Goal: Task Accomplishment & Management: Complete application form

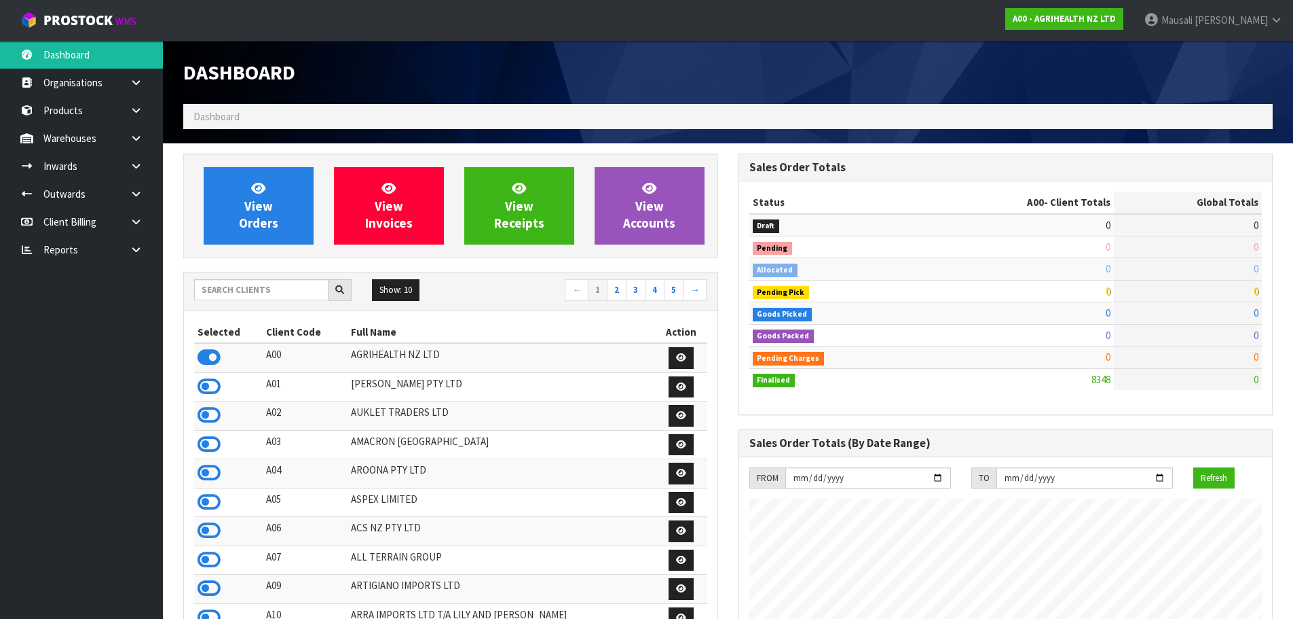
scroll to position [1029, 555]
click at [257, 292] on input "text" at bounding box center [261, 289] width 134 height 21
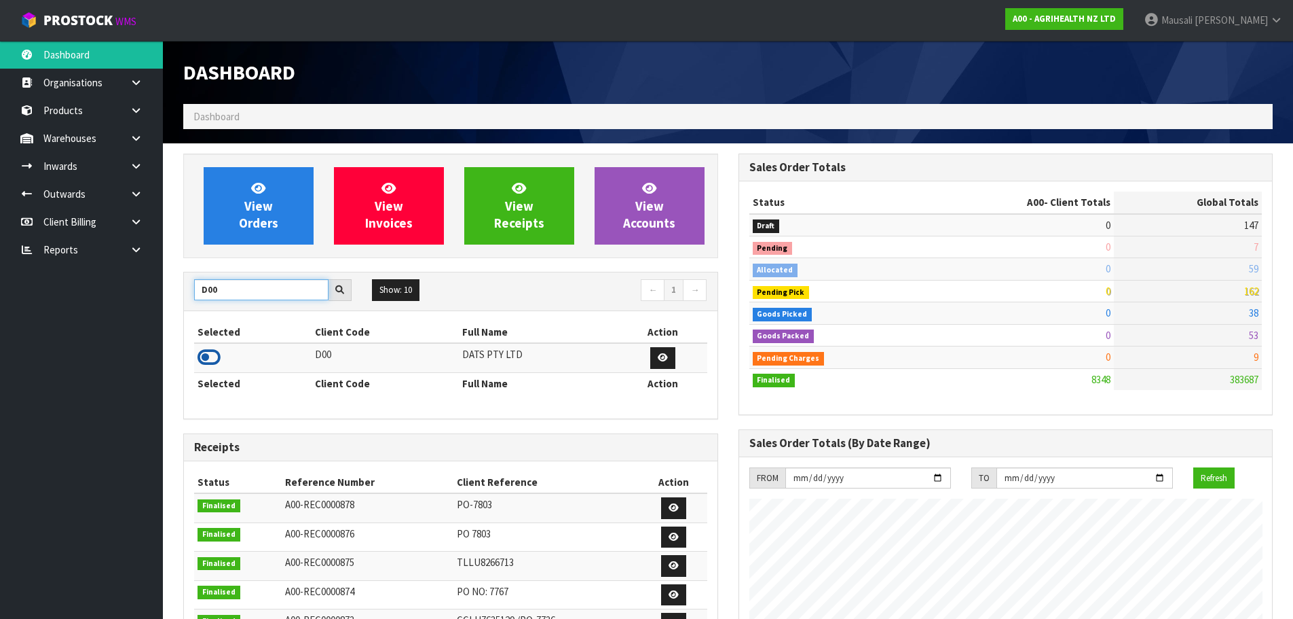
type input "D00"
click at [214, 354] on icon at bounding box center [209, 357] width 23 height 20
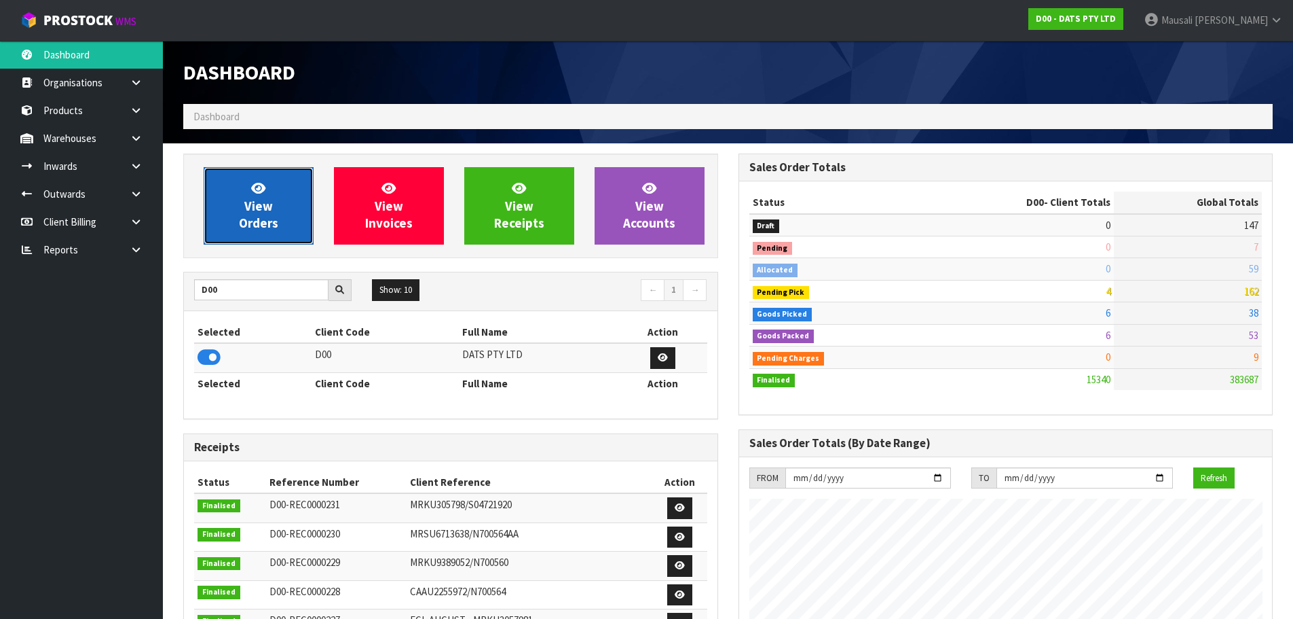
click at [251, 206] on span "View Orders" at bounding box center [258, 205] width 39 height 51
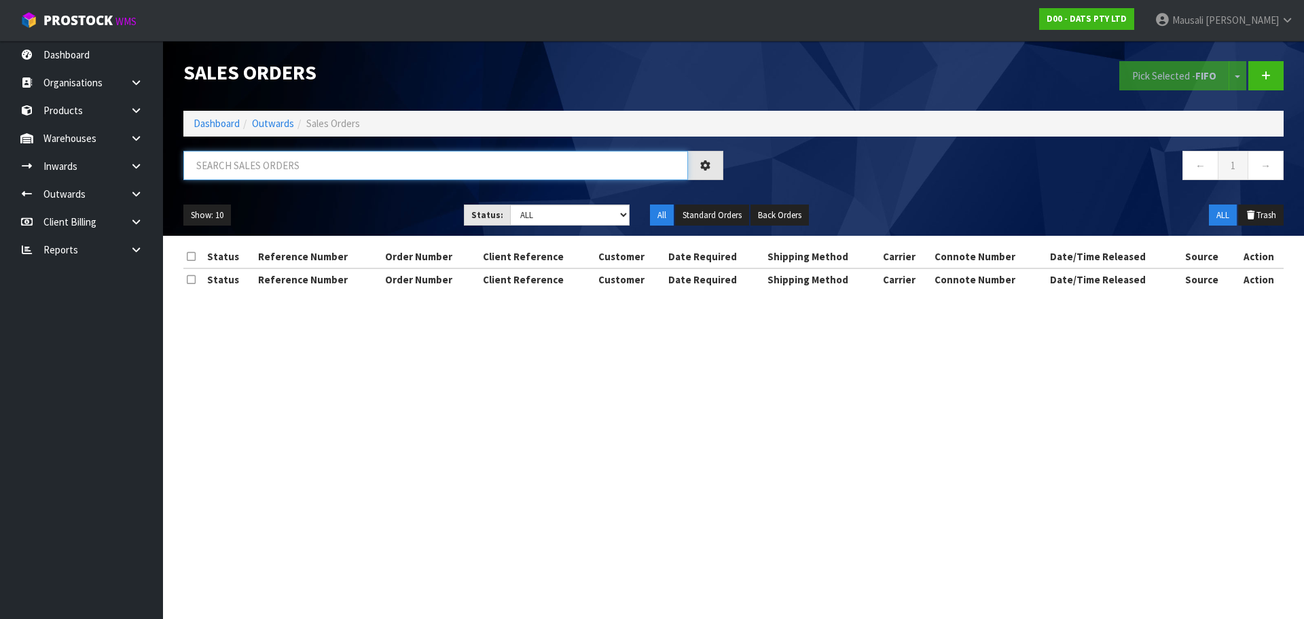
click at [213, 170] on input "text" at bounding box center [435, 165] width 504 height 29
type input "JOB-0414613"
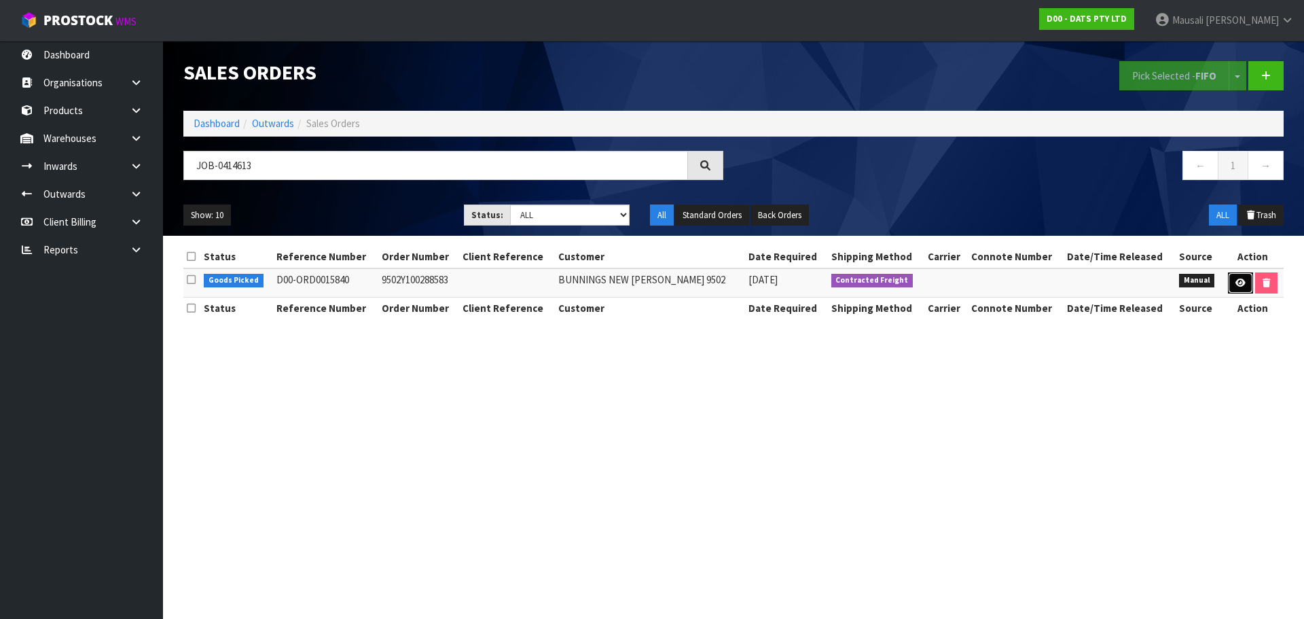
click at [1239, 286] on icon at bounding box center [1240, 282] width 10 height 9
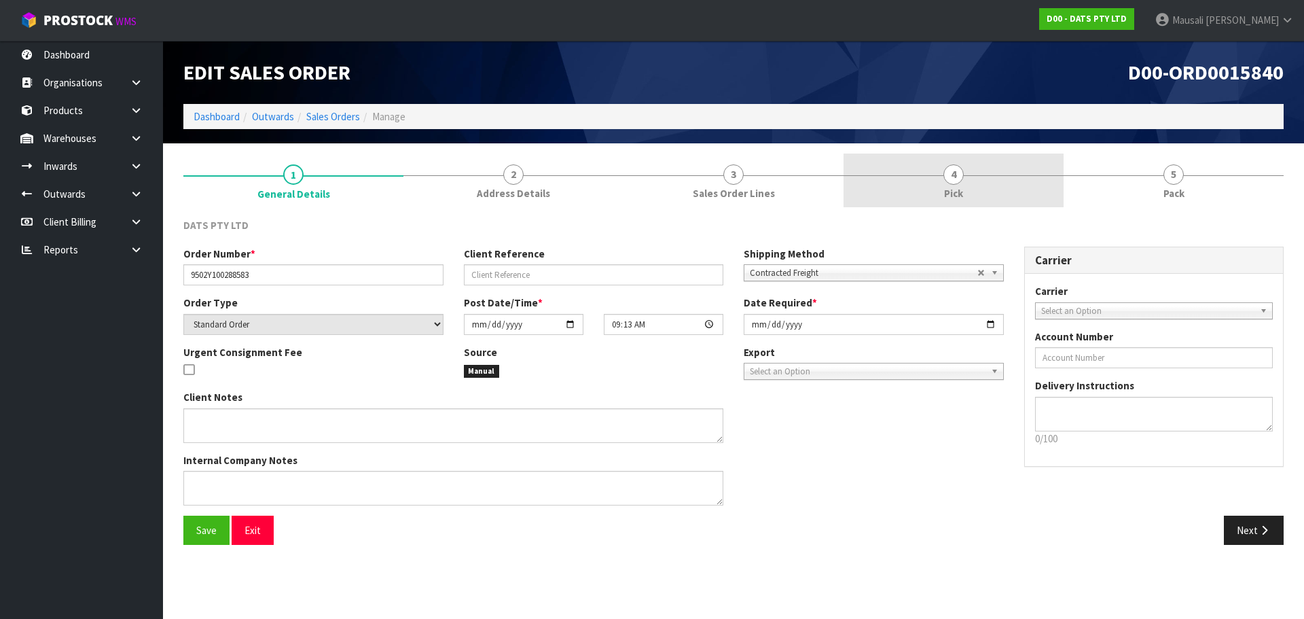
click at [997, 181] on link "4 Pick" at bounding box center [953, 180] width 220 height 54
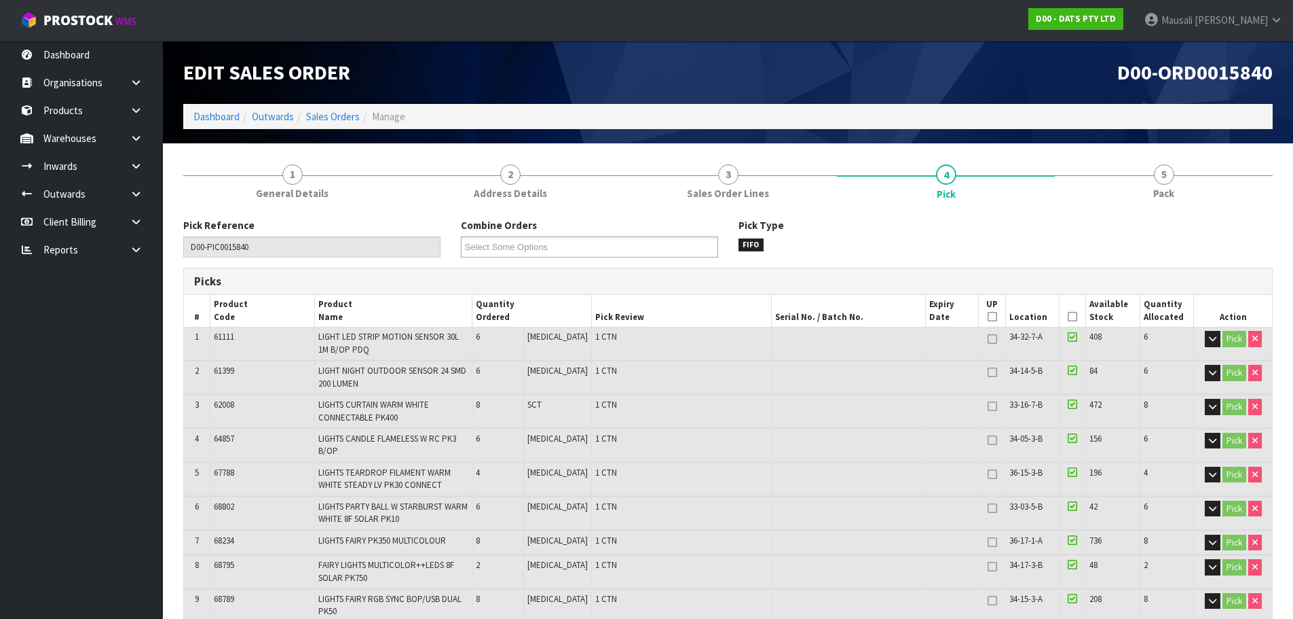
click at [1070, 316] on icon at bounding box center [1073, 316] width 10 height 1
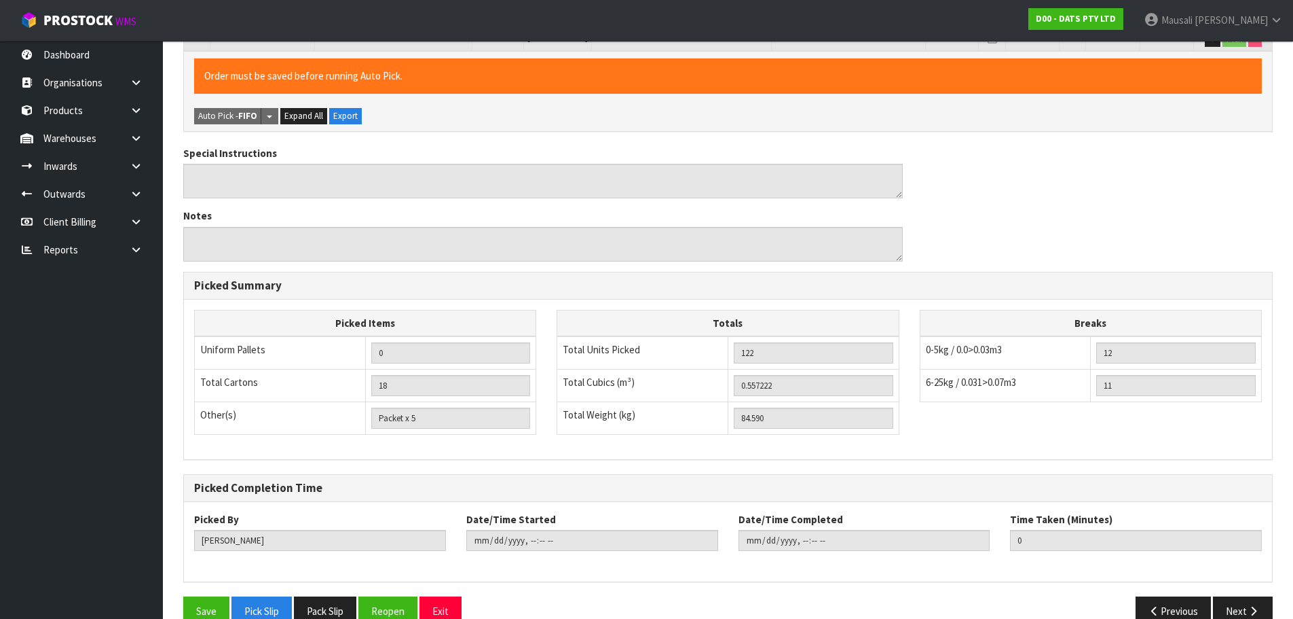
scroll to position [898, 0]
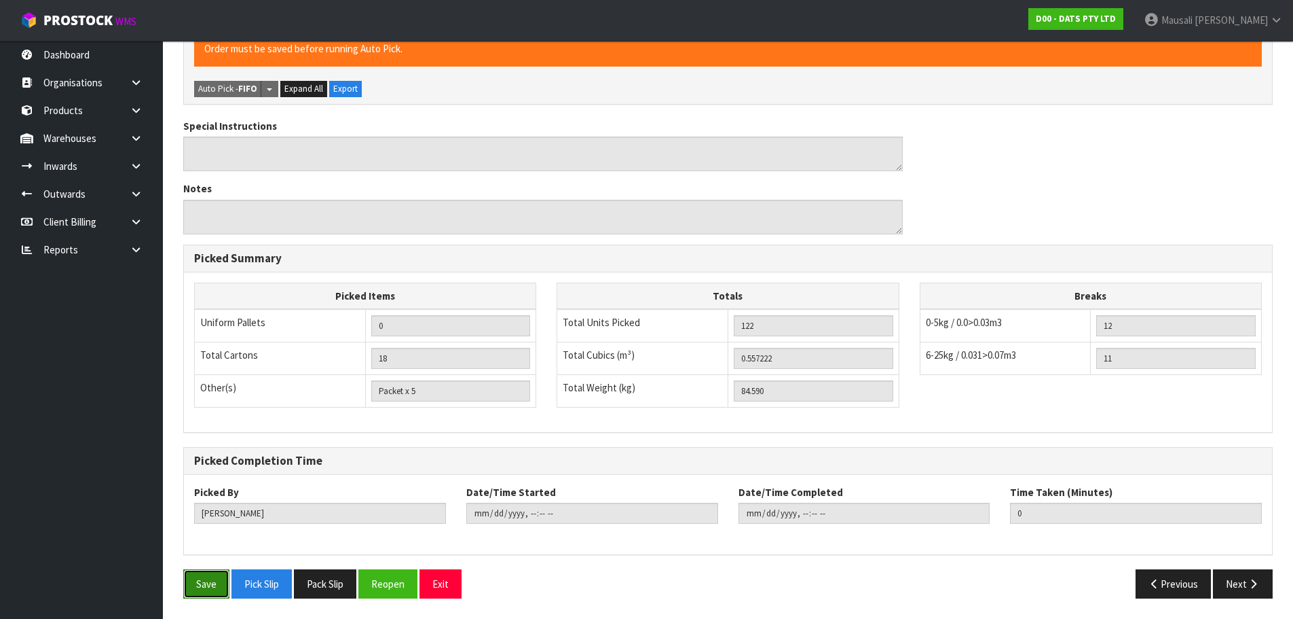
click at [203, 579] on button "Save" at bounding box center [206, 583] width 46 height 29
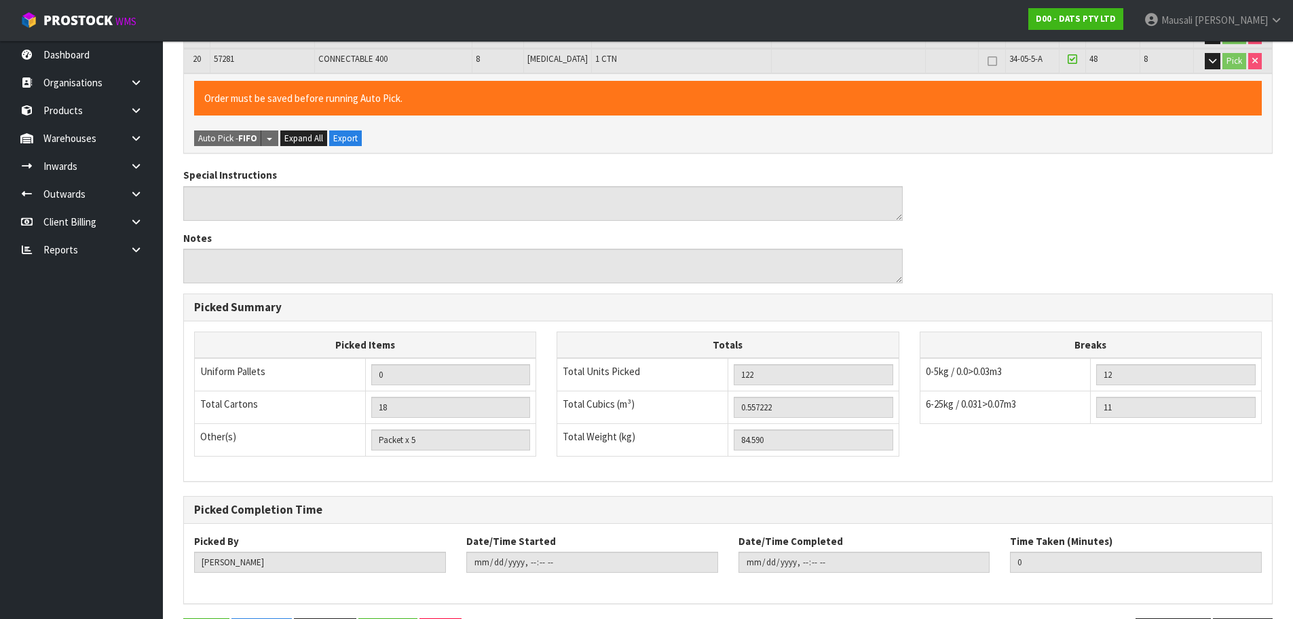
scroll to position [0, 0]
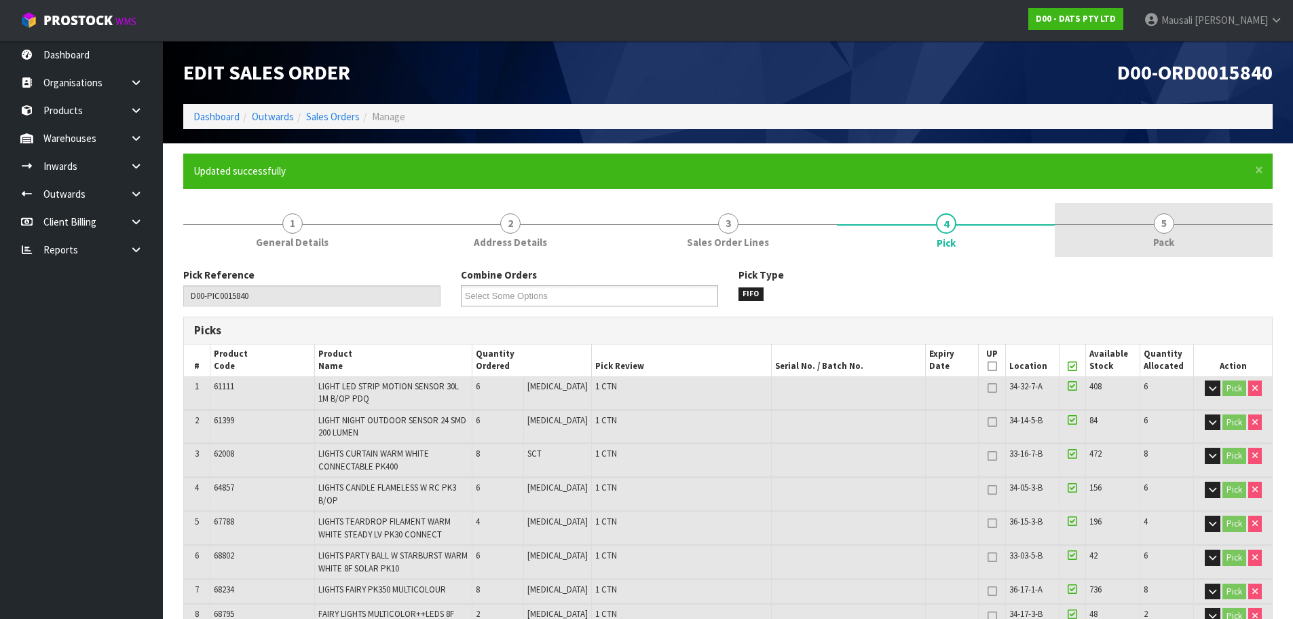
type input "[DATE]T08:29:15"
click at [1161, 223] on span "5" at bounding box center [1164, 223] width 20 height 20
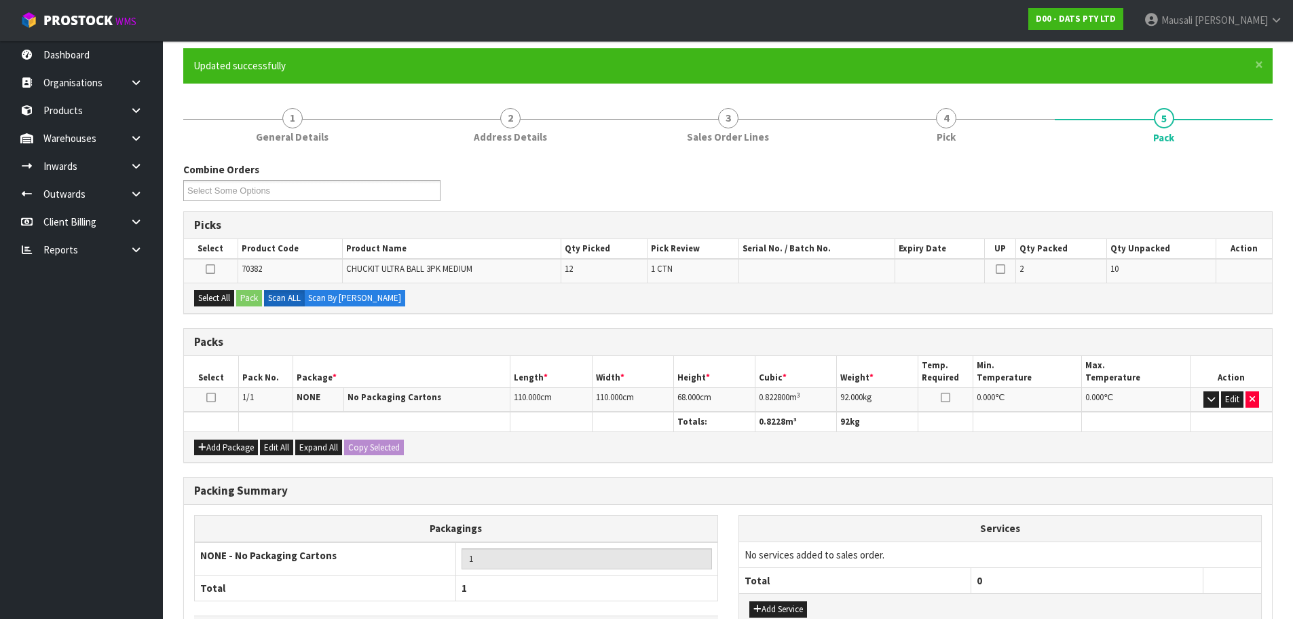
scroll to position [208, 0]
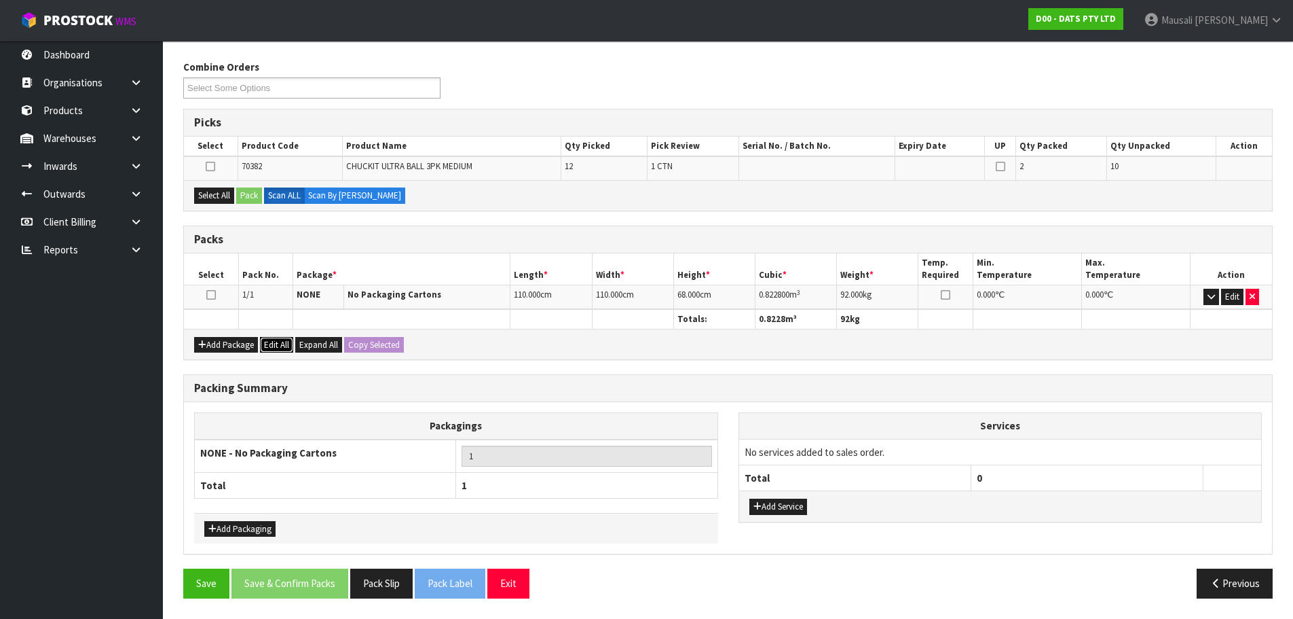
click at [275, 339] on button "Edit All" at bounding box center [276, 345] width 33 height 16
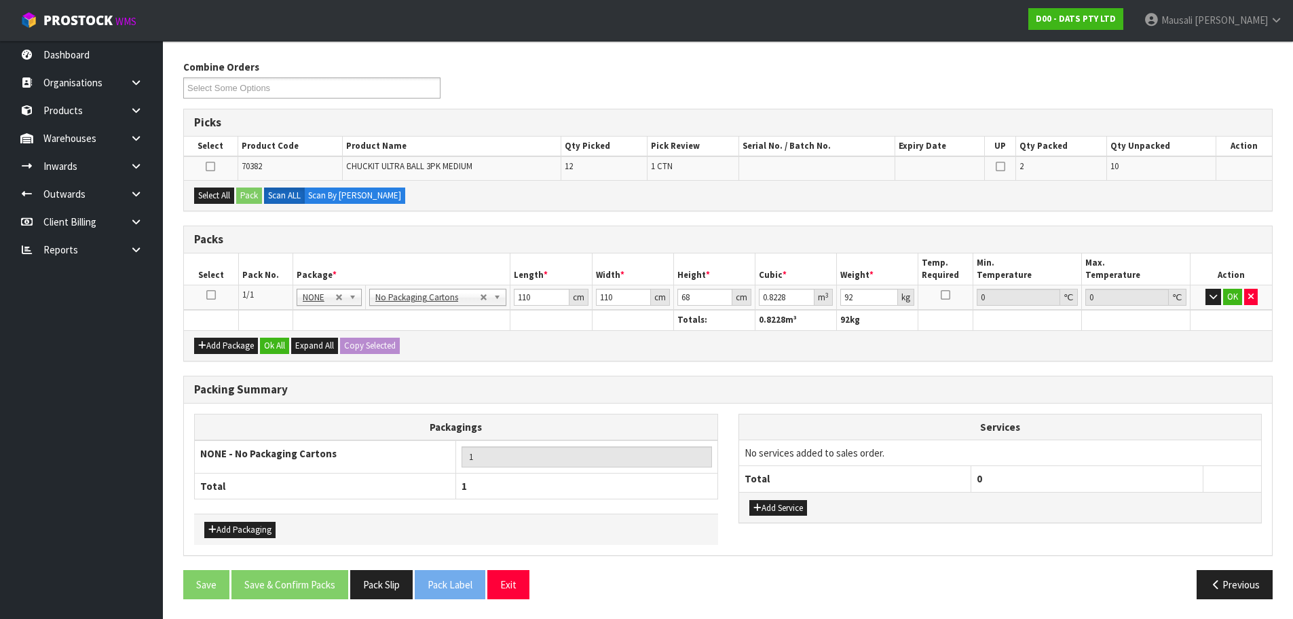
click at [210, 295] on icon at bounding box center [211, 295] width 10 height 1
click at [1211, 291] on button "button" at bounding box center [1214, 297] width 16 height 16
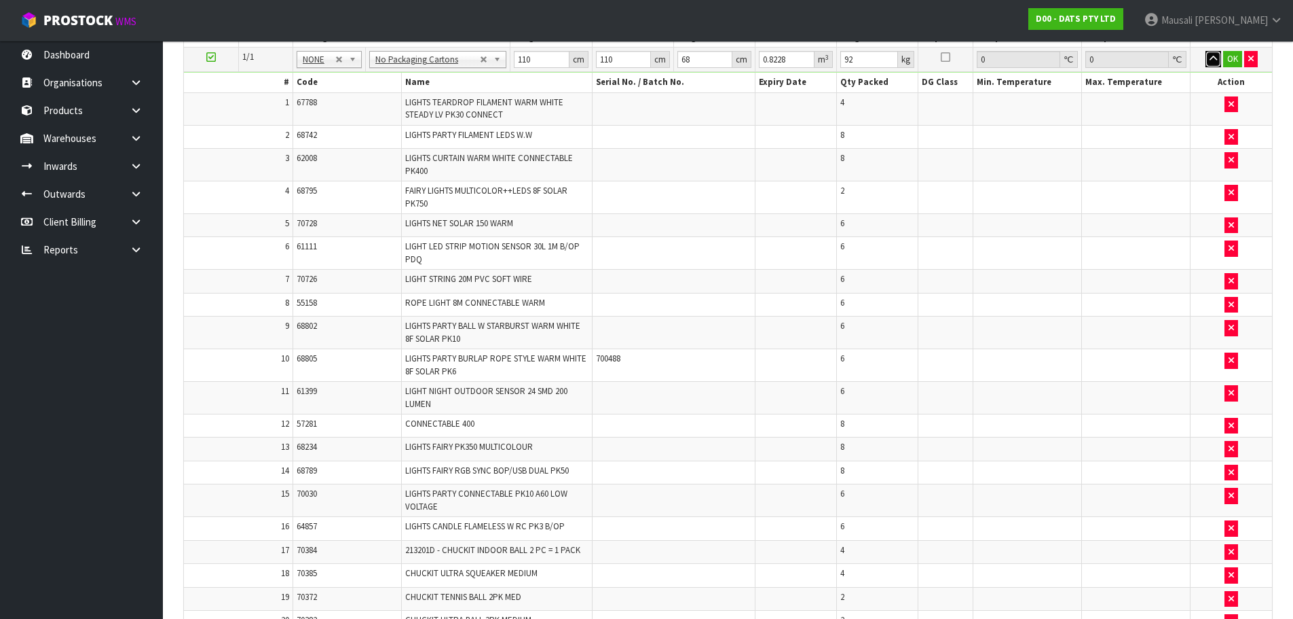
scroll to position [276, 0]
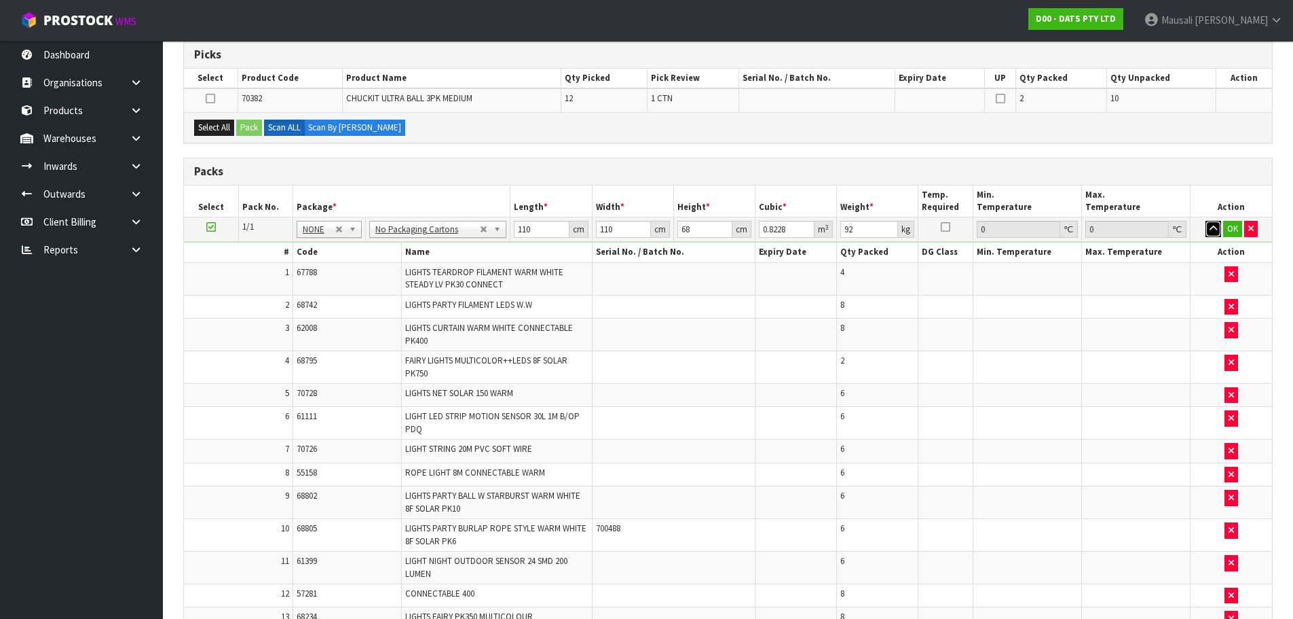
click at [1206, 221] on button "button" at bounding box center [1214, 229] width 16 height 16
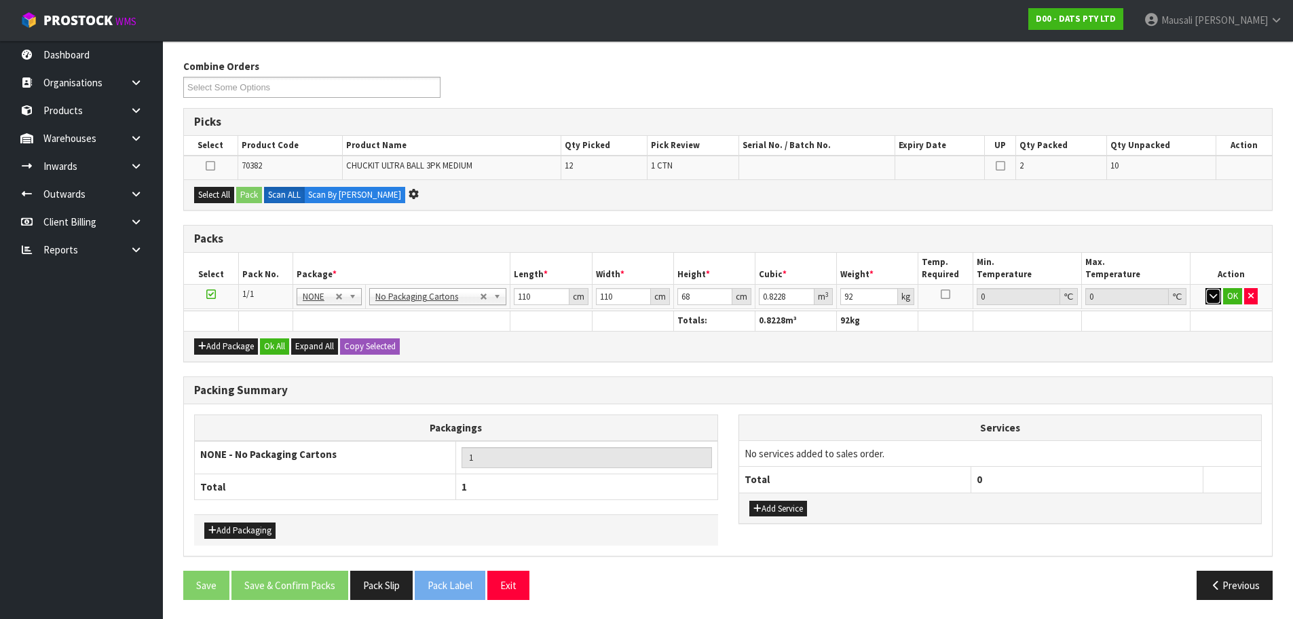
scroll to position [0, 0]
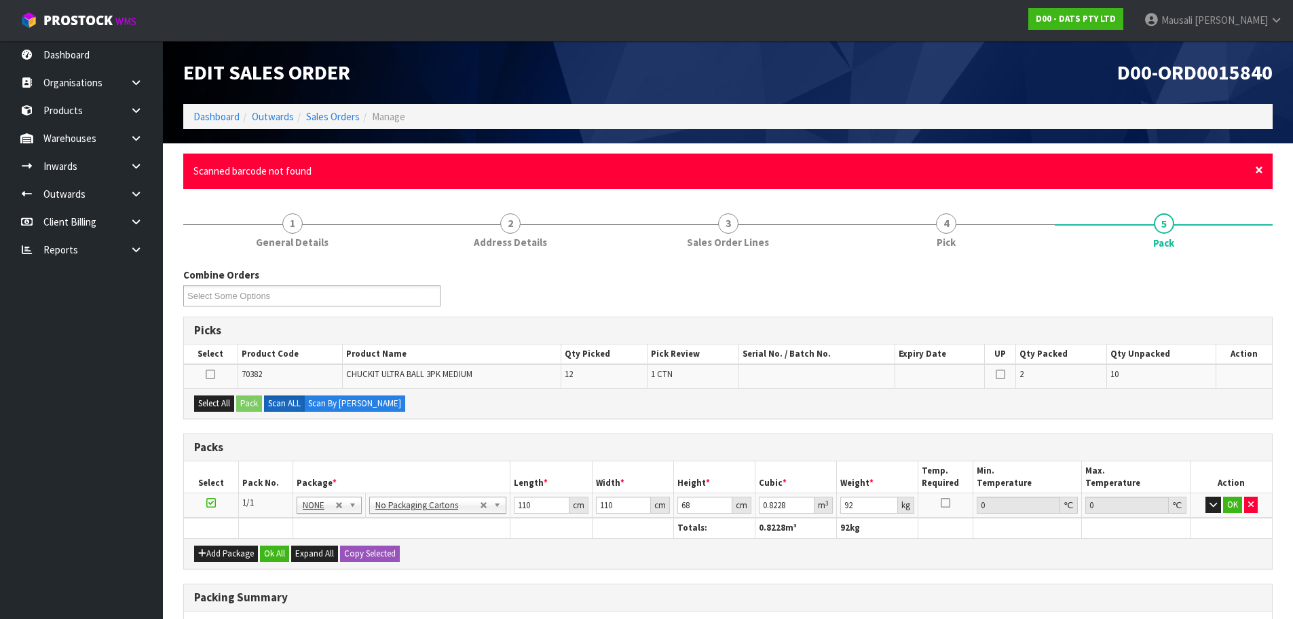
click at [1260, 166] on span "×" at bounding box center [1259, 169] width 8 height 19
click at [1258, 170] on span "×" at bounding box center [1259, 169] width 8 height 19
click at [1255, 168] on div "× Close Product scan not found" at bounding box center [728, 170] width 1090 height 35
click at [1259, 169] on span "×" at bounding box center [1259, 169] width 8 height 19
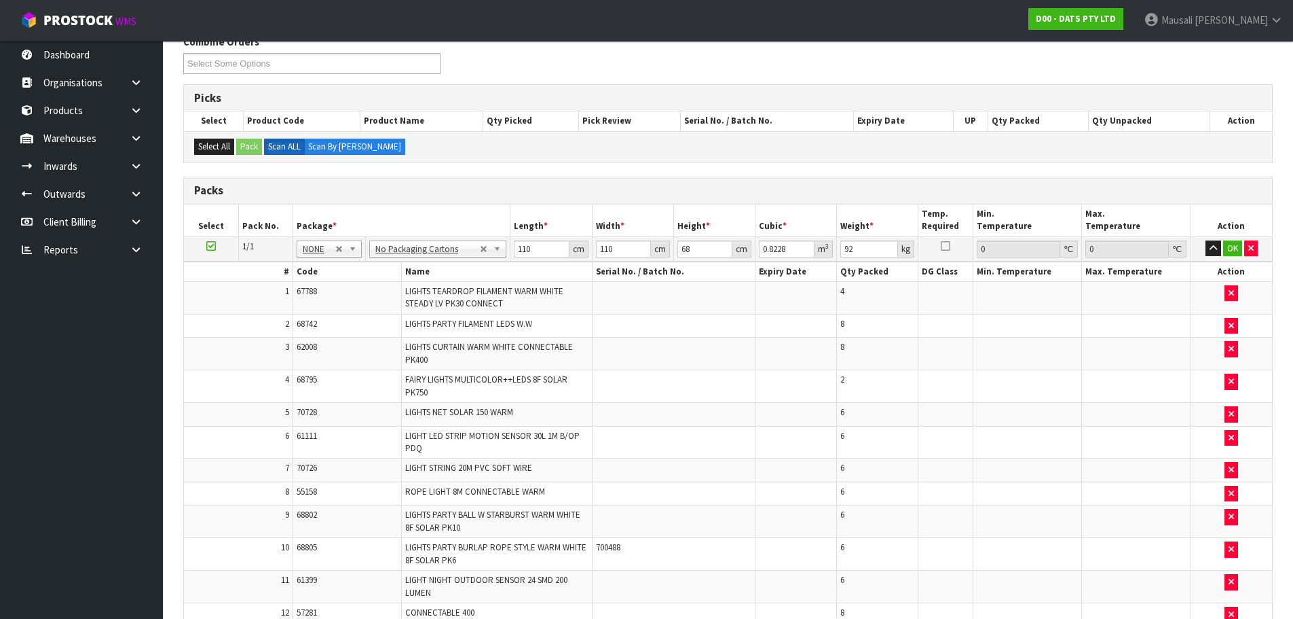
scroll to position [178, 0]
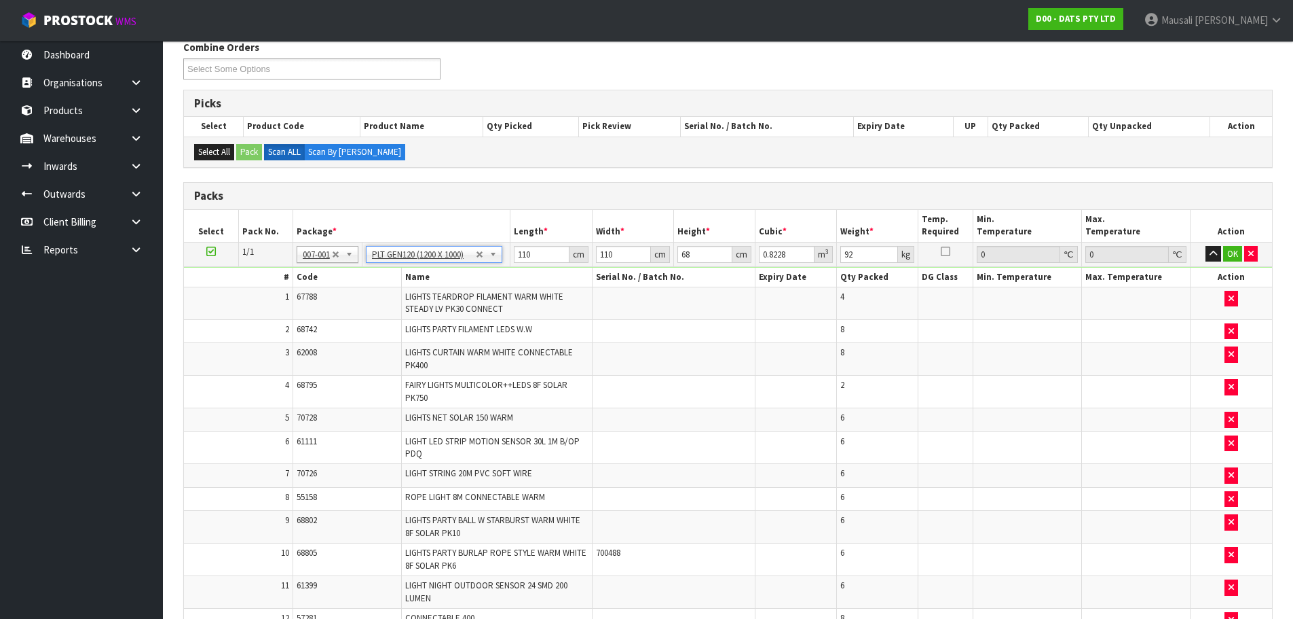
type input "120"
type input "100"
type input "0"
type input "84.59"
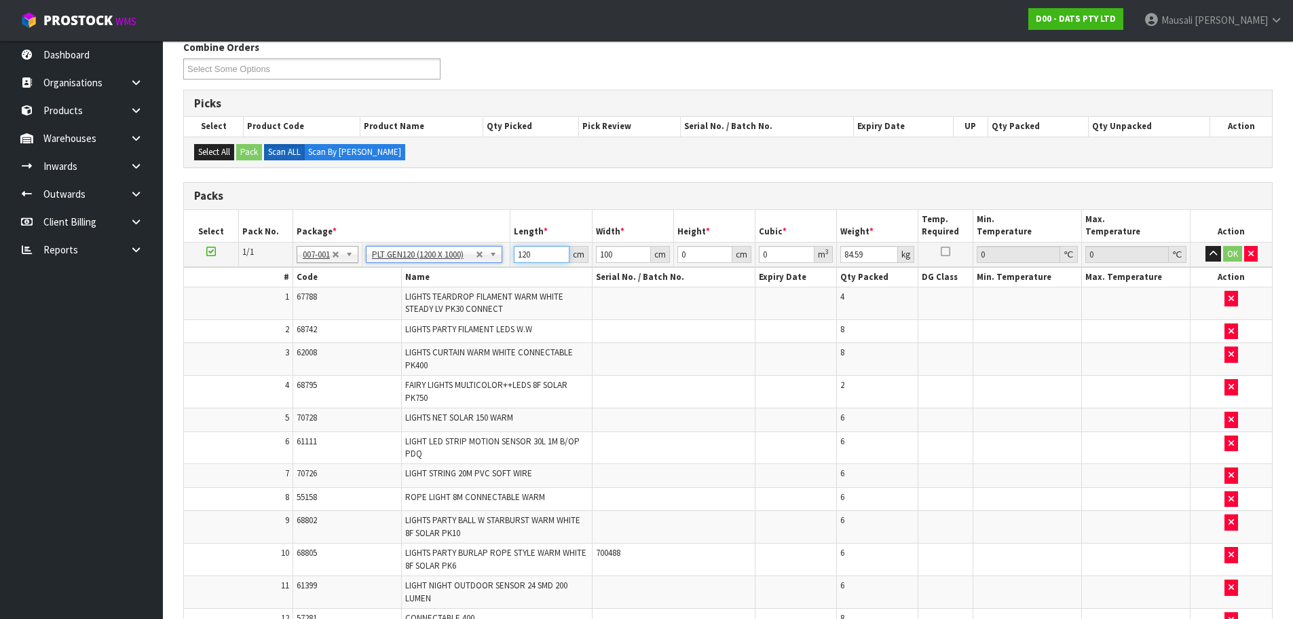
click at [517, 258] on input "120" at bounding box center [541, 254] width 55 height 17
type input "110"
type input "7"
type input "0.0847"
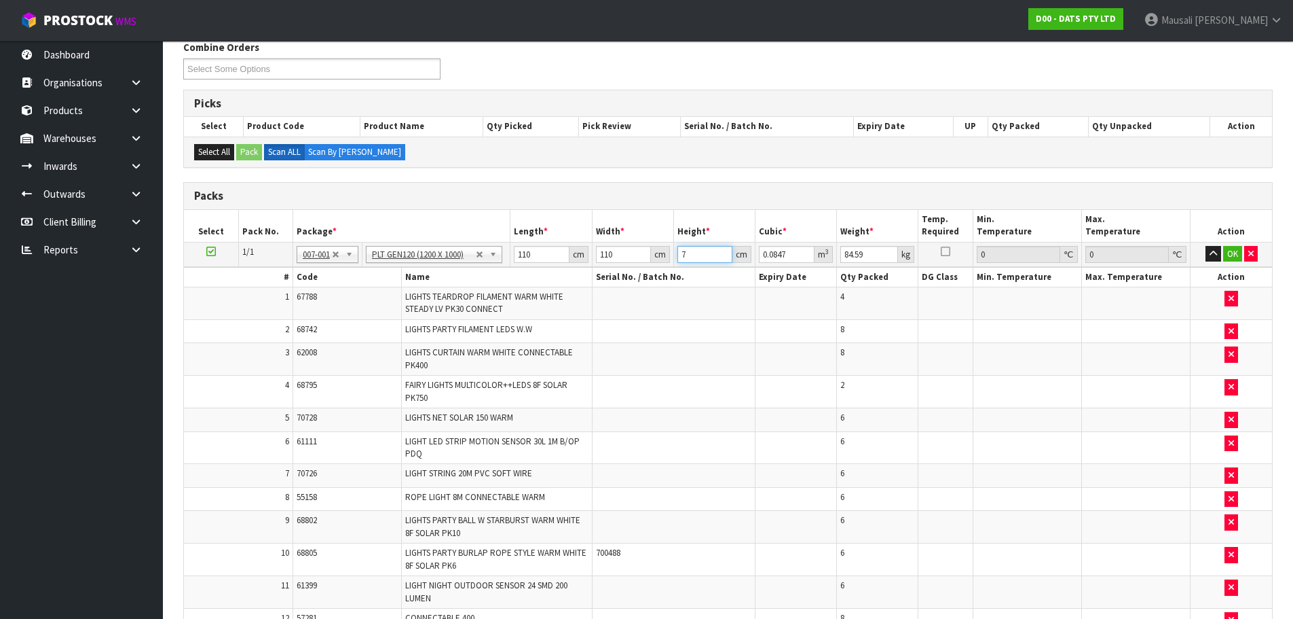
type input "77"
type input "0.9317"
type input "77"
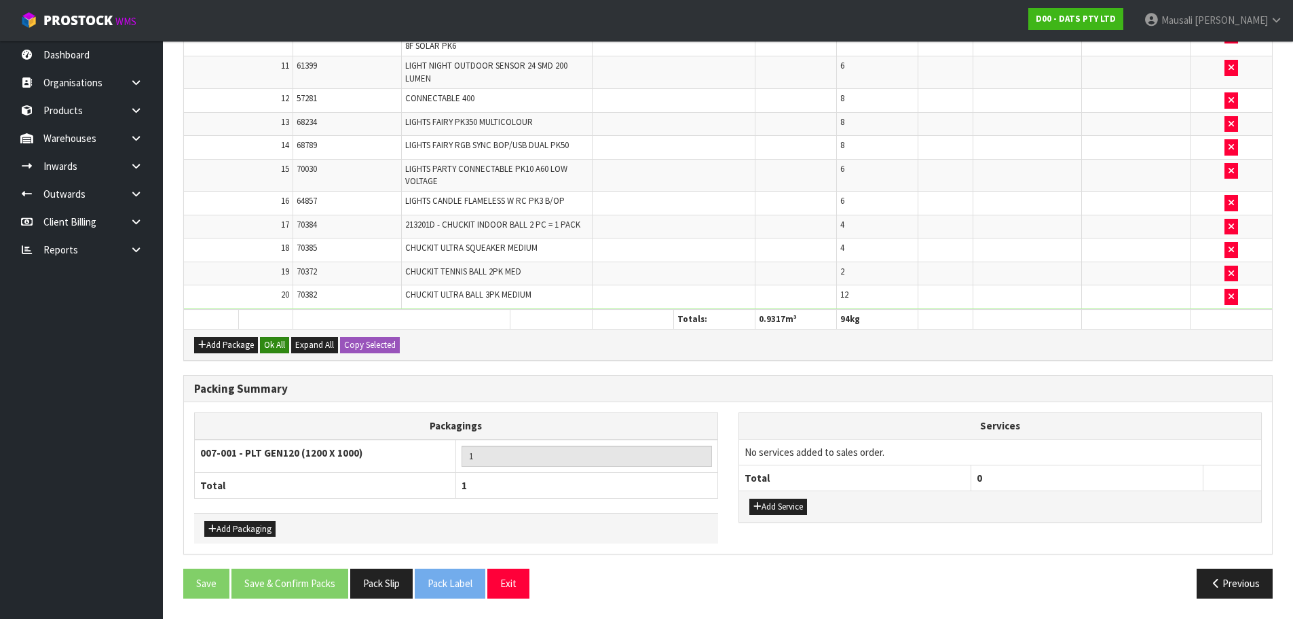
type input "94"
click at [281, 341] on button "Ok All" at bounding box center [274, 345] width 29 height 16
click at [282, 580] on button "Save & Confirm Packs" at bounding box center [290, 583] width 117 height 29
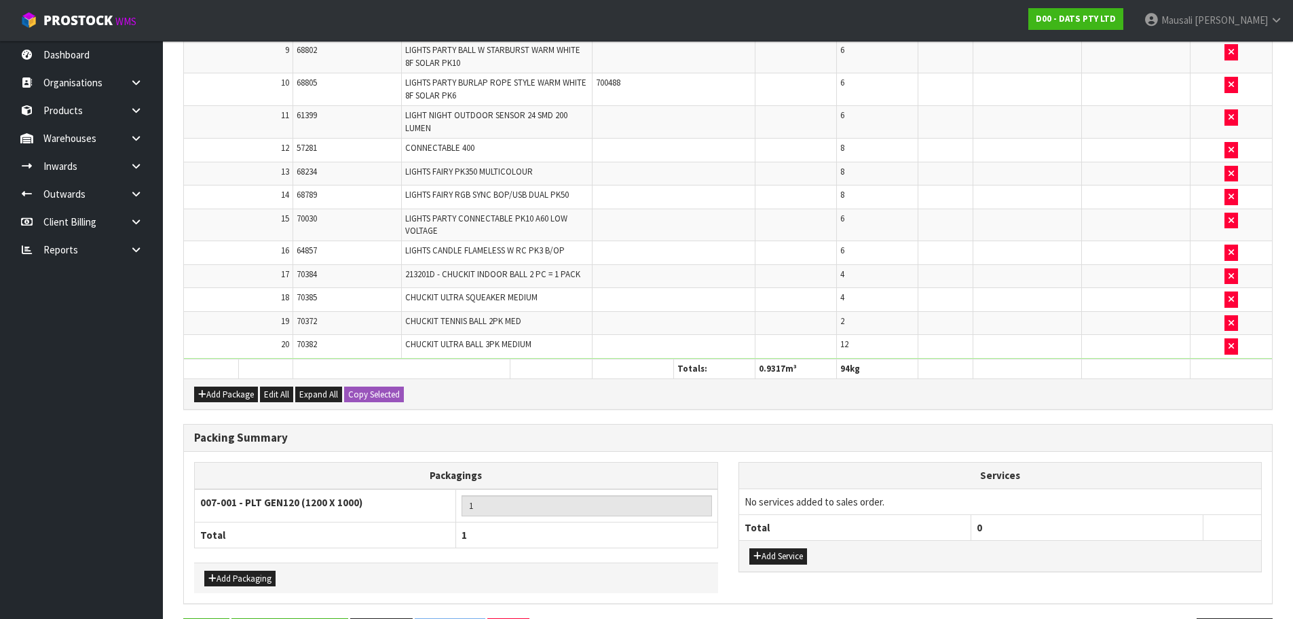
scroll to position [0, 0]
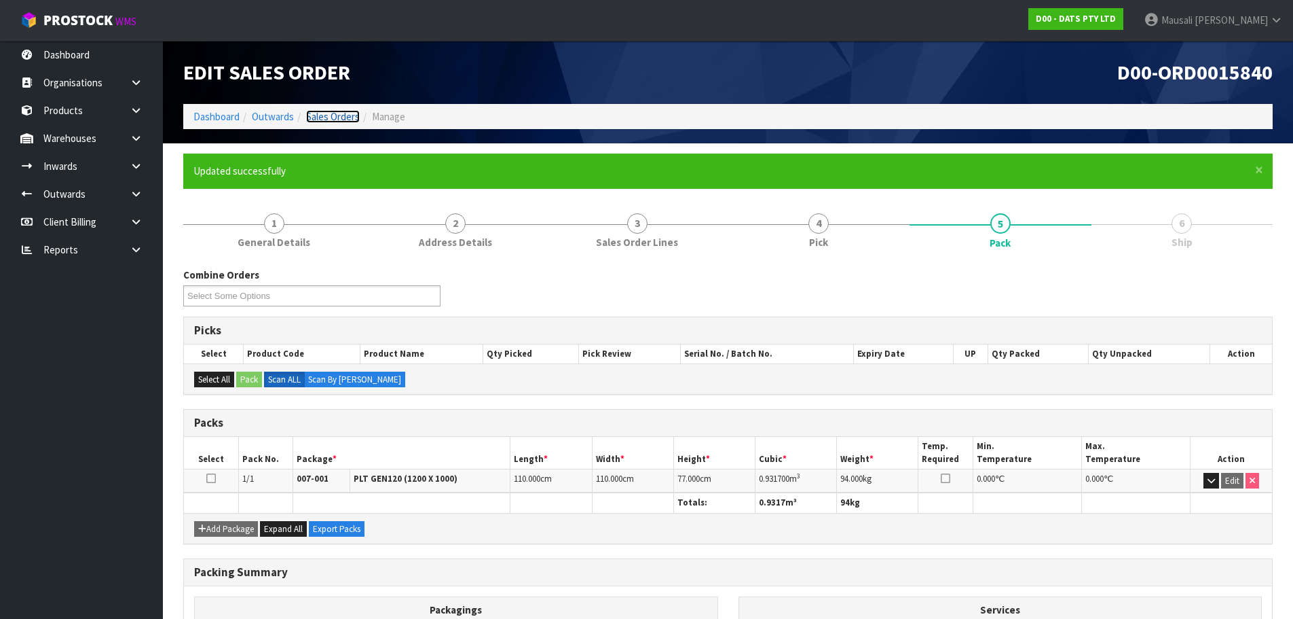
click at [328, 113] on link "Sales Orders" at bounding box center [333, 116] width 54 height 13
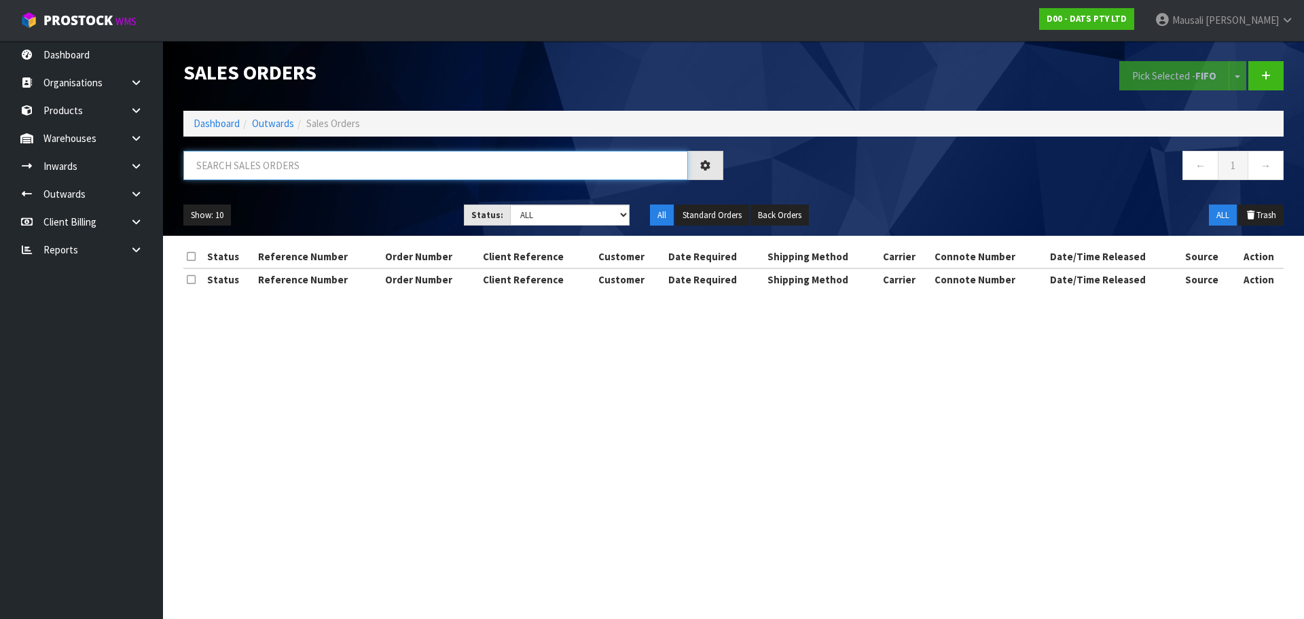
click at [214, 170] on input "text" at bounding box center [435, 165] width 504 height 29
type input "JOB-0414610"
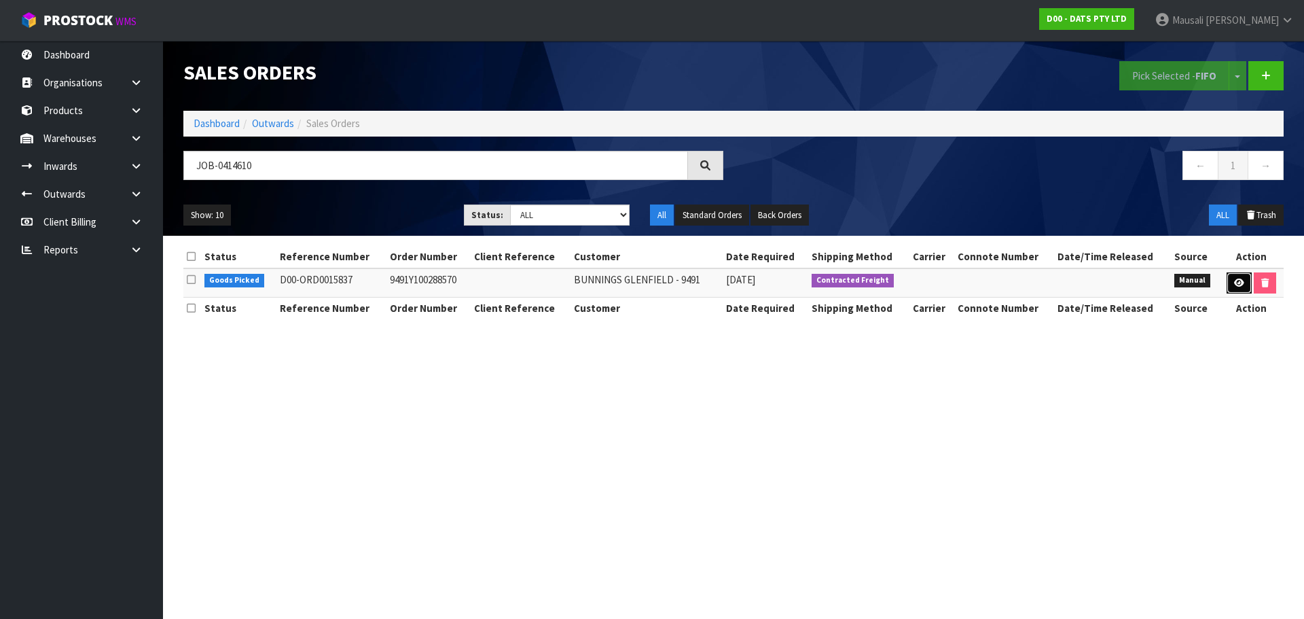
click at [1236, 284] on icon at bounding box center [1239, 282] width 10 height 9
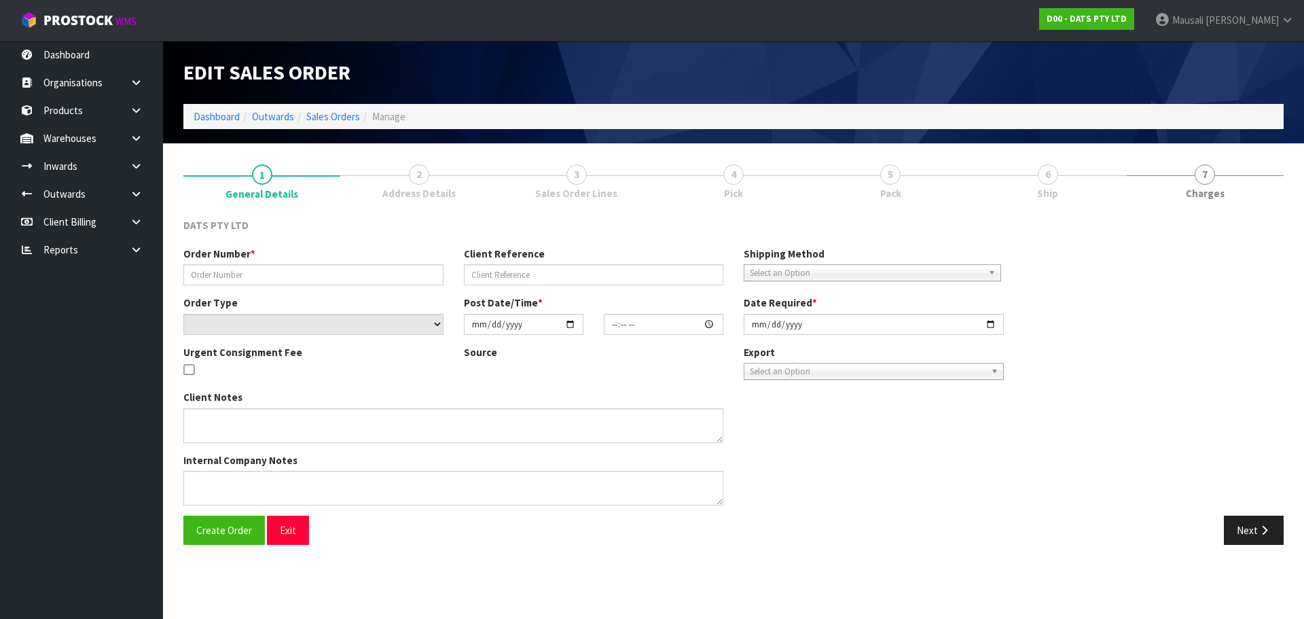
type input "9491Y100288570"
select select "number:0"
type input "[DATE]"
type input "09:05:00.000"
type input "[DATE]"
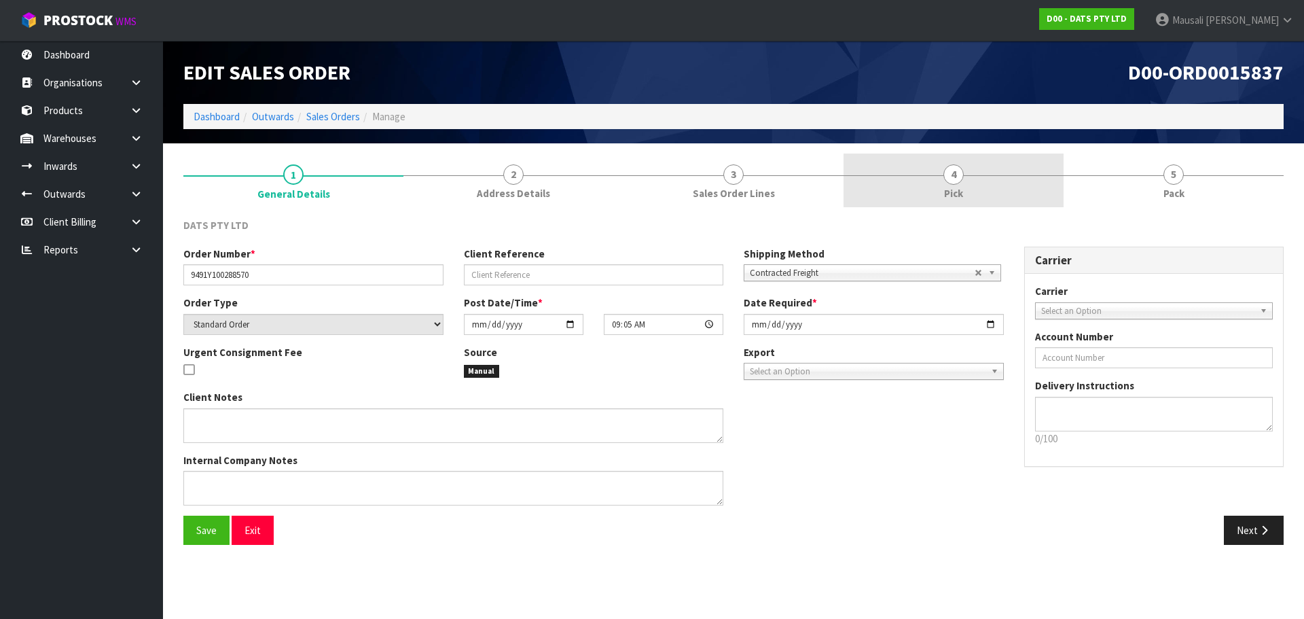
click at [961, 186] on span "Pick" at bounding box center [953, 193] width 19 height 14
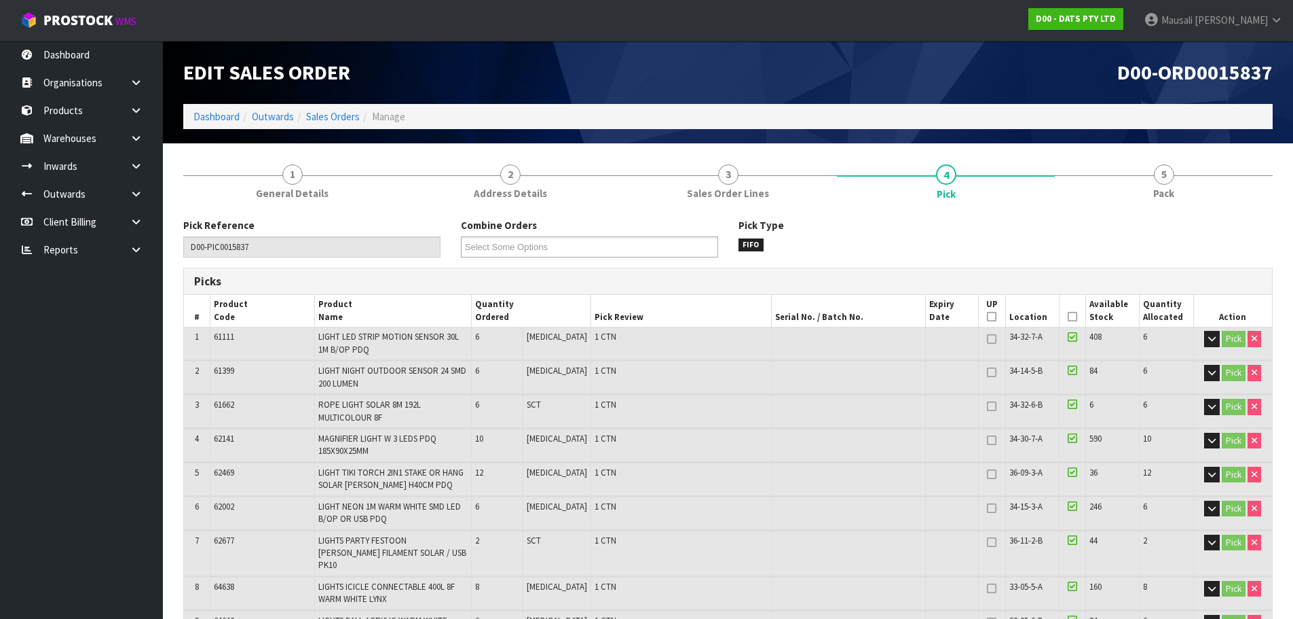
click at [1071, 316] on icon at bounding box center [1073, 316] width 10 height 1
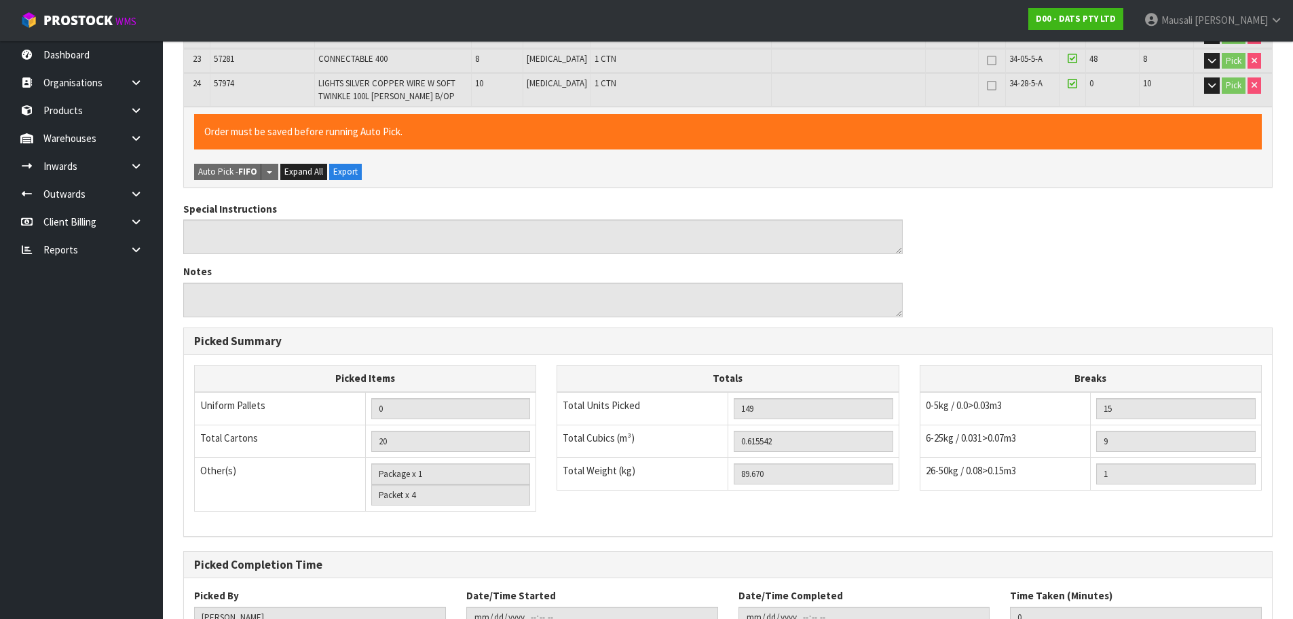
scroll to position [1027, 0]
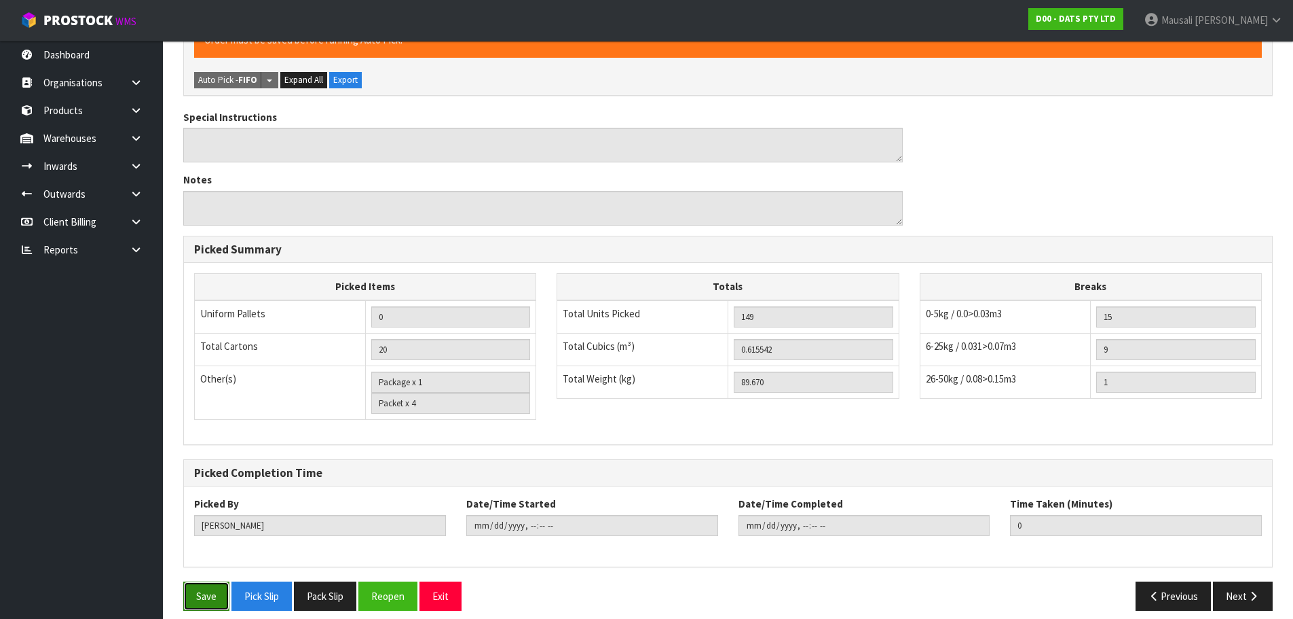
click at [213, 585] on button "Save" at bounding box center [206, 595] width 46 height 29
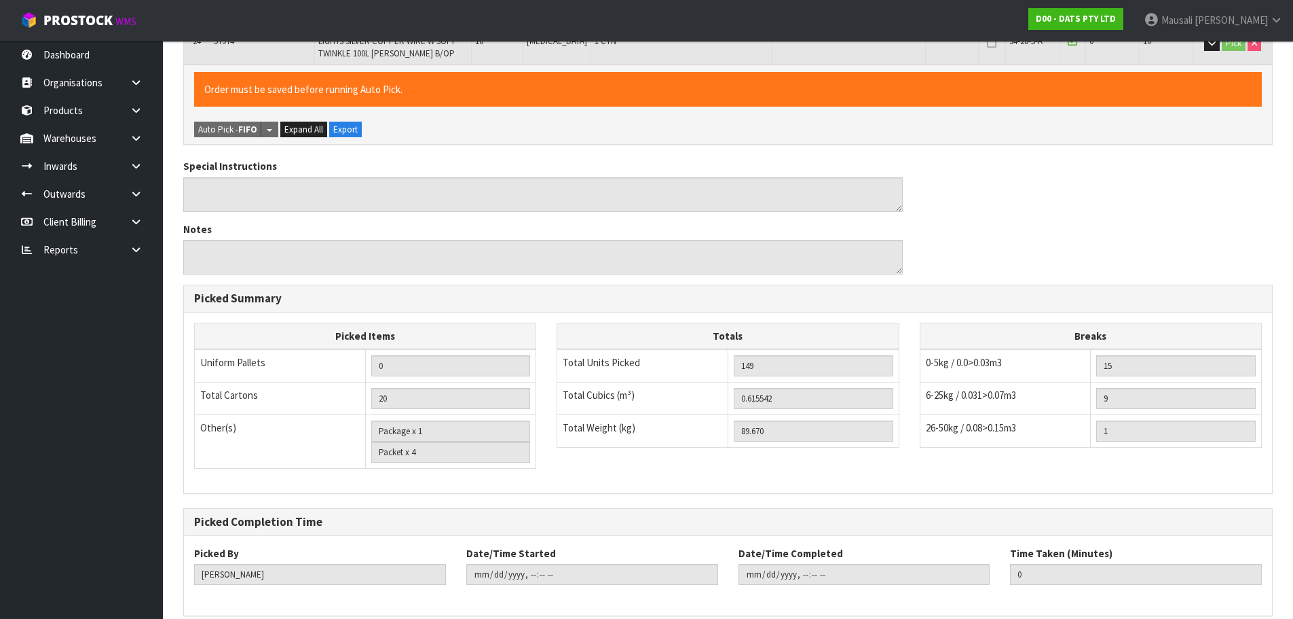
scroll to position [0, 0]
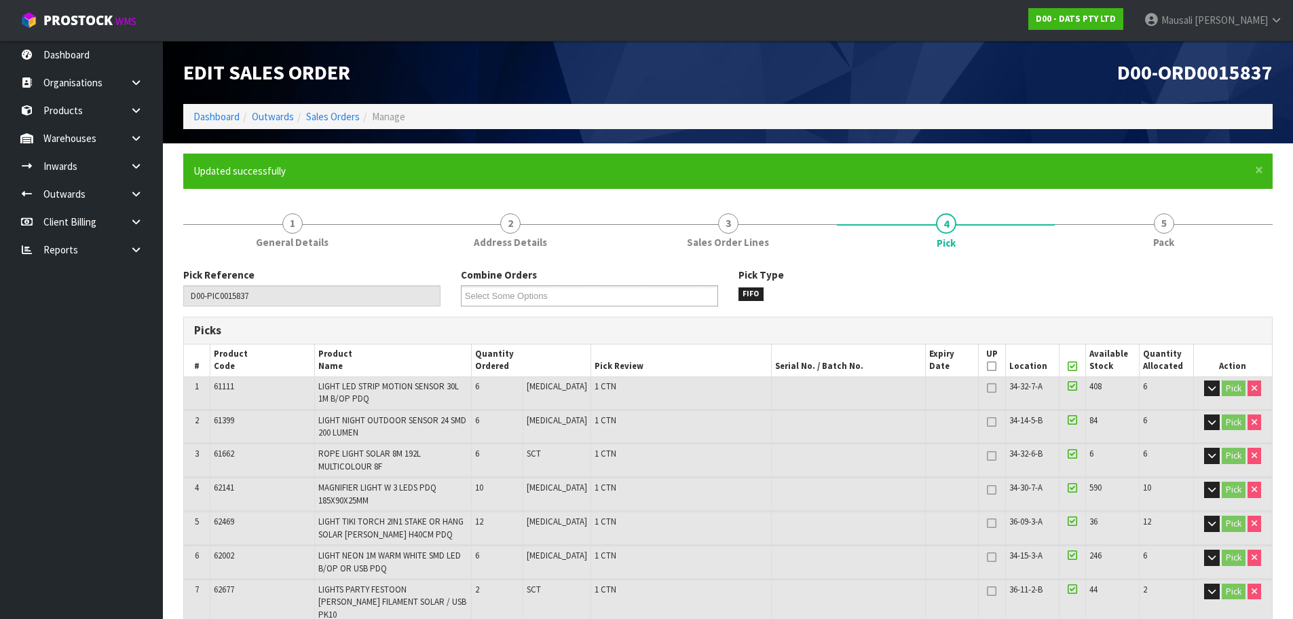
type input "[PERSON_NAME]"
type input "[DATE]T08:38:20"
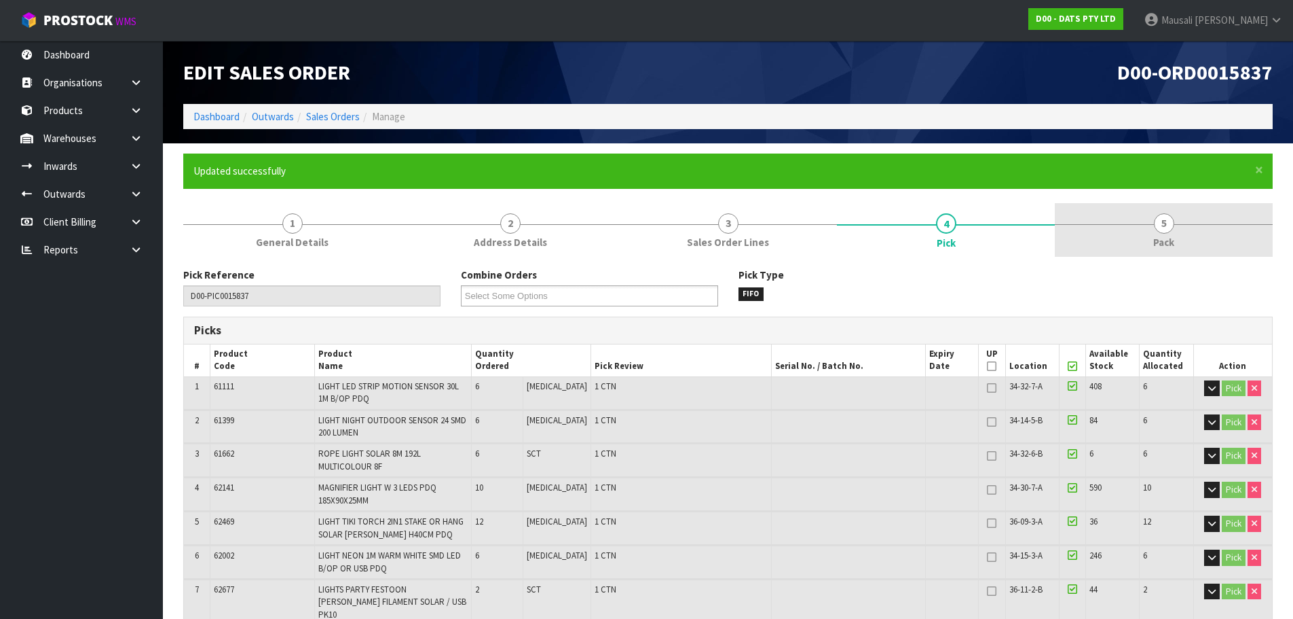
click at [1164, 224] on span "5" at bounding box center [1164, 223] width 20 height 20
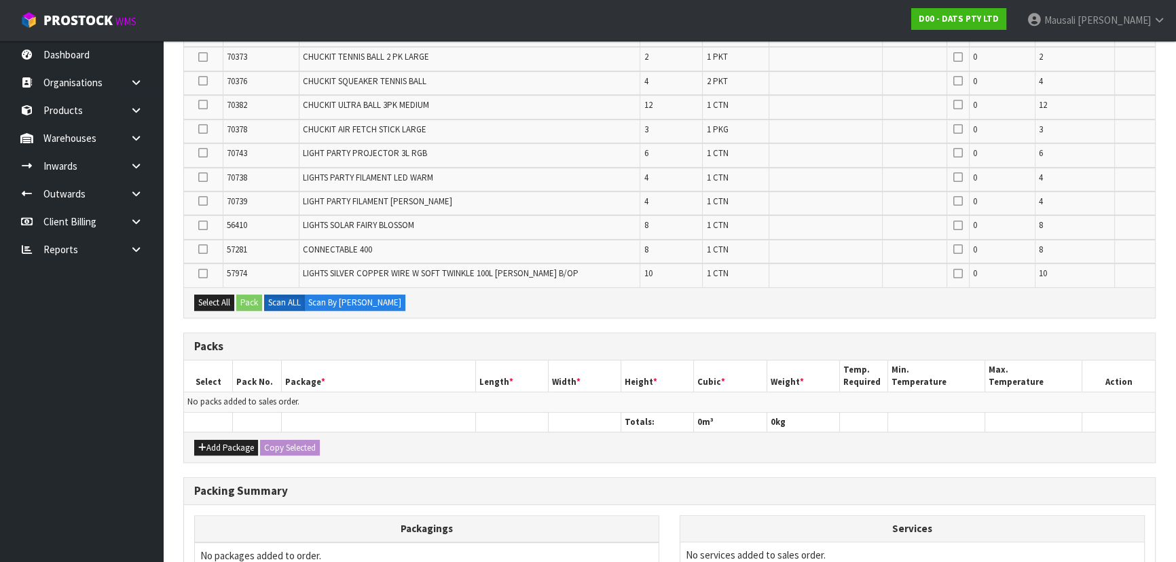
scroll to position [798, 0]
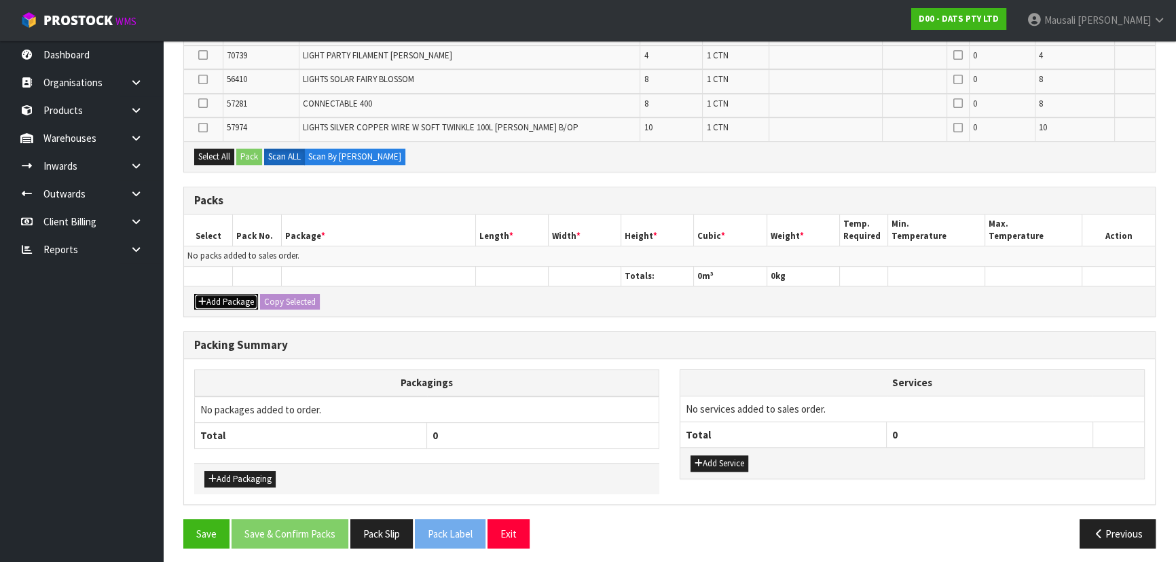
click at [208, 294] on button "Add Package" at bounding box center [226, 302] width 64 height 16
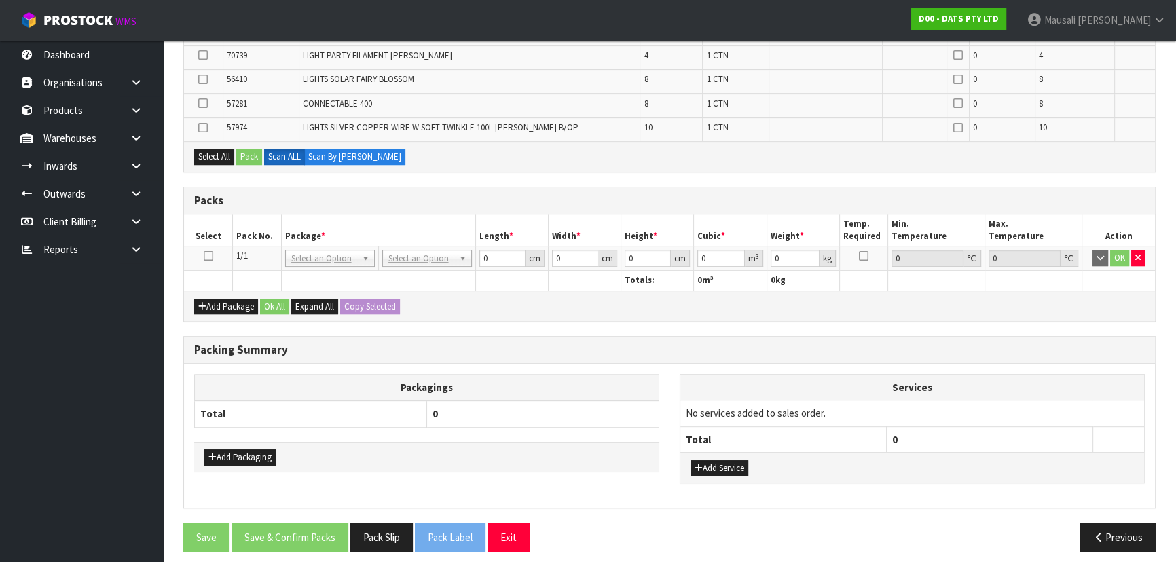
click at [206, 256] on icon at bounding box center [209, 256] width 10 height 1
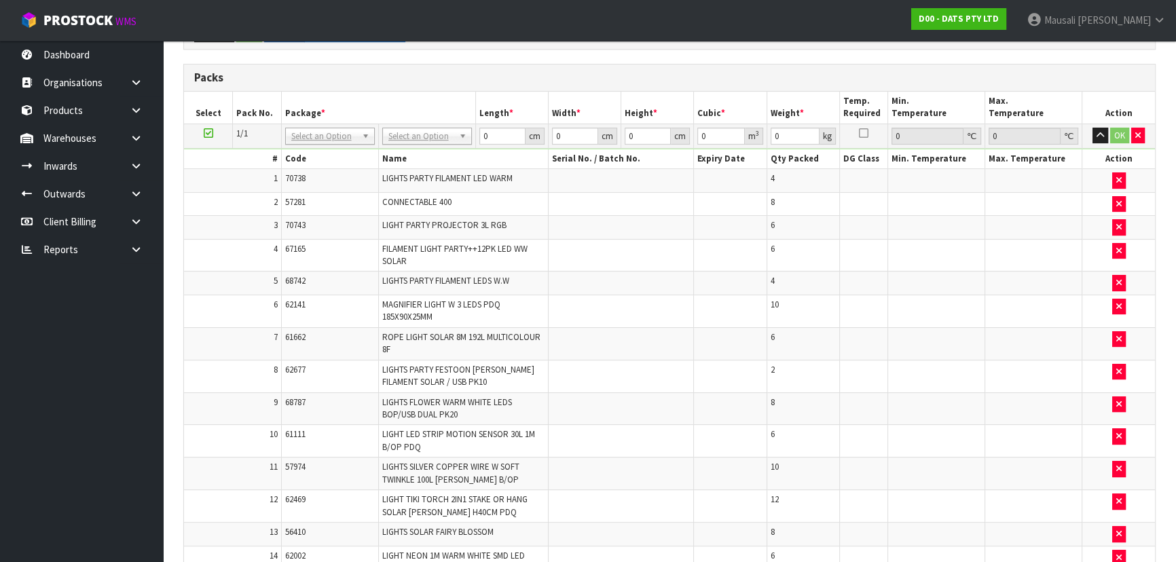
scroll to position [0, 0]
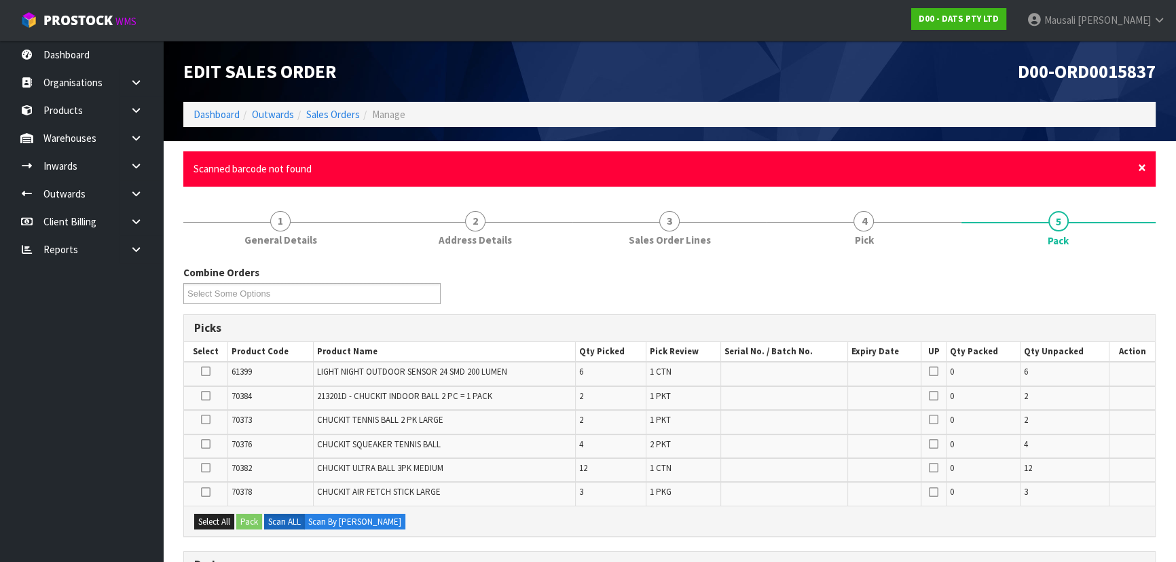
click at [1138, 167] on span "×" at bounding box center [1142, 167] width 8 height 19
click at [1143, 165] on span "×" at bounding box center [1142, 167] width 8 height 19
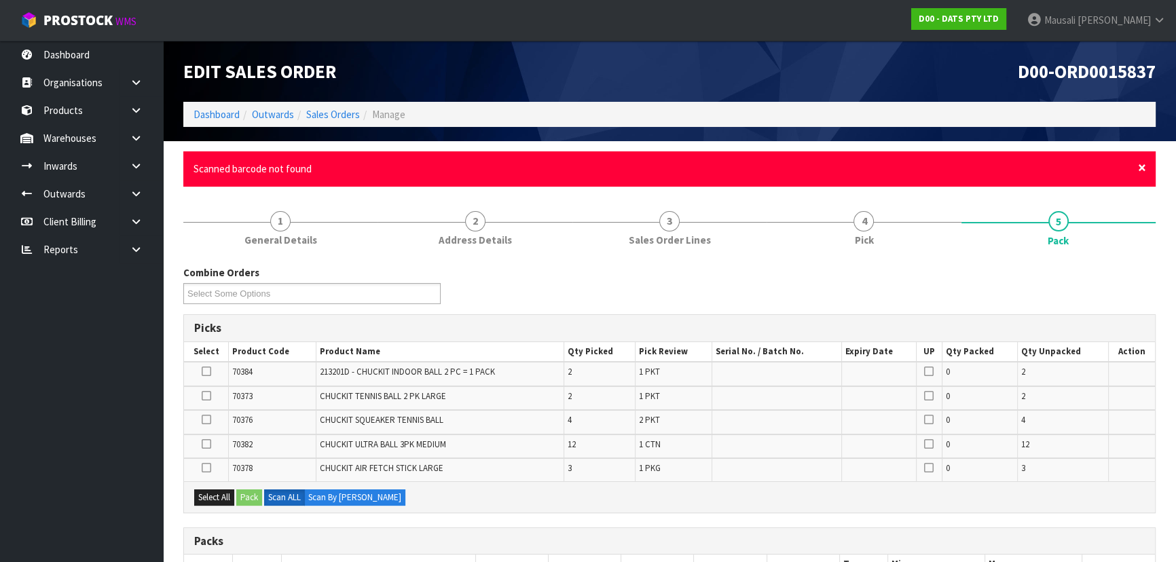
click at [1138, 166] on span "×" at bounding box center [1142, 167] width 8 height 19
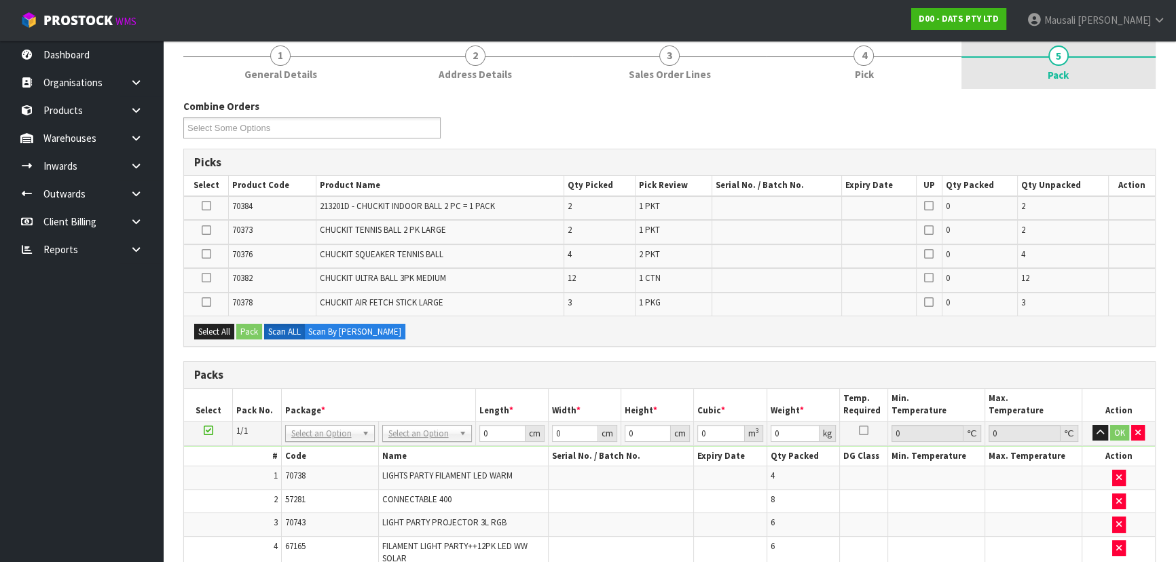
scroll to position [123, 0]
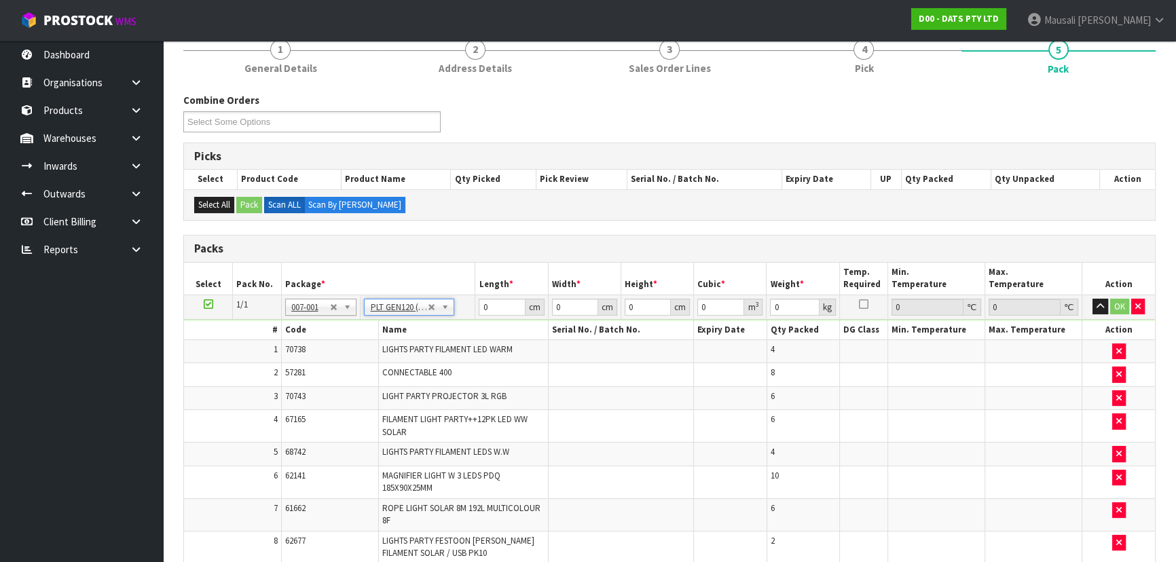
type input "120"
type input "100"
type input "89.67"
drag, startPoint x: 496, startPoint y: 307, endPoint x: 482, endPoint y: 308, distance: 13.6
click at [483, 308] on input "120" at bounding box center [502, 307] width 46 height 17
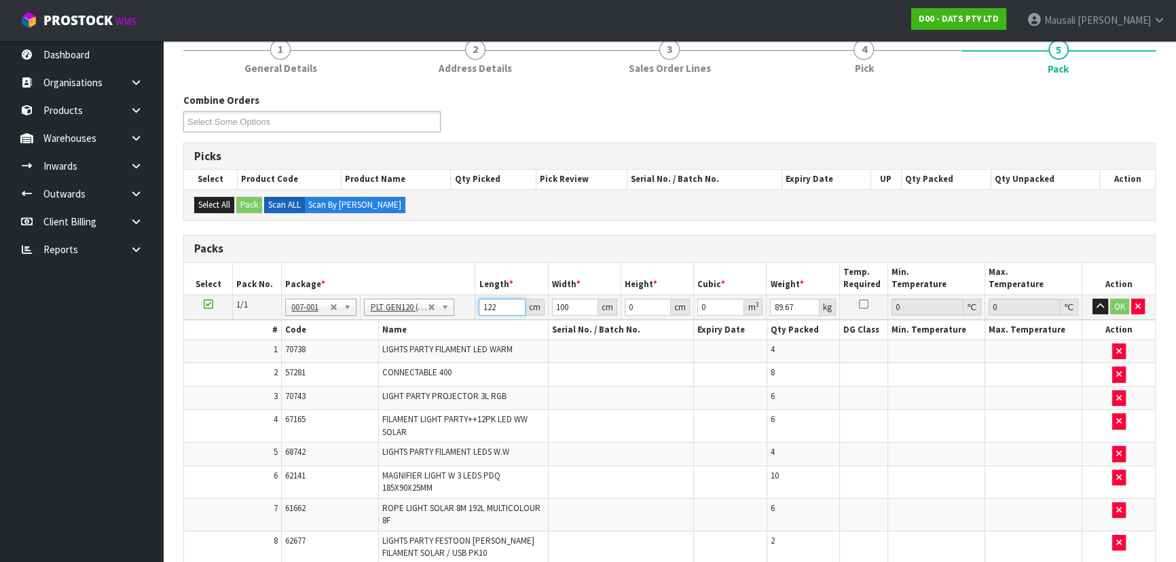
type input "122"
type input "101"
type input "7"
type input "0.086254"
type input "78"
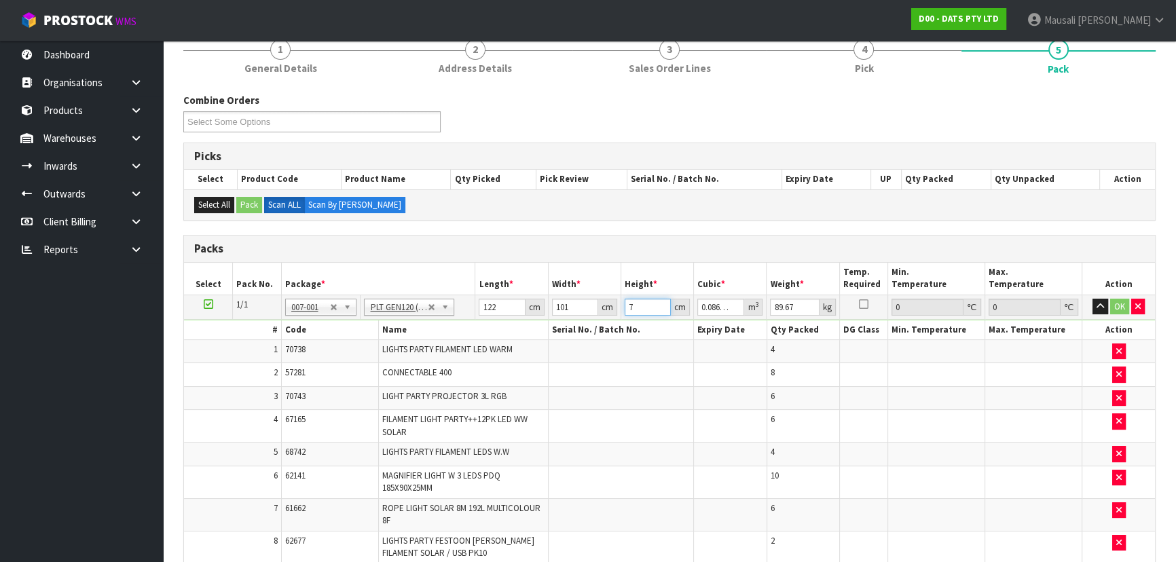
type input "0.961116"
type input "78"
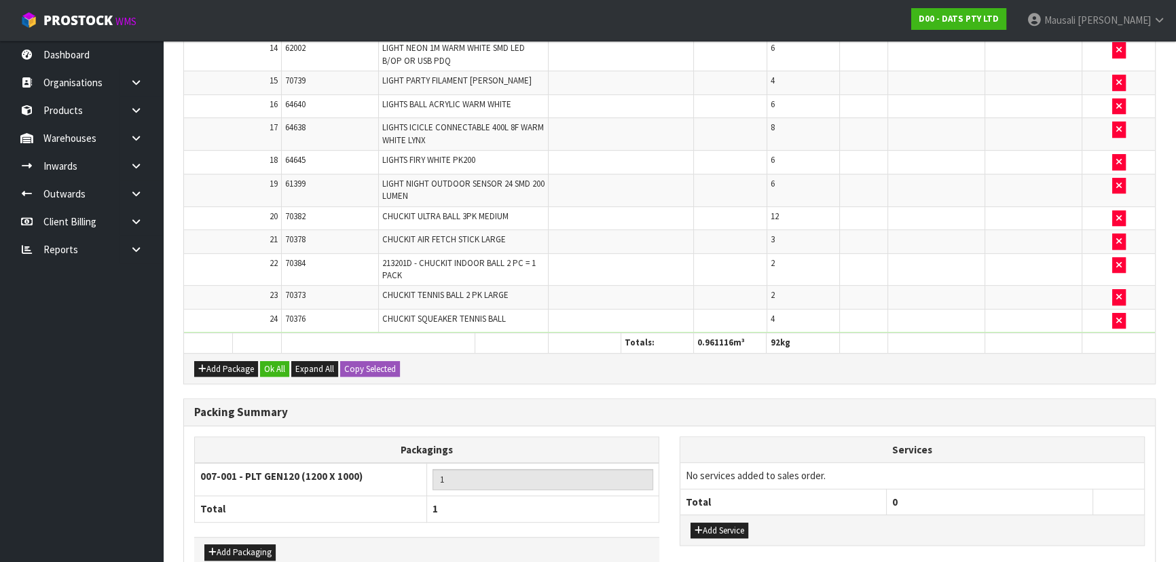
scroll to position [874, 0]
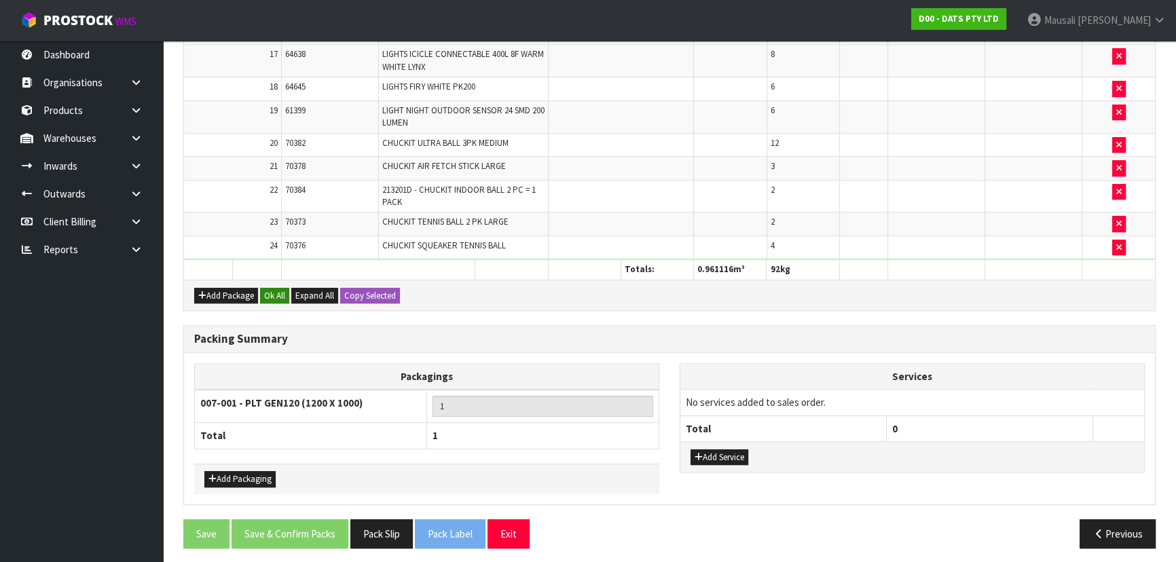
type input "92"
click at [269, 288] on button "Ok All" at bounding box center [274, 296] width 29 height 16
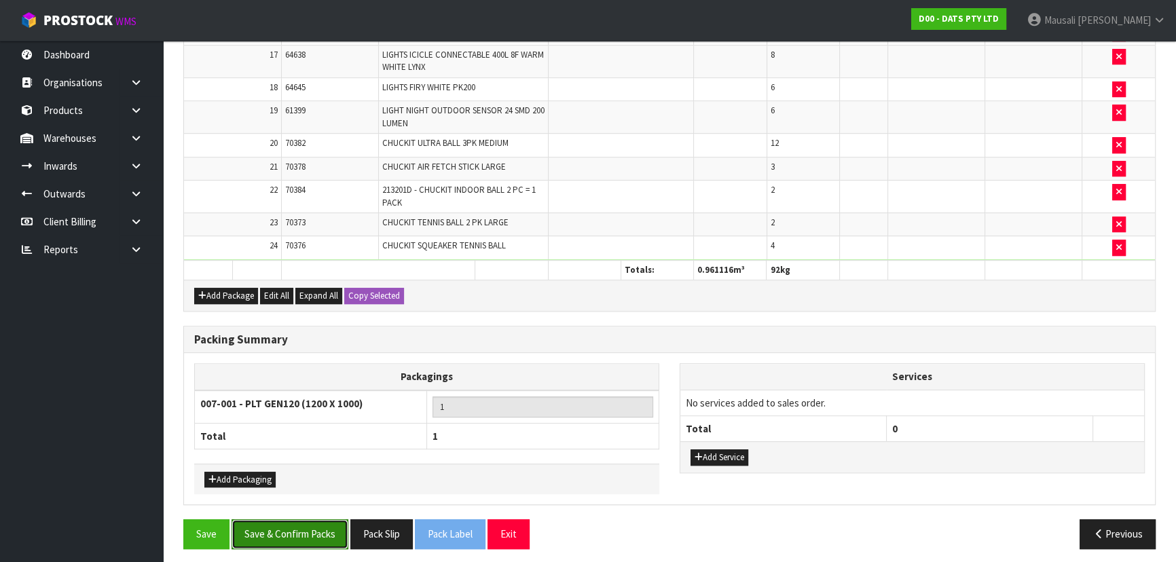
drag, startPoint x: 276, startPoint y: 520, endPoint x: 290, endPoint y: 487, distance: 36.2
click at [276, 519] on button "Save & Confirm Packs" at bounding box center [290, 533] width 117 height 29
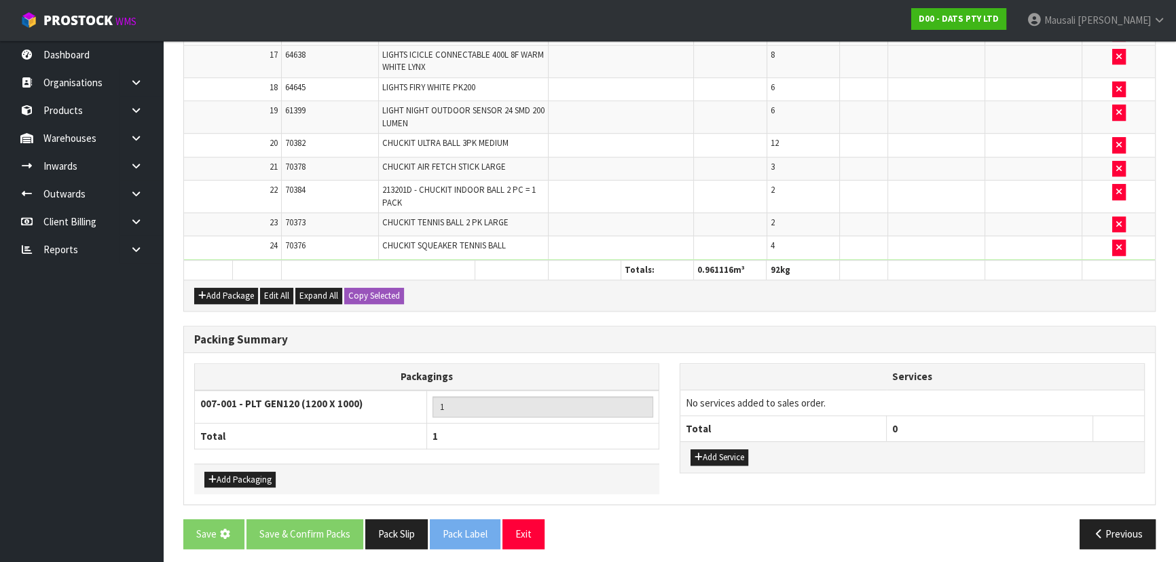
scroll to position [0, 0]
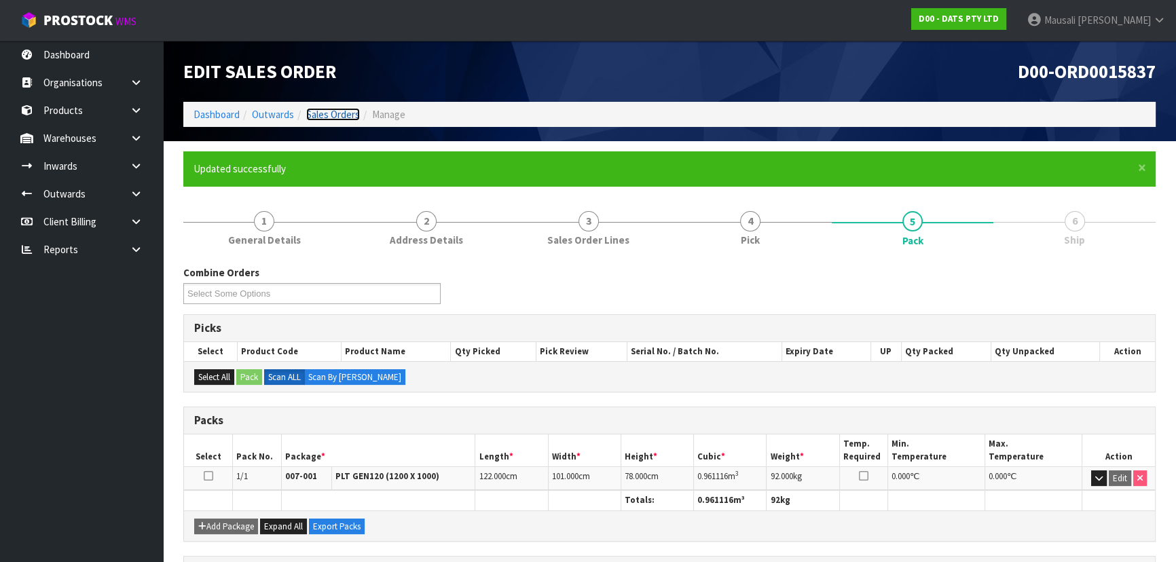
click at [310, 109] on link "Sales Orders" at bounding box center [333, 114] width 54 height 13
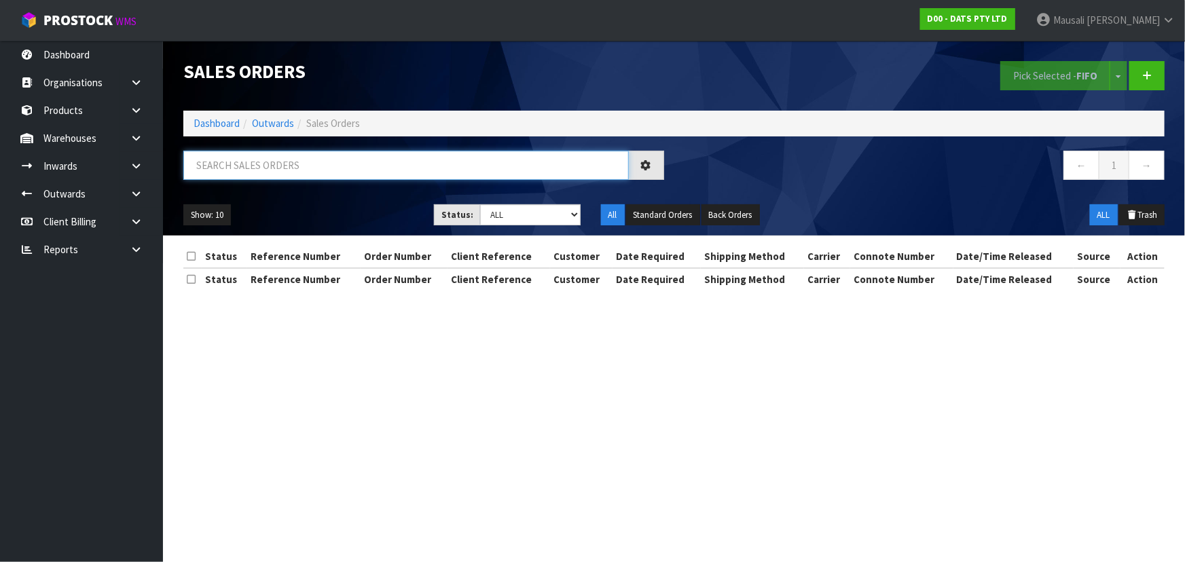
click at [210, 177] on input "text" at bounding box center [405, 165] width 445 height 29
type input "JOB-0414608"
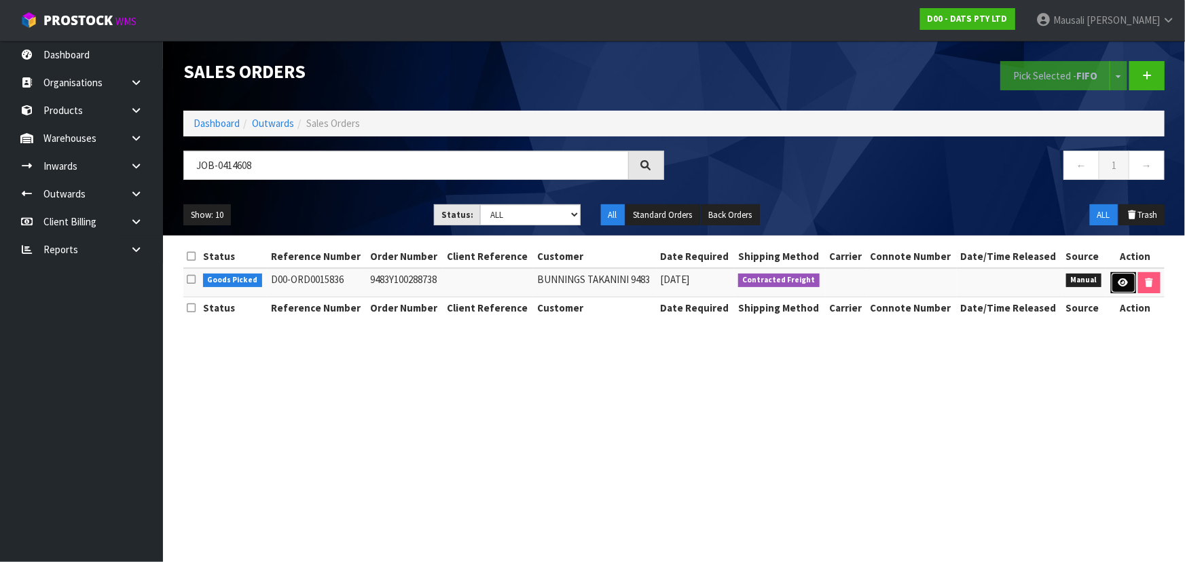
click at [1122, 278] on icon at bounding box center [1123, 282] width 10 height 9
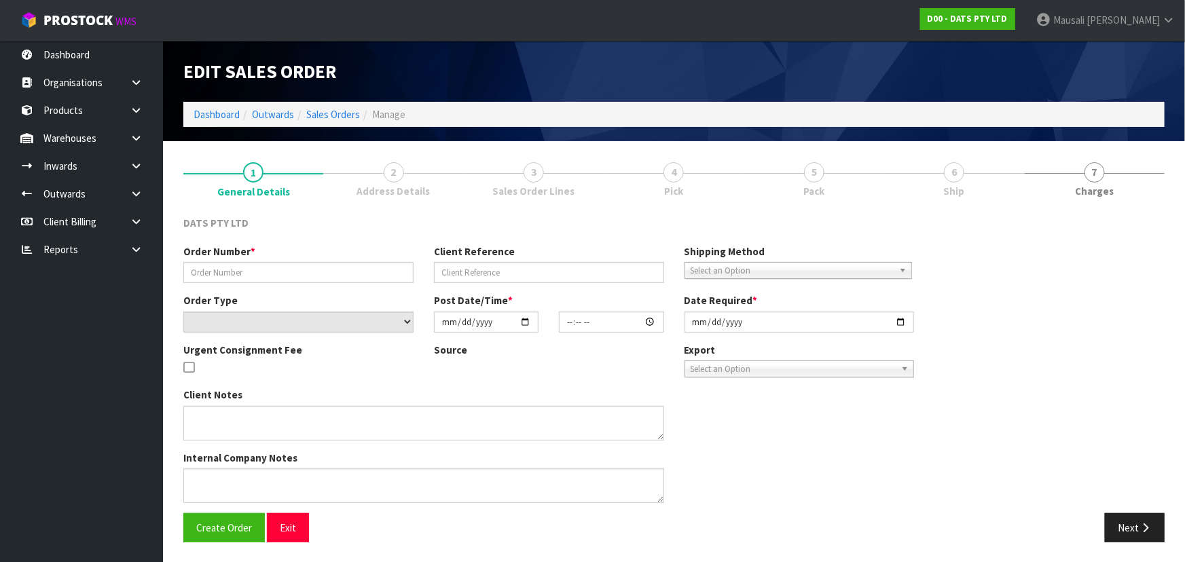
type input "9483Y100288738"
select select "number:0"
type input "[DATE]"
type input "09:03:00.000"
type input "[DATE]"
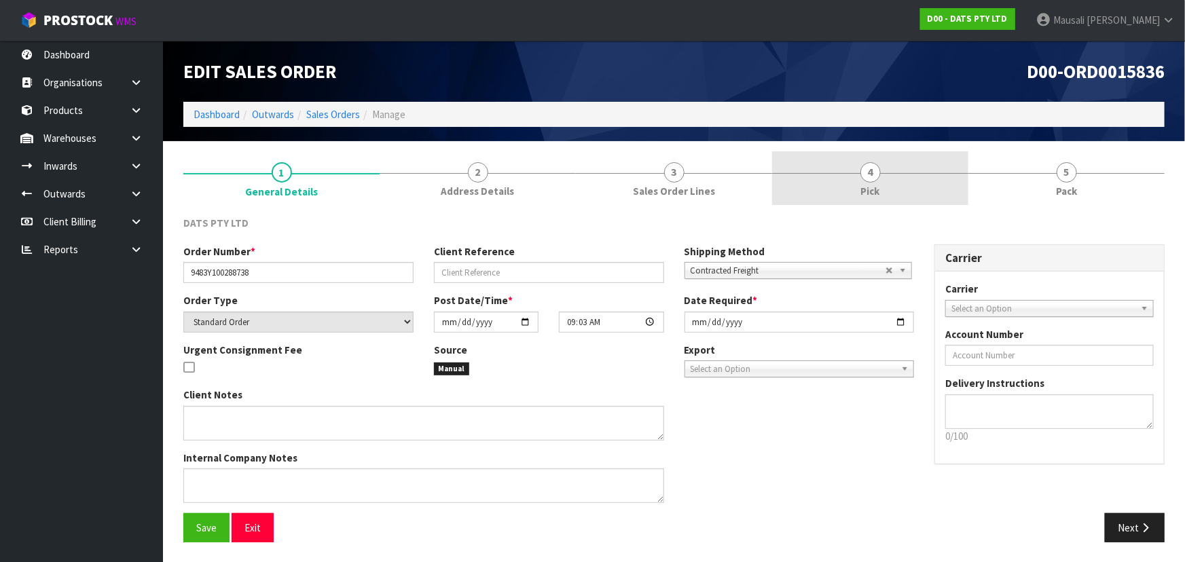
drag, startPoint x: 853, startPoint y: 176, endPoint x: 868, endPoint y: 189, distance: 20.3
click at [853, 176] on link "4 Pick" at bounding box center [870, 178] width 196 height 54
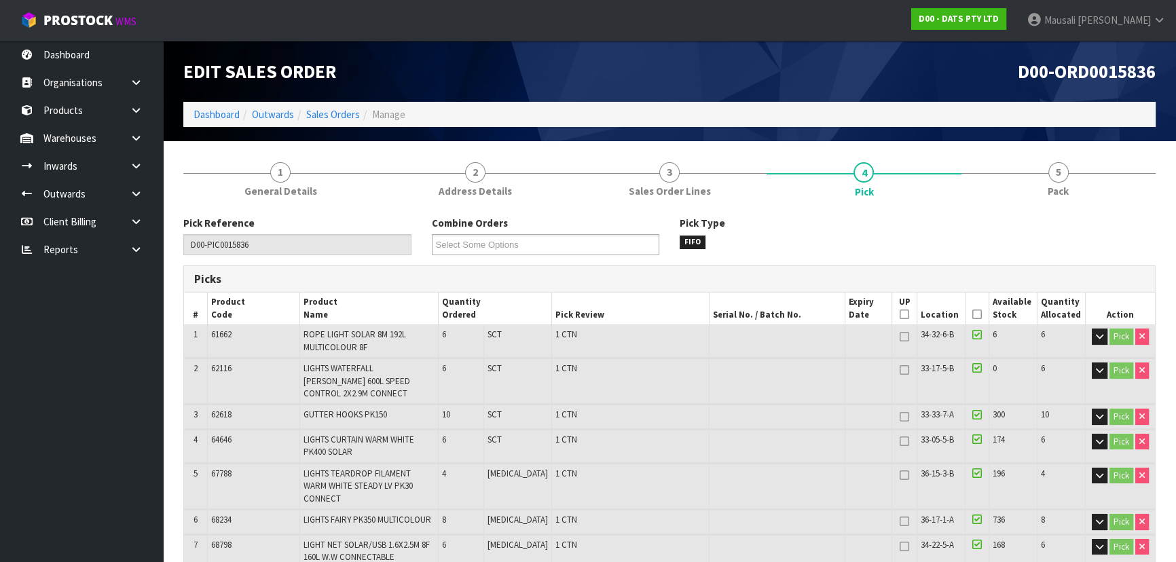
click at [972, 314] on icon at bounding box center [977, 314] width 10 height 1
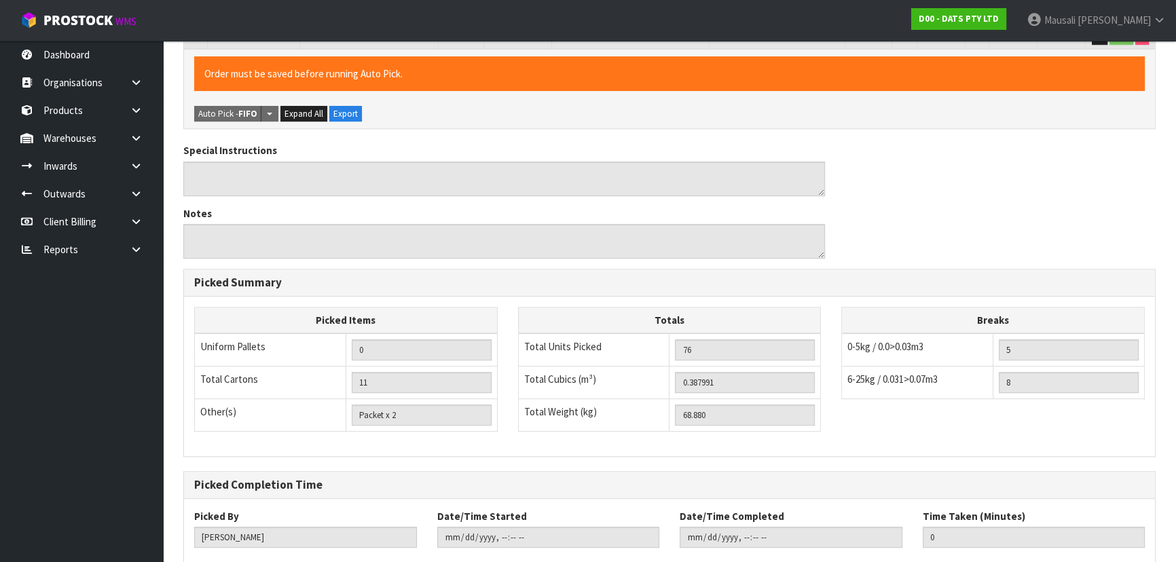
scroll to position [718, 0]
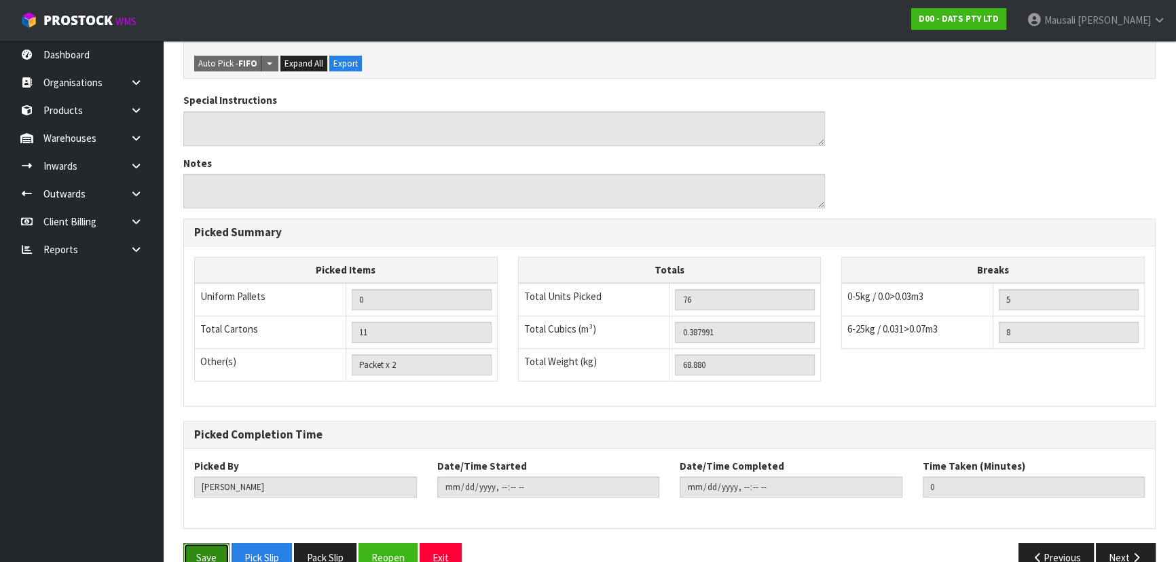
click at [210, 543] on button "Save" at bounding box center [206, 557] width 46 height 29
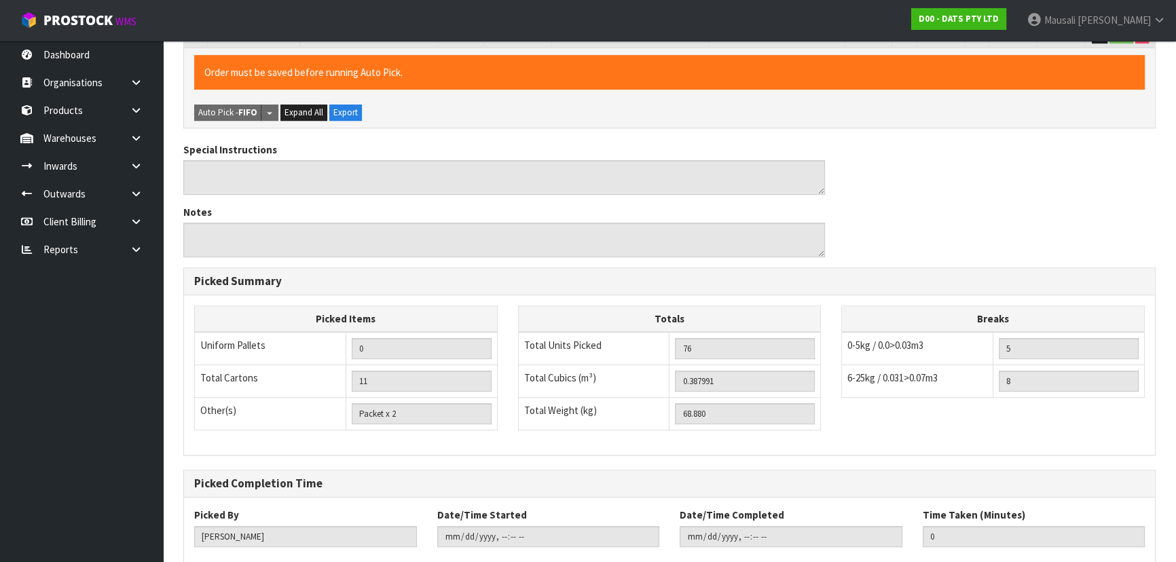
scroll to position [0, 0]
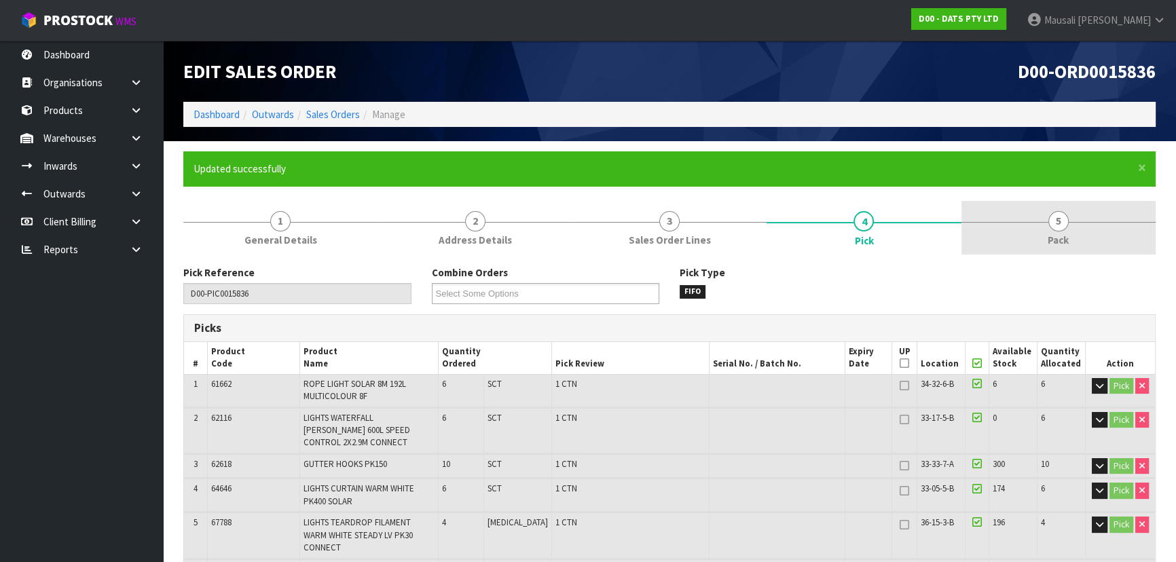
type input "[PERSON_NAME]"
type input "[DATE]T08:44:54"
click at [1058, 222] on span "5" at bounding box center [1058, 221] width 20 height 20
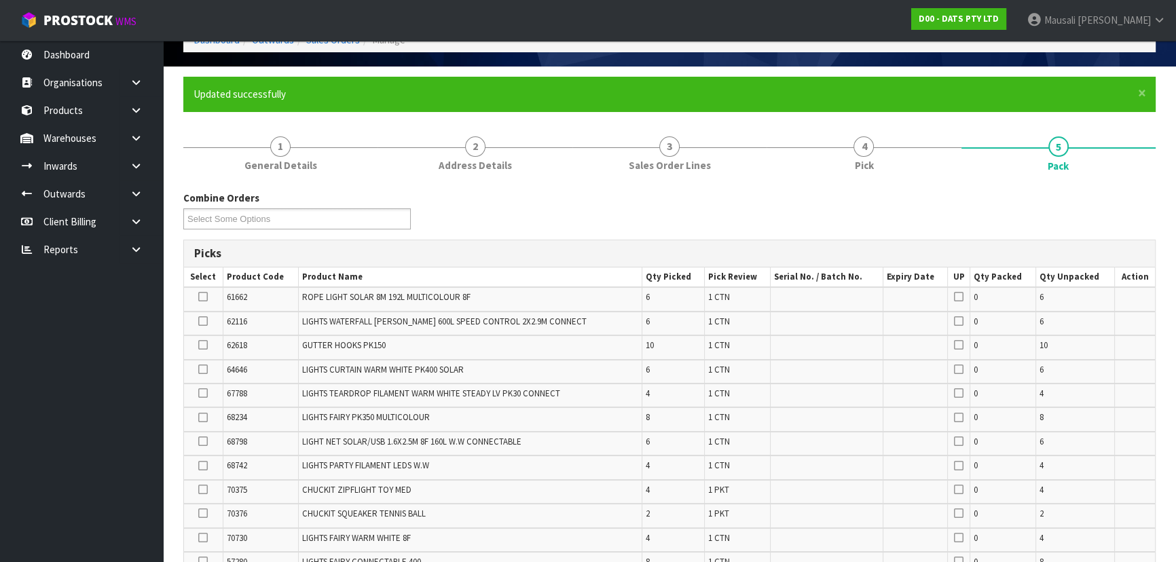
scroll to position [370, 0]
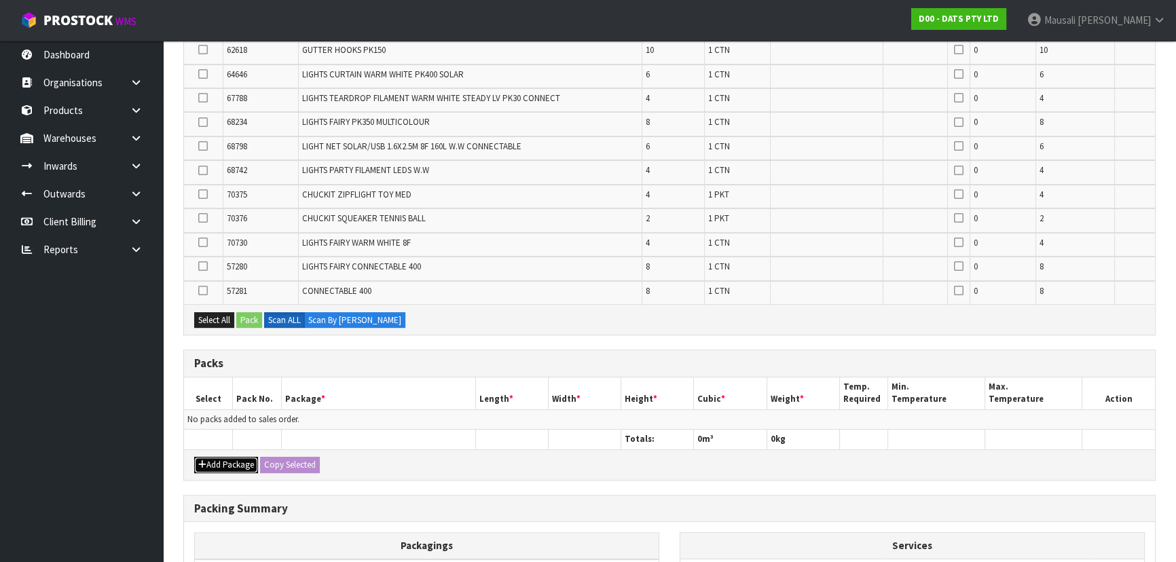
click at [234, 457] on button "Add Package" at bounding box center [226, 465] width 64 height 16
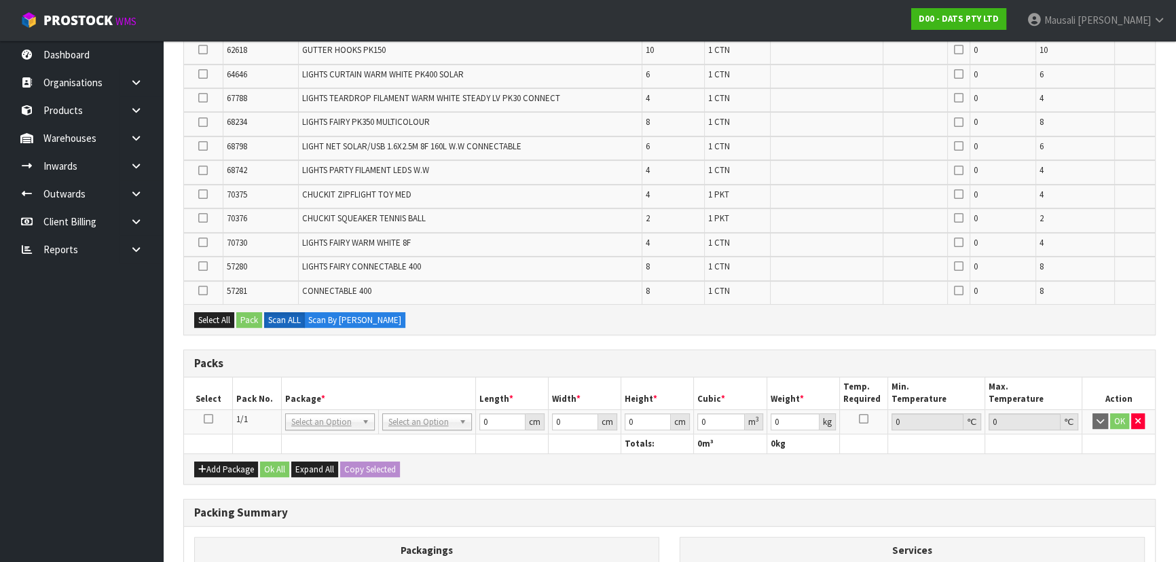
drag, startPoint x: 208, startPoint y: 414, endPoint x: 227, endPoint y: 414, distance: 19.0
click at [209, 419] on icon at bounding box center [209, 419] width 10 height 1
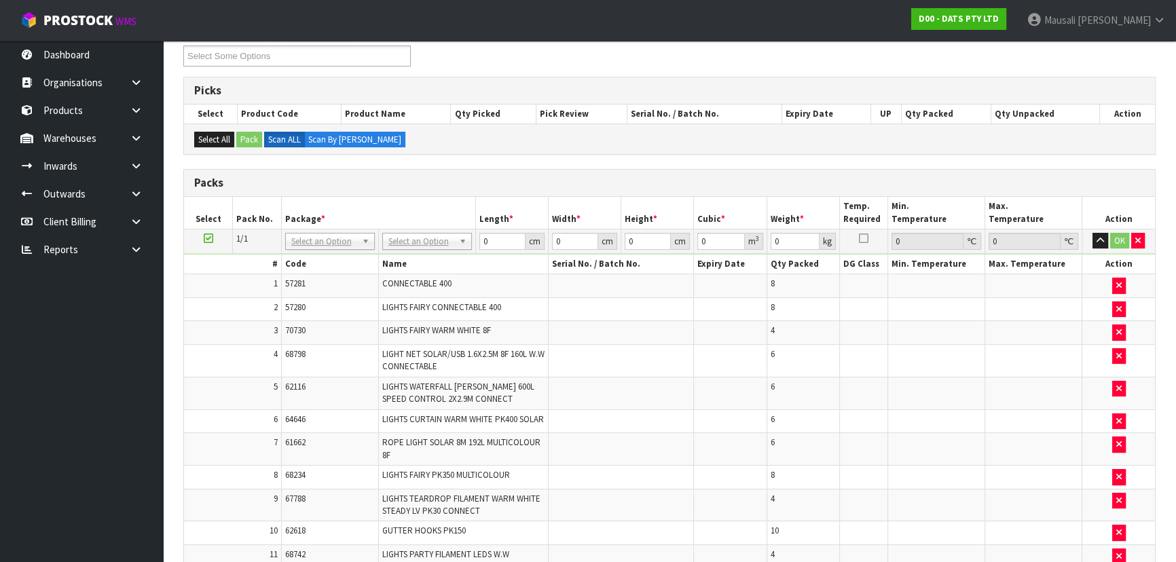
scroll to position [284, 0]
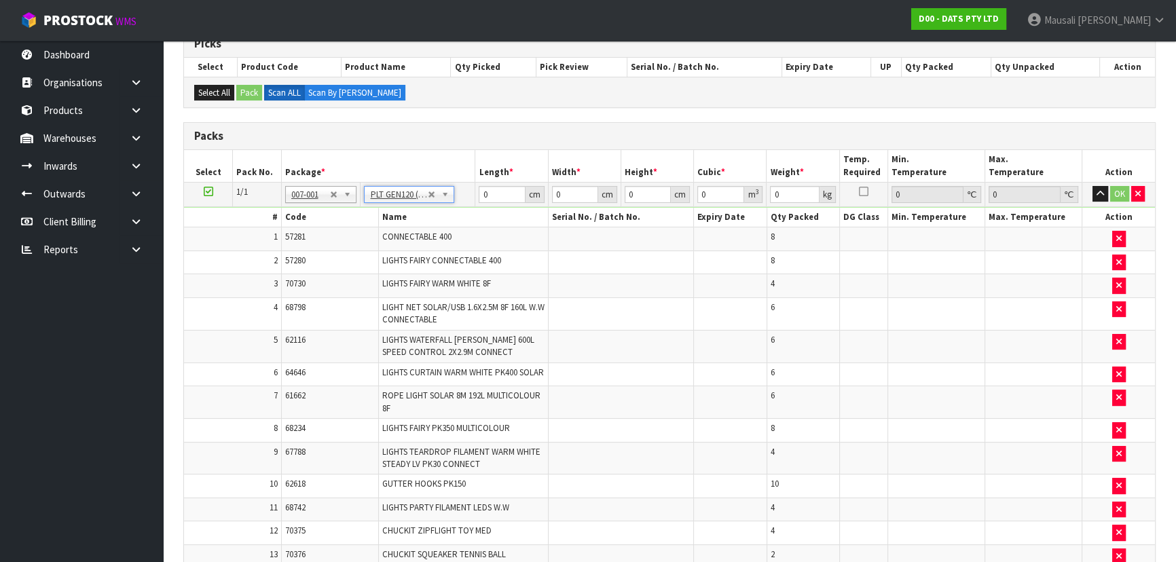
type input "120"
type input "100"
type input "68.88"
drag, startPoint x: 502, startPoint y: 192, endPoint x: 430, endPoint y: 193, distance: 72.0
click at [446, 200] on tr "1/1 NONE 007-001 007-002 007-004 007-009 007-013 007-014 007-015 007-017 007-01…" at bounding box center [669, 194] width 971 height 24
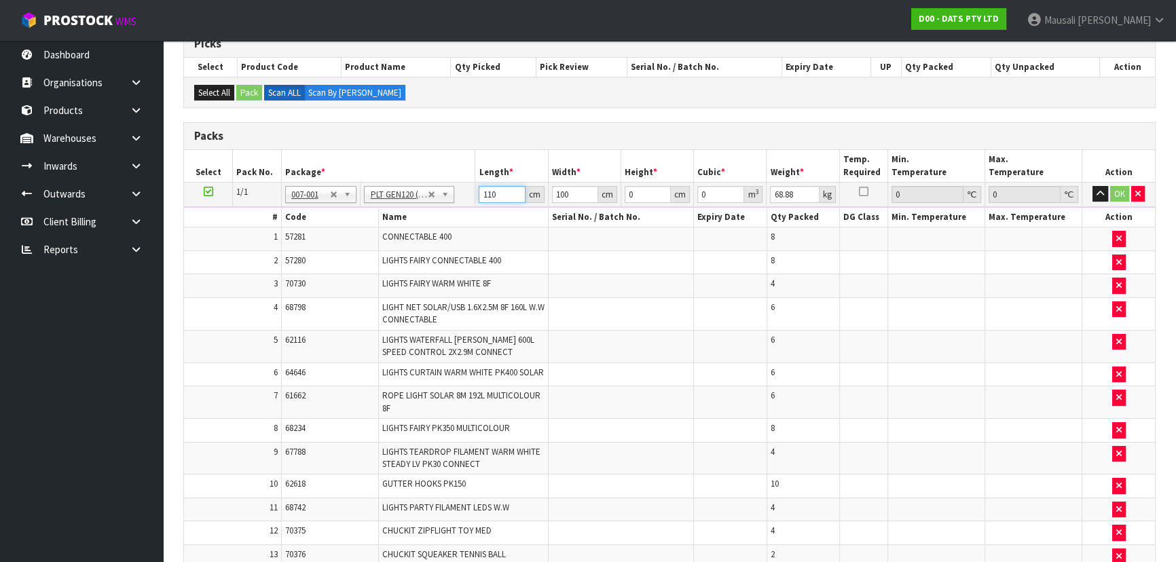
type input "110"
type input "6"
type input "0.0726"
type input "69"
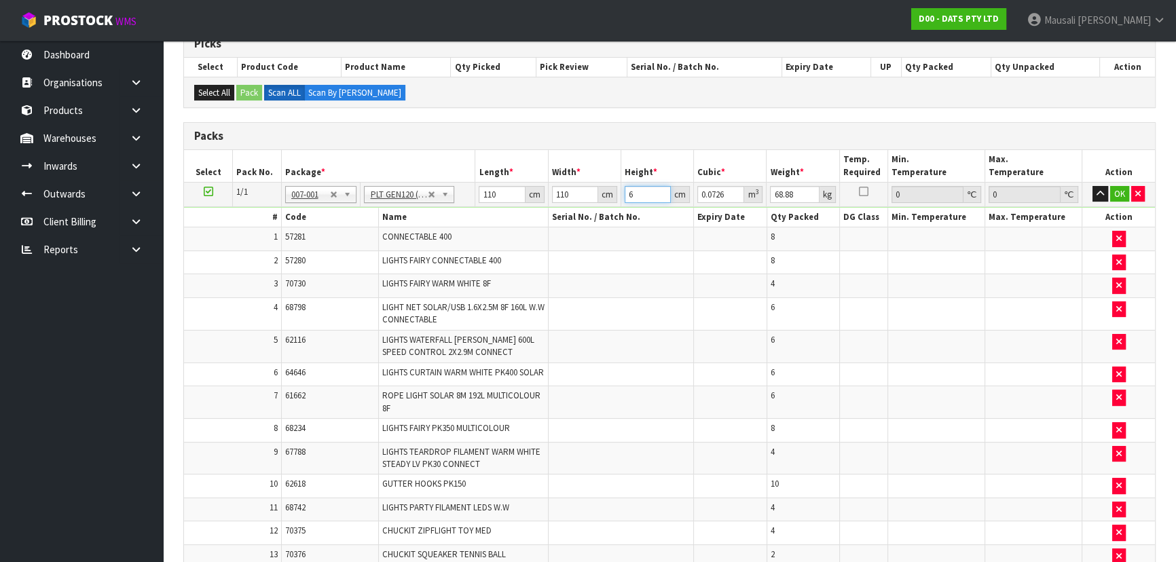
type input "0.8349"
type input "69"
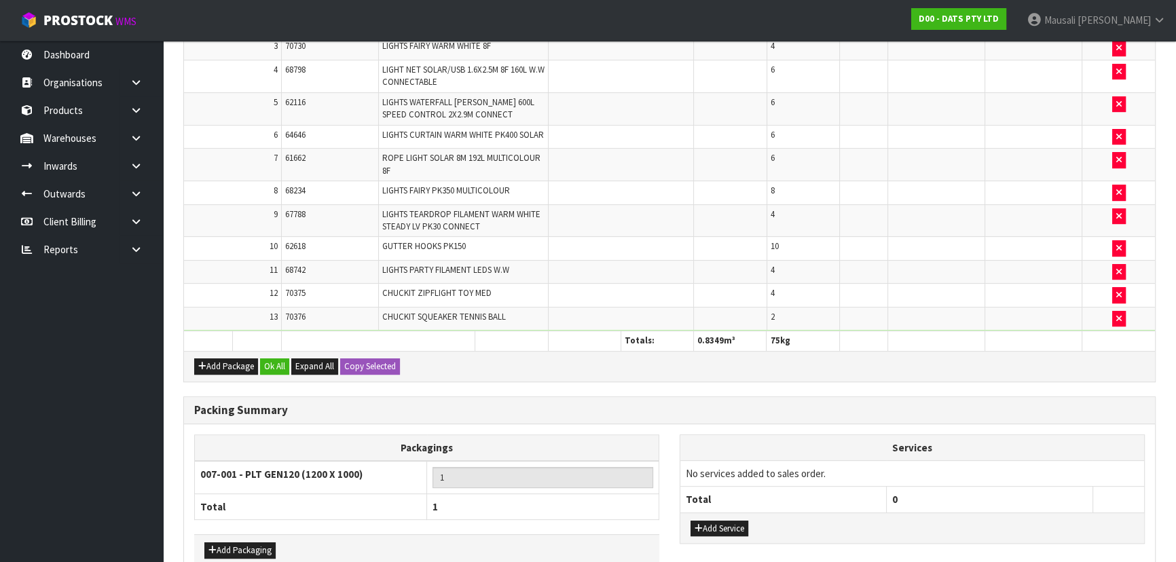
scroll to position [604, 0]
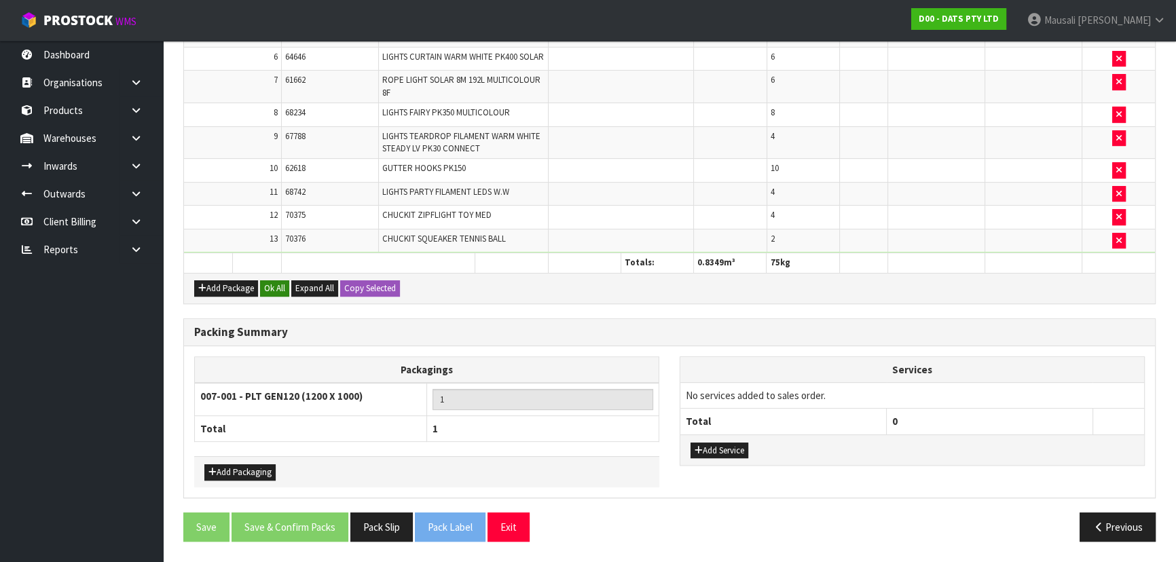
type input "75"
click at [278, 282] on button "Ok All" at bounding box center [274, 288] width 29 height 16
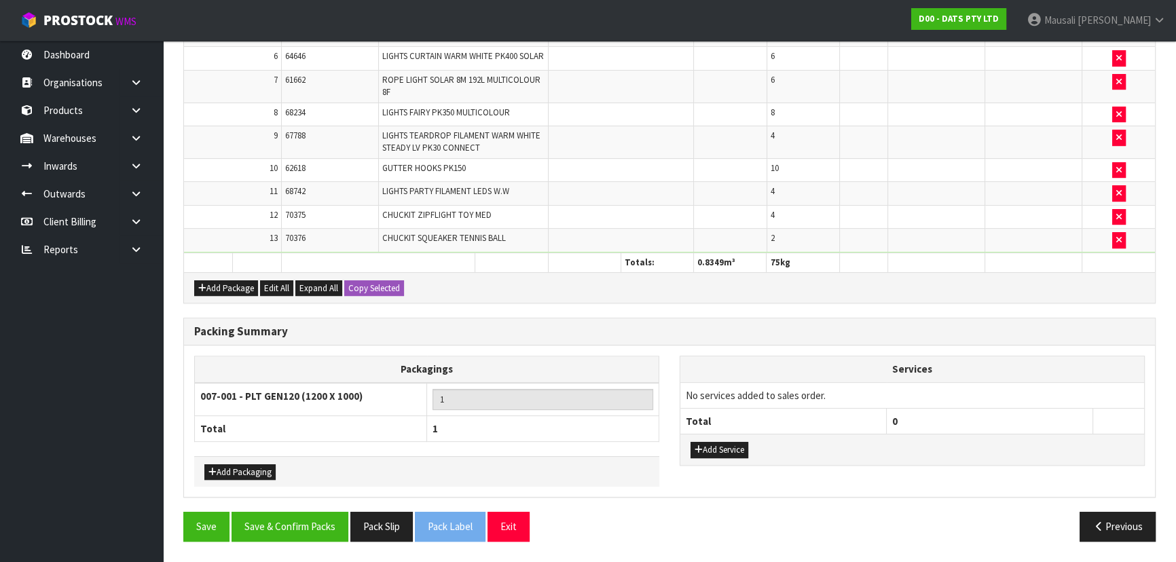
scroll to position [603, 0]
click at [287, 518] on button "Save & Confirm Packs" at bounding box center [290, 526] width 117 height 29
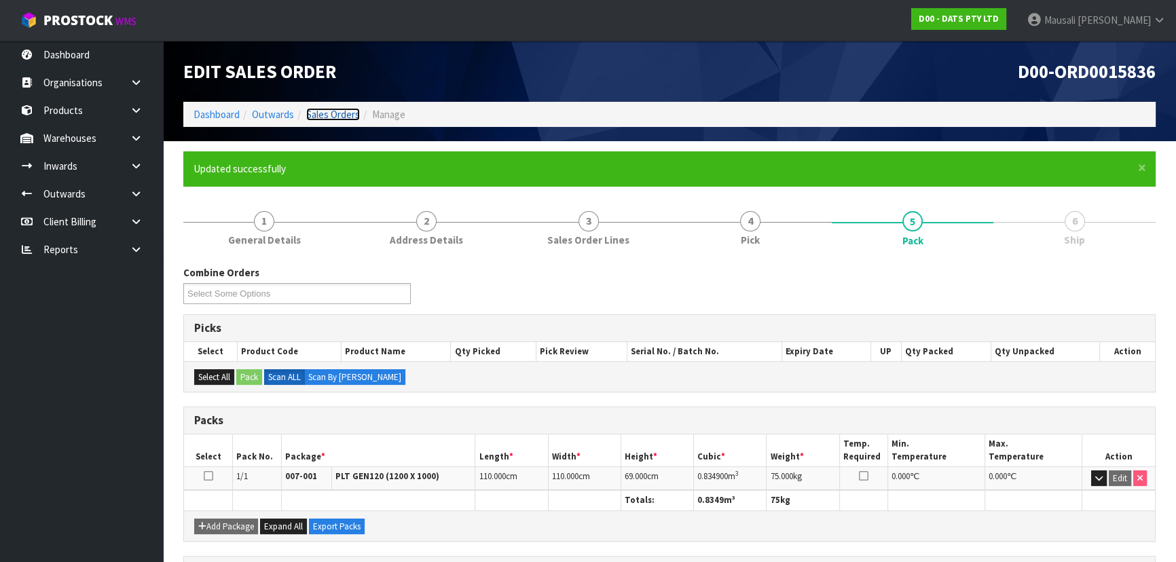
click at [346, 112] on link "Sales Orders" at bounding box center [333, 114] width 54 height 13
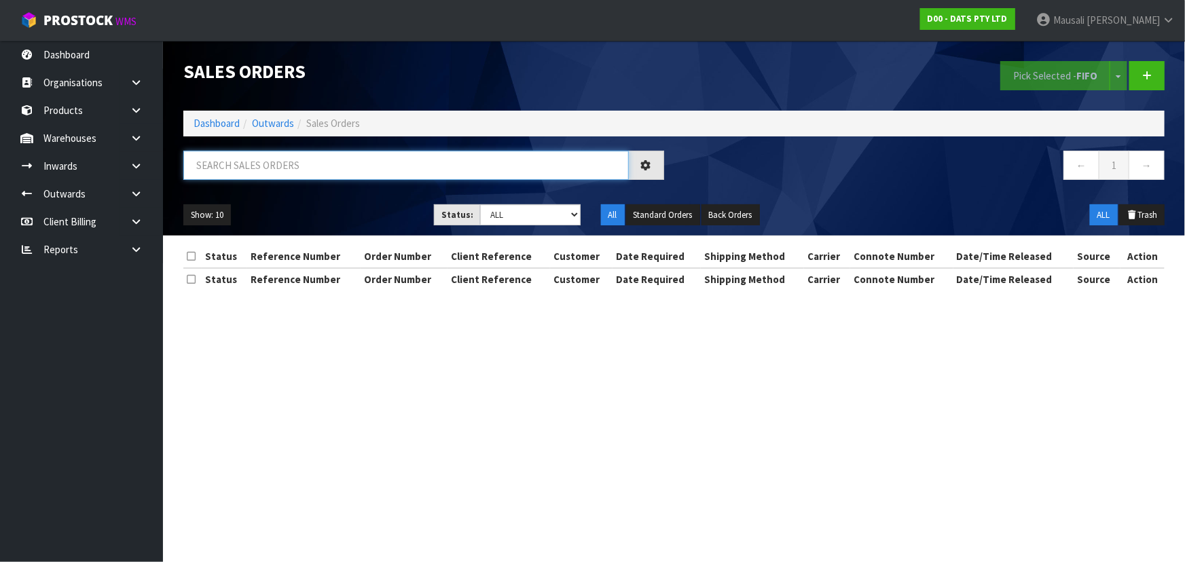
click at [253, 163] on input "text" at bounding box center [405, 165] width 445 height 29
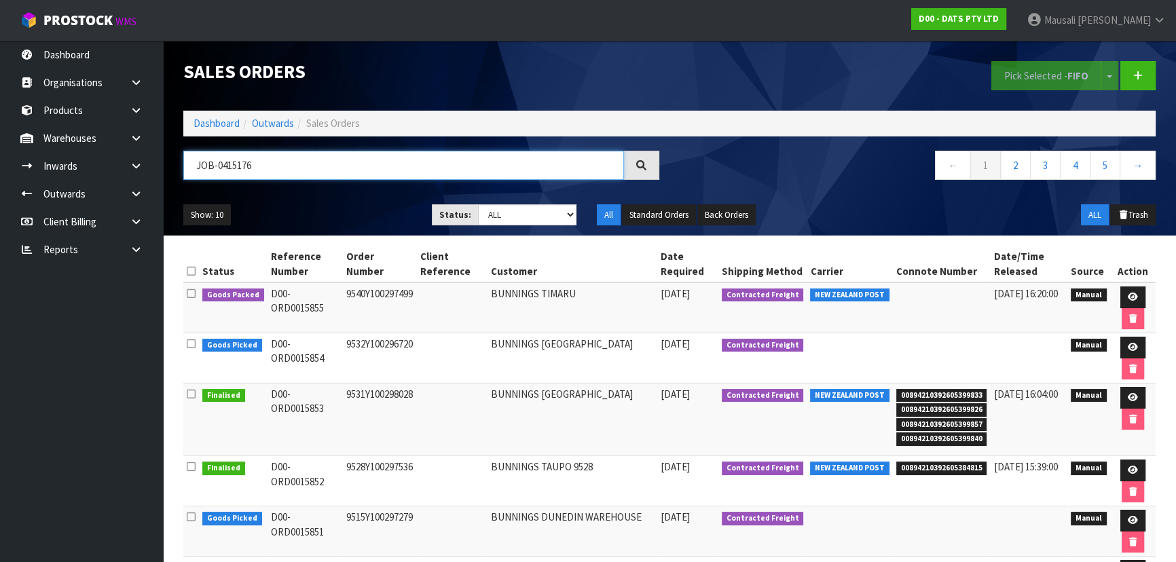
type input "JOB-0415176"
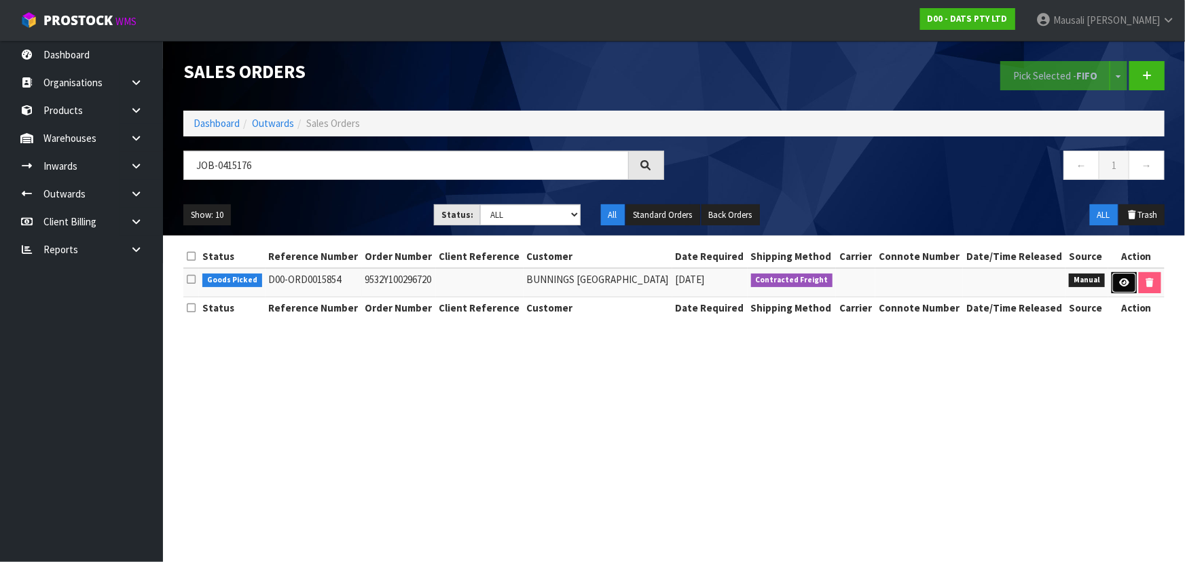
click at [1129, 287] on icon at bounding box center [1124, 282] width 10 height 9
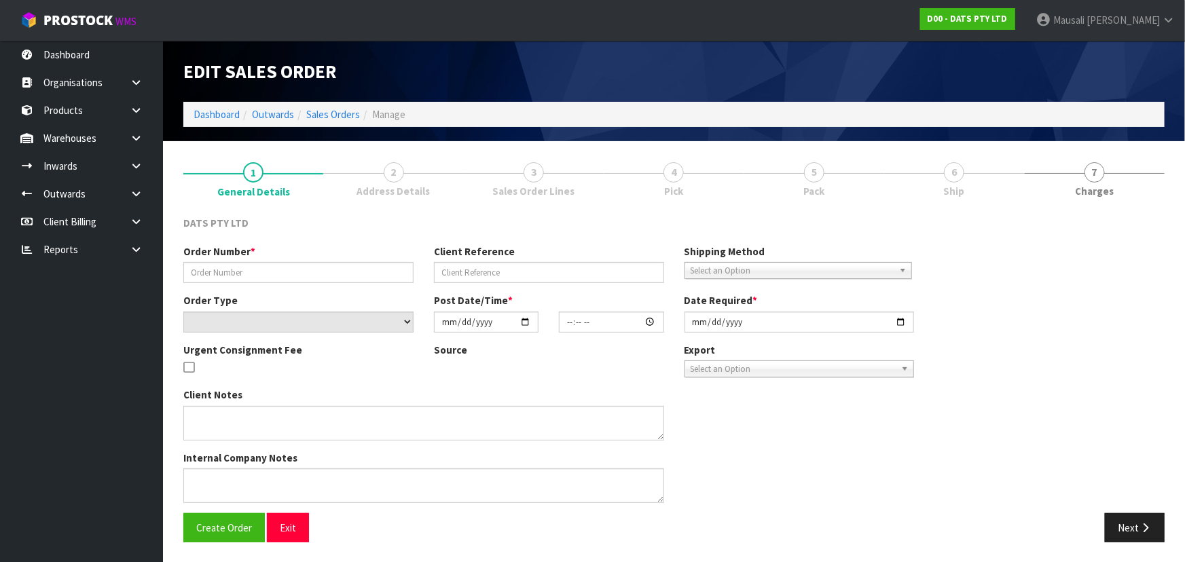
type input "9532Y100296720"
select select "number:0"
type input "[DATE]"
type input "09:05:00.000"
type input "[DATE]"
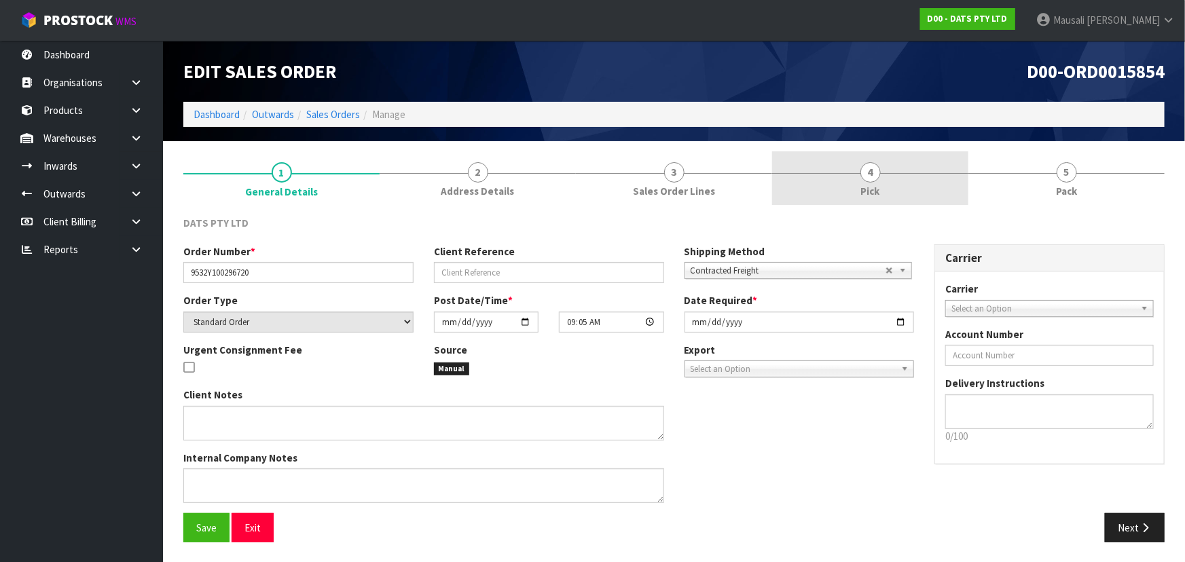
click at [849, 183] on link "4 Pick" at bounding box center [870, 178] width 196 height 54
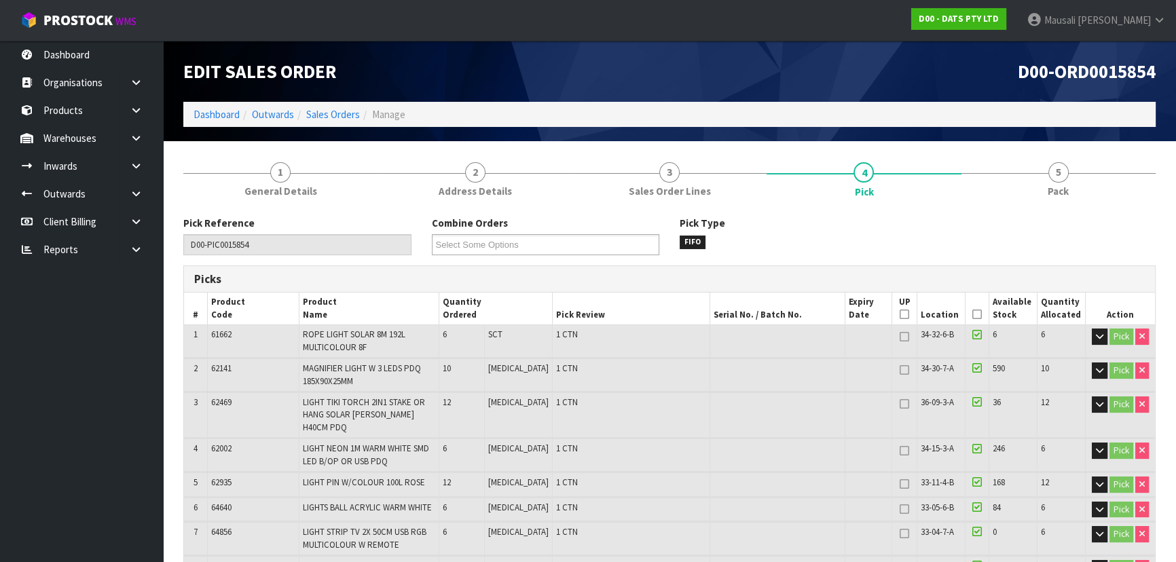
click at [972, 314] on icon at bounding box center [977, 314] width 10 height 1
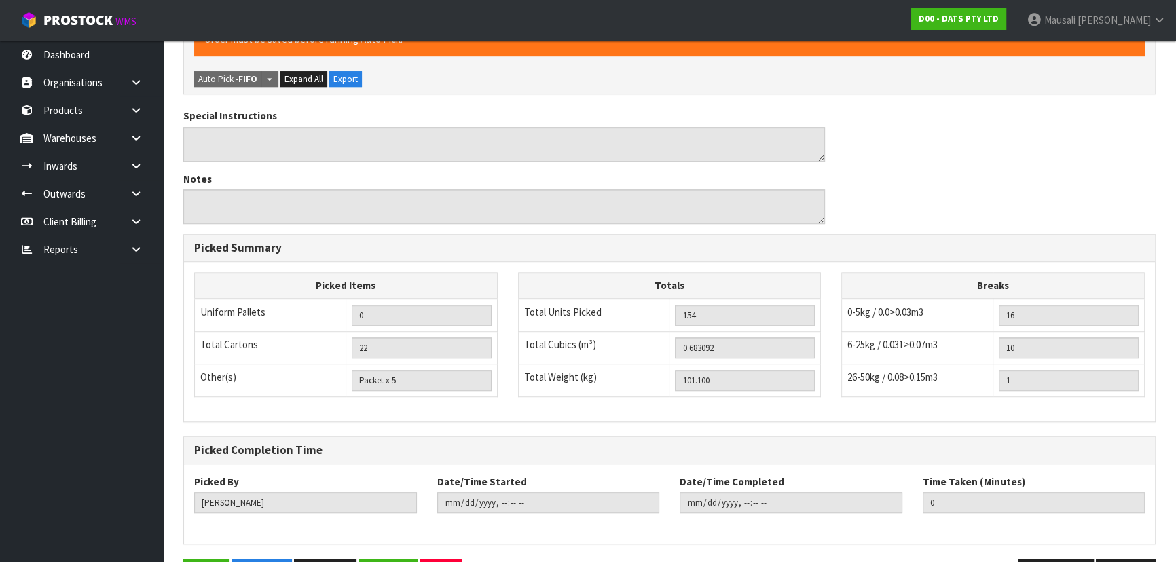
scroll to position [1086, 0]
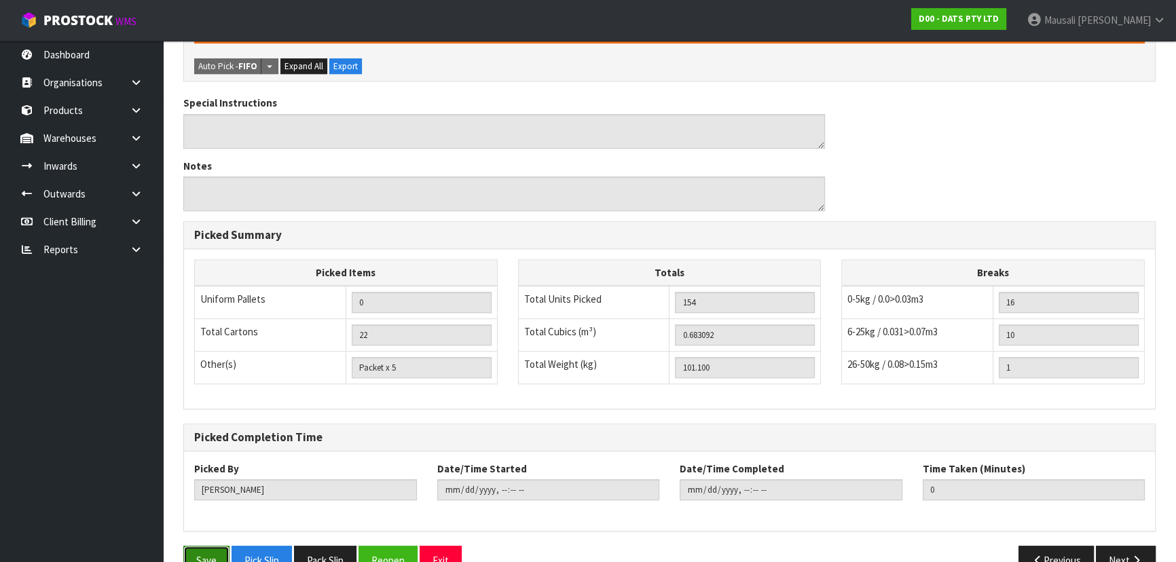
click at [198, 546] on button "Save" at bounding box center [206, 560] width 46 height 29
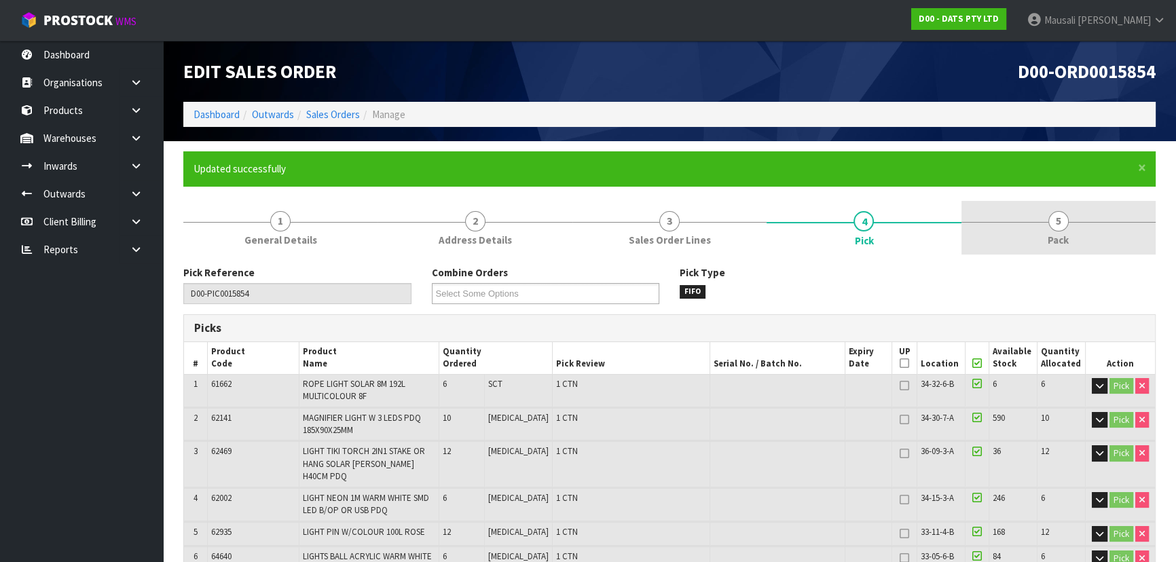
click at [1055, 221] on span "5" at bounding box center [1058, 221] width 20 height 20
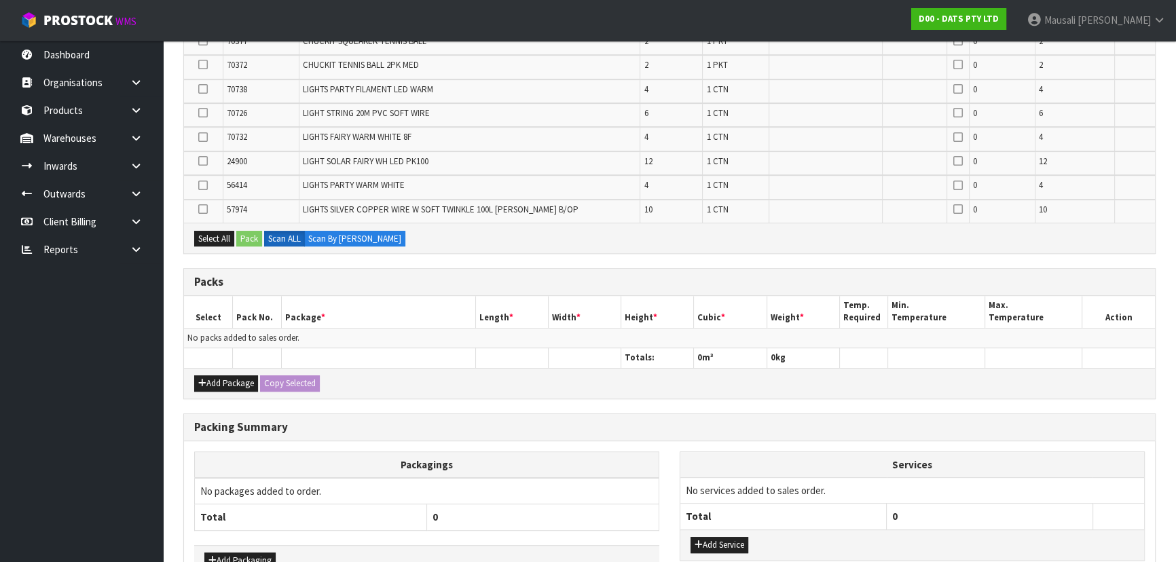
scroll to position [822, 0]
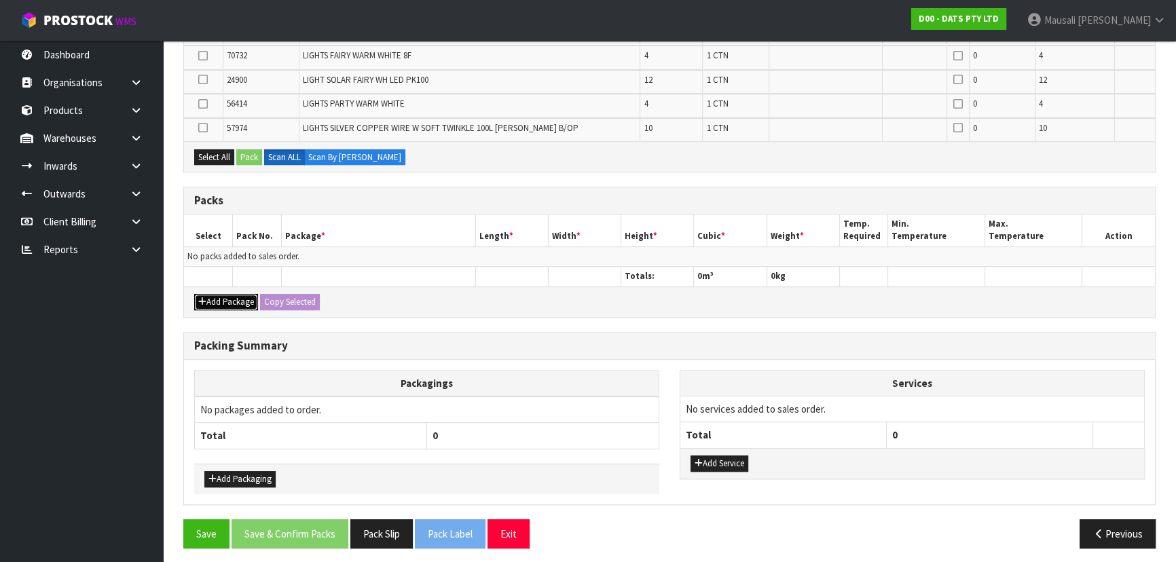
click at [214, 295] on button "Add Package" at bounding box center [226, 302] width 64 height 16
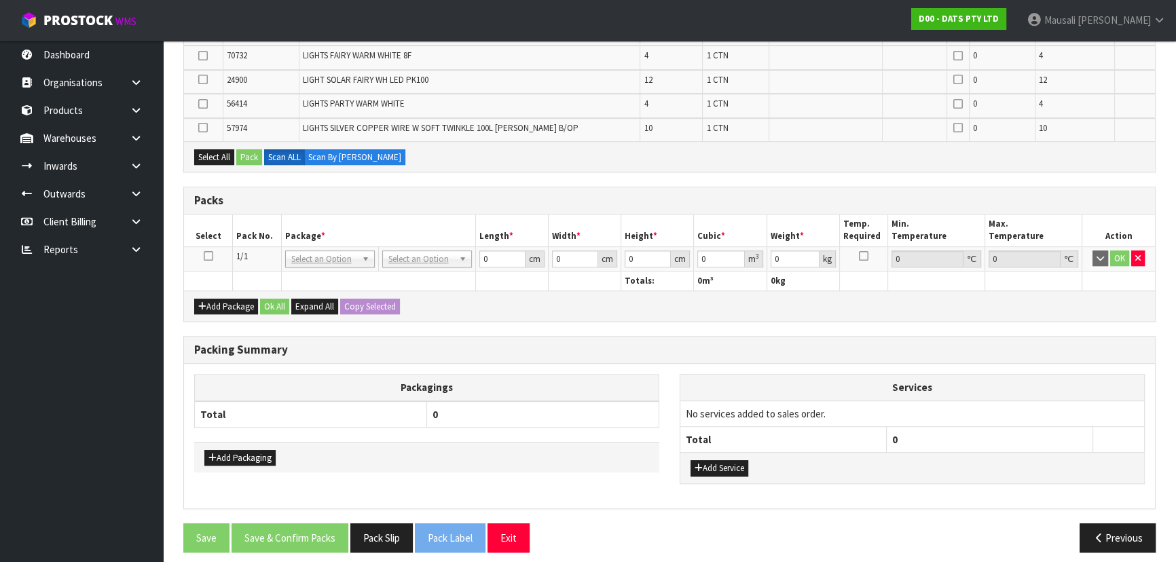
click at [206, 256] on icon at bounding box center [209, 256] width 10 height 1
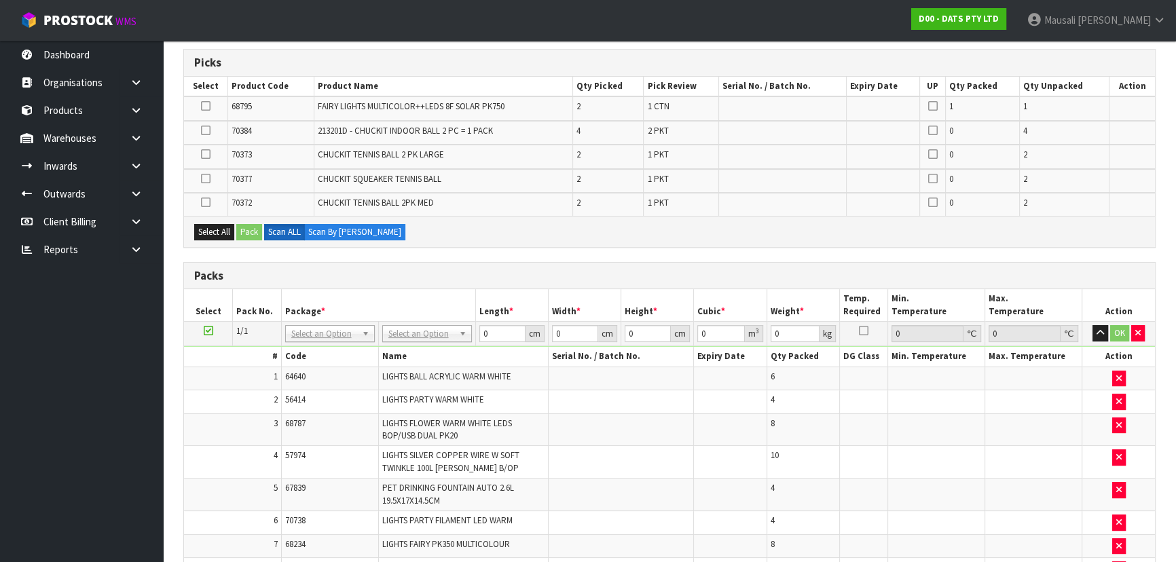
scroll to position [217, 0]
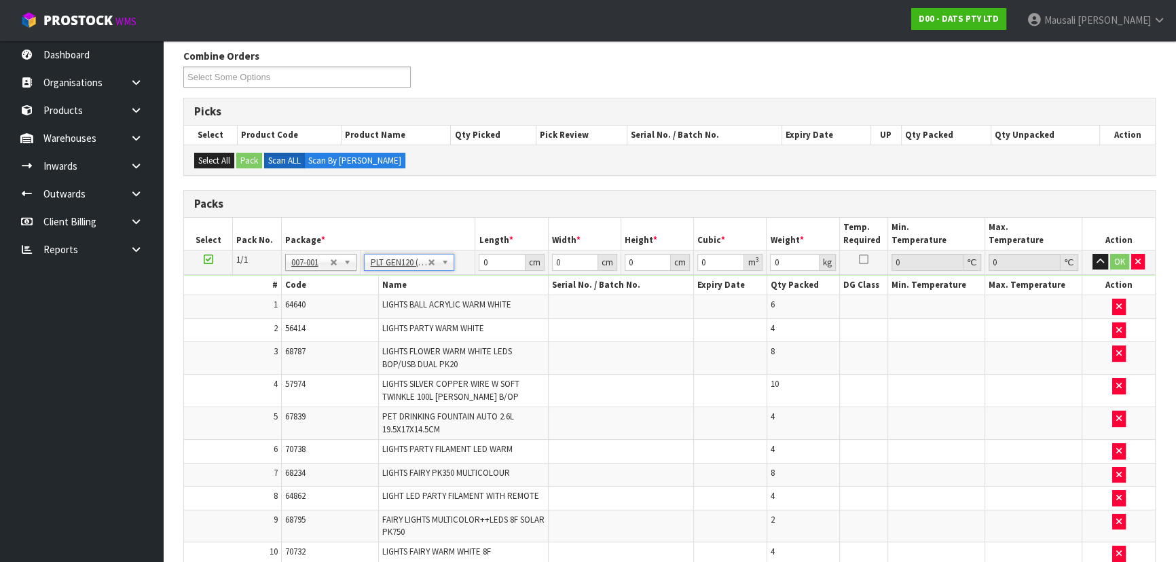
type input "120"
type input "100"
type input "101.1"
drag, startPoint x: 492, startPoint y: 263, endPoint x: 471, endPoint y: 269, distance: 21.9
click at [471, 269] on tr "1/1 NONE 007-001 007-002 007-004 007-009 007-013 007-014 007-015 007-017 007-01…" at bounding box center [669, 262] width 971 height 24
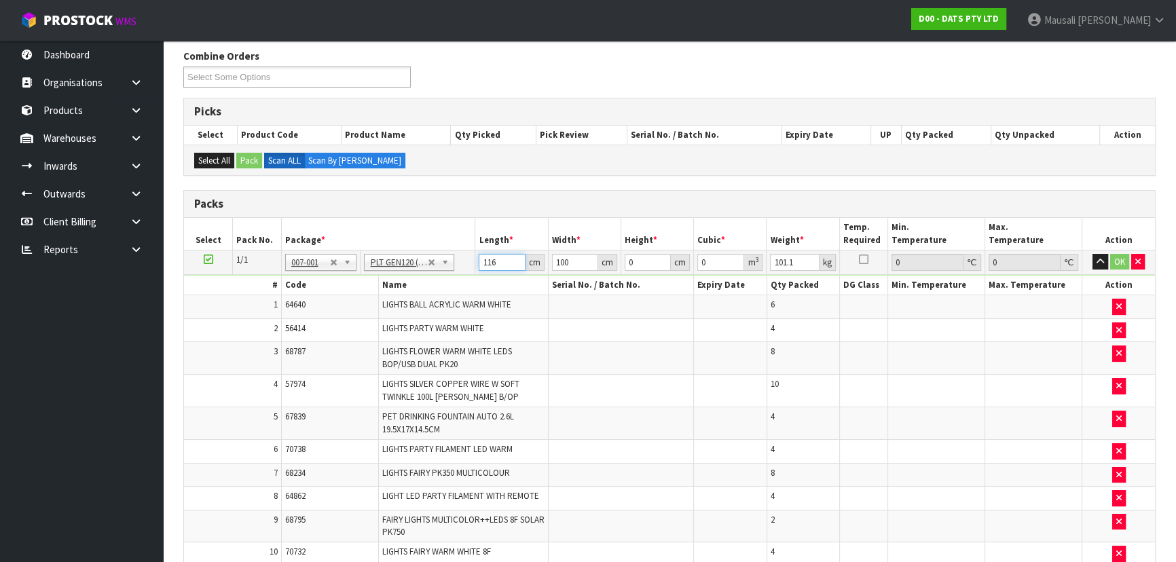
type input "116"
type input "111"
type input "5"
type input "0.06438"
type input "0"
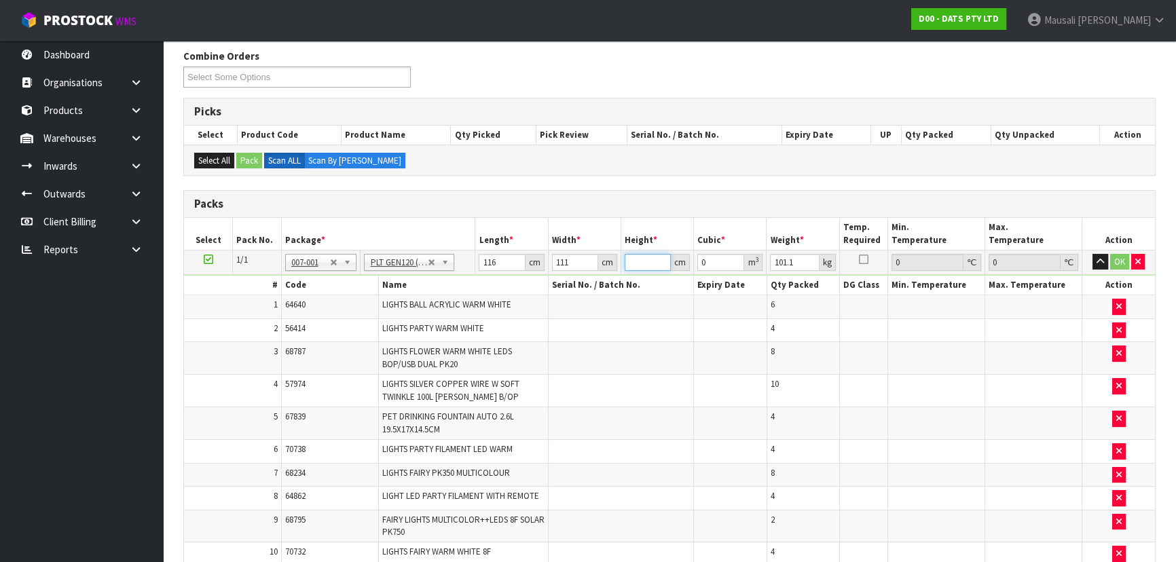
type input "8"
type input "0.103008"
type input "84"
type input "1.081584"
type input "84"
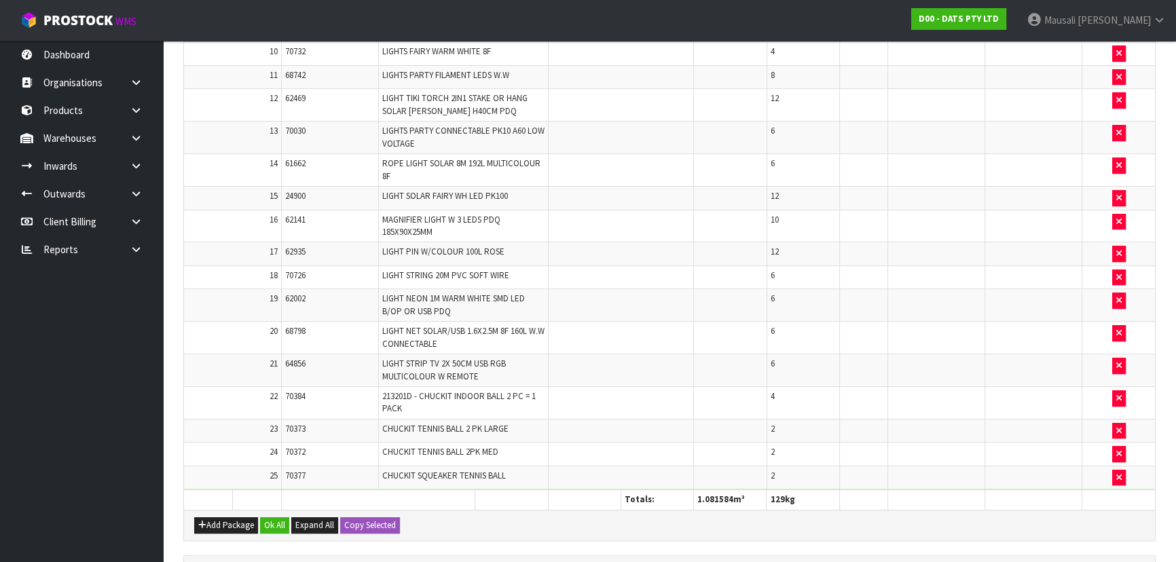
scroll to position [834, 0]
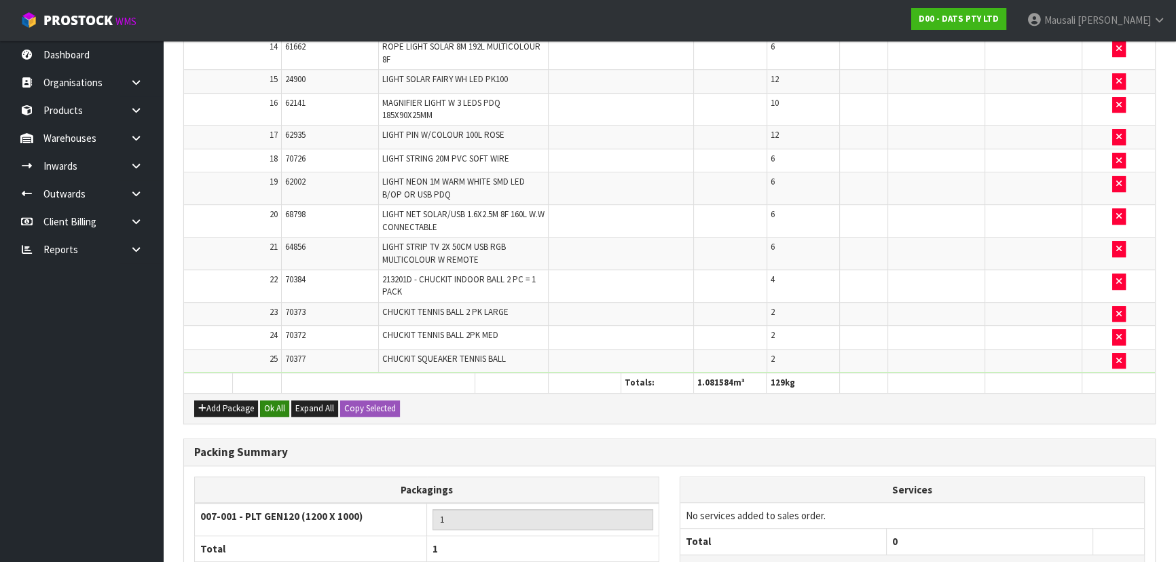
type input "129"
click at [278, 401] on button "Ok All" at bounding box center [274, 409] width 29 height 16
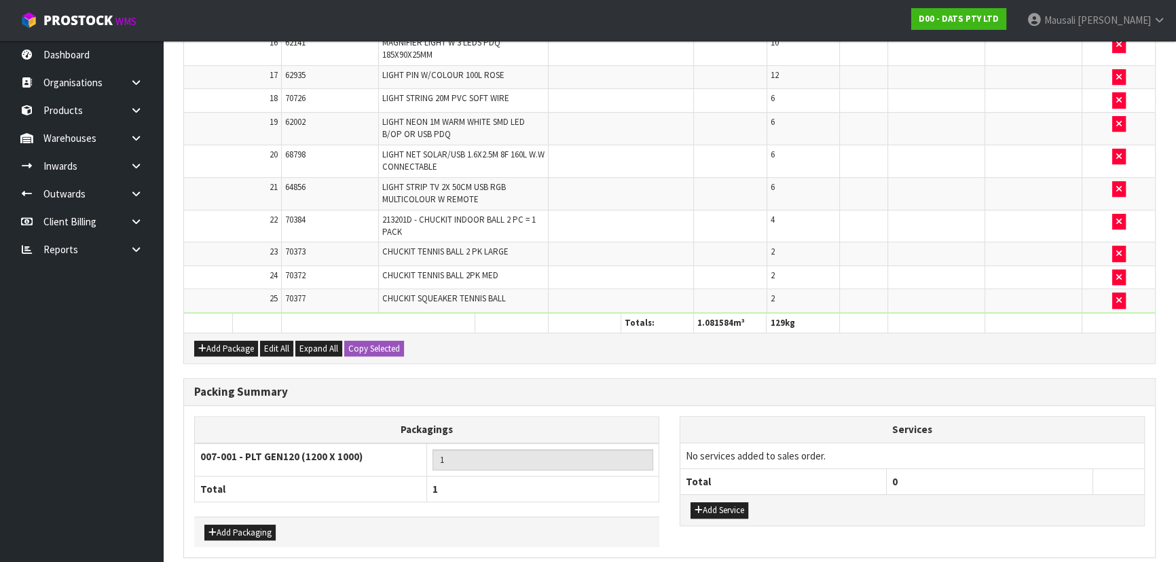
scroll to position [946, 0]
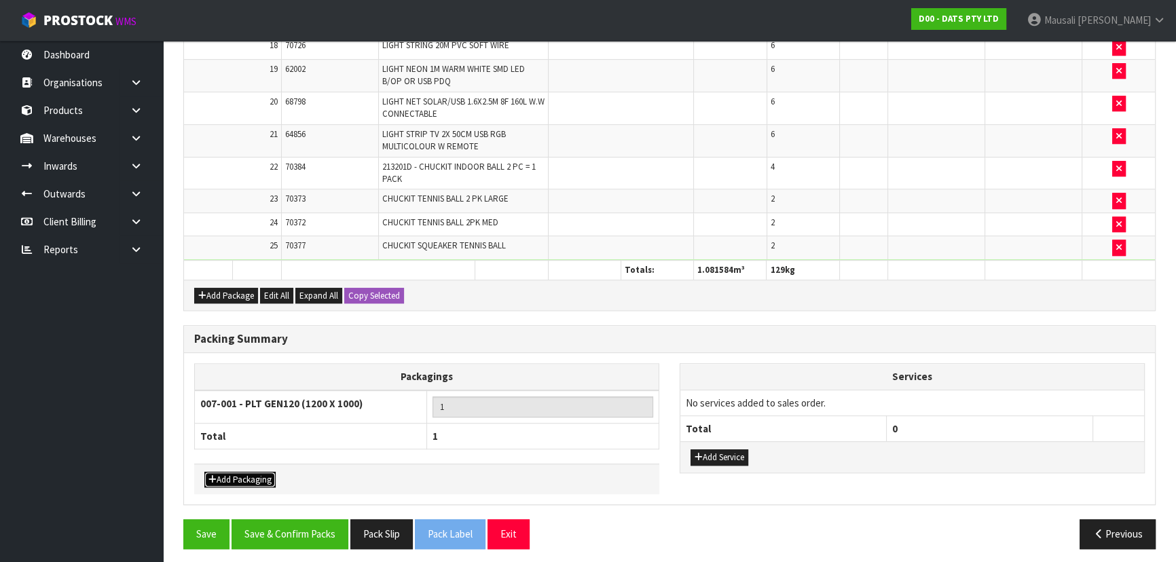
click at [247, 472] on button "Add Packaging" at bounding box center [239, 480] width 71 height 16
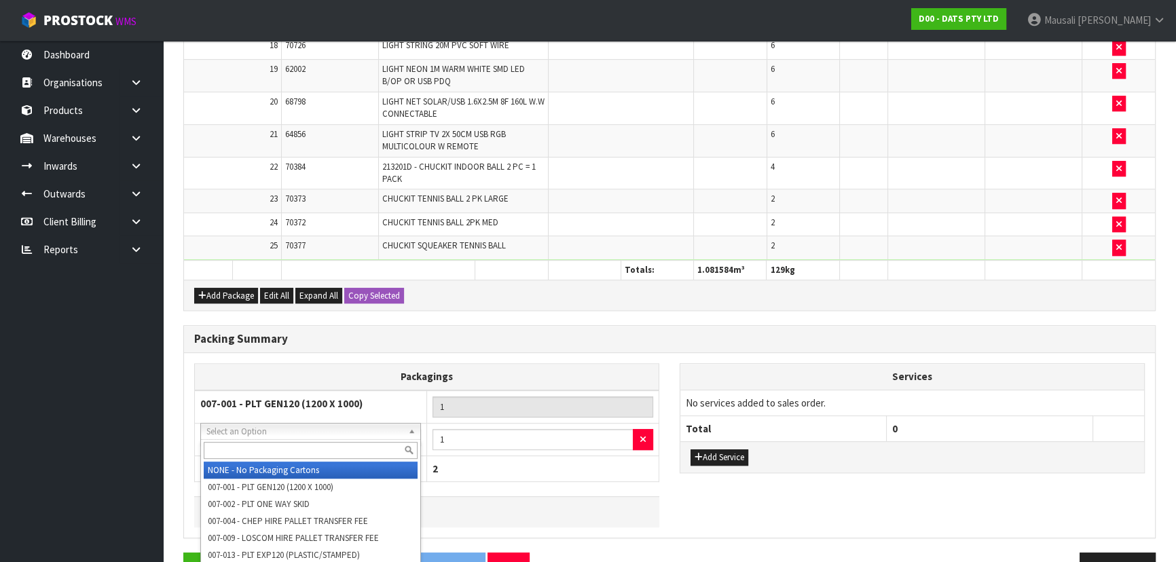
click at [253, 443] on input "text" at bounding box center [311, 450] width 214 height 17
type input "OC"
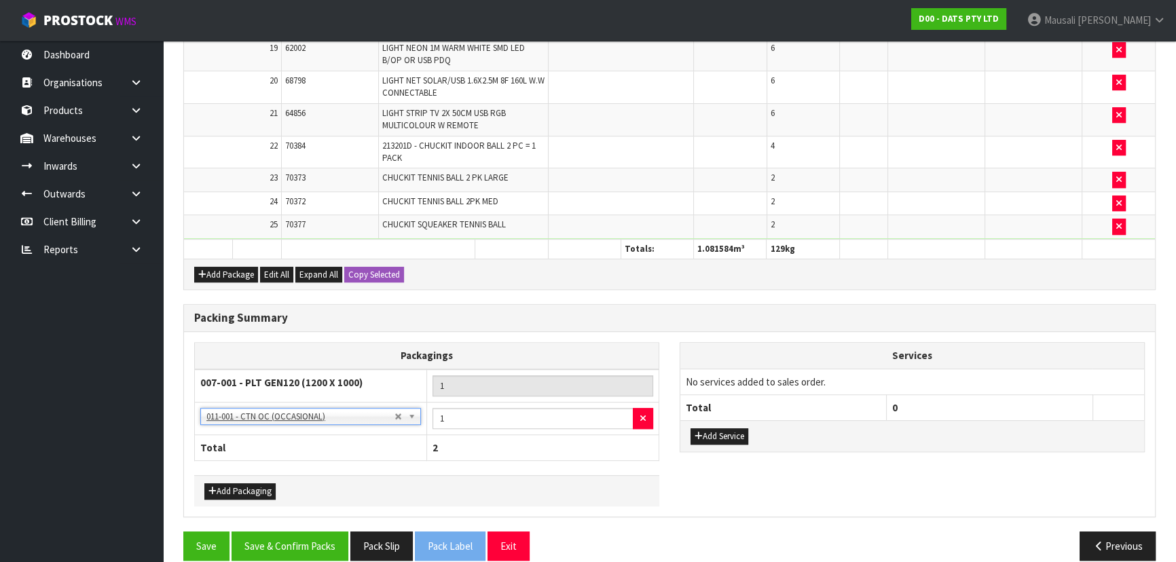
scroll to position [978, 0]
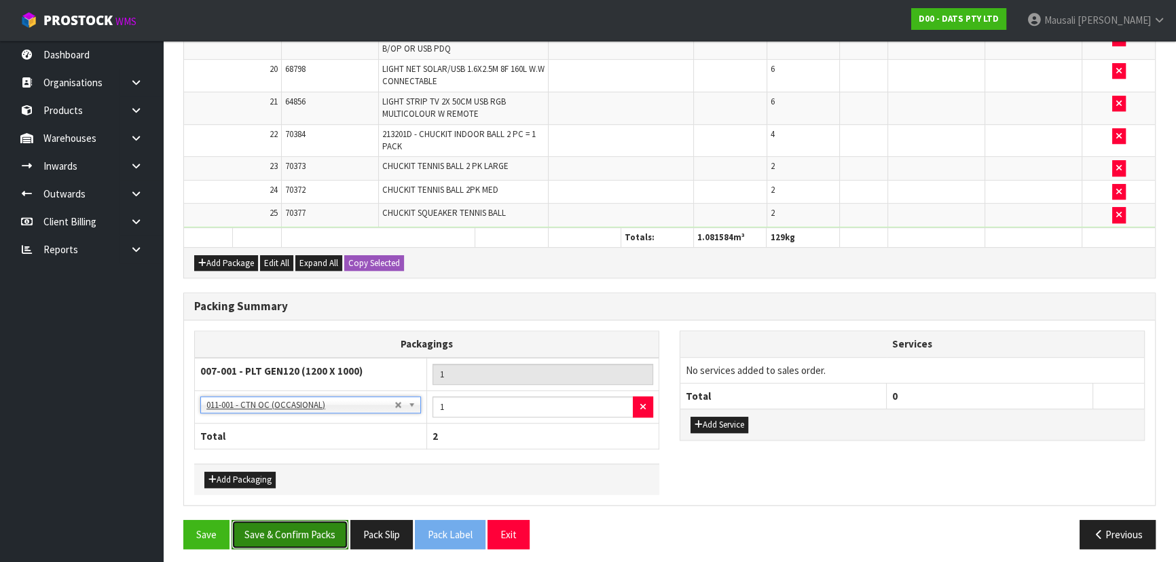
click at [306, 527] on button "Save & Confirm Packs" at bounding box center [290, 534] width 117 height 29
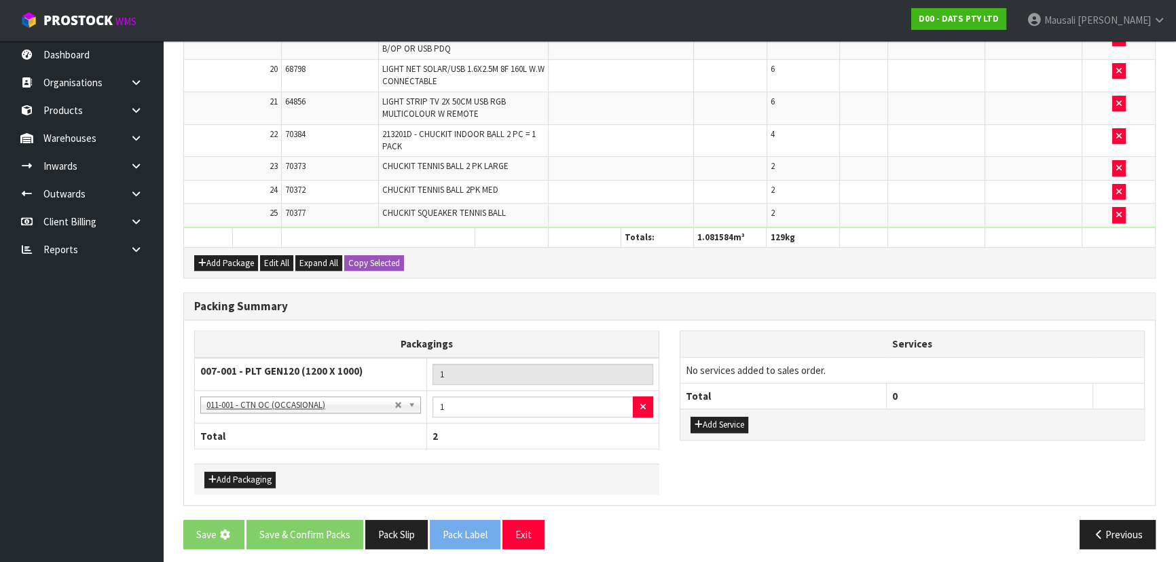
scroll to position [0, 0]
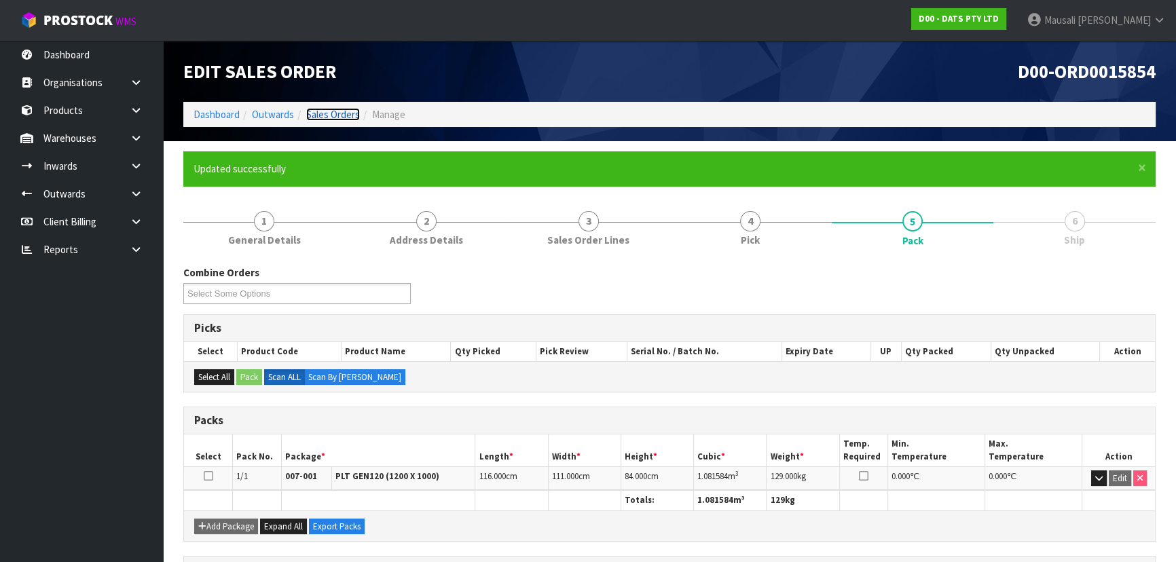
click at [327, 119] on link "Sales Orders" at bounding box center [333, 114] width 54 height 13
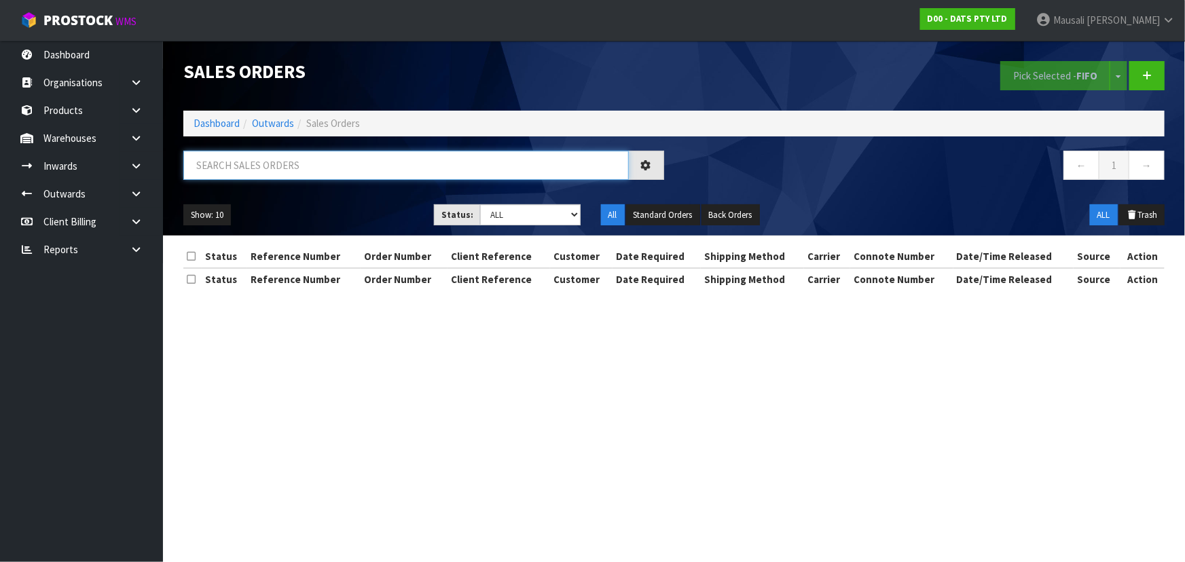
click at [236, 166] on input "text" at bounding box center [405, 165] width 445 height 29
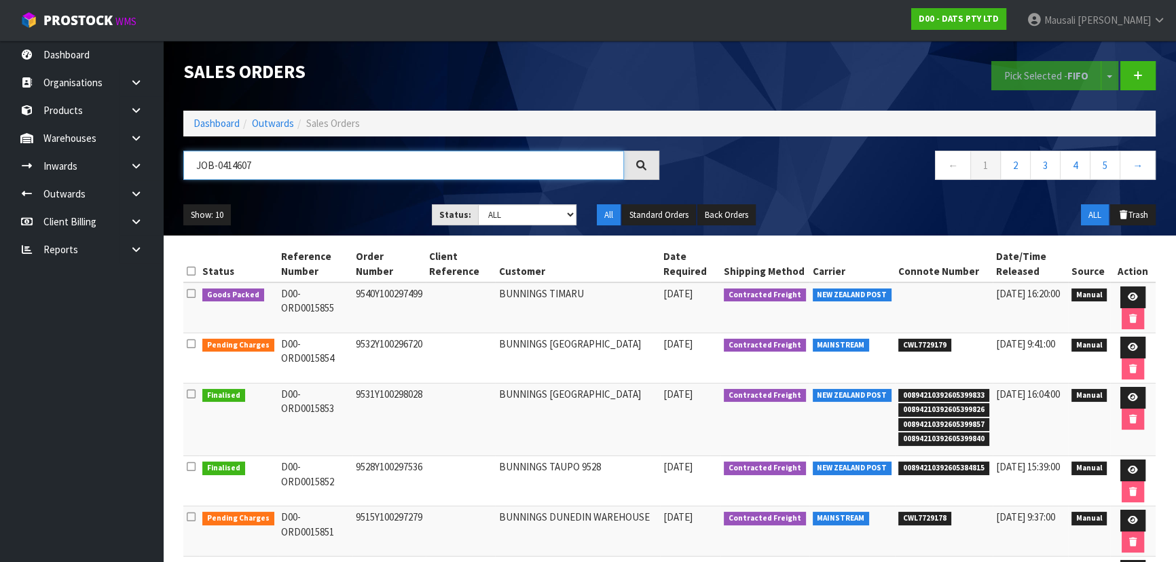
type input "JOB-0414607"
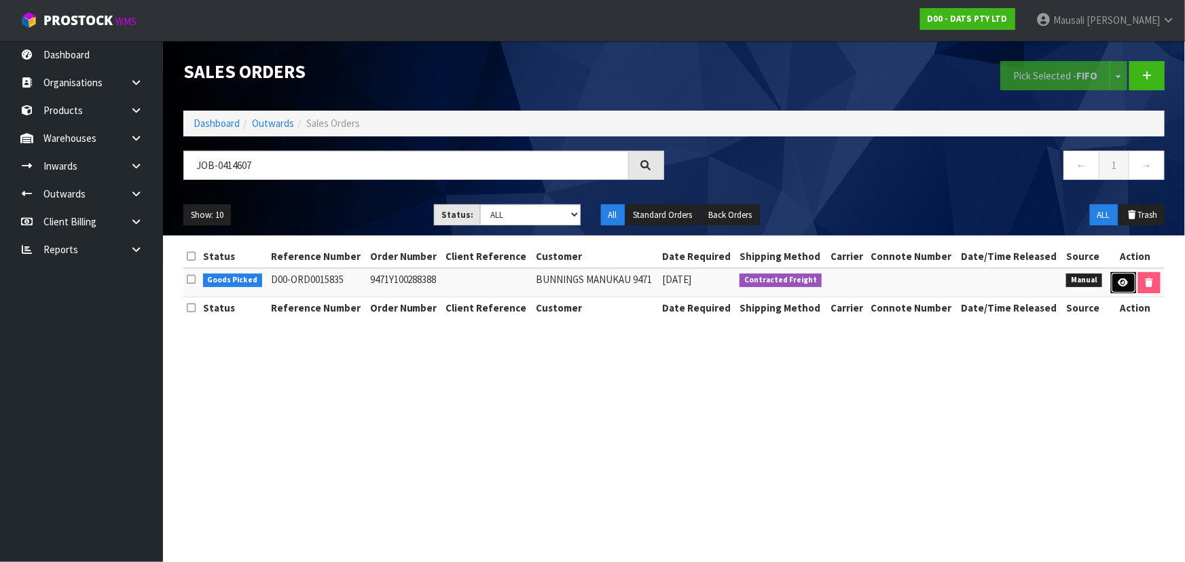
click at [1127, 277] on link at bounding box center [1123, 283] width 25 height 22
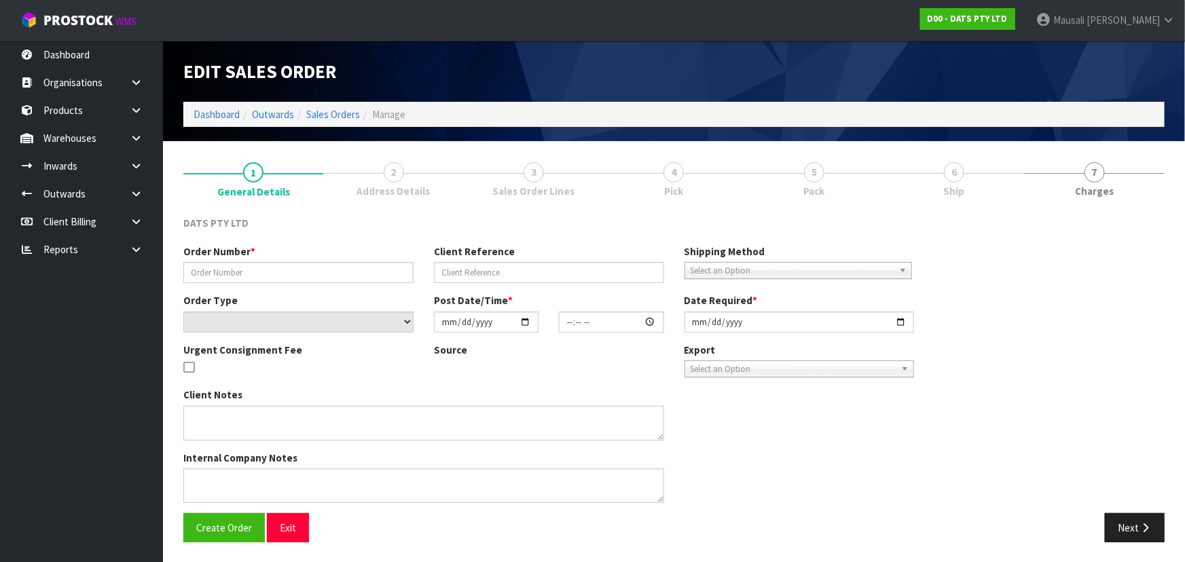
type input "9471Y100288388"
select select "number:0"
type input "[DATE]"
type input "09:01:00.000"
type input "[DATE]"
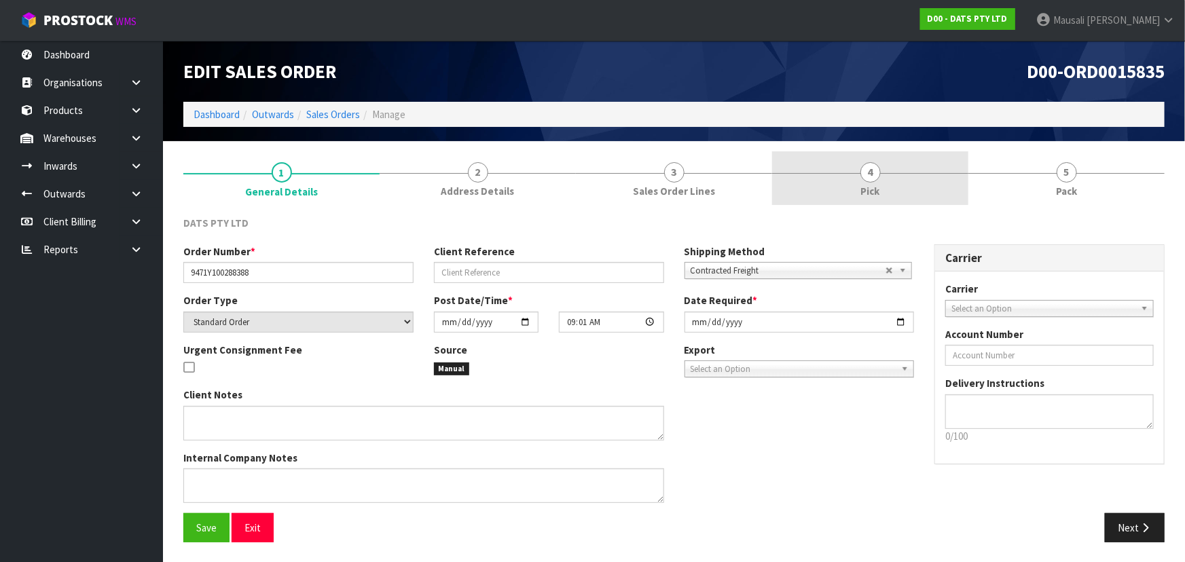
click at [870, 188] on span "Pick" at bounding box center [870, 191] width 19 height 14
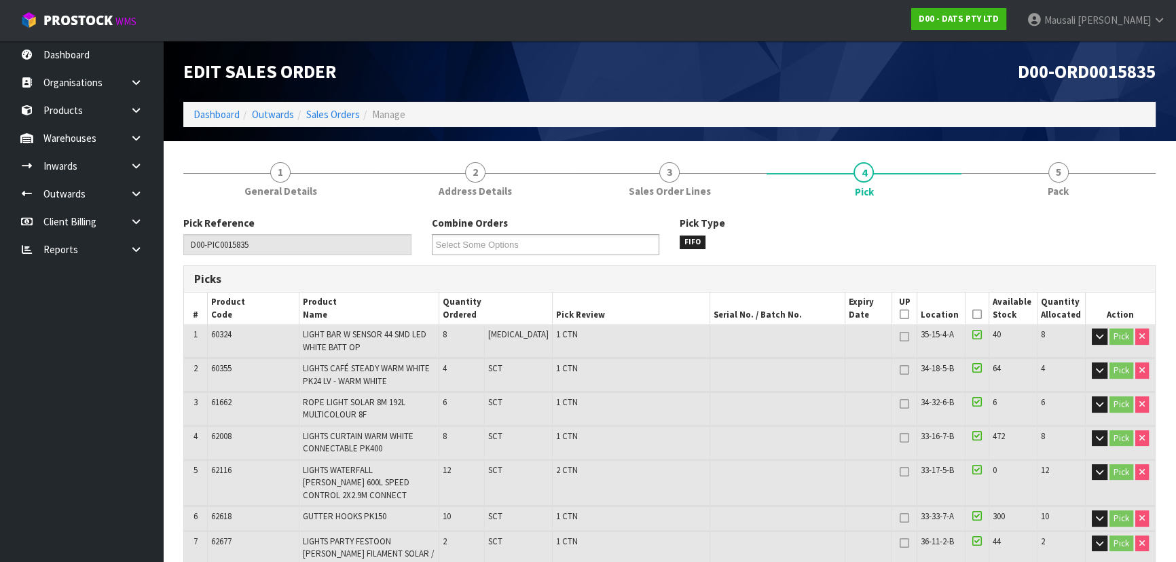
click at [972, 314] on icon at bounding box center [977, 314] width 10 height 1
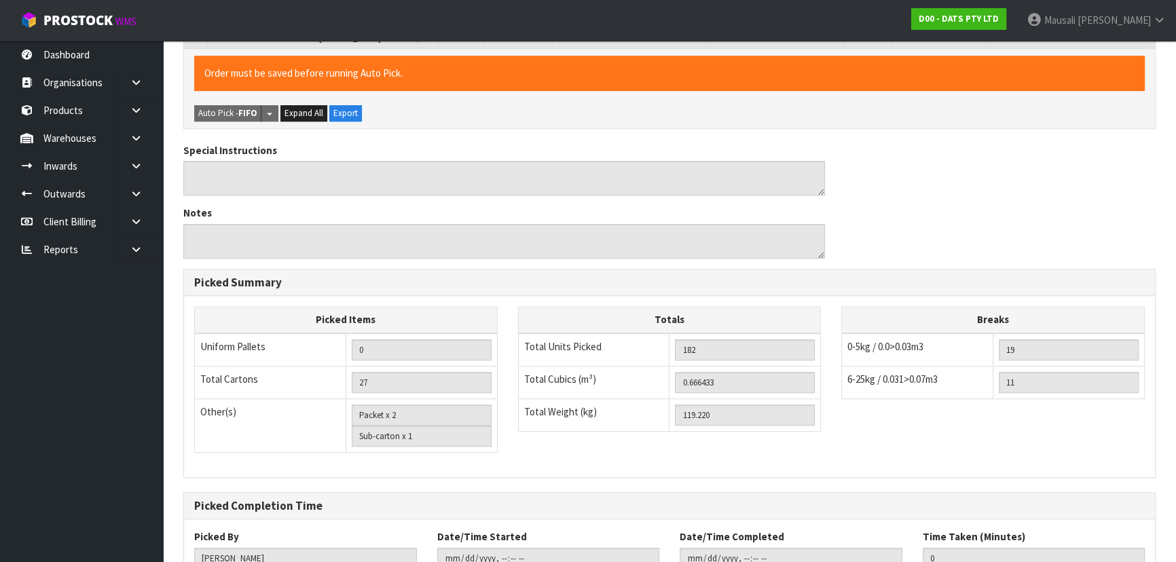
scroll to position [1088, 0]
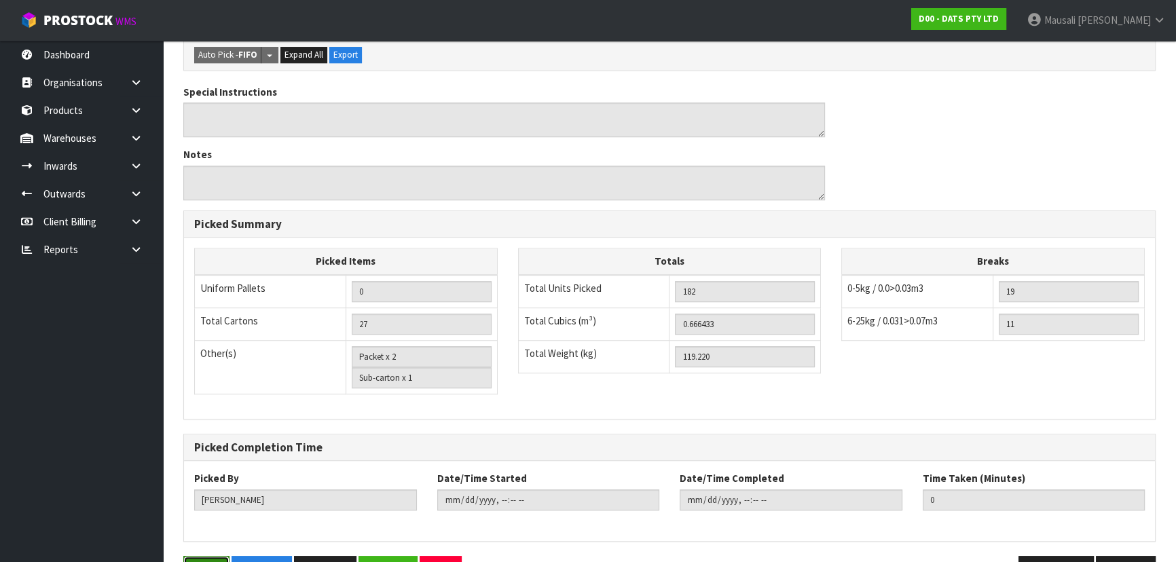
click at [205, 556] on button "Save" at bounding box center [206, 570] width 46 height 29
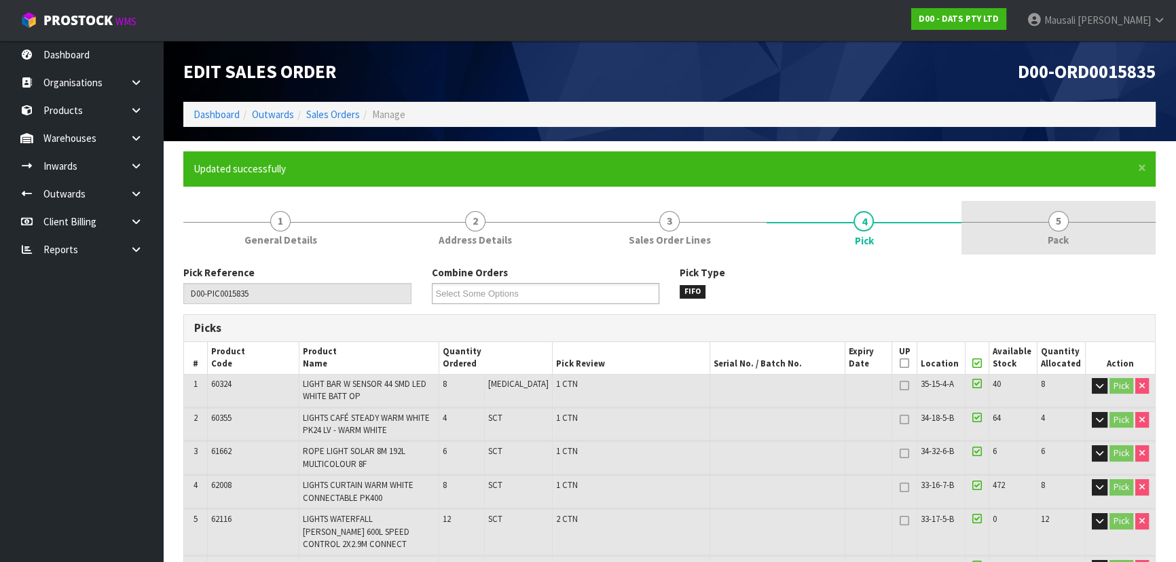
click at [1053, 223] on span "5" at bounding box center [1058, 221] width 20 height 20
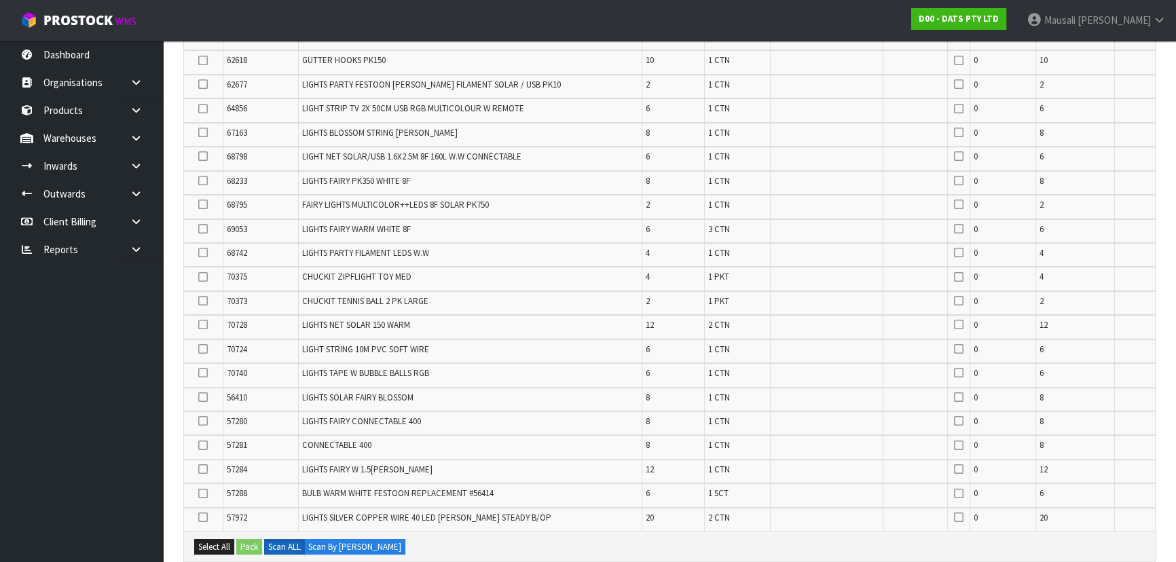
scroll to position [802, 0]
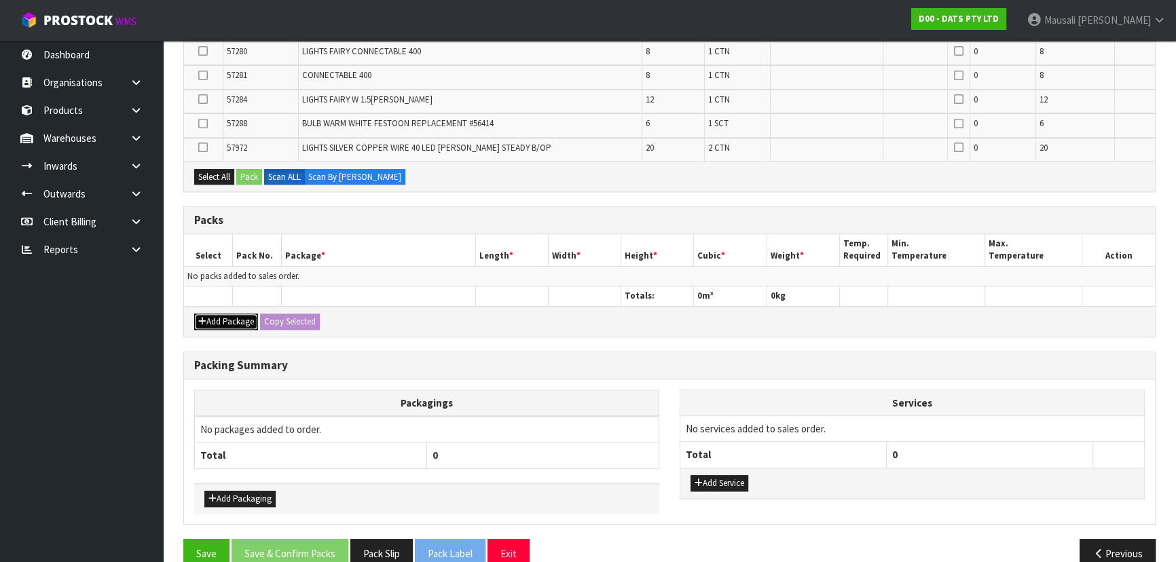
click at [240, 314] on button "Add Package" at bounding box center [226, 322] width 64 height 16
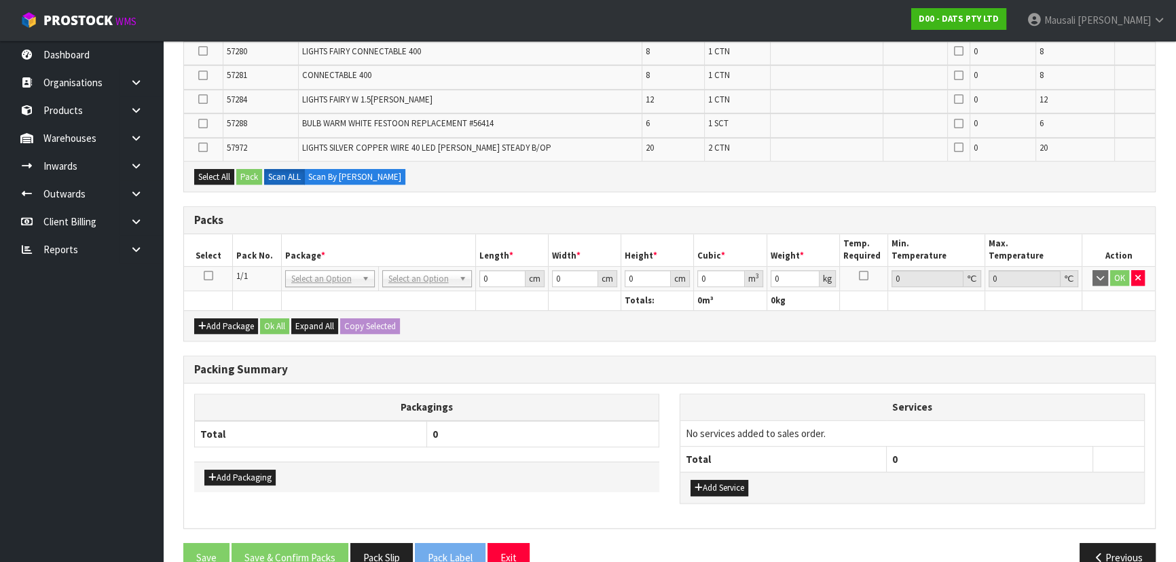
click at [205, 276] on icon at bounding box center [209, 276] width 10 height 1
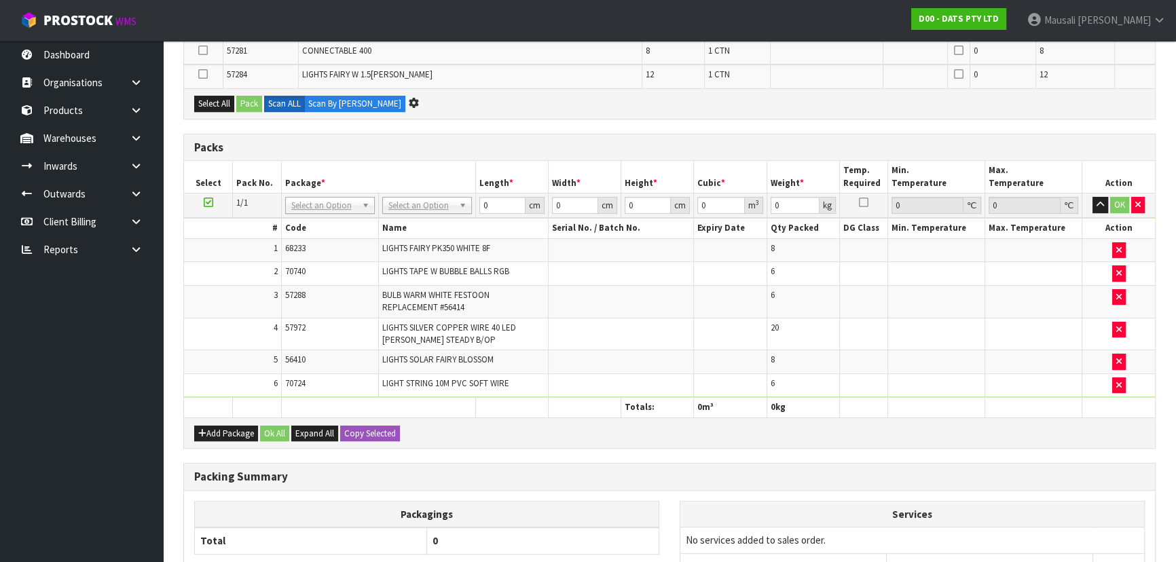
scroll to position [0, 0]
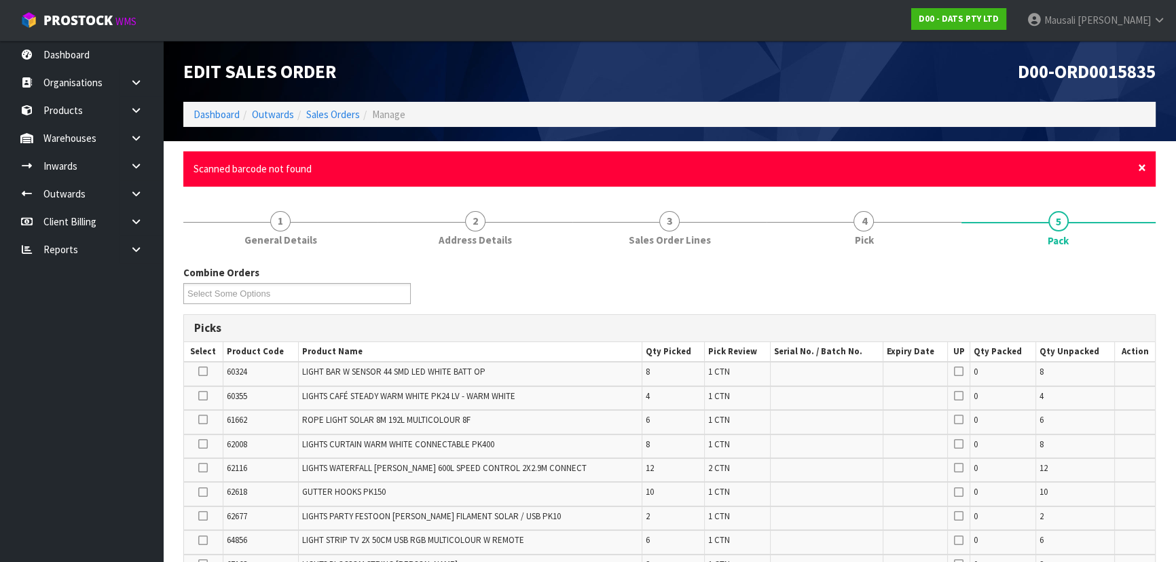
click at [1139, 167] on span "×" at bounding box center [1142, 167] width 8 height 19
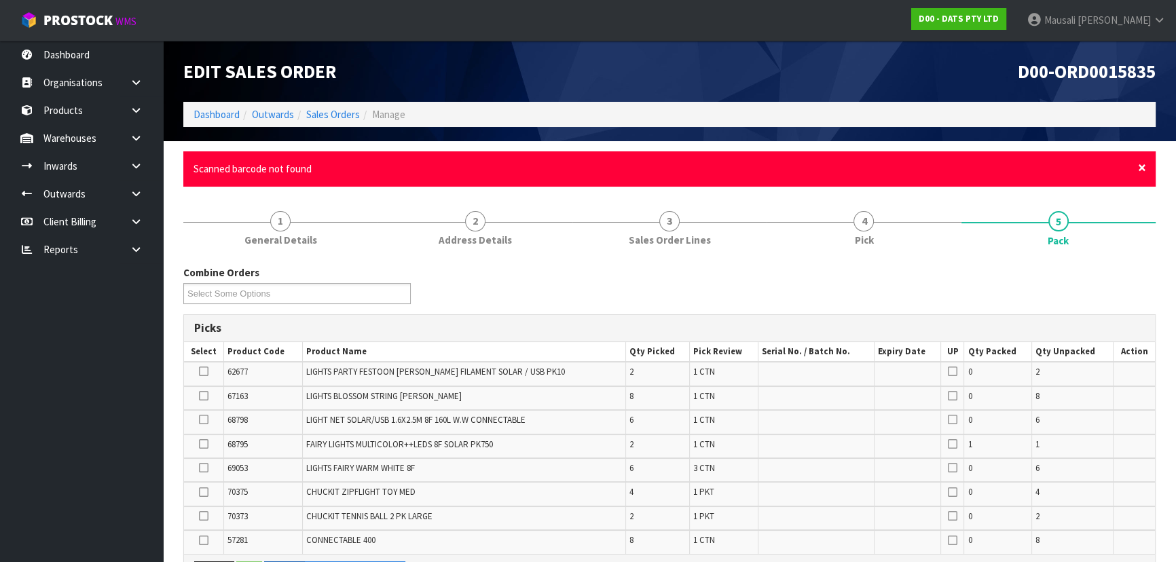
click at [1141, 168] on span "×" at bounding box center [1142, 167] width 8 height 19
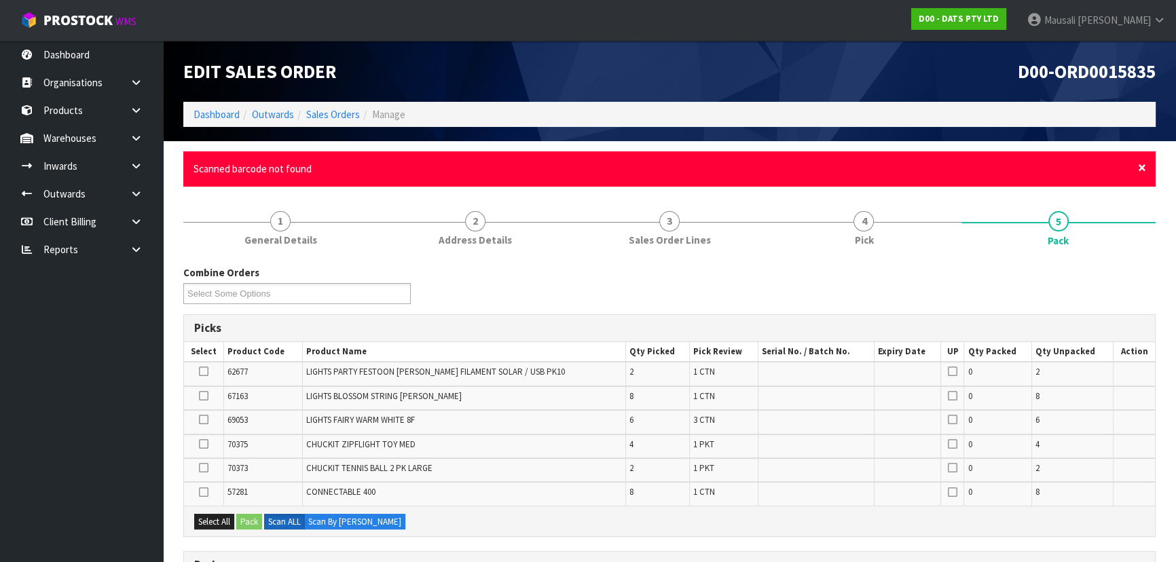
click at [1144, 164] on span "×" at bounding box center [1142, 167] width 8 height 19
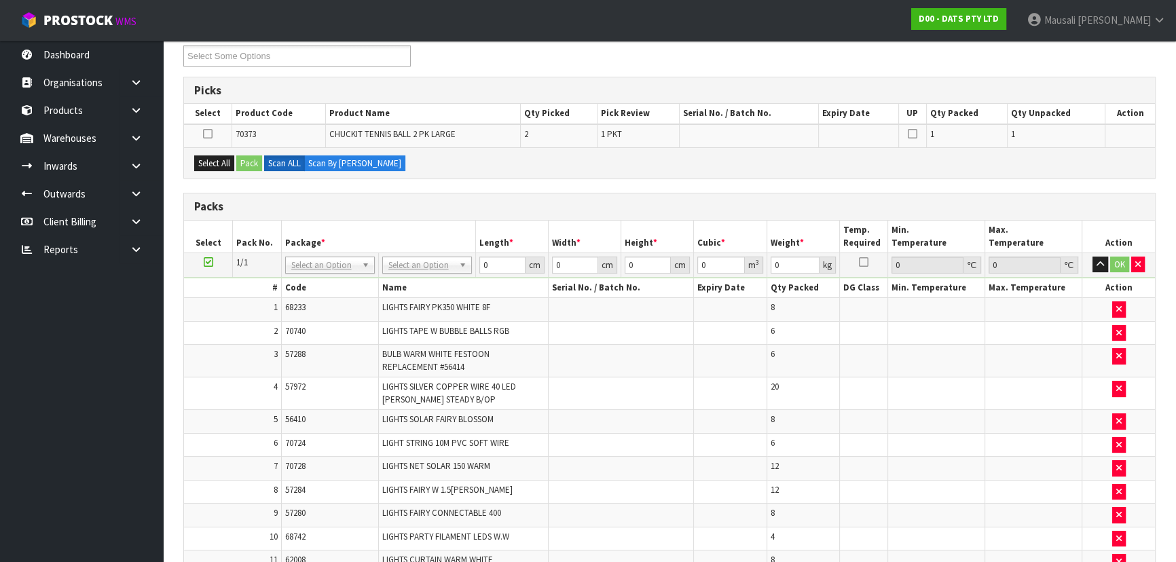
scroll to position [127, 0]
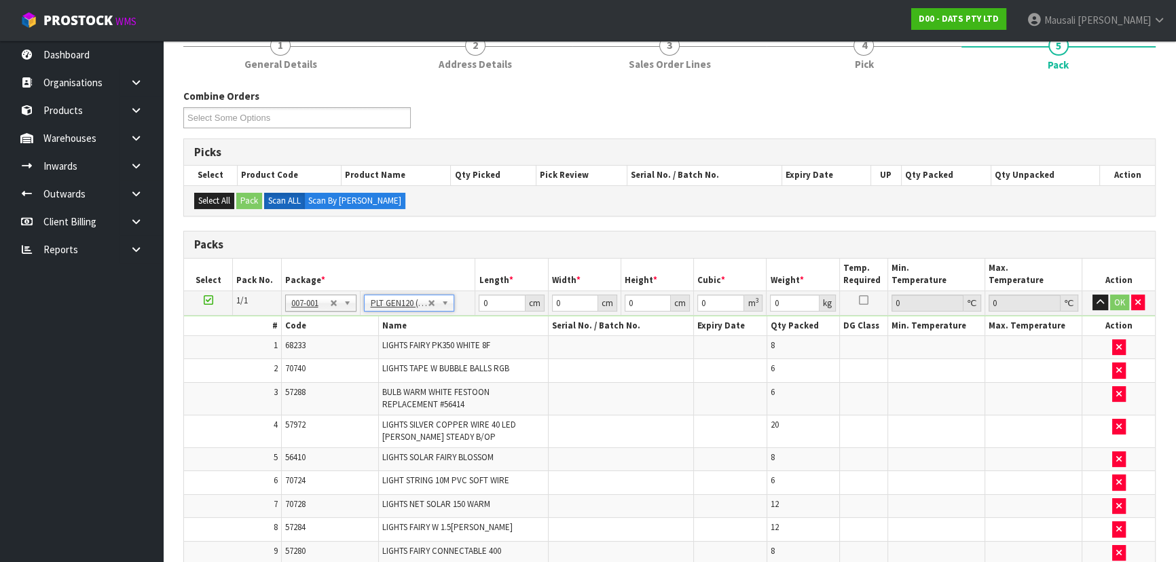
type input "120"
type input "100"
type input "119.22"
drag, startPoint x: 504, startPoint y: 299, endPoint x: 481, endPoint y: 308, distance: 23.8
click at [482, 307] on input "120" at bounding box center [502, 303] width 46 height 17
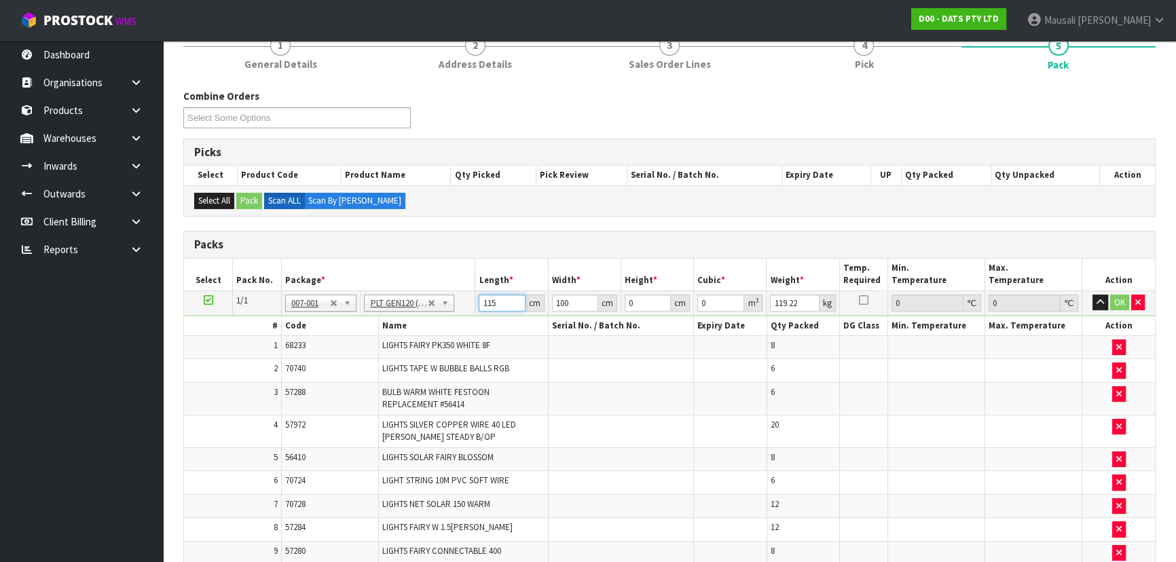
type input "115"
type input "8"
type input "0.1058"
type input "87"
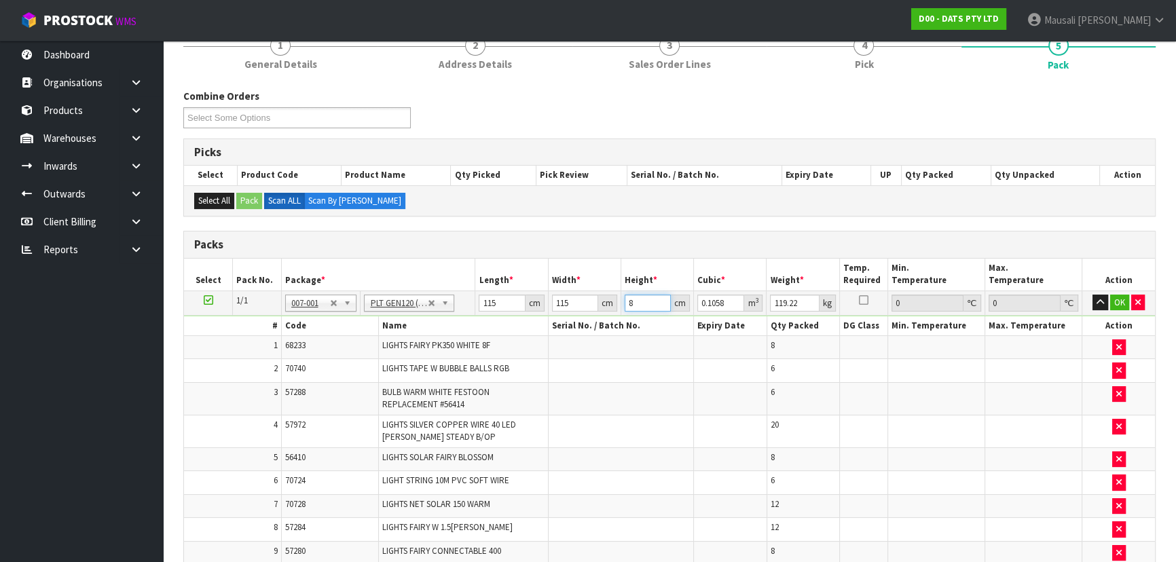
type input "1.150575"
type input "87"
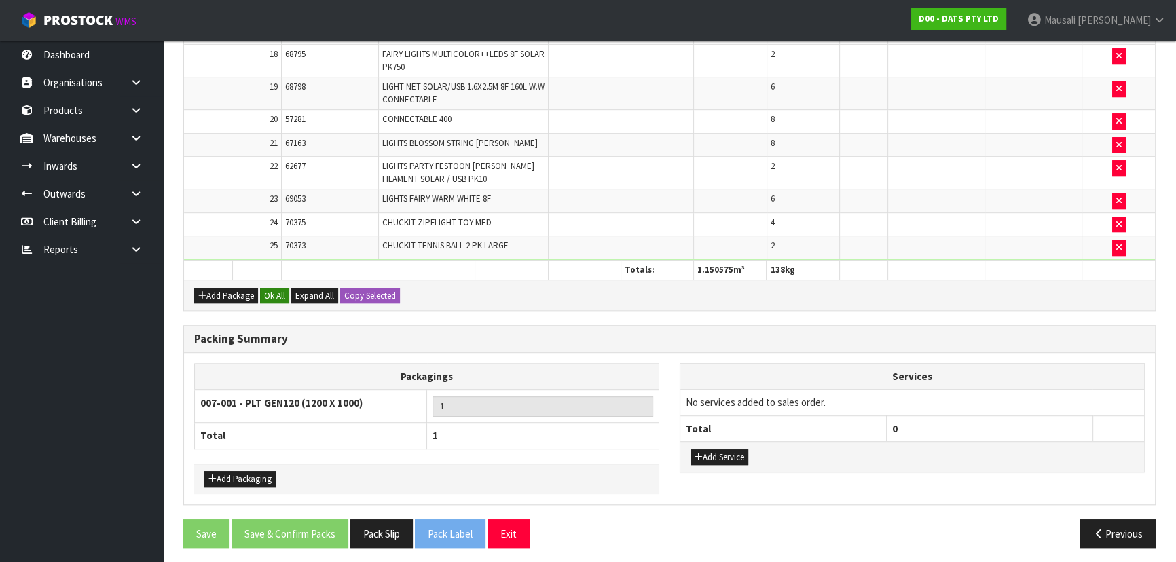
type input "138"
click at [285, 288] on button "Ok All" at bounding box center [274, 296] width 29 height 16
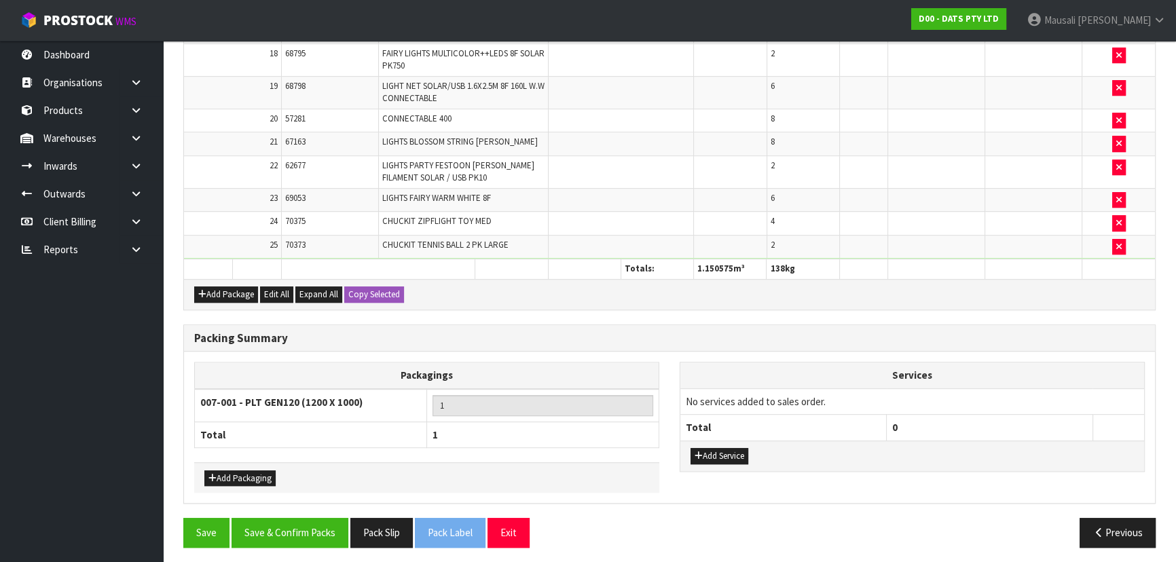
scroll to position [887, 0]
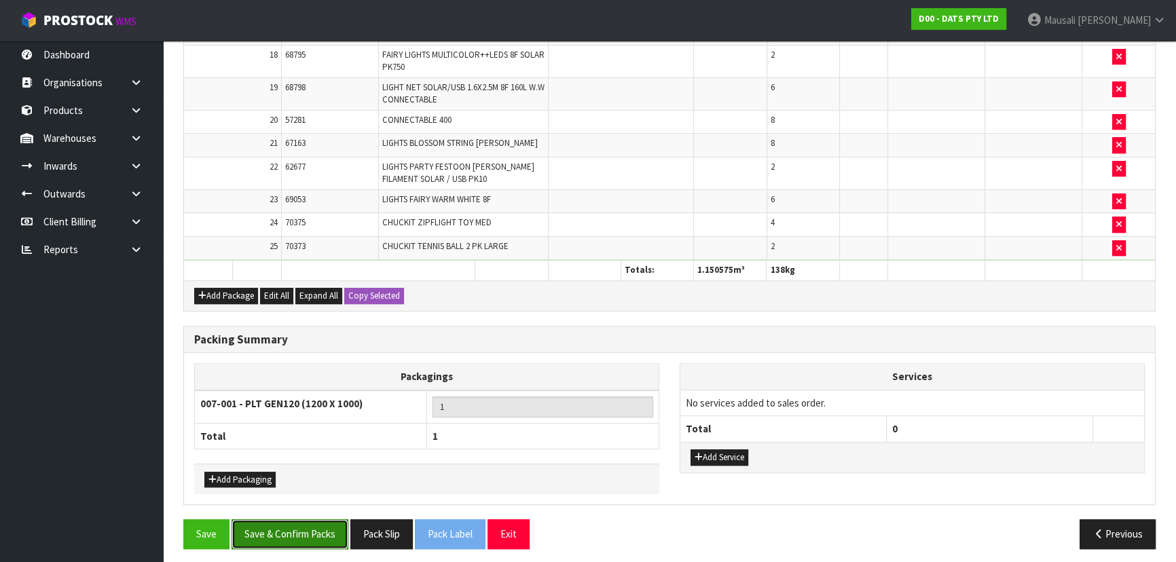
click at [301, 521] on button "Save & Confirm Packs" at bounding box center [290, 533] width 117 height 29
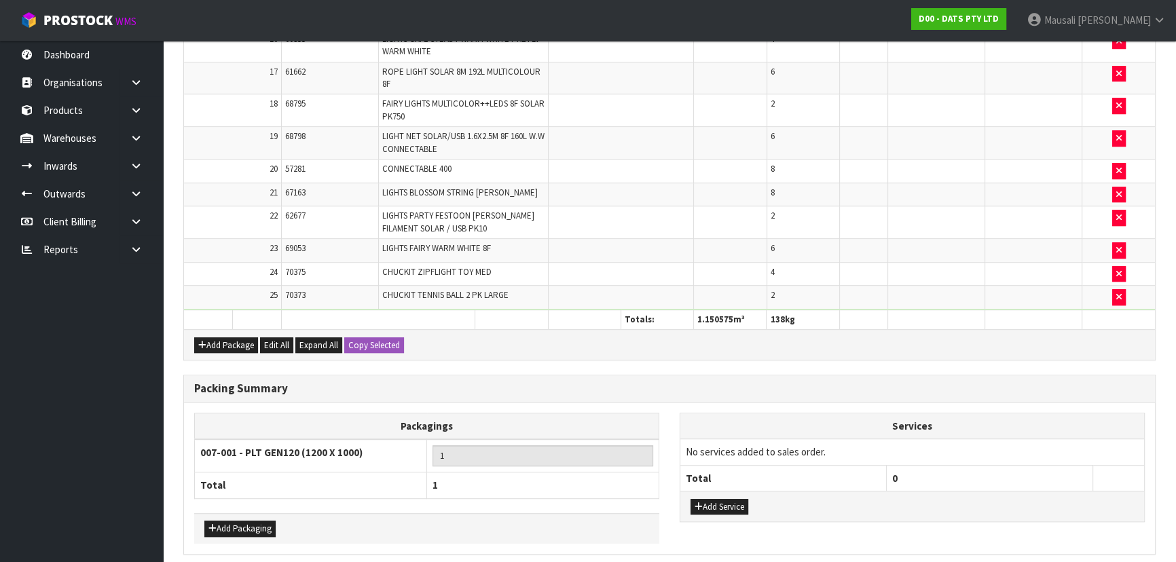
scroll to position [0, 0]
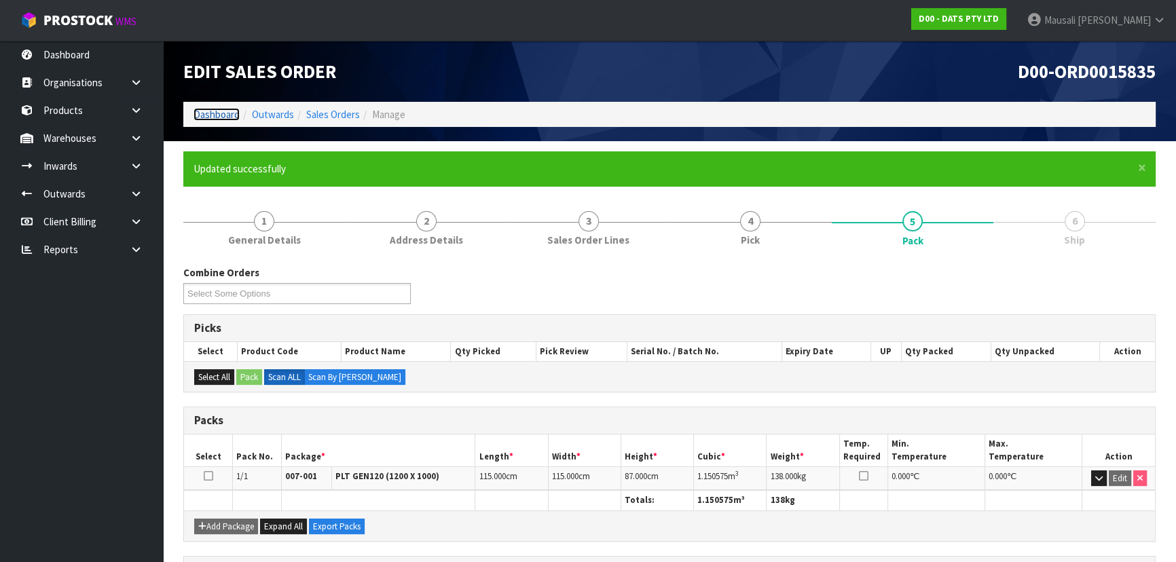
click at [217, 111] on link "Dashboard" at bounding box center [217, 114] width 46 height 13
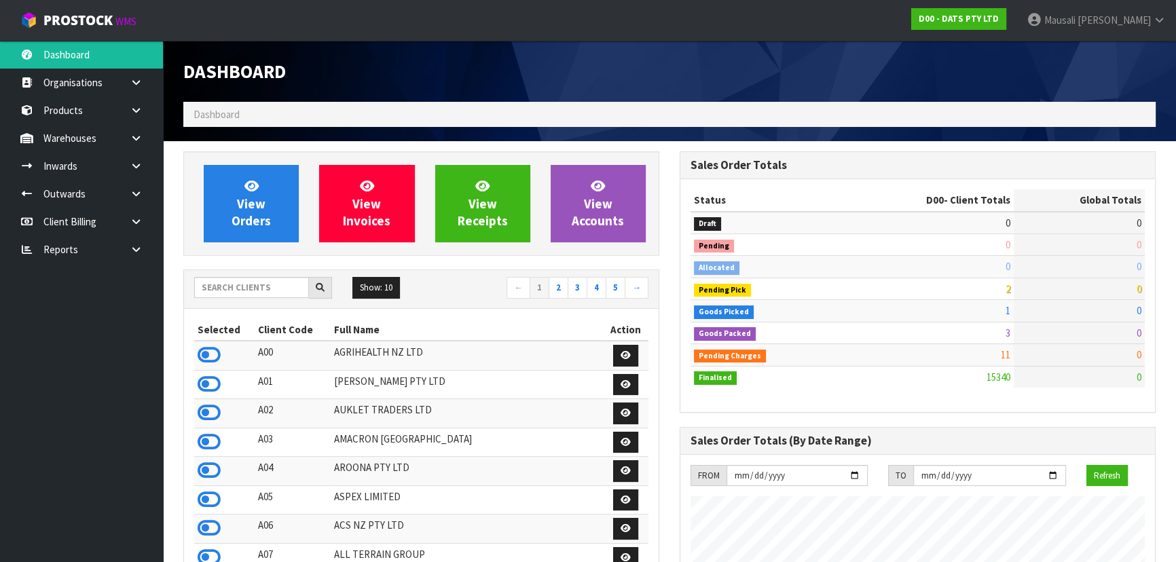
scroll to position [1070, 496]
click at [223, 284] on input "text" at bounding box center [251, 287] width 115 height 21
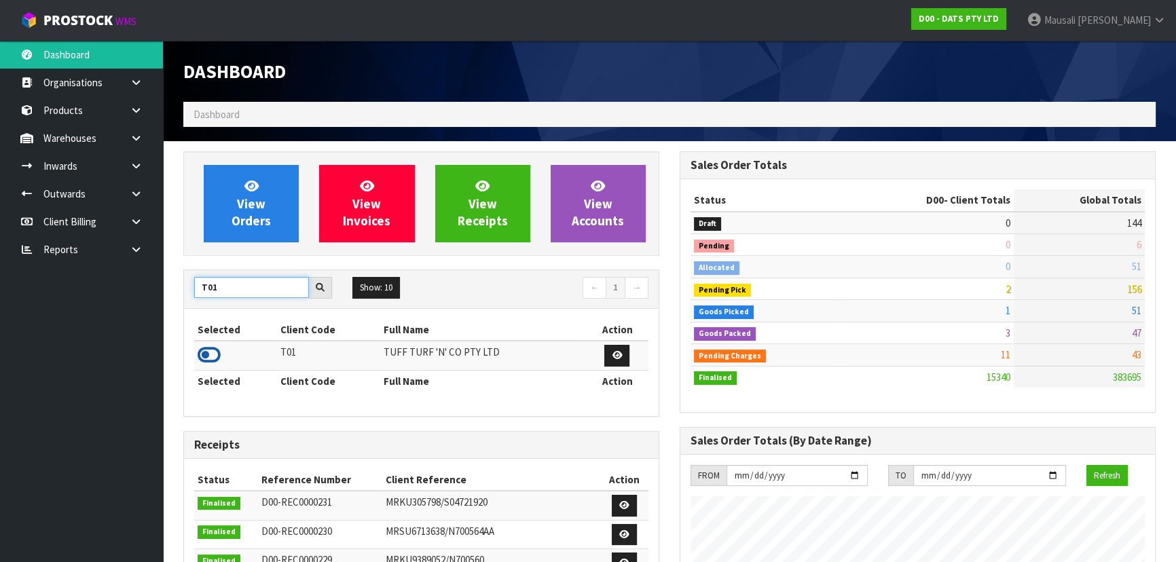
type input "T01"
click at [210, 354] on icon at bounding box center [209, 355] width 23 height 20
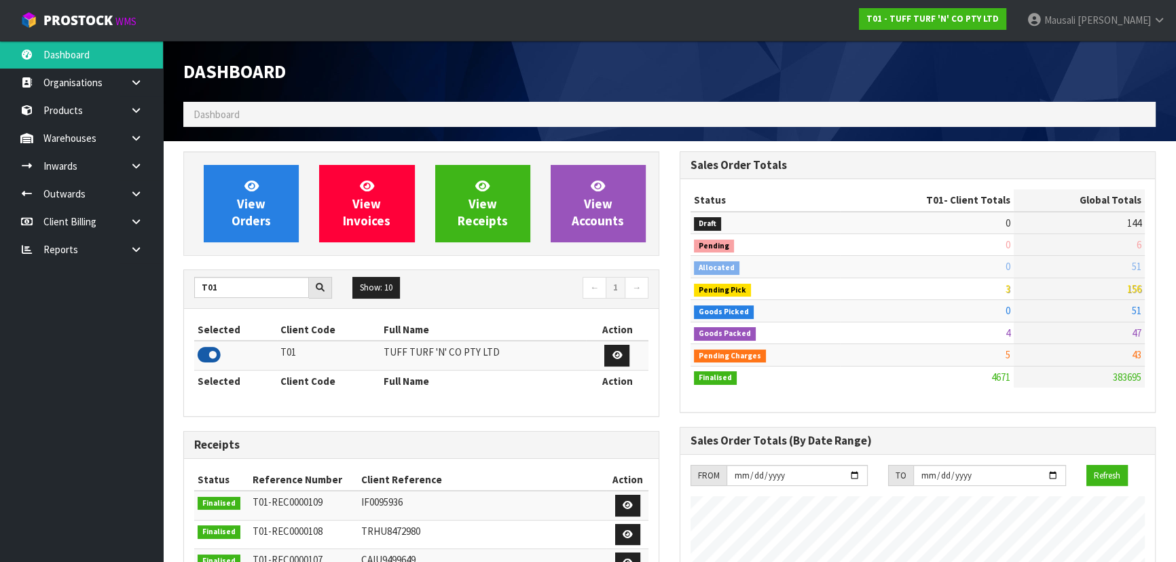
scroll to position [1027, 496]
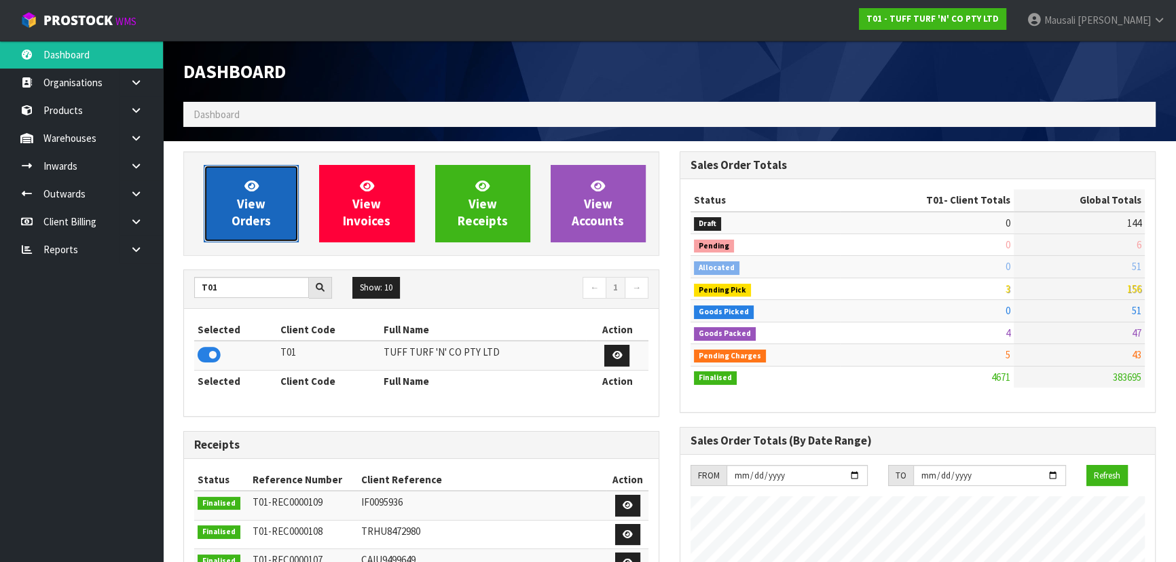
click at [249, 208] on span "View Orders" at bounding box center [251, 203] width 39 height 51
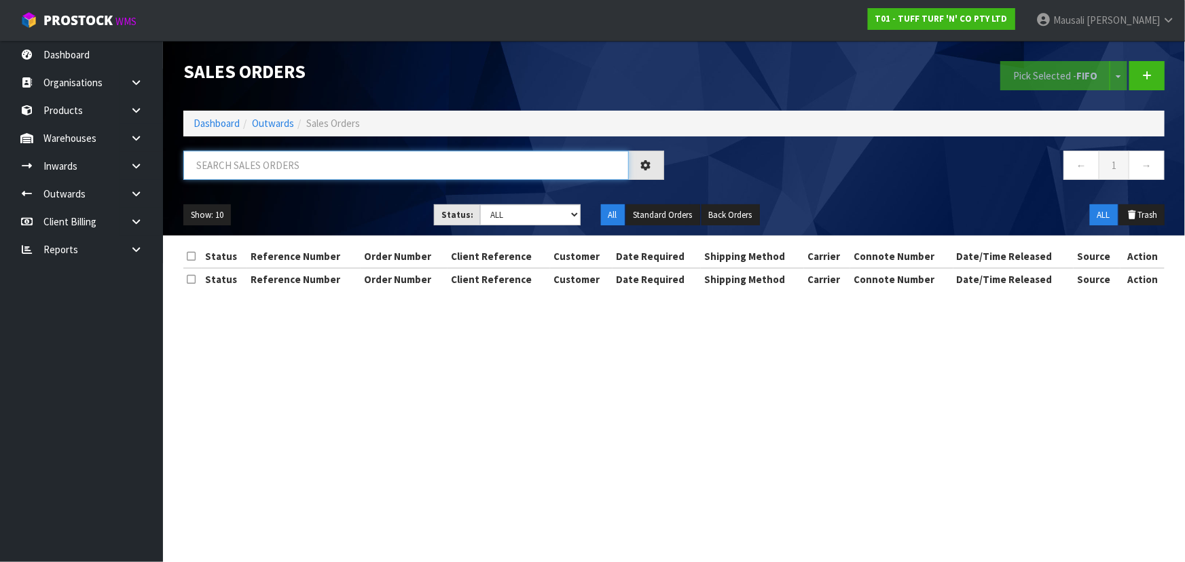
click at [222, 166] on input "text" at bounding box center [405, 165] width 445 height 29
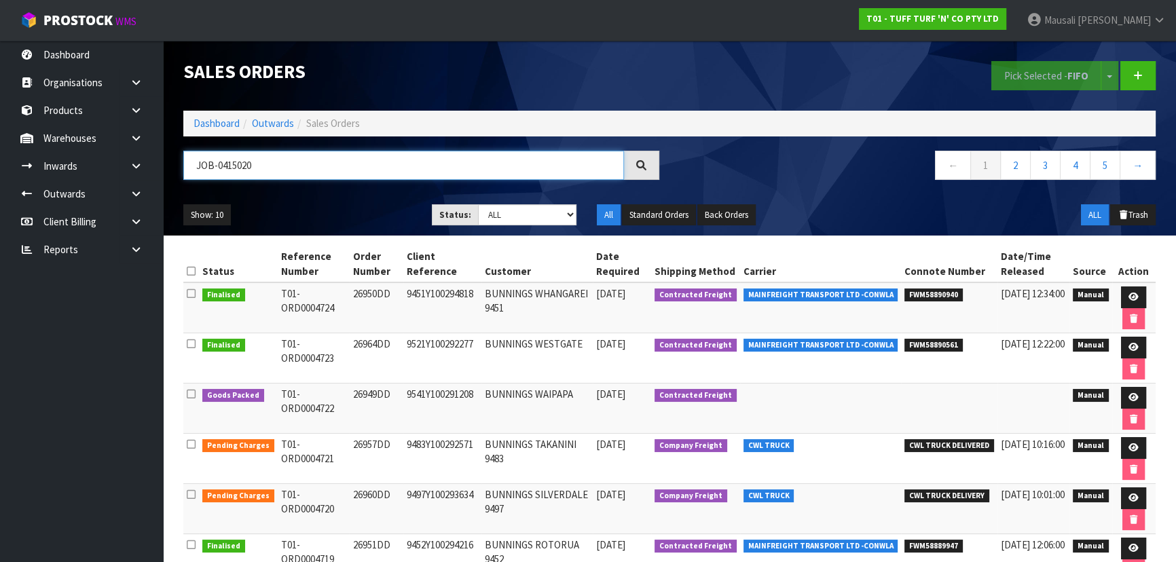
type input "JOB-0415020"
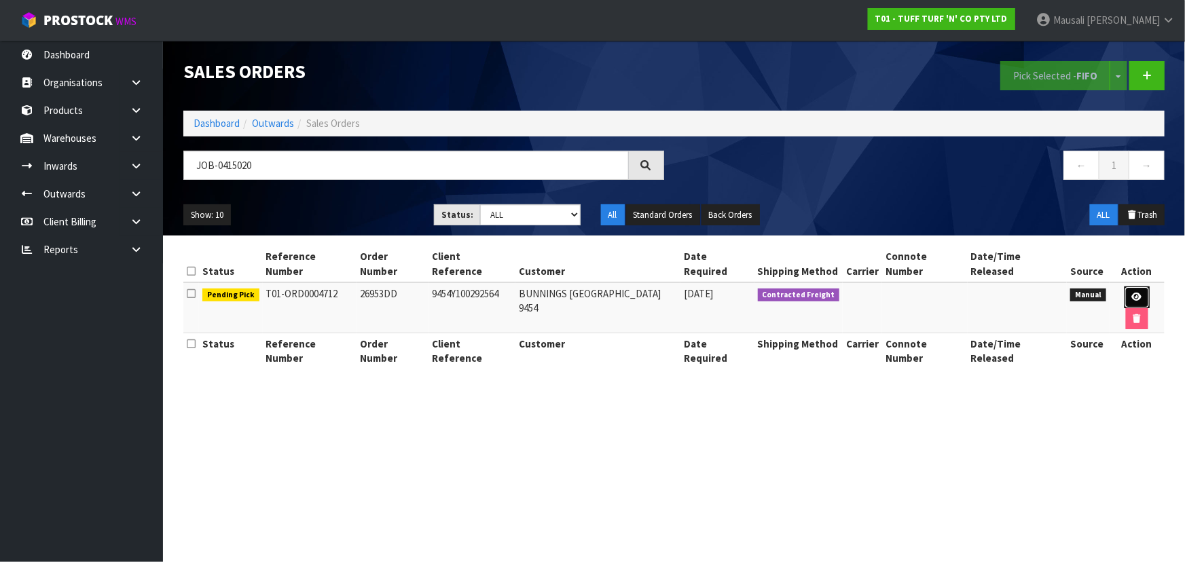
click at [1132, 293] on icon at bounding box center [1137, 297] width 10 height 9
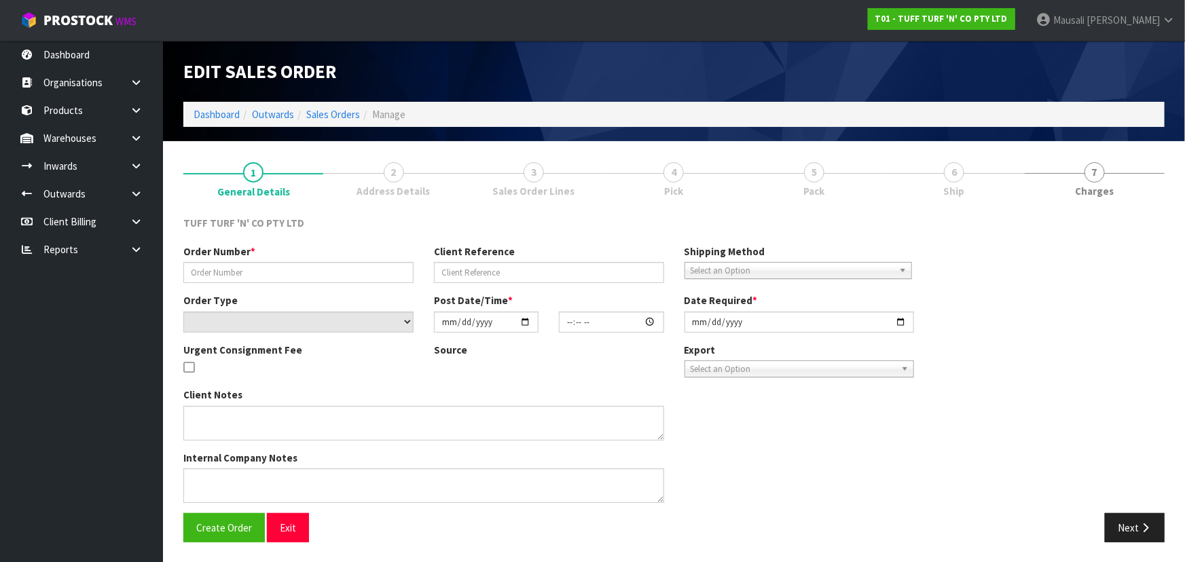
type input "26953DD"
type input "9454Y100292564"
select select "number:0"
type input "[DATE]"
type input "14:29:00.000"
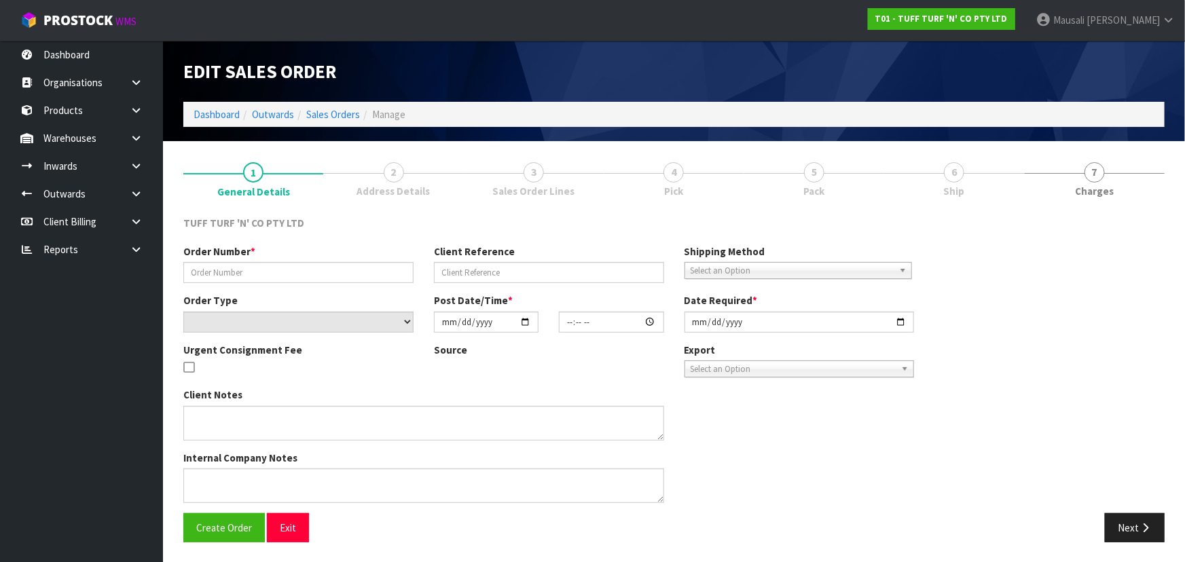
type input "[DATE]"
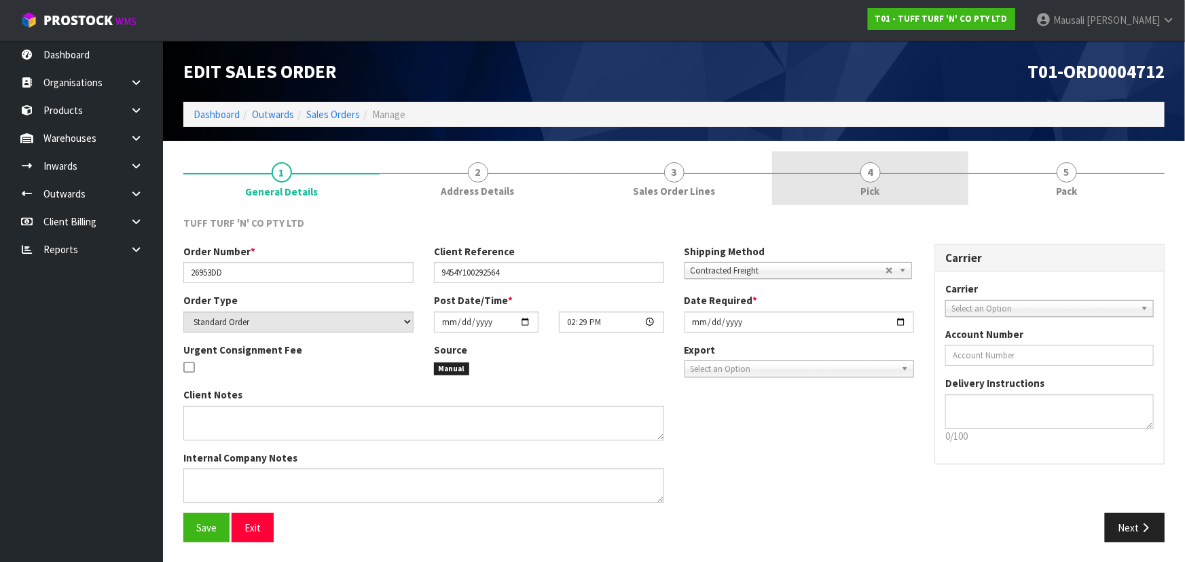
click at [875, 179] on span "4" at bounding box center [870, 172] width 20 height 20
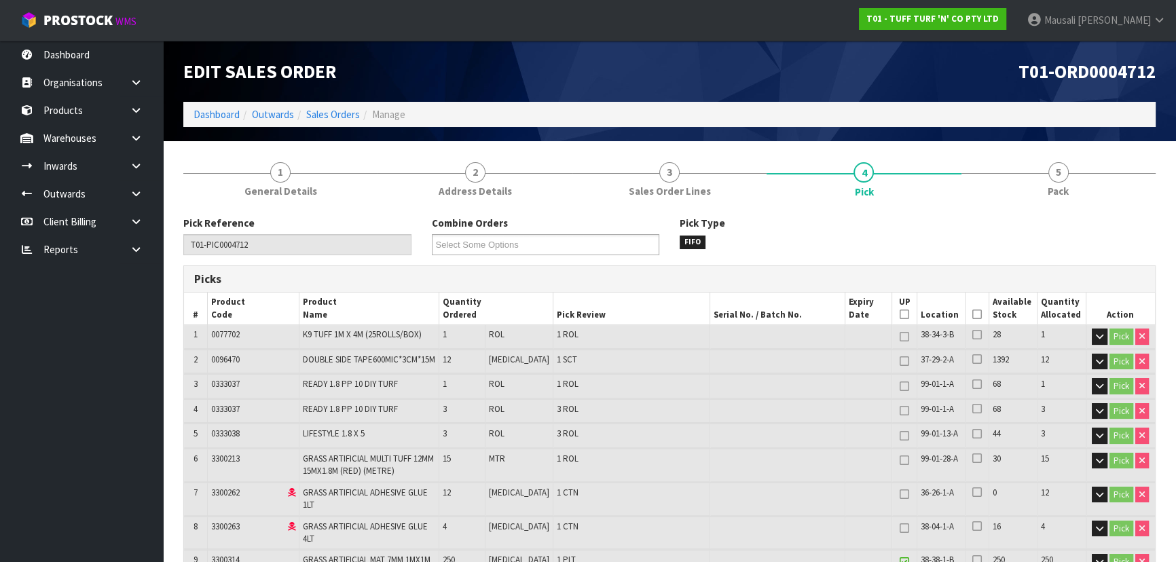
click at [965, 312] on th "Picked" at bounding box center [977, 309] width 24 height 32
click at [972, 314] on icon at bounding box center [977, 314] width 10 height 1
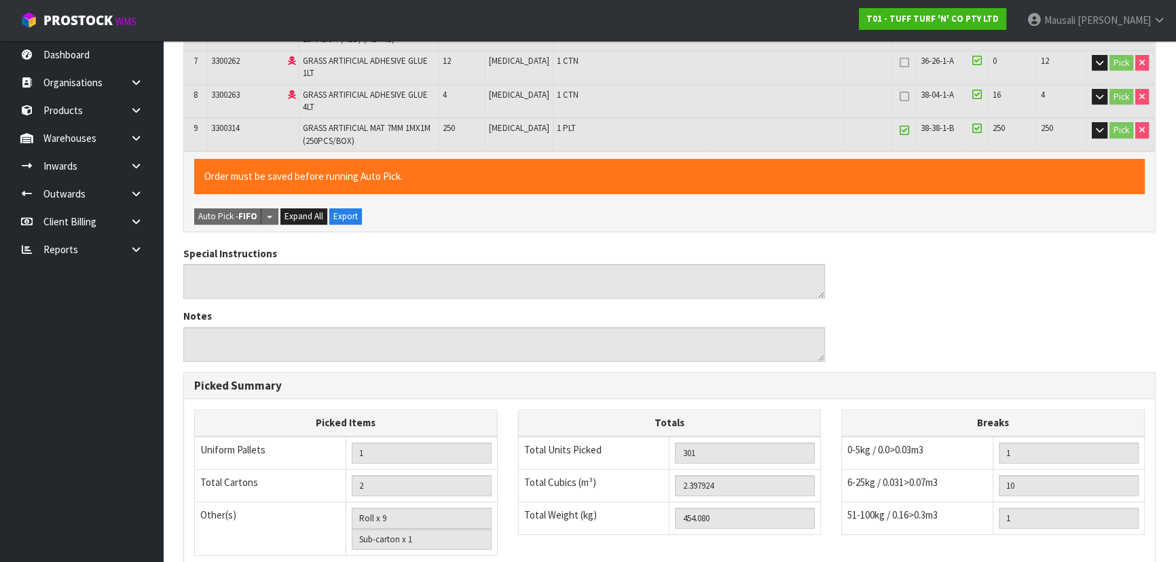
scroll to position [632, 0]
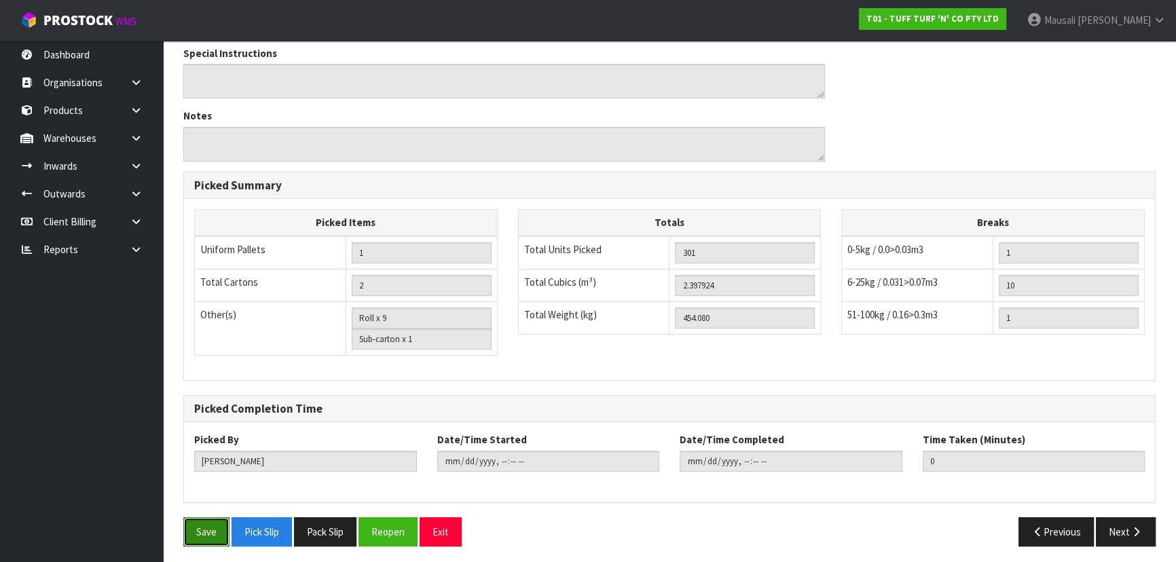
click at [188, 531] on button "Save" at bounding box center [206, 531] width 46 height 29
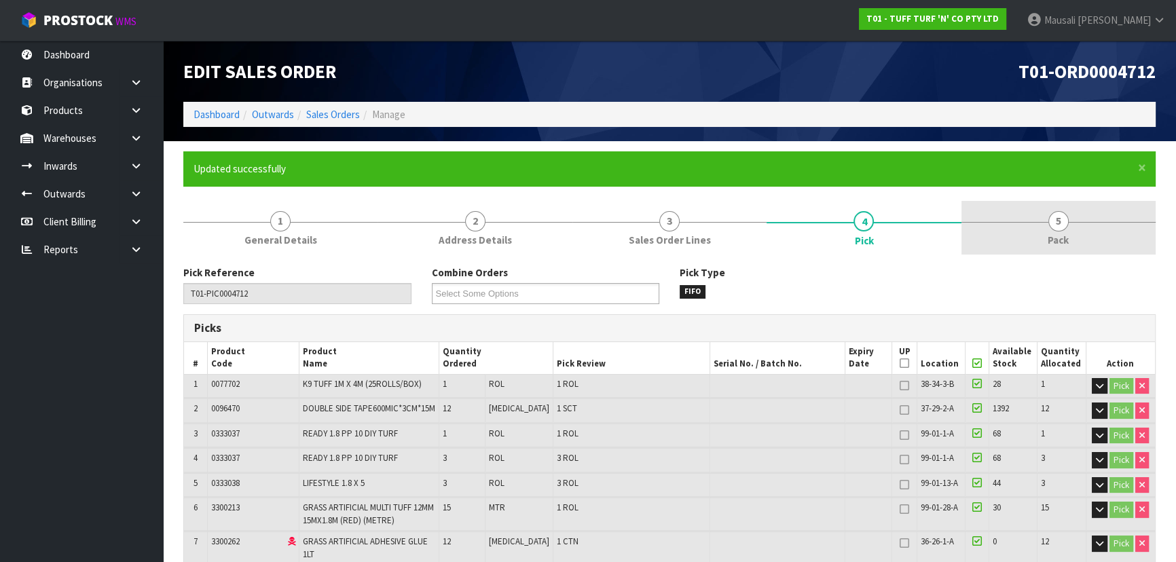
type input "[PERSON_NAME]"
type input "[DATE]T10:17:48"
click at [1043, 225] on link "5 Pack" at bounding box center [1058, 228] width 194 height 54
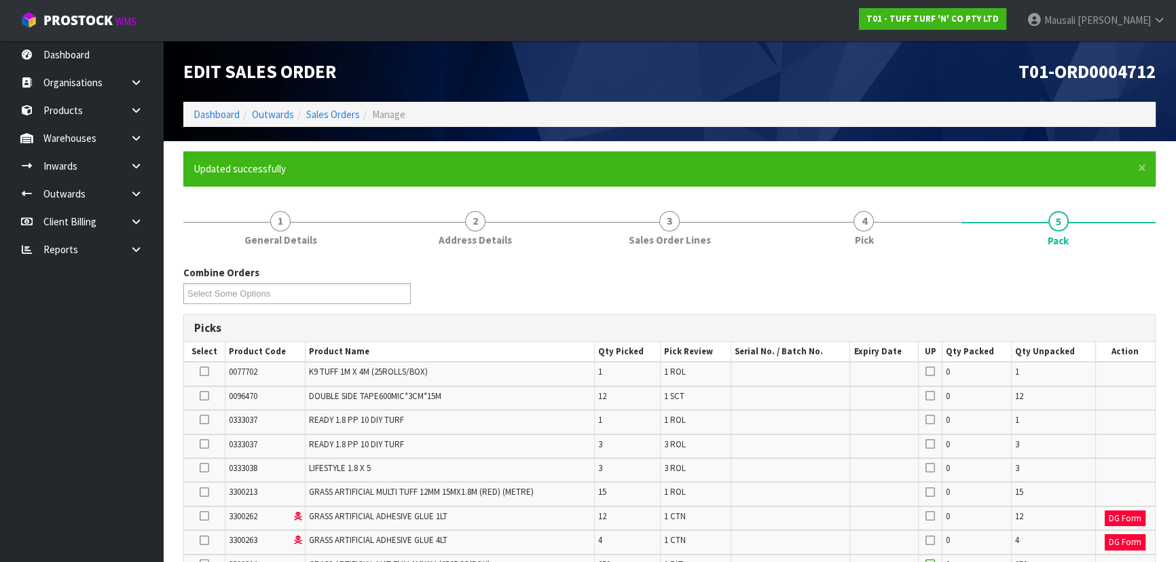
scroll to position [246, 0]
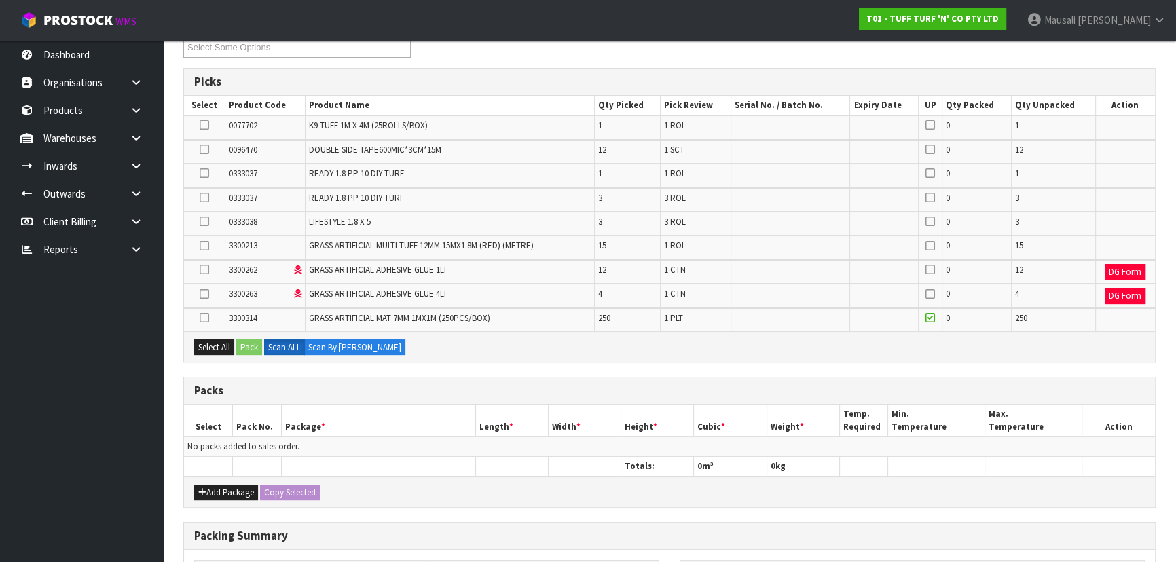
click at [202, 318] on icon at bounding box center [205, 318] width 10 height 1
click at [0, 0] on input "checkbox" at bounding box center [0, 0] width 0 height 0
click at [248, 345] on button "Pack" at bounding box center [249, 347] width 26 height 16
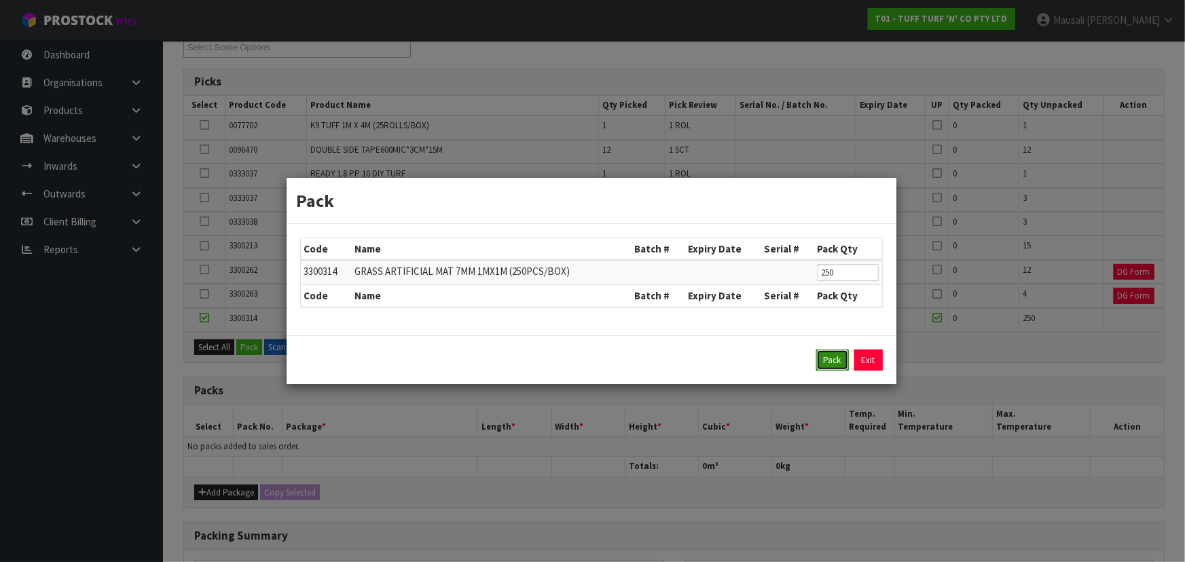
click at [836, 356] on button "Pack" at bounding box center [832, 361] width 33 height 22
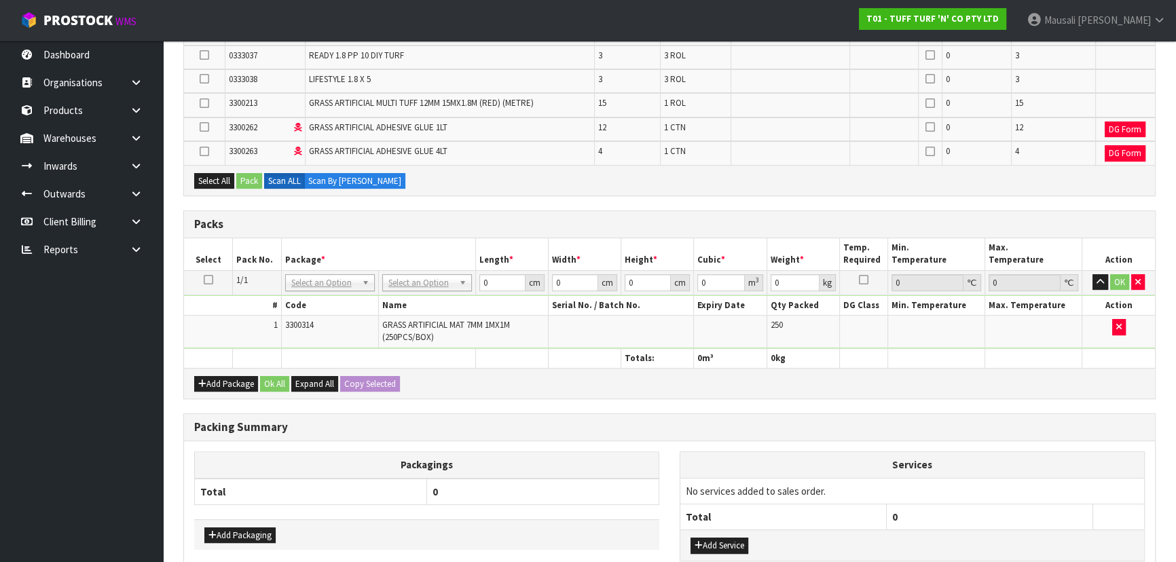
scroll to position [473, 0]
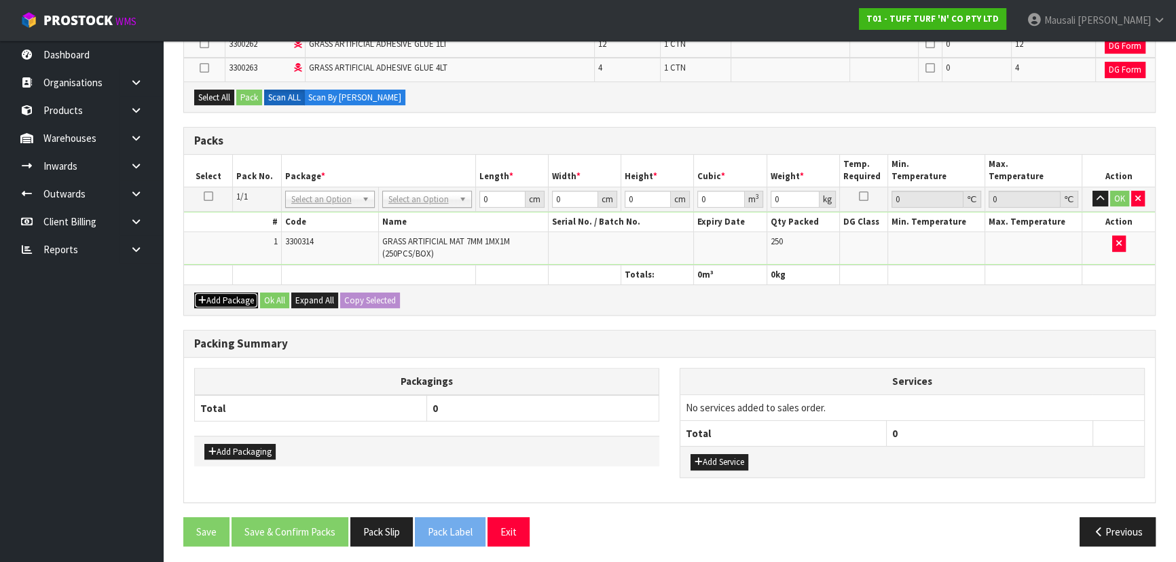
click at [217, 293] on button "Add Package" at bounding box center [226, 301] width 64 height 16
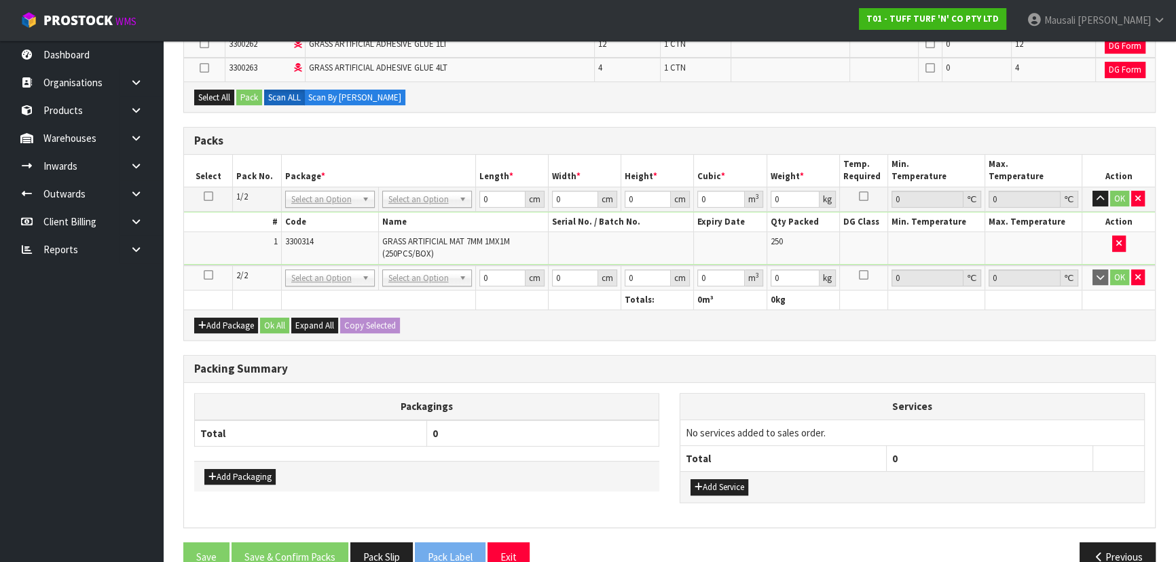
click at [202, 274] on td at bounding box center [208, 277] width 49 height 25
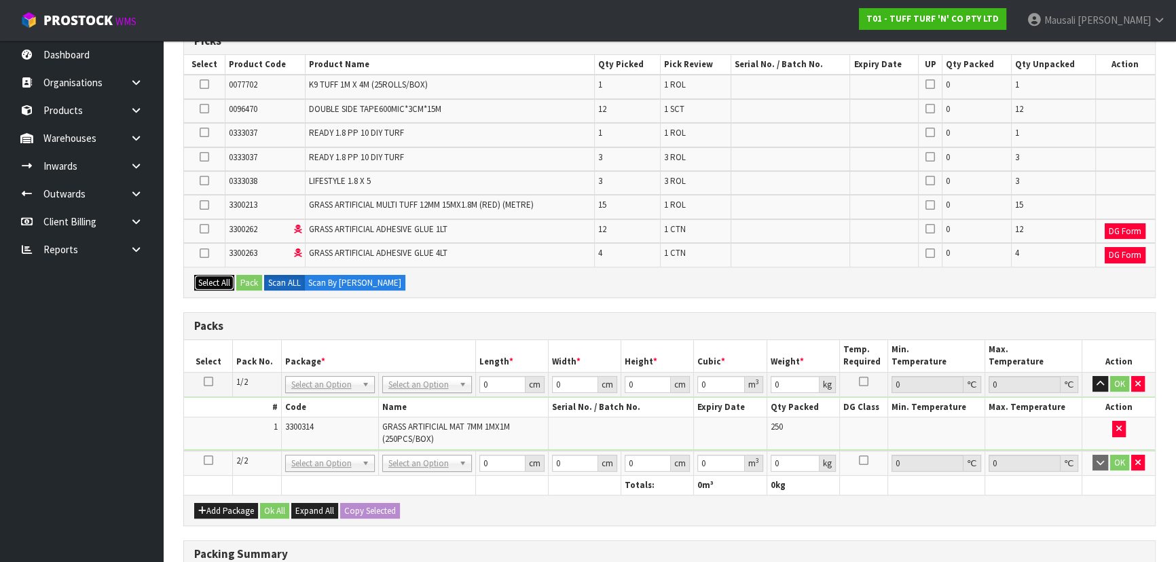
click at [207, 278] on button "Select All" at bounding box center [214, 283] width 40 height 16
click at [204, 460] on icon at bounding box center [209, 460] width 10 height 1
click at [256, 278] on button "Pack" at bounding box center [249, 283] width 26 height 16
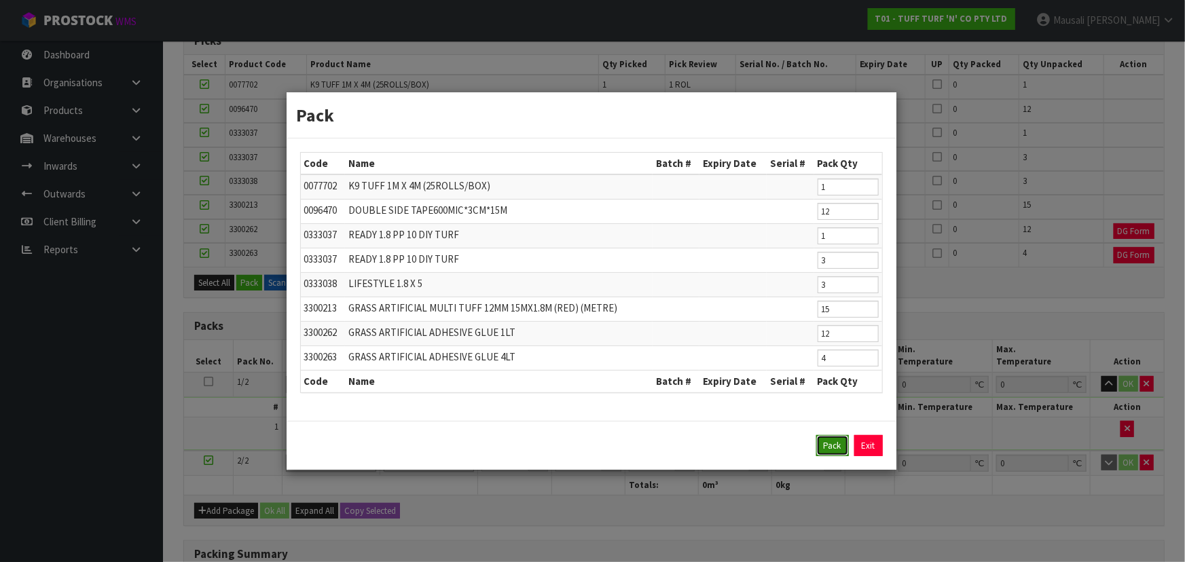
click at [830, 447] on button "Pack" at bounding box center [832, 446] width 33 height 22
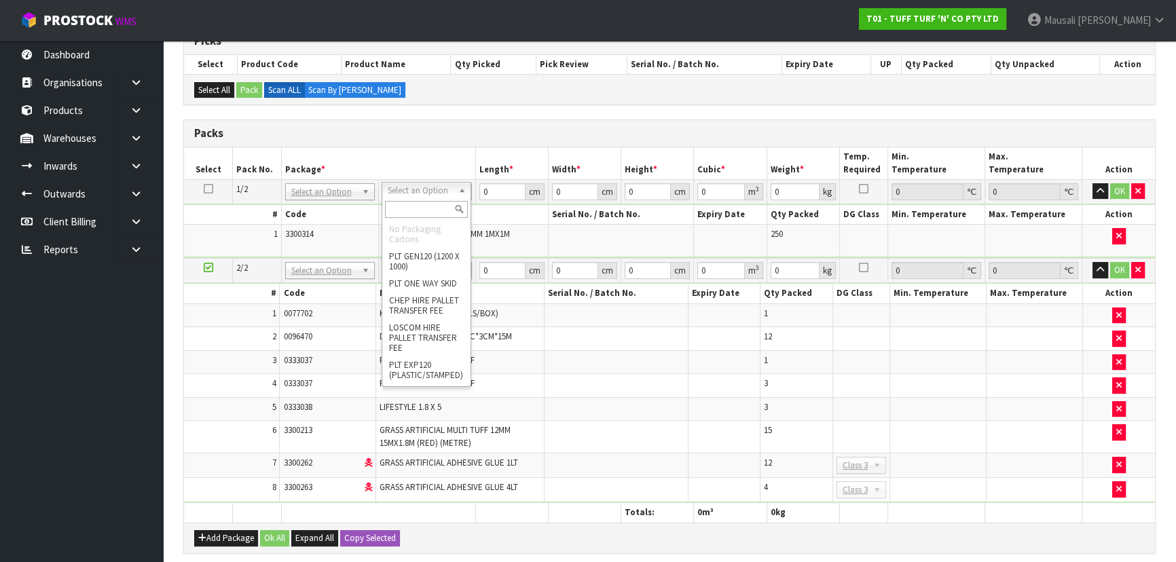
click at [409, 213] on input "text" at bounding box center [426, 209] width 83 height 17
type input "U"
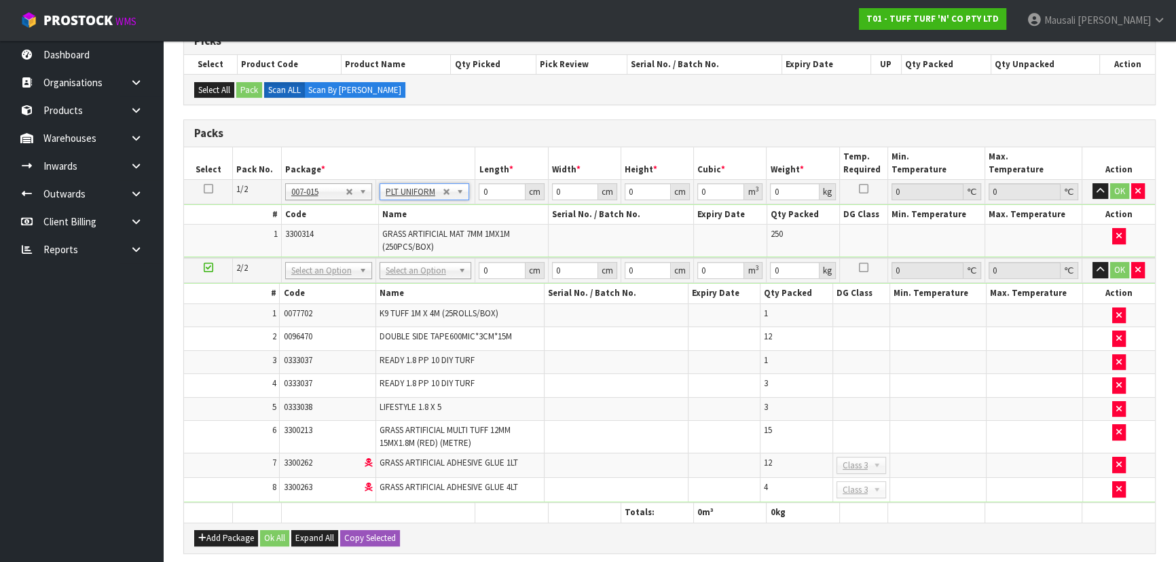
type input "222"
type input "120"
type input "100"
type input "232.08"
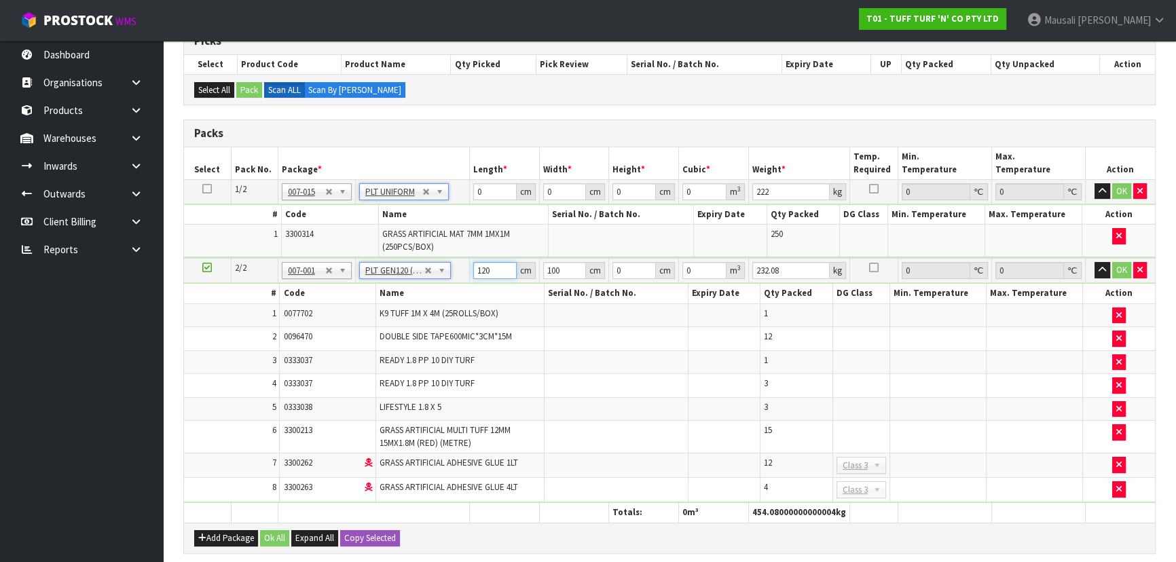
drag, startPoint x: 494, startPoint y: 271, endPoint x: 472, endPoint y: 277, distance: 22.6
click at [472, 277] on td "120 cm" at bounding box center [504, 270] width 70 height 25
drag, startPoint x: 483, startPoint y: 187, endPoint x: 462, endPoint y: 194, distance: 22.1
click at [462, 194] on tr "1/2 NONE 007-001 007-002 007-004 007-009 007-013 007-014 007-015 007-017 007-01…" at bounding box center [669, 191] width 971 height 24
type input "113"
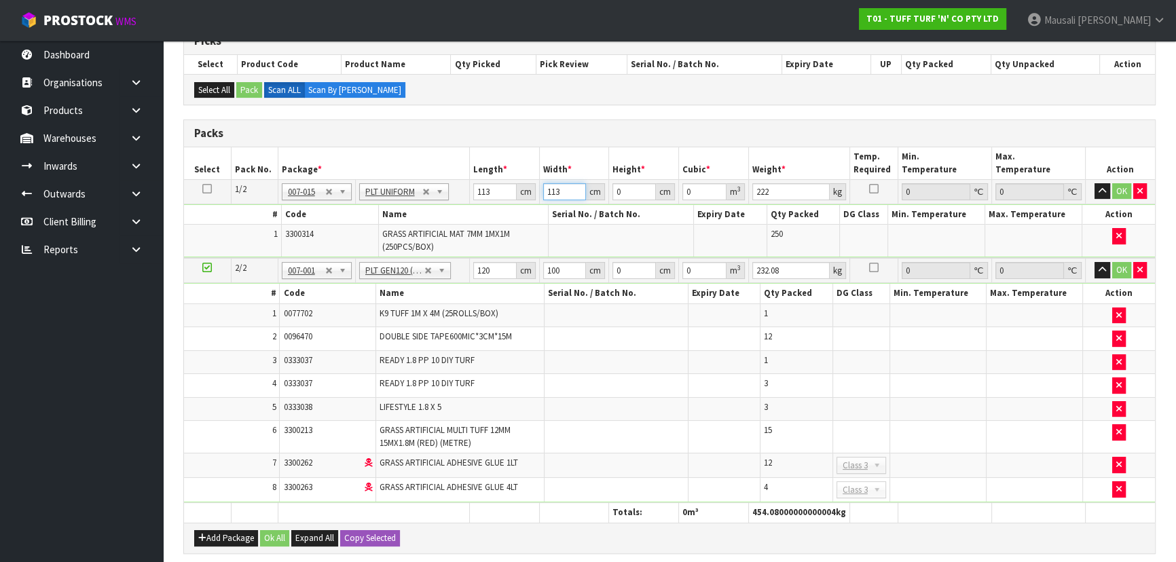
type input "113"
type input "1"
type input "0.012769"
type input "12"
type input "0.153228"
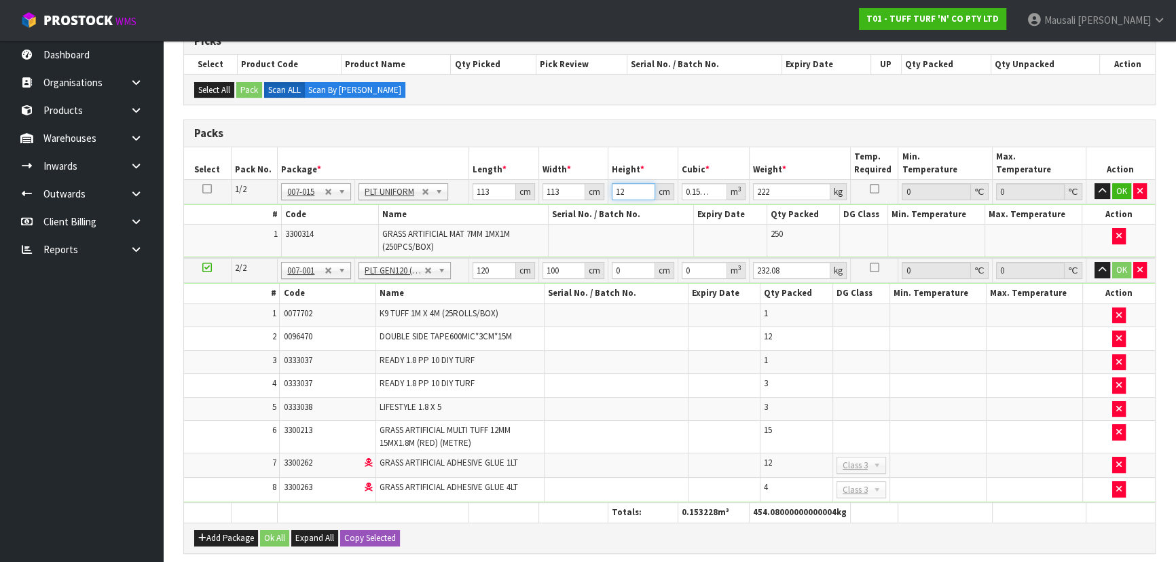
type input "120"
type input "1.53228"
type input "120"
drag, startPoint x: 495, startPoint y: 271, endPoint x: 469, endPoint y: 276, distance: 26.2
click at [469, 276] on td "120 cm" at bounding box center [504, 270] width 70 height 25
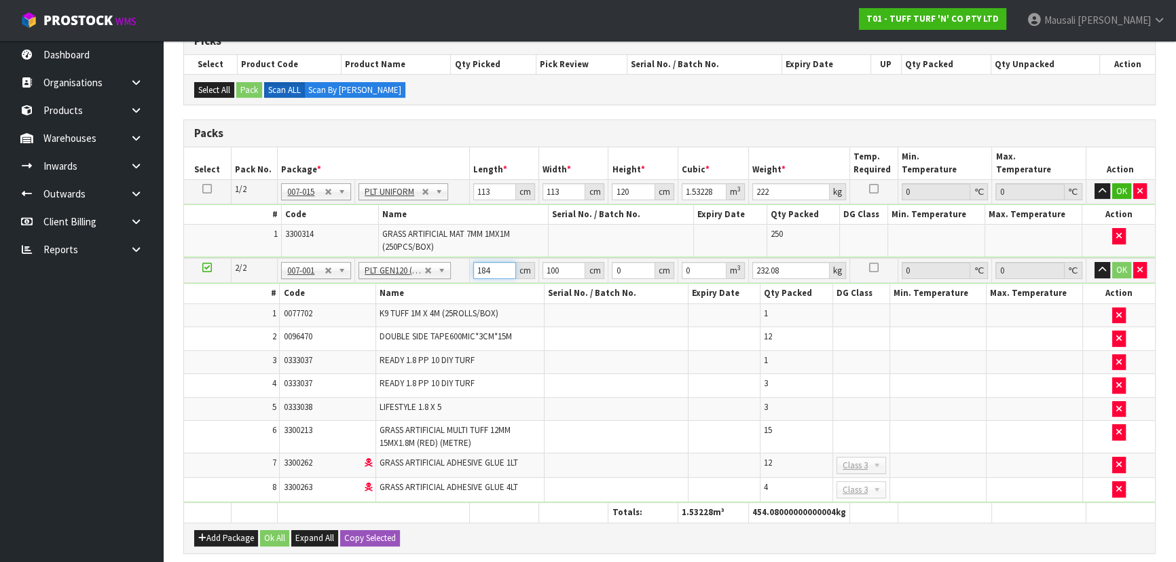
type input "184"
type input "108"
type input "8"
type input "0.158976"
type input "85"
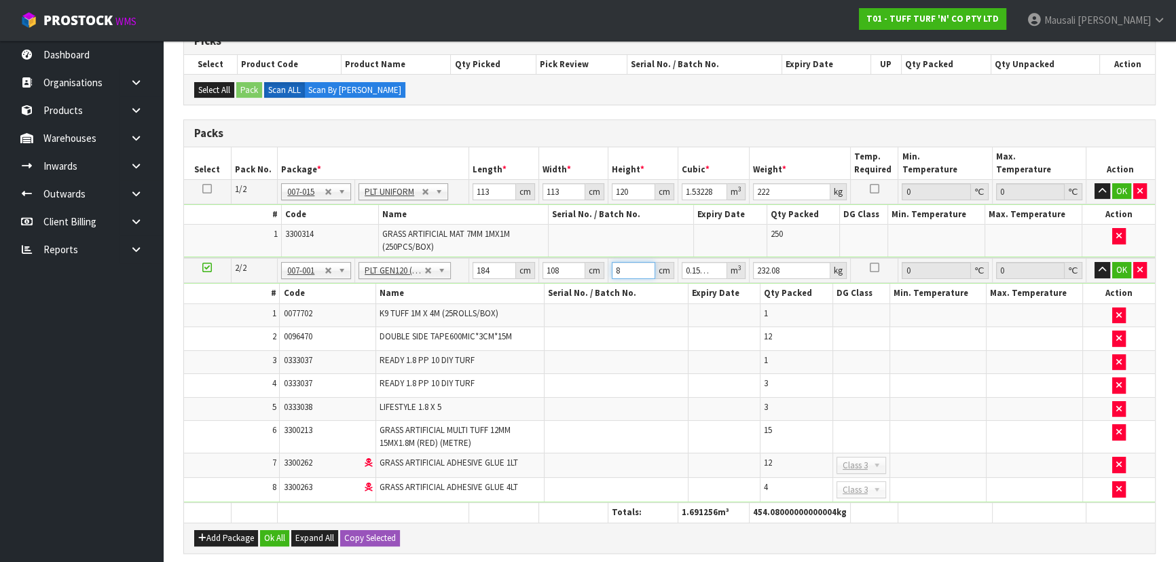
type input "1.68912"
type input "85"
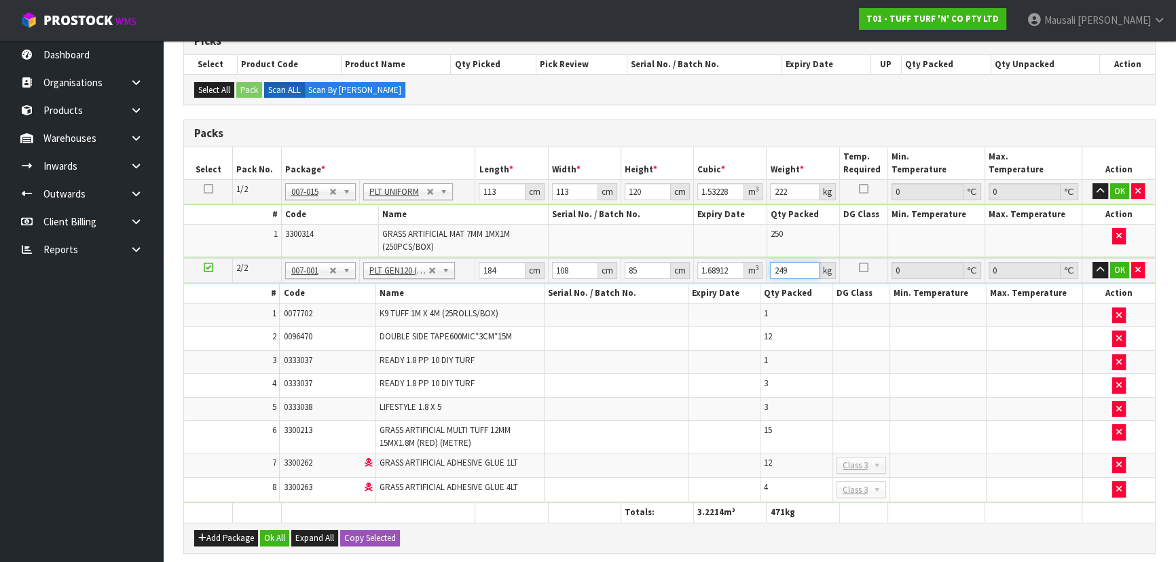
scroll to position [534, 0]
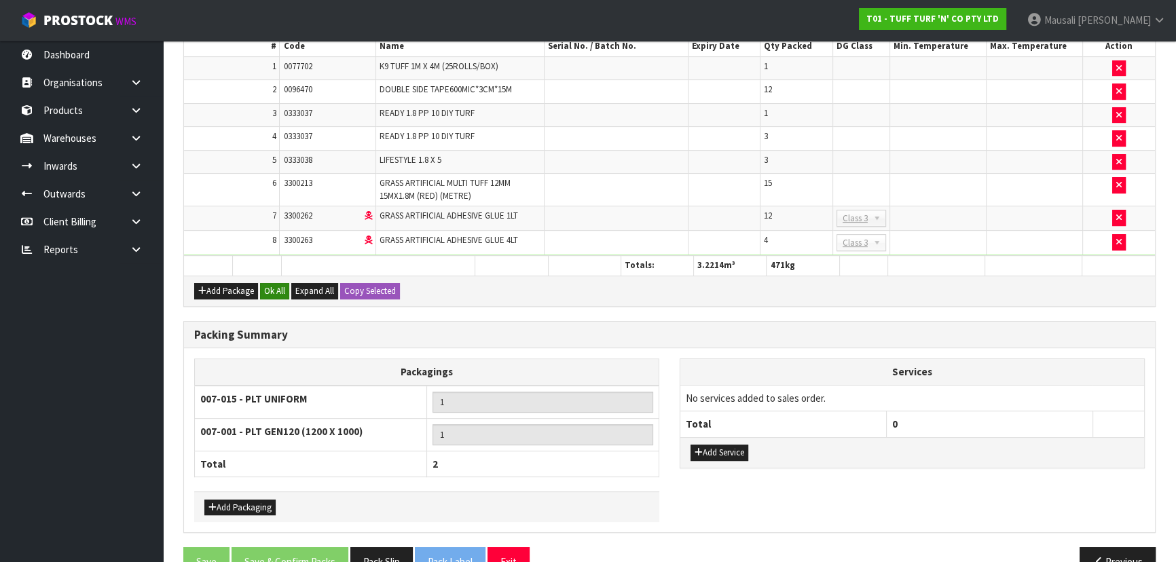
type input "249"
click at [285, 286] on button "Ok All" at bounding box center [274, 291] width 29 height 16
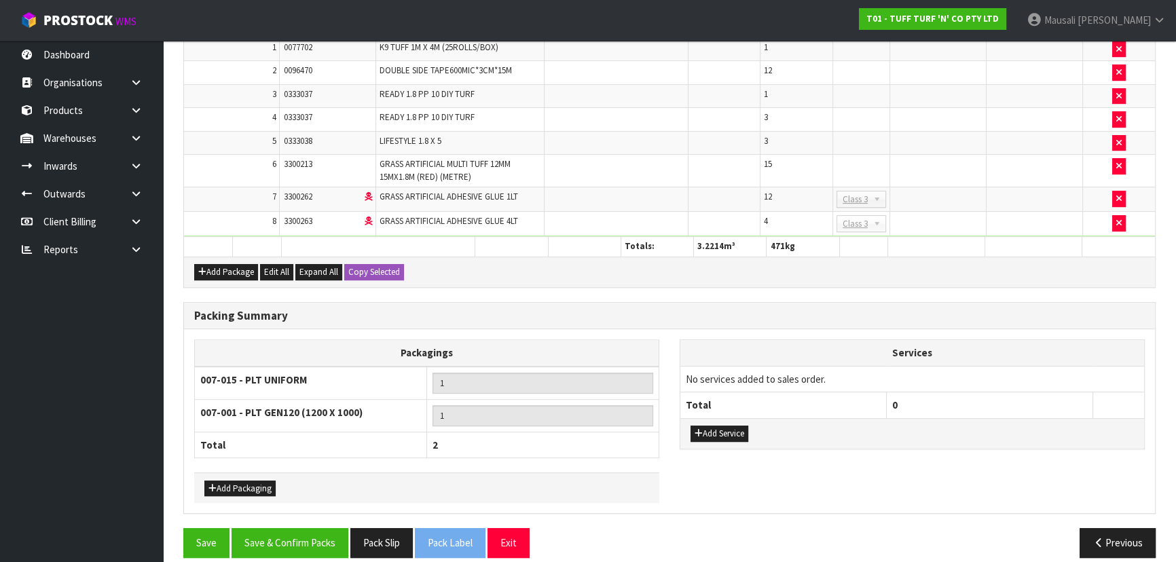
scroll to position [562, 0]
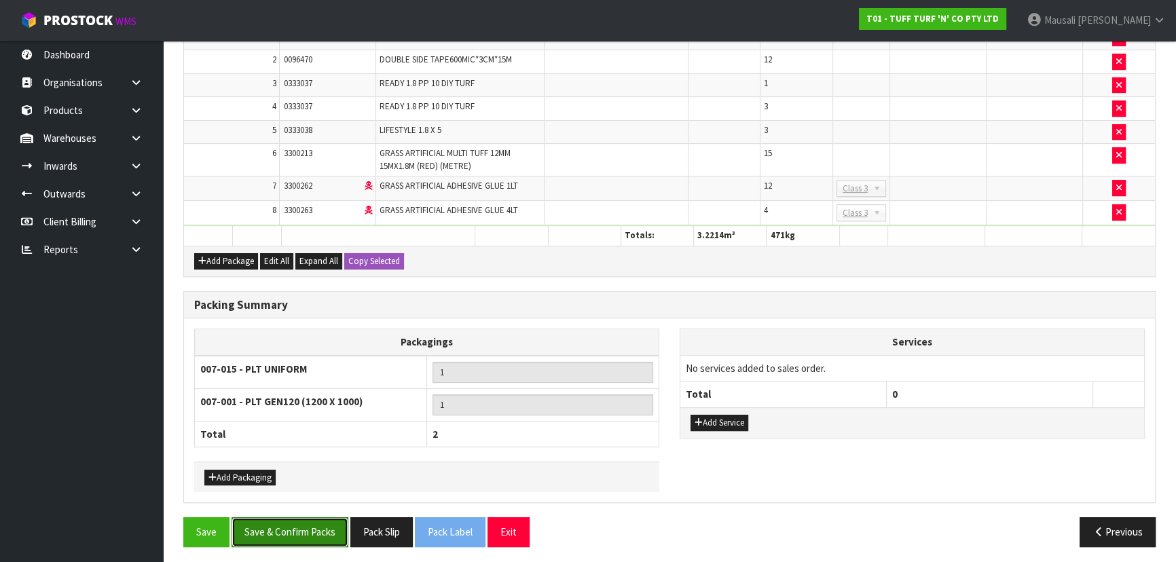
click at [282, 521] on button "Save & Confirm Packs" at bounding box center [290, 531] width 117 height 29
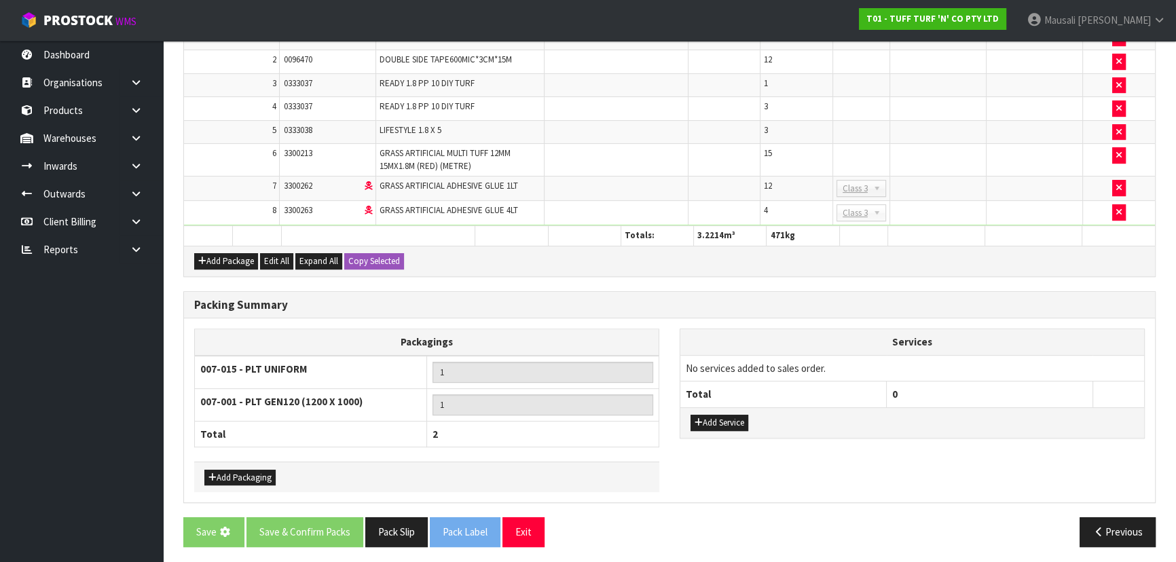
scroll to position [0, 0]
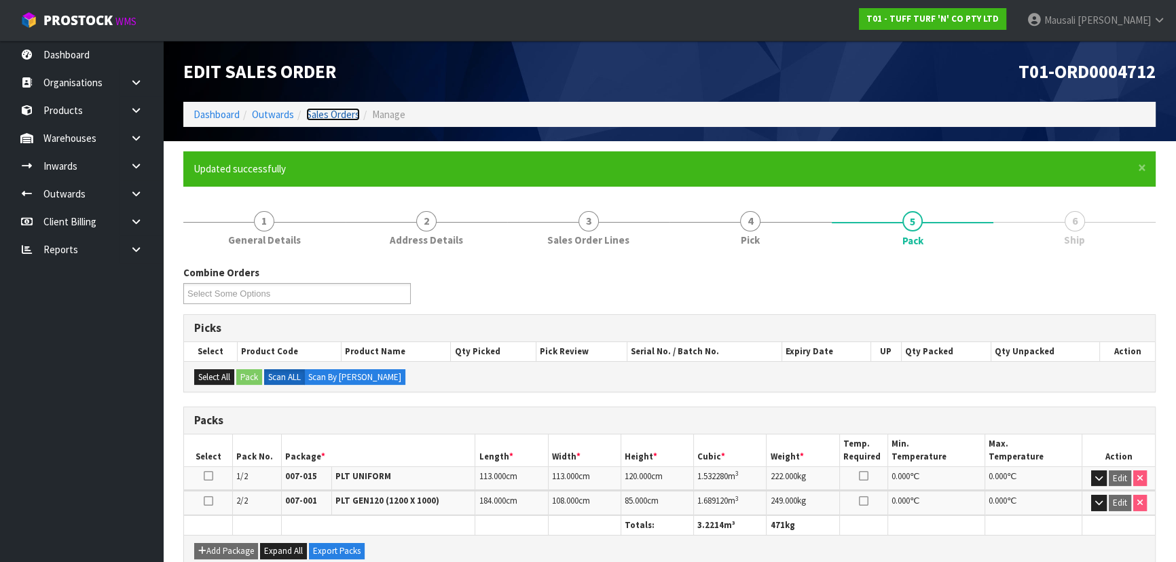
click at [337, 119] on link "Sales Orders" at bounding box center [333, 114] width 54 height 13
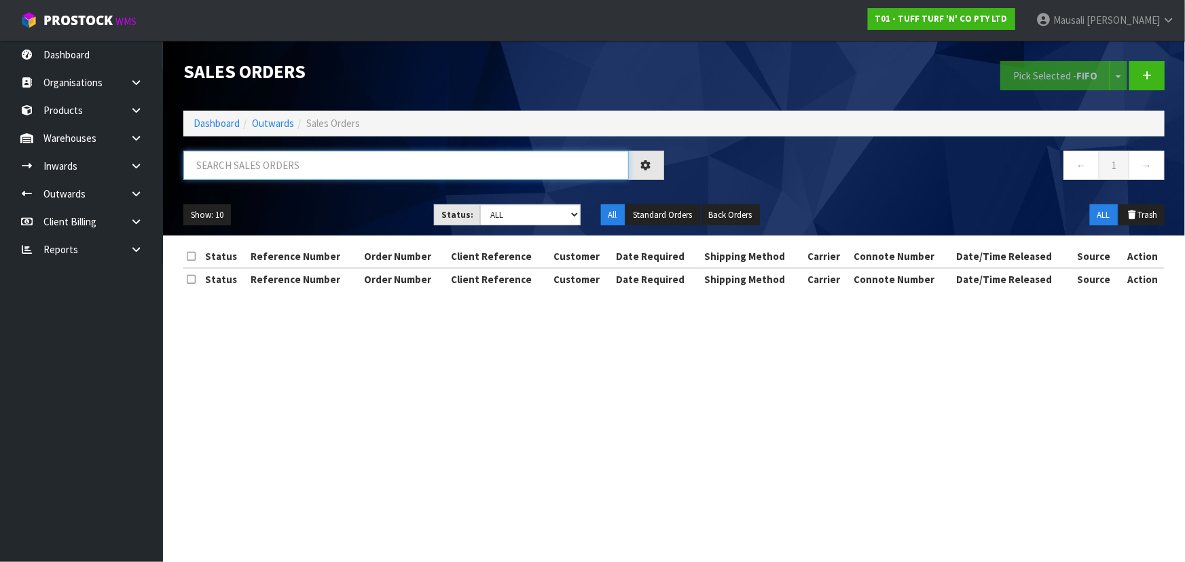
click at [234, 168] on input "text" at bounding box center [405, 165] width 445 height 29
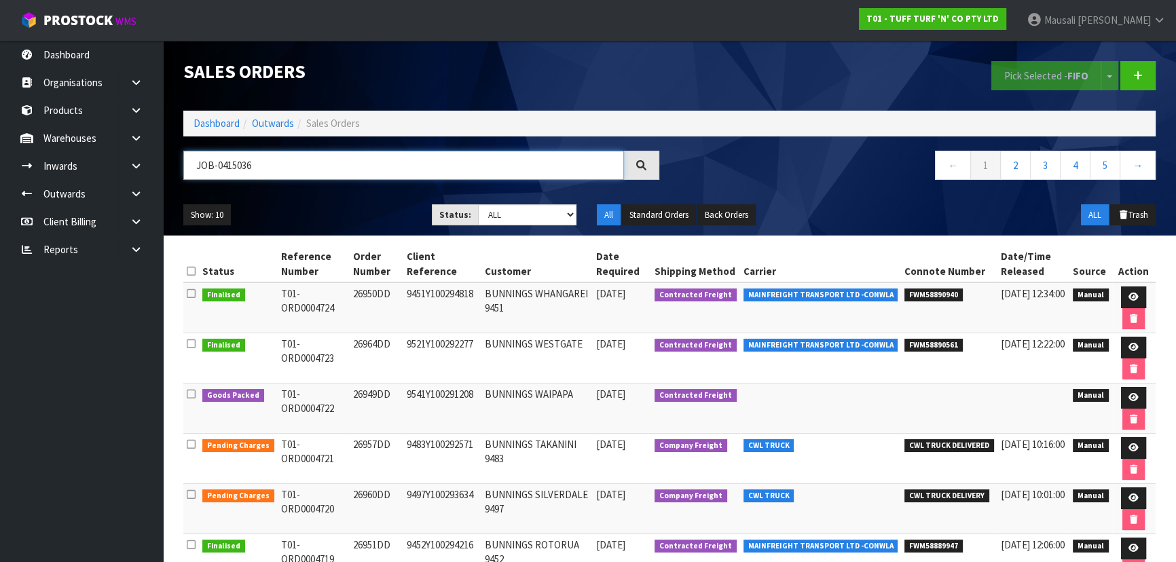
type input "JOB-0415036"
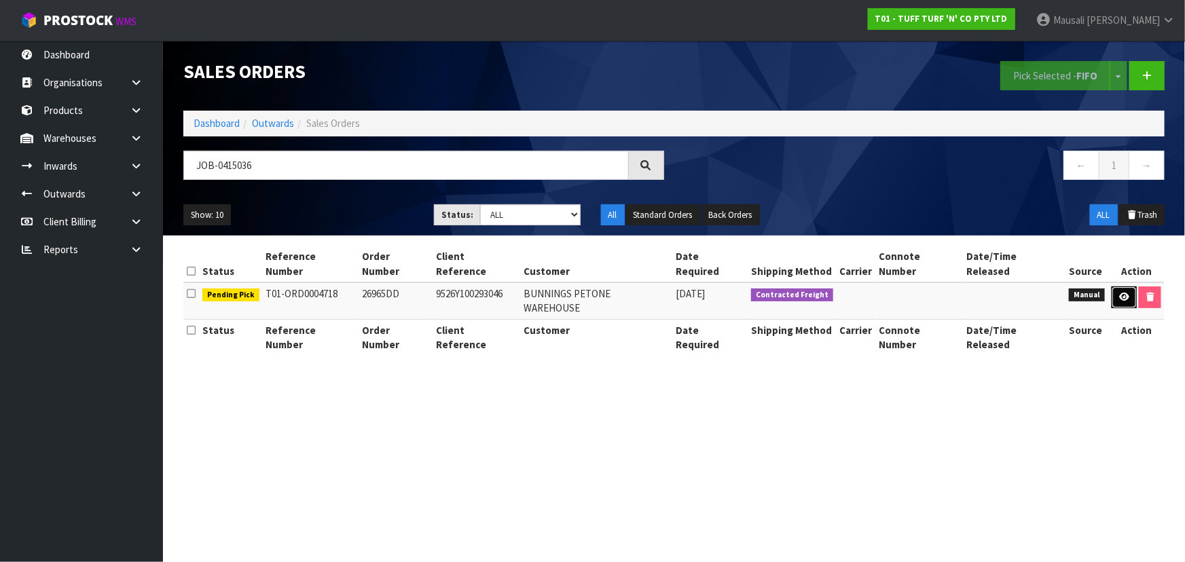
click at [1128, 287] on link at bounding box center [1123, 298] width 25 height 22
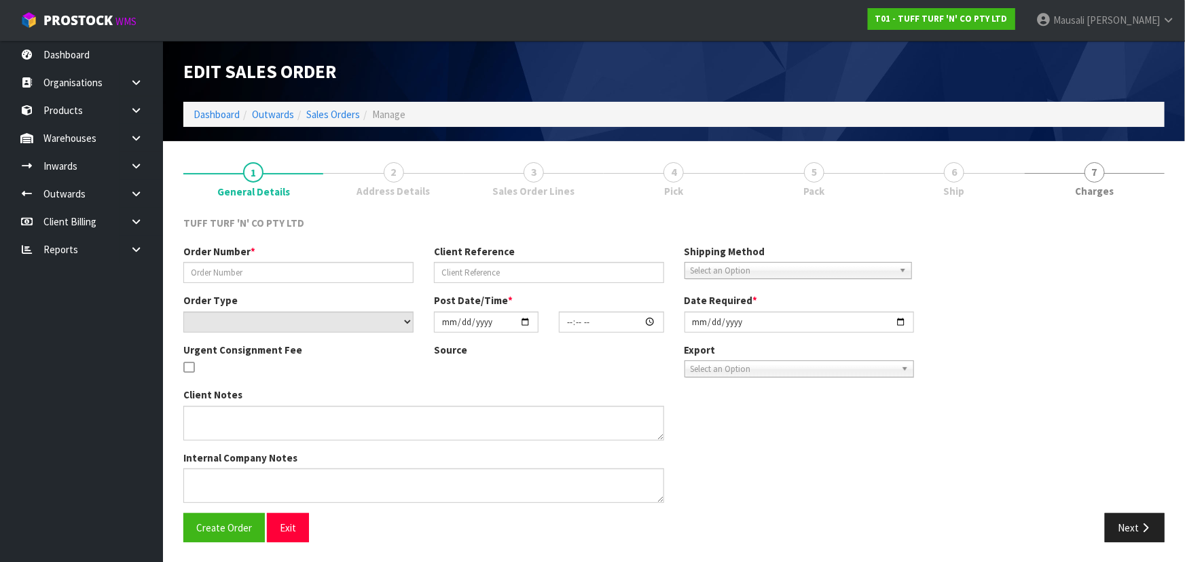
type input "26965DD"
type input "9526Y100293046"
select select "number:0"
type input "[DATE]"
type input "14:53:00.000"
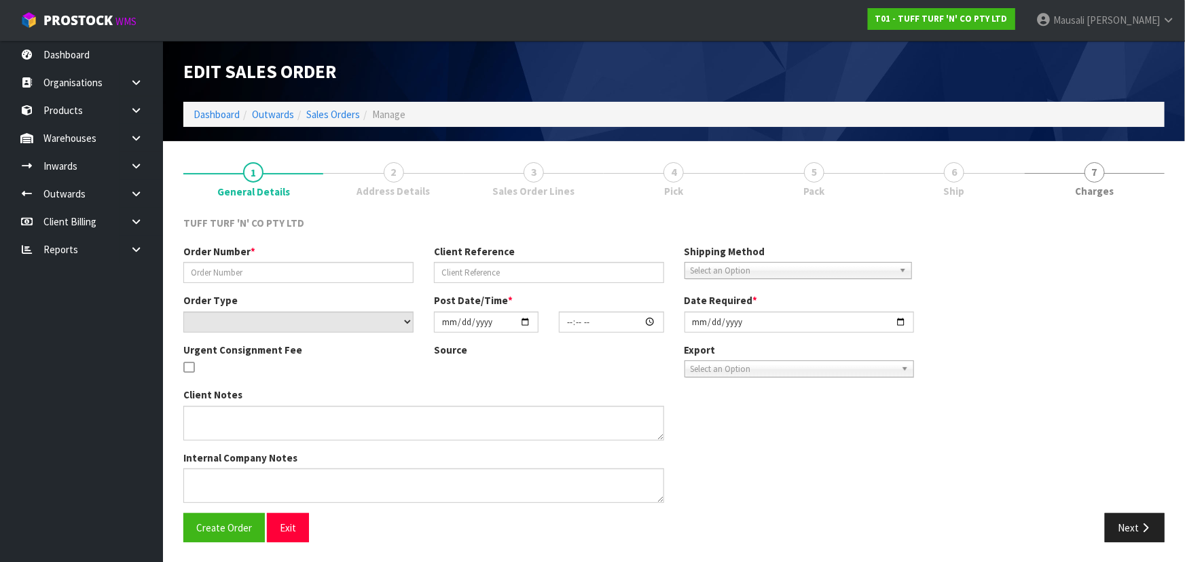
type input "[DATE]"
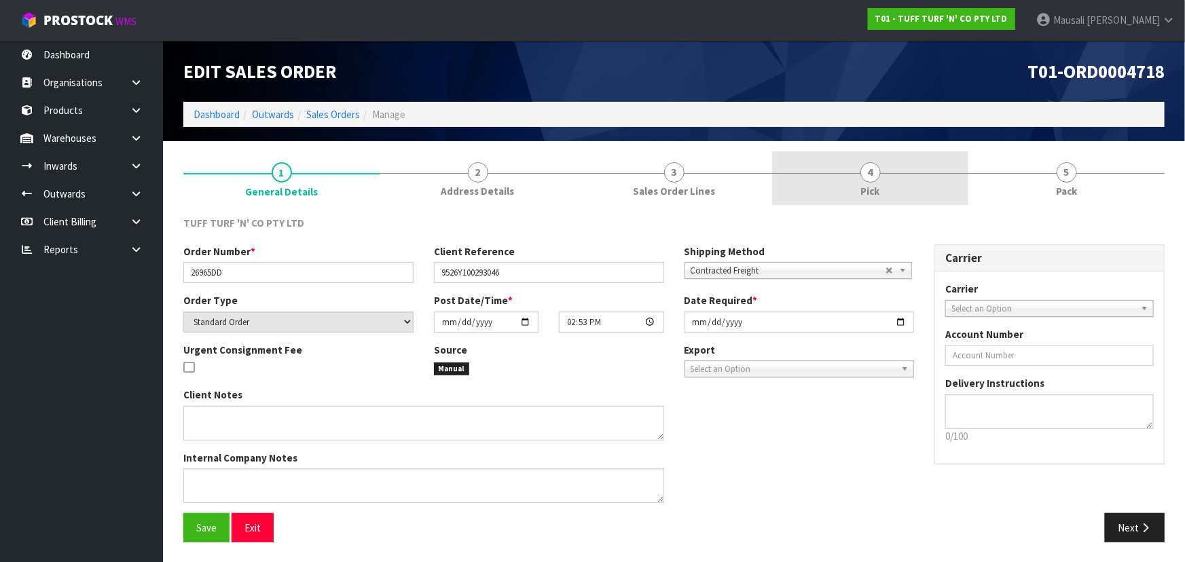
click at [847, 186] on link "4 Pick" at bounding box center [870, 178] width 196 height 54
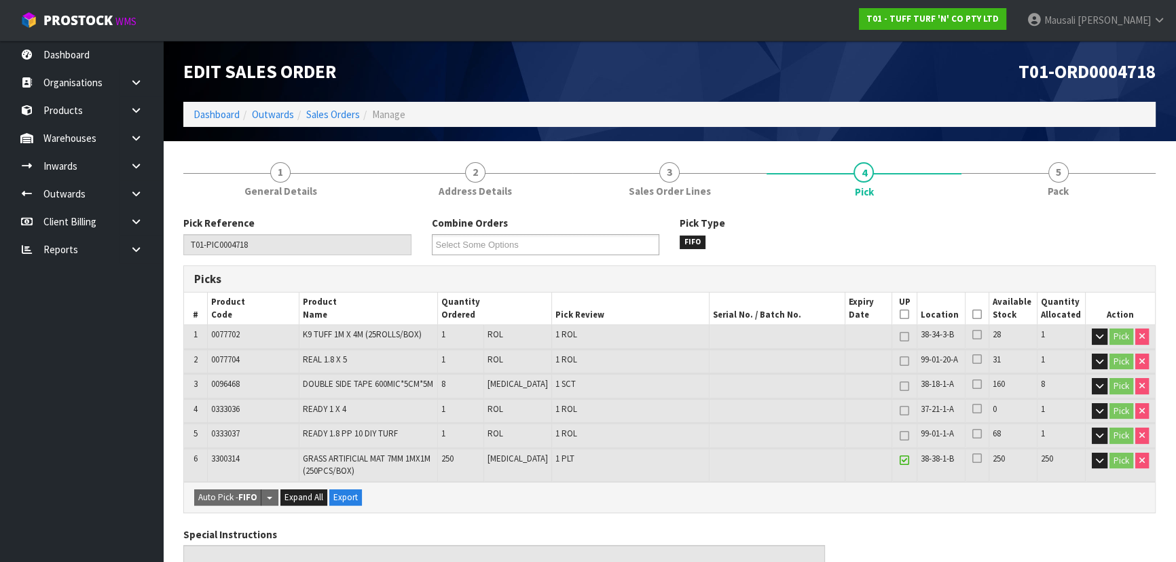
click at [972, 314] on icon at bounding box center [977, 314] width 10 height 1
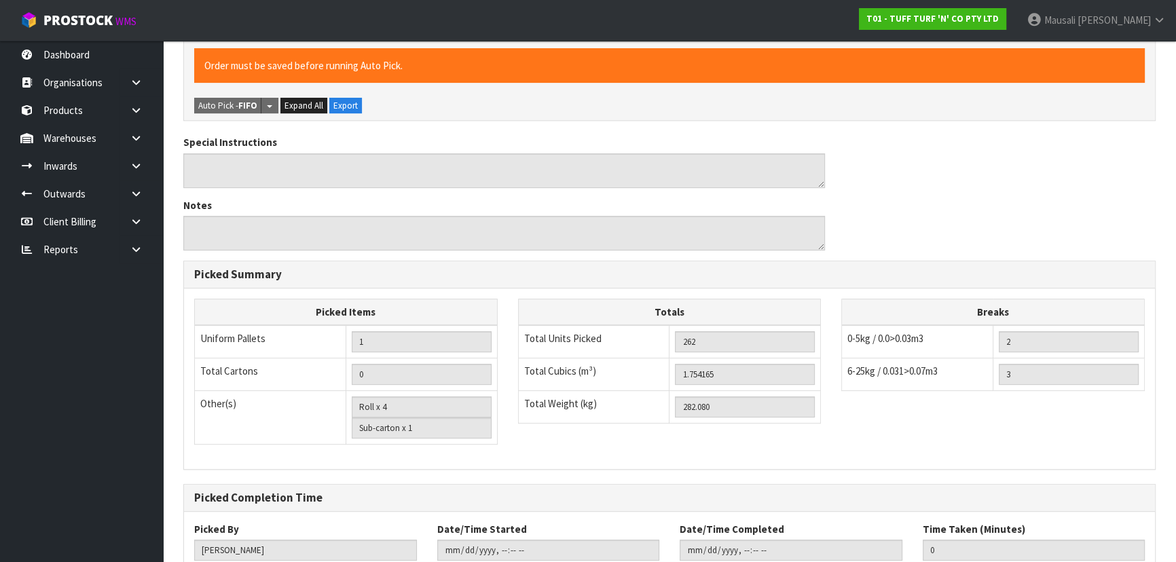
scroll to position [531, 0]
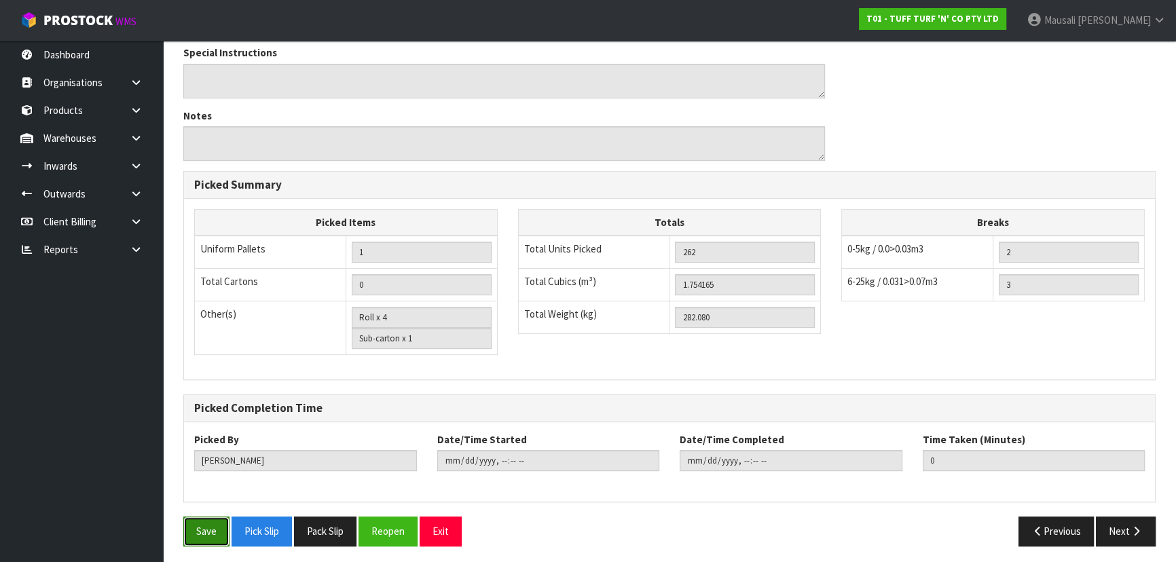
click at [190, 530] on button "Save" at bounding box center [206, 531] width 46 height 29
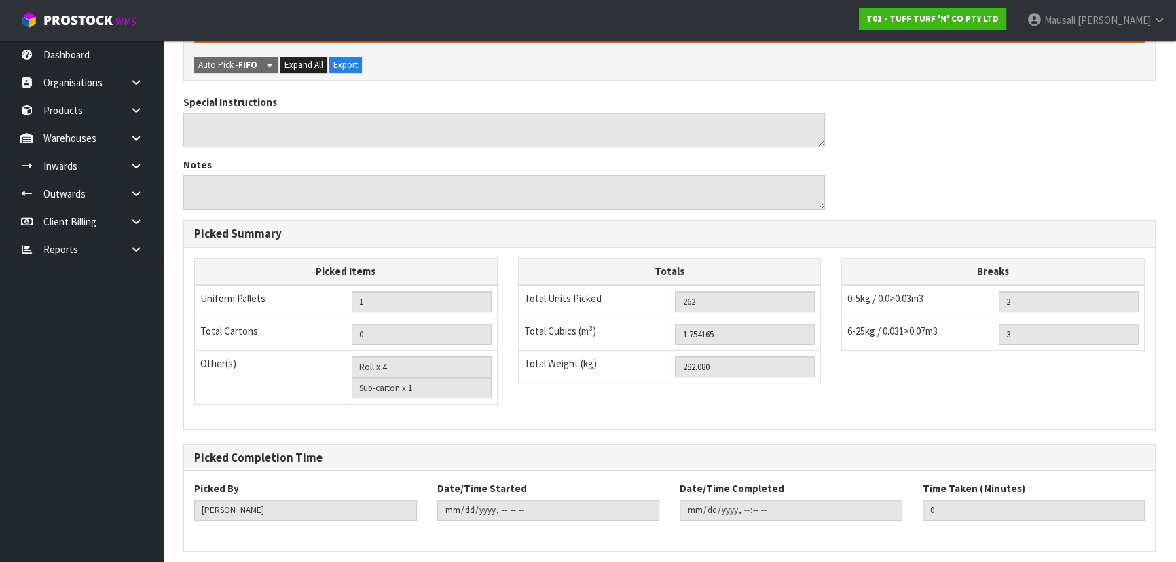
scroll to position [0, 0]
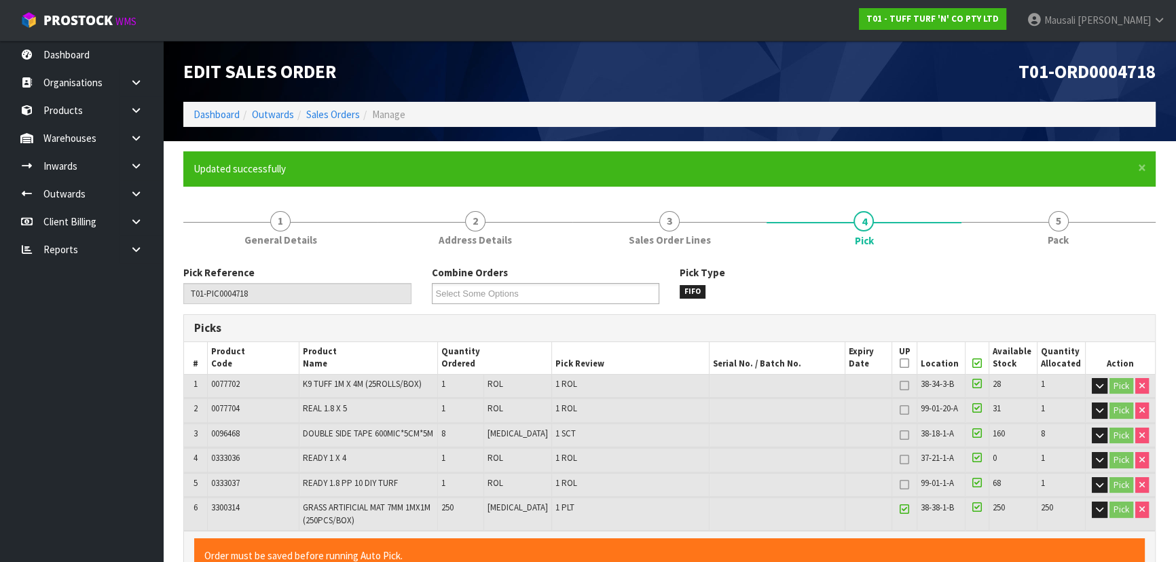
type input "[PERSON_NAME]"
type input "[DATE]T10:37:26"
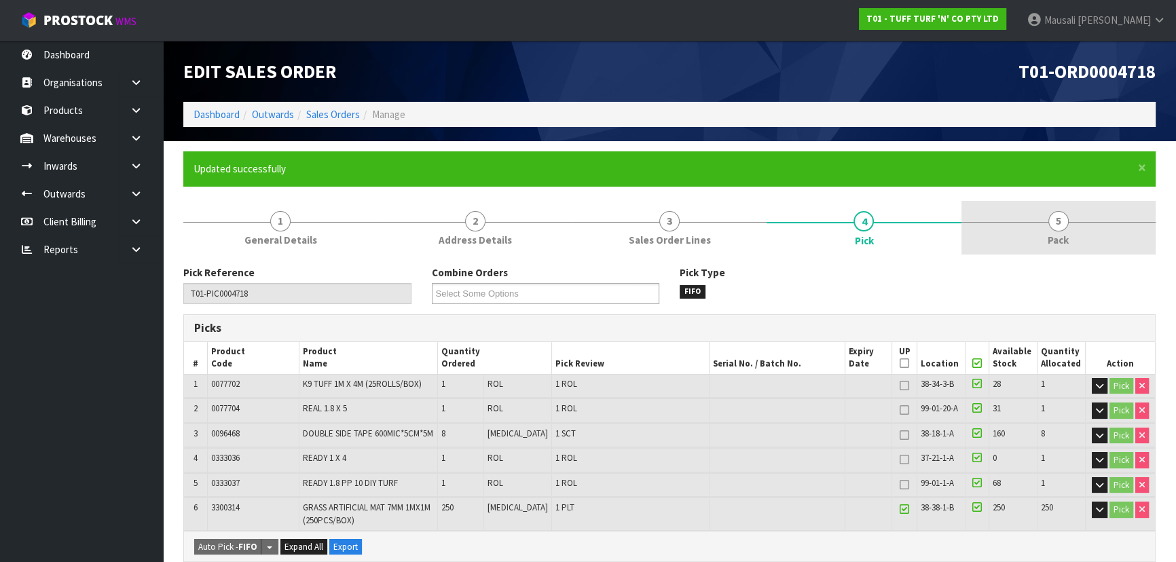
click at [1059, 235] on span "Pack" at bounding box center [1058, 240] width 21 height 14
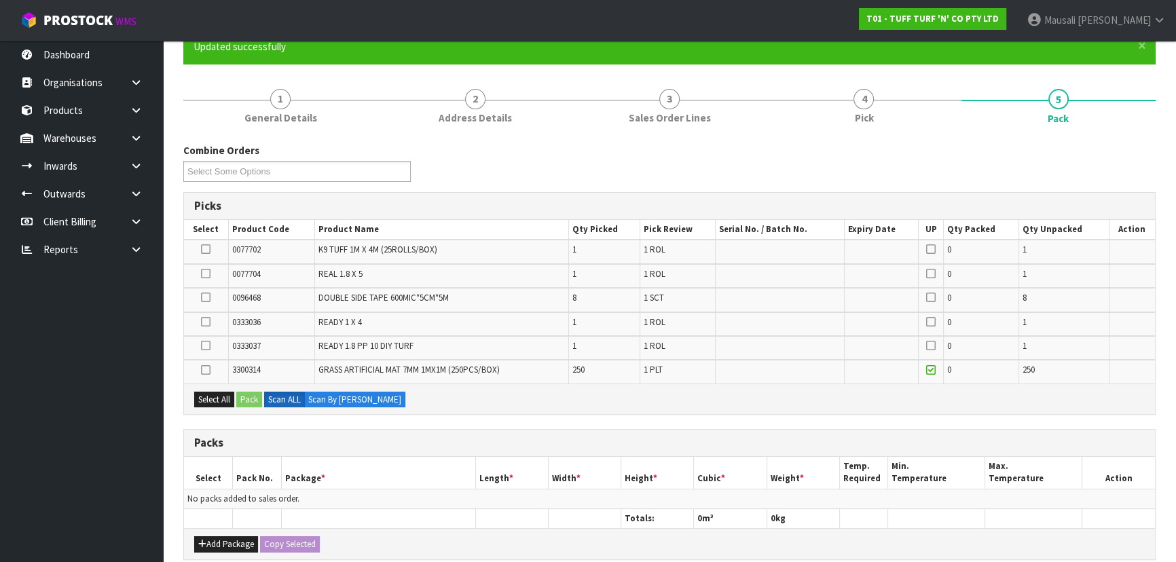
scroll to position [246, 0]
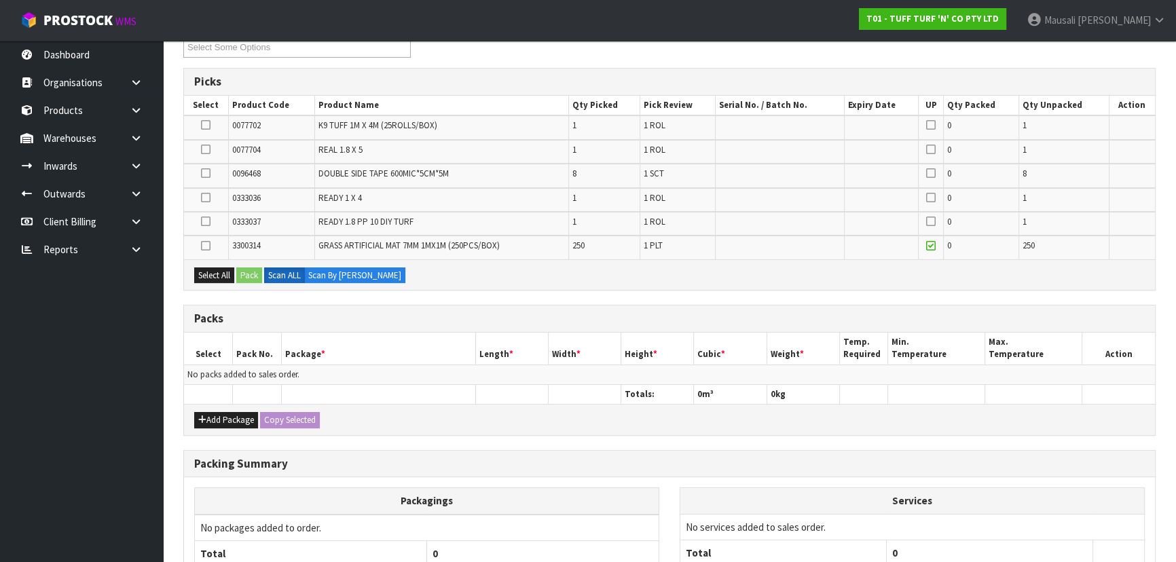
click at [207, 246] on icon at bounding box center [206, 246] width 10 height 1
click at [0, 0] on input "checkbox" at bounding box center [0, 0] width 0 height 0
click at [239, 270] on button "Pack" at bounding box center [249, 276] width 26 height 16
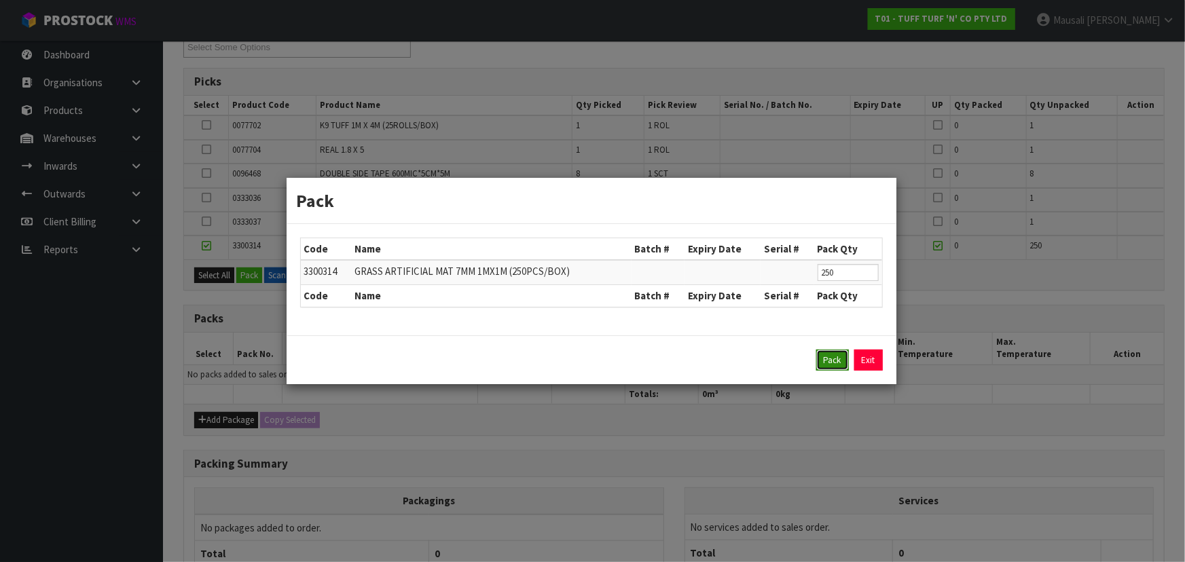
click at [830, 350] on button "Pack" at bounding box center [832, 361] width 33 height 22
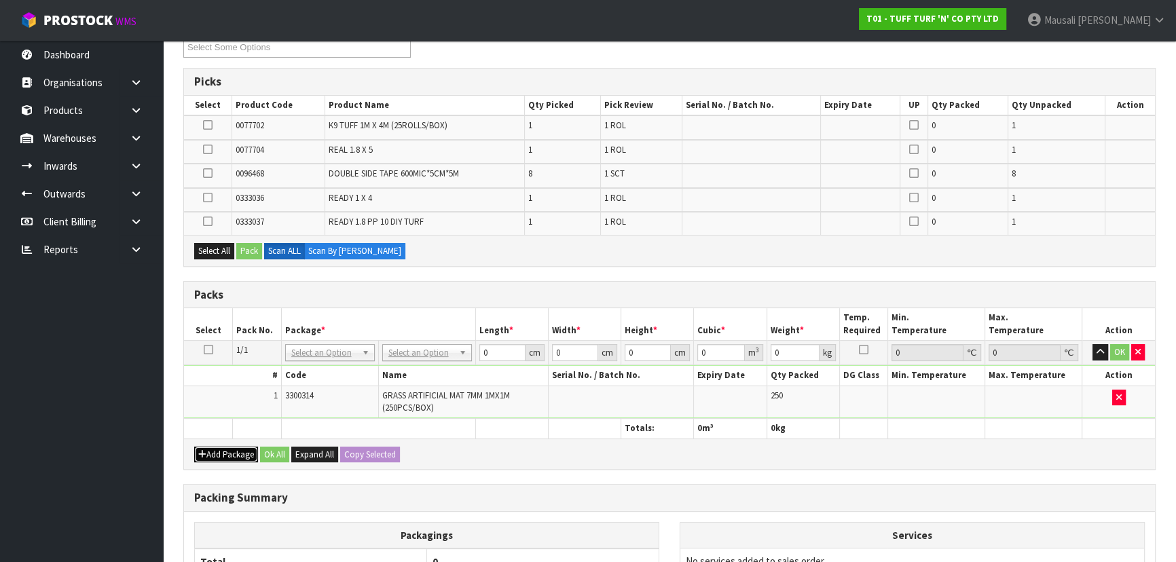
click at [217, 452] on button "Add Package" at bounding box center [226, 455] width 64 height 16
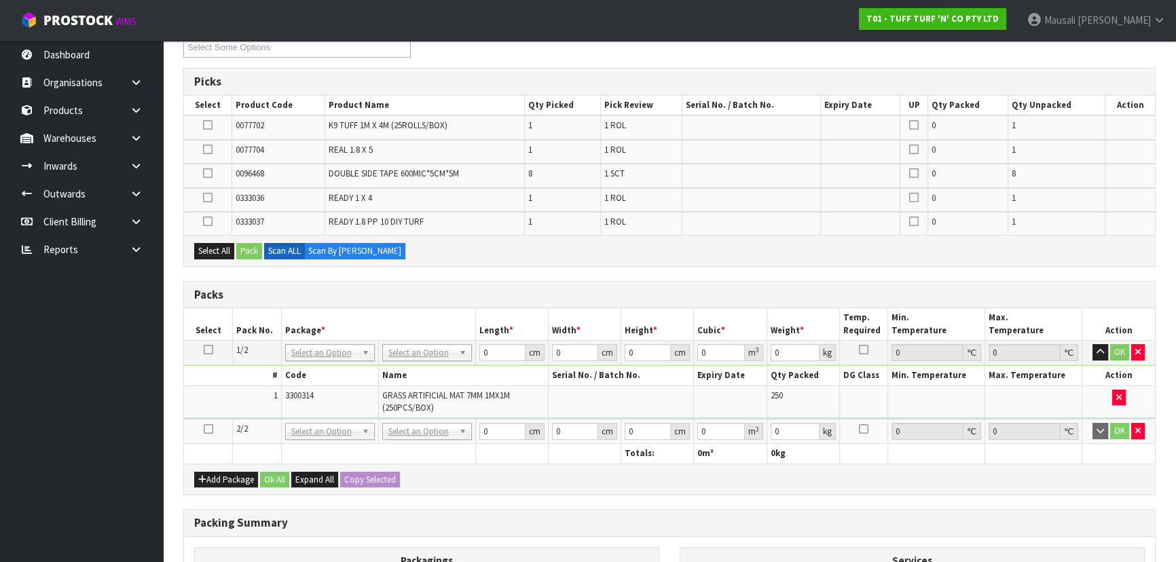
click at [210, 429] on icon at bounding box center [209, 429] width 10 height 1
click at [206, 244] on button "Select All" at bounding box center [214, 251] width 40 height 16
click at [240, 250] on button "Pack" at bounding box center [249, 251] width 26 height 16
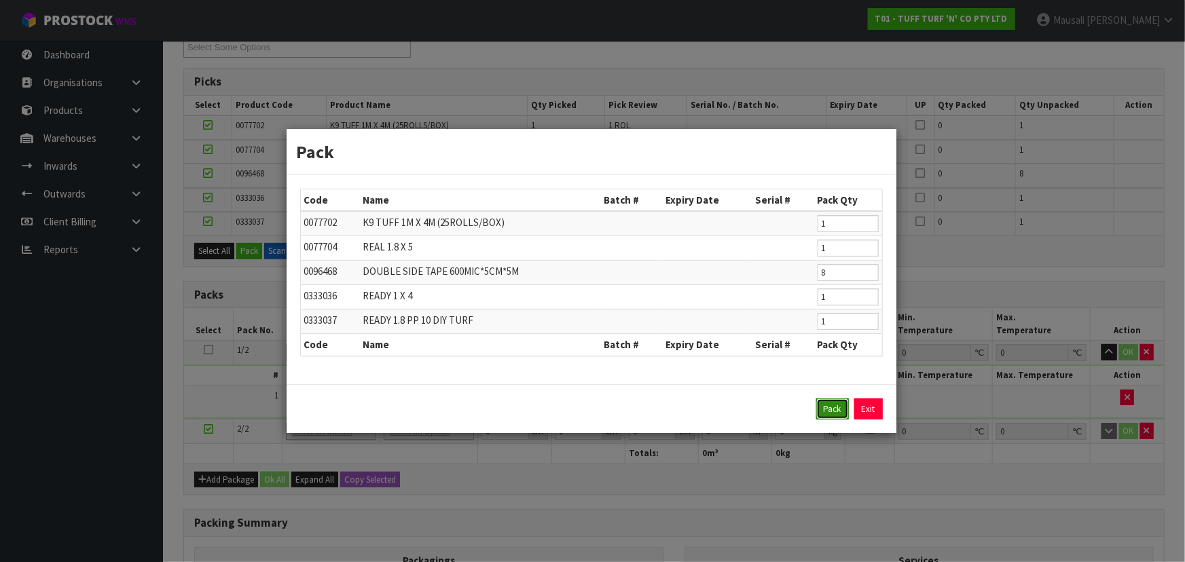
click at [836, 399] on button "Pack" at bounding box center [832, 410] width 33 height 22
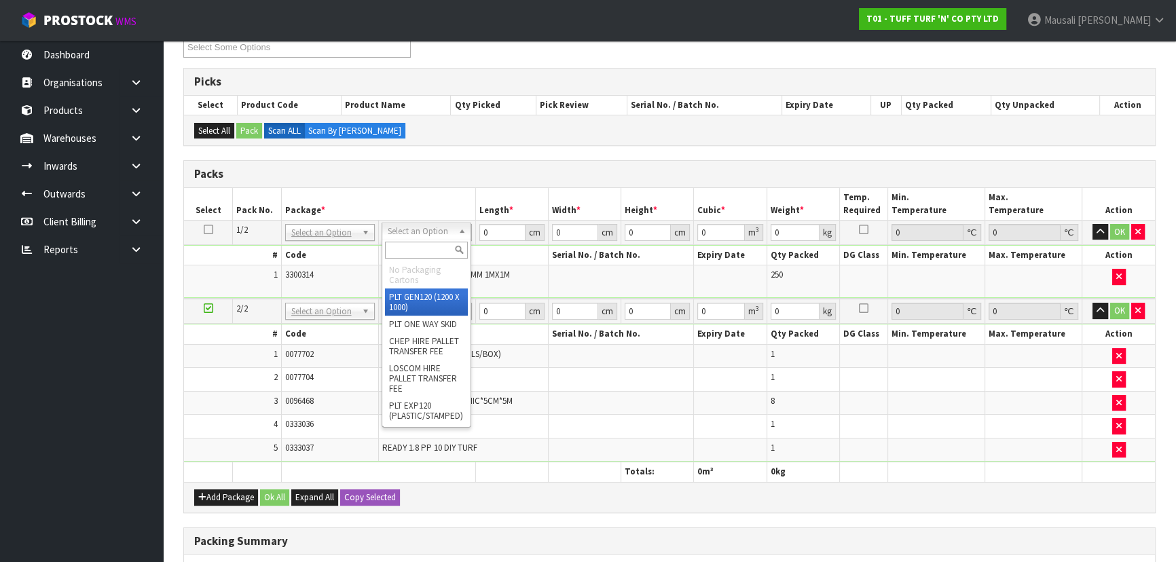
click at [423, 253] on input "text" at bounding box center [426, 250] width 83 height 17
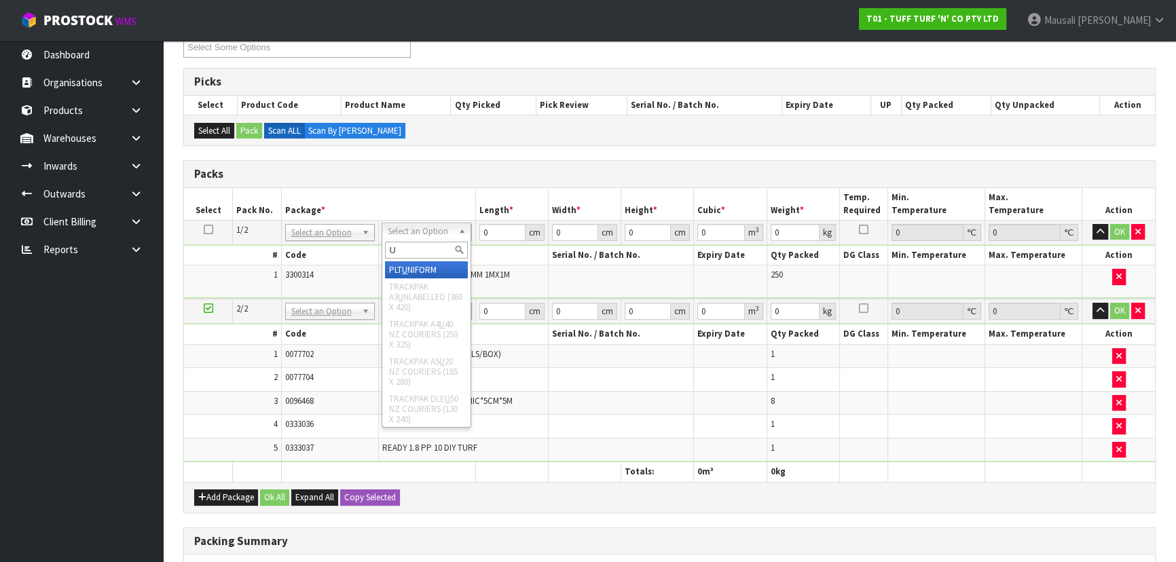
type input "U"
type input "222"
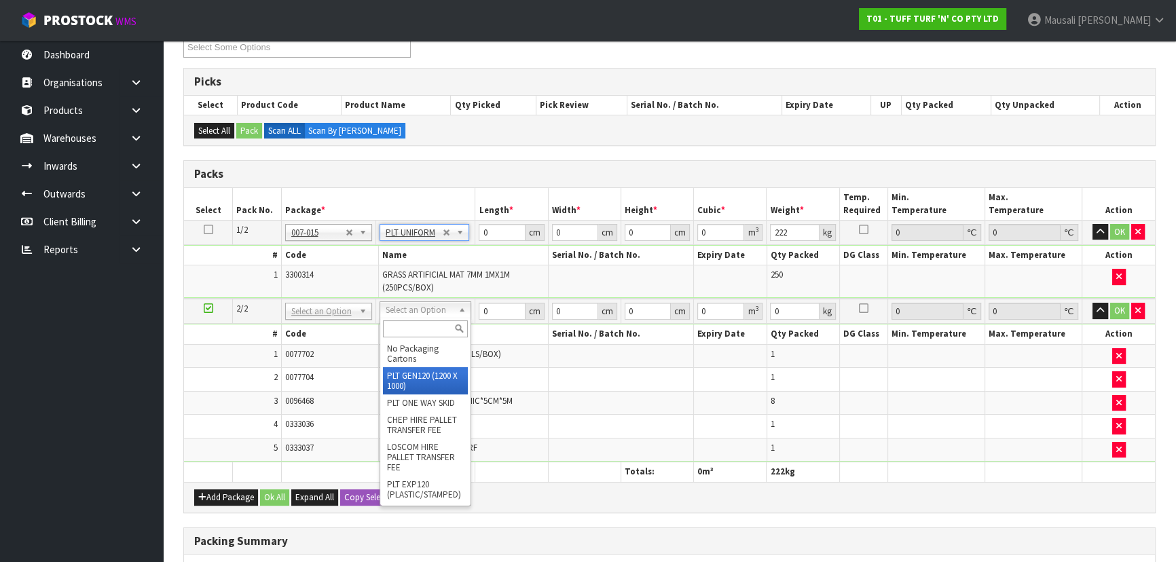
type input "120"
type input "100"
type input "60.08"
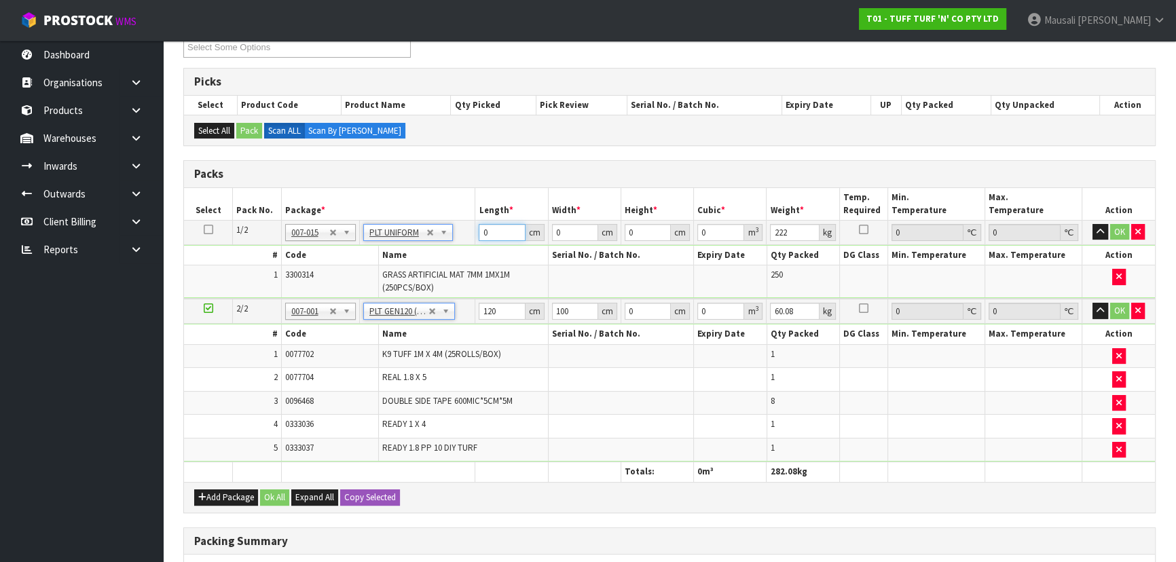
drag, startPoint x: 496, startPoint y: 227, endPoint x: 467, endPoint y: 239, distance: 30.8
click at [467, 239] on tr "1/2 NONE 007-001 007-002 007-004 007-009 007-013 007-014 007-015 007-017 007-01…" at bounding box center [669, 232] width 971 height 24
click at [1139, 230] on icon "button" at bounding box center [1137, 231] width 5 height 9
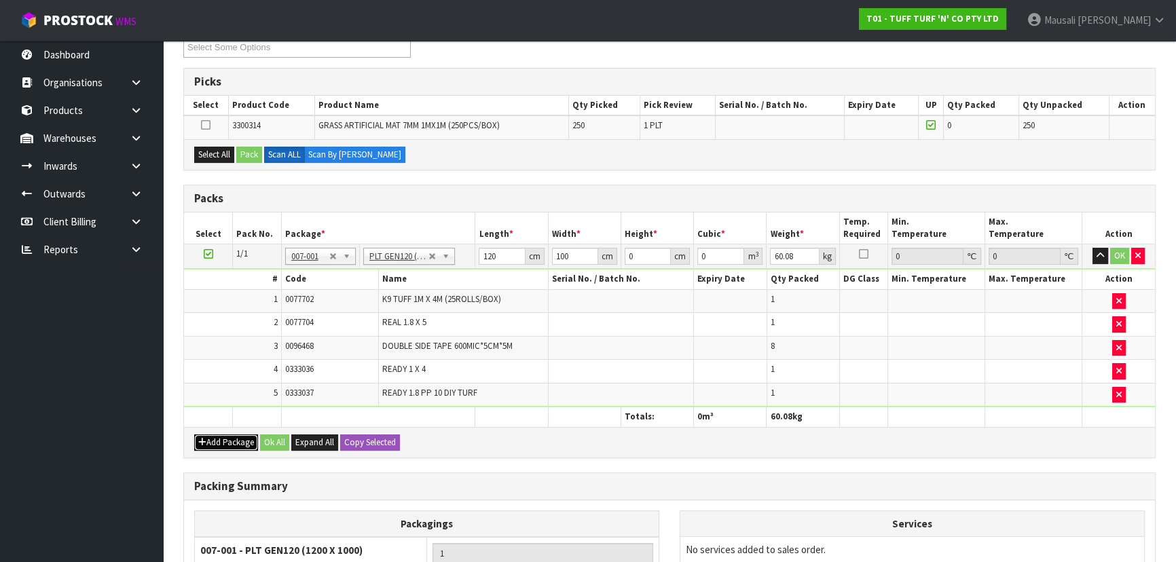
click at [237, 435] on button "Add Package" at bounding box center [226, 443] width 64 height 16
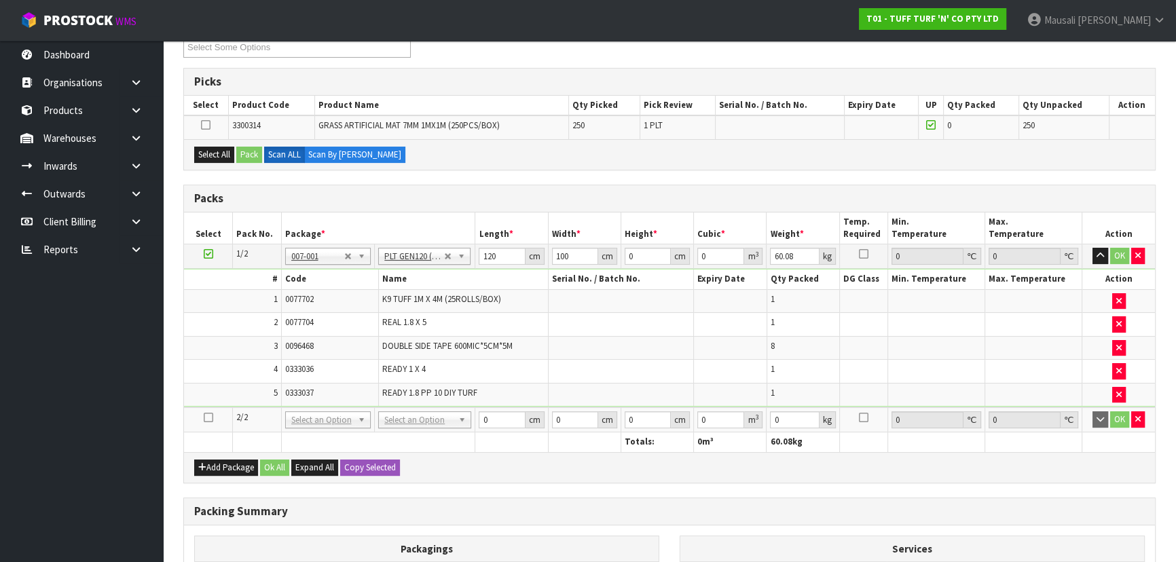
click at [206, 418] on icon at bounding box center [209, 418] width 10 height 1
click at [215, 151] on button "Select All" at bounding box center [214, 155] width 40 height 16
click at [242, 149] on button "Pack" at bounding box center [249, 155] width 26 height 16
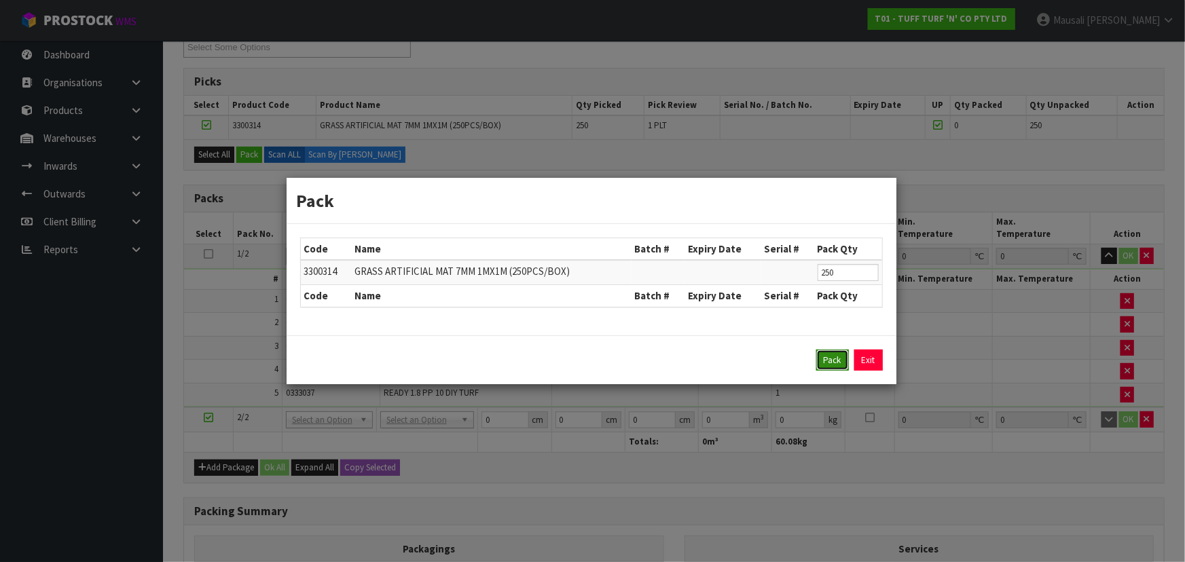
click at [830, 354] on button "Pack" at bounding box center [832, 361] width 33 height 22
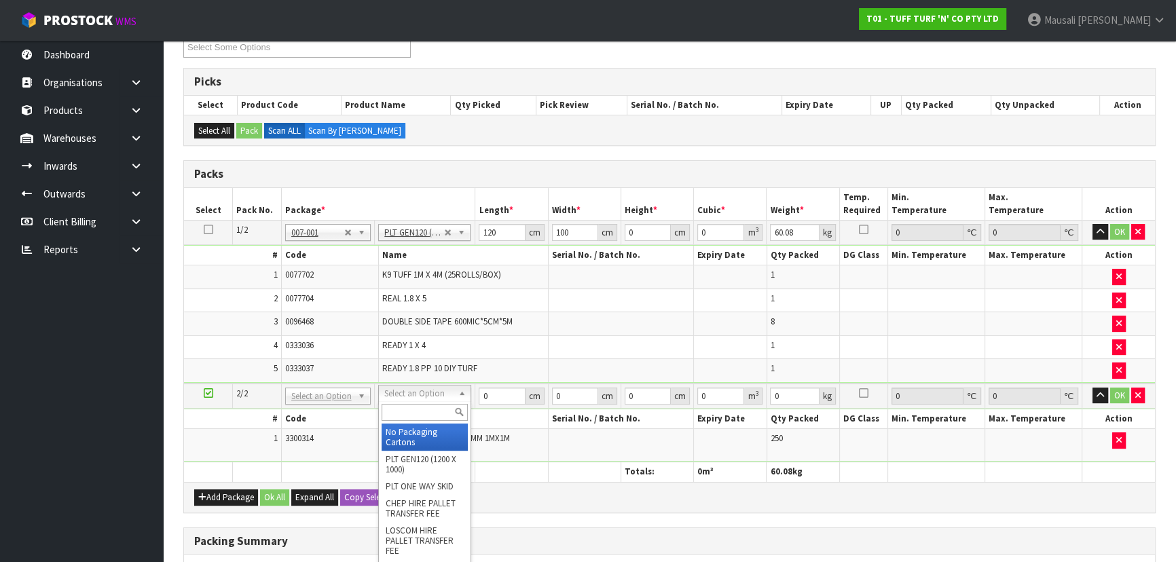
click at [405, 420] on div at bounding box center [425, 412] width 92 height 22
click at [405, 412] on input "text" at bounding box center [425, 412] width 86 height 17
type input "U"
type input "222"
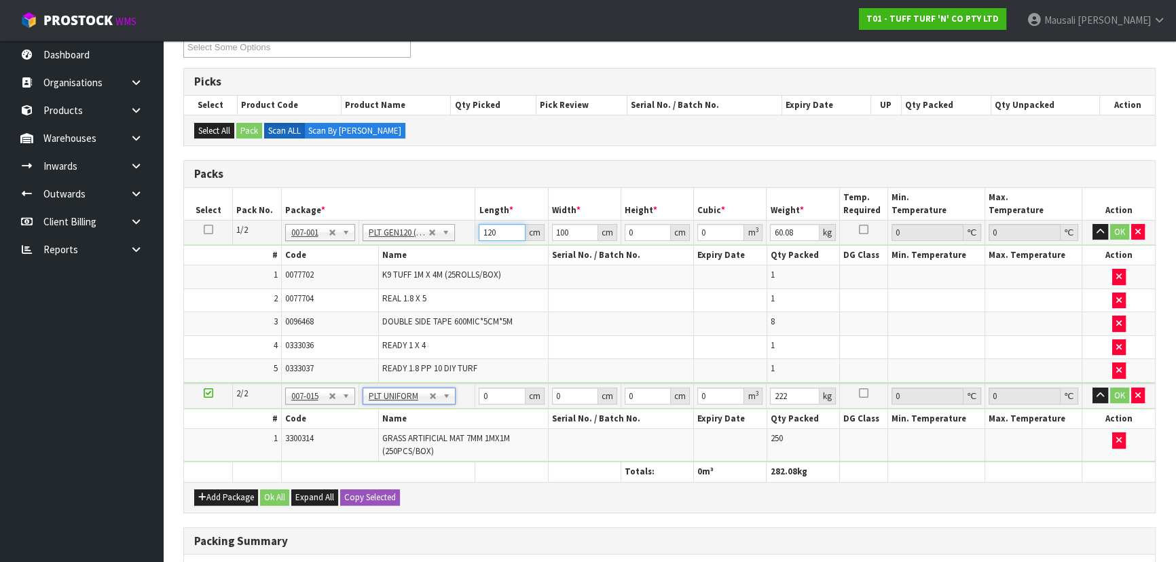
drag, startPoint x: 502, startPoint y: 227, endPoint x: 461, endPoint y: 242, distance: 43.8
click at [467, 240] on tr "1/2 NONE 007-001 007-002 007-004 007-009 007-013 007-014 007-015 007-017 007-01…" at bounding box center [669, 232] width 971 height 24
type input "185"
type input "102"
type input "4"
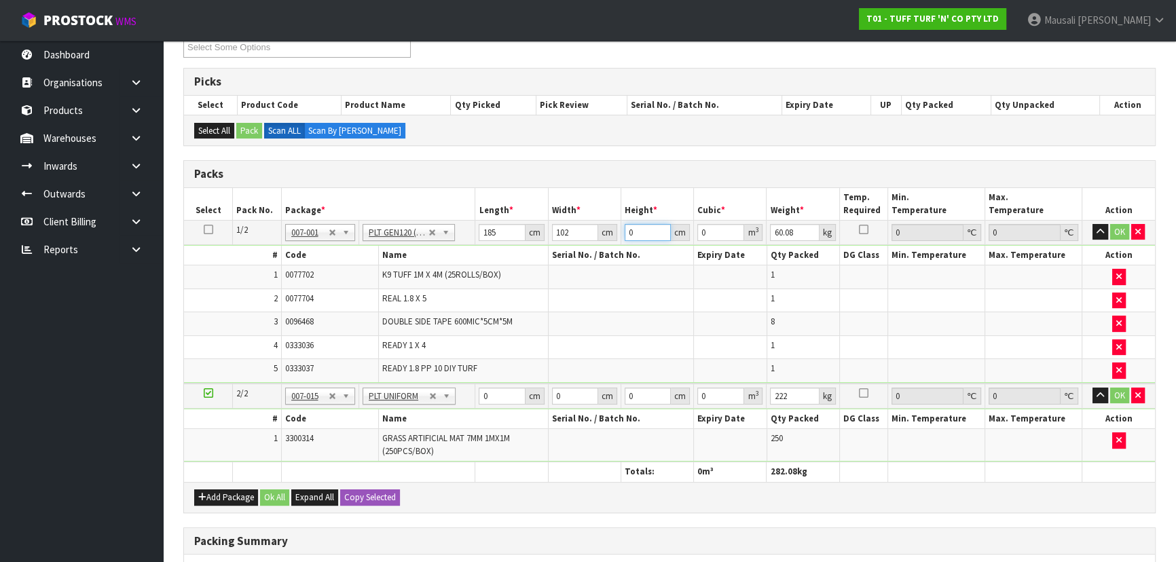
type input "0.07548"
type input "41"
type input "0.77367"
type input "41"
type input "68"
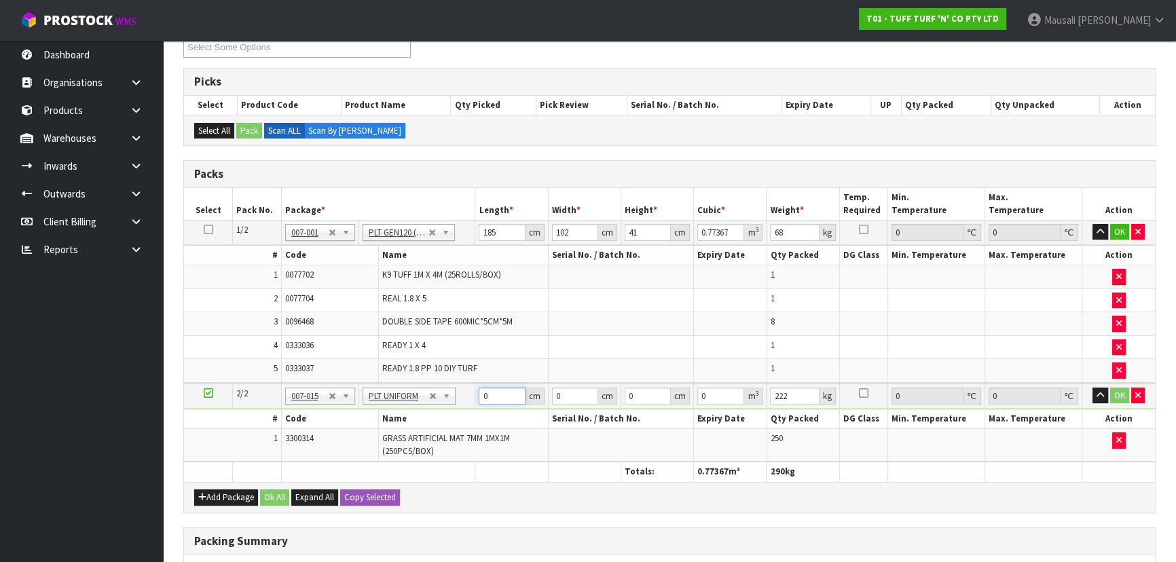
drag, startPoint x: 488, startPoint y: 394, endPoint x: 470, endPoint y: 401, distance: 19.5
click at [470, 401] on tr "2/2 NONE 007-001 007-002 007-004 007-009 007-013 007-014 007-015 007-017 007-01…" at bounding box center [669, 396] width 971 height 25
type input "113"
type input "1"
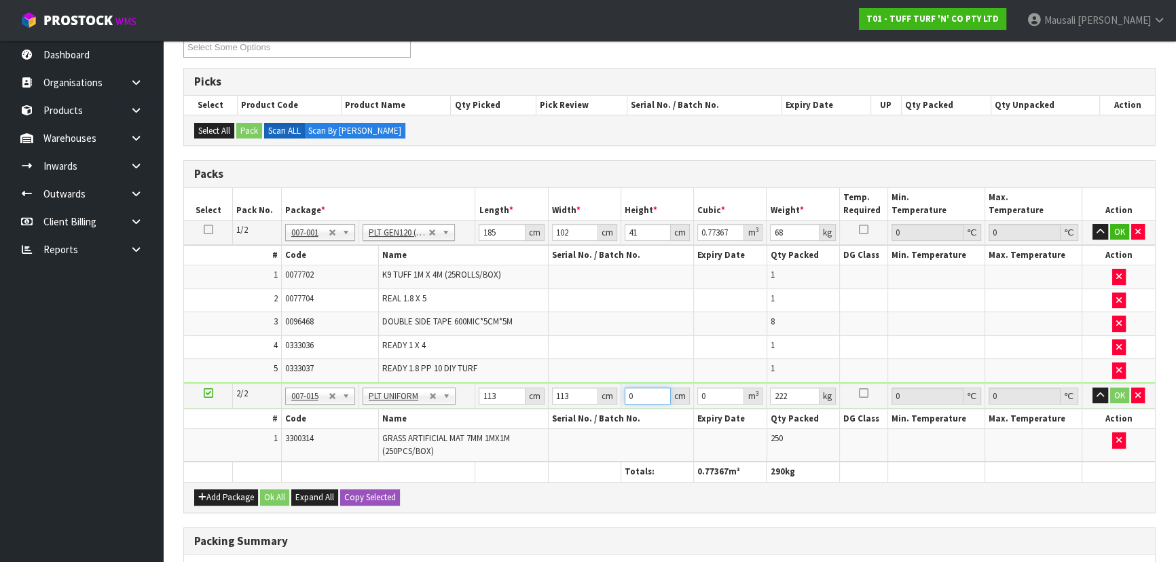
type input "0.012769"
type input "11"
type input "0.140459"
type input "117"
type input "1.493973"
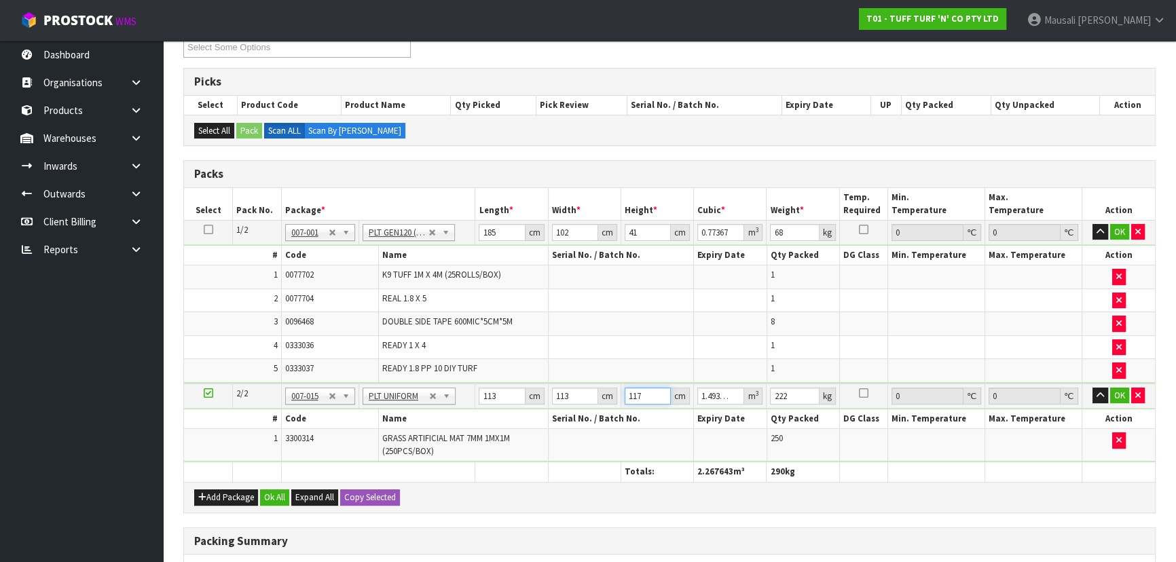
type input "117"
type input "226"
click at [274, 493] on button "Ok All" at bounding box center [274, 498] width 29 height 16
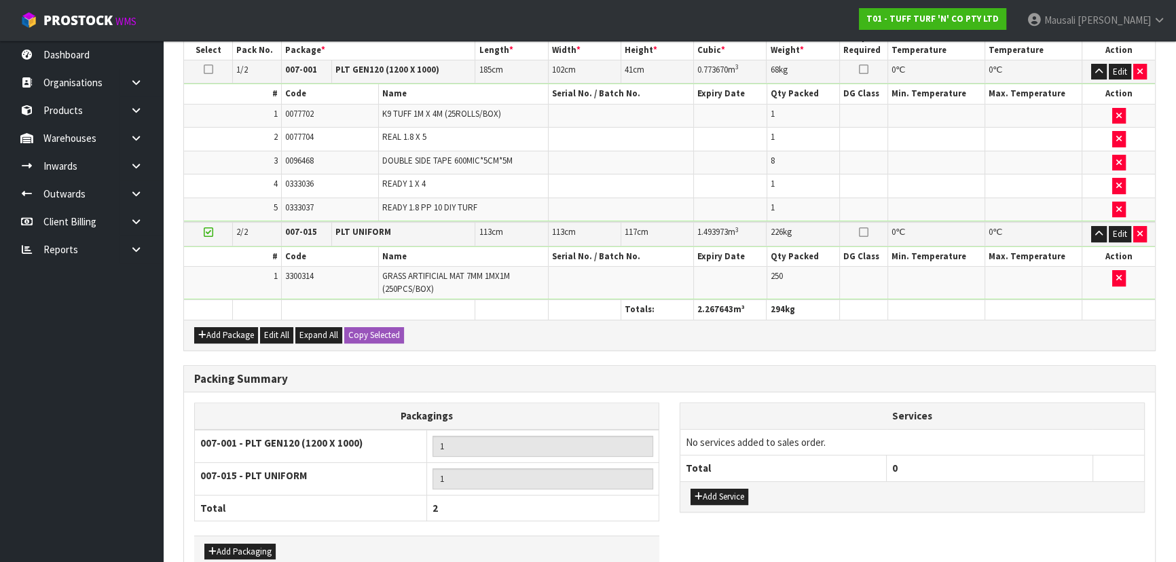
scroll to position [481, 0]
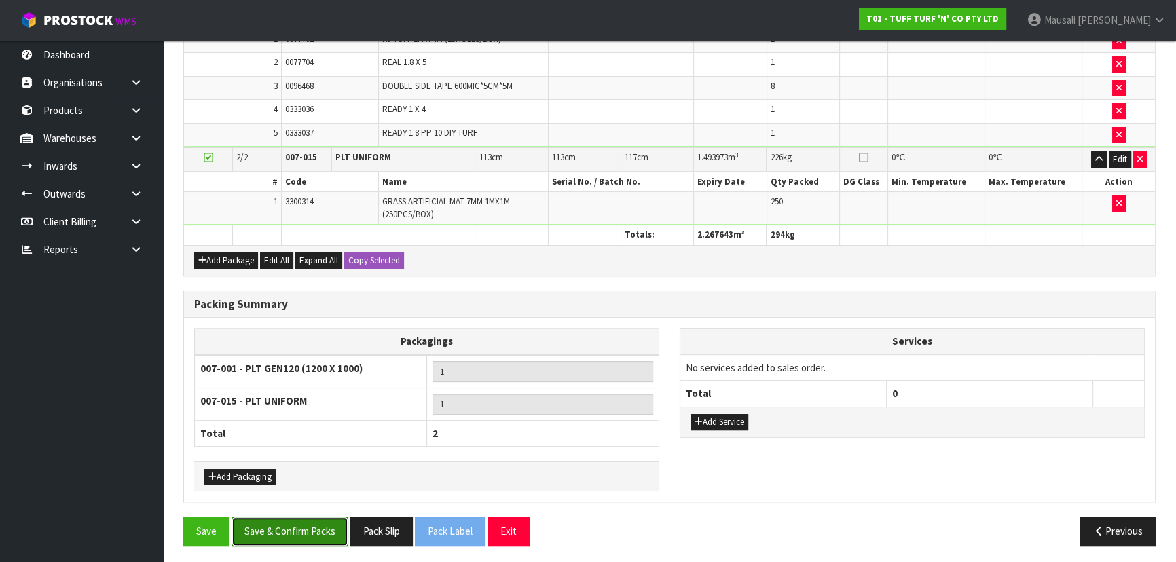
click at [295, 521] on button "Save & Confirm Packs" at bounding box center [290, 531] width 117 height 29
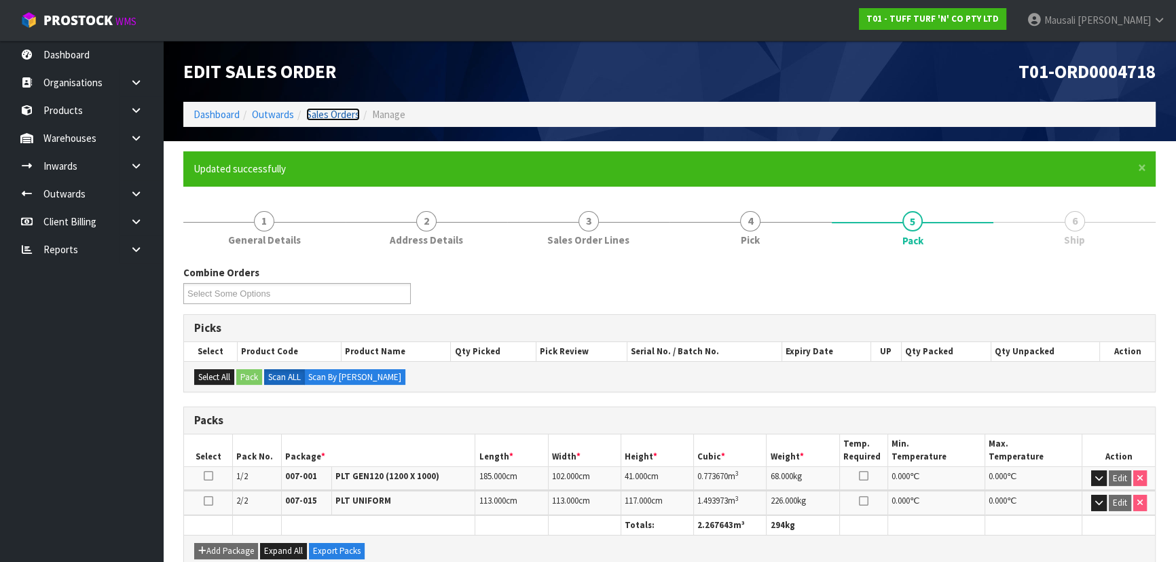
click at [329, 110] on link "Sales Orders" at bounding box center [333, 114] width 54 height 13
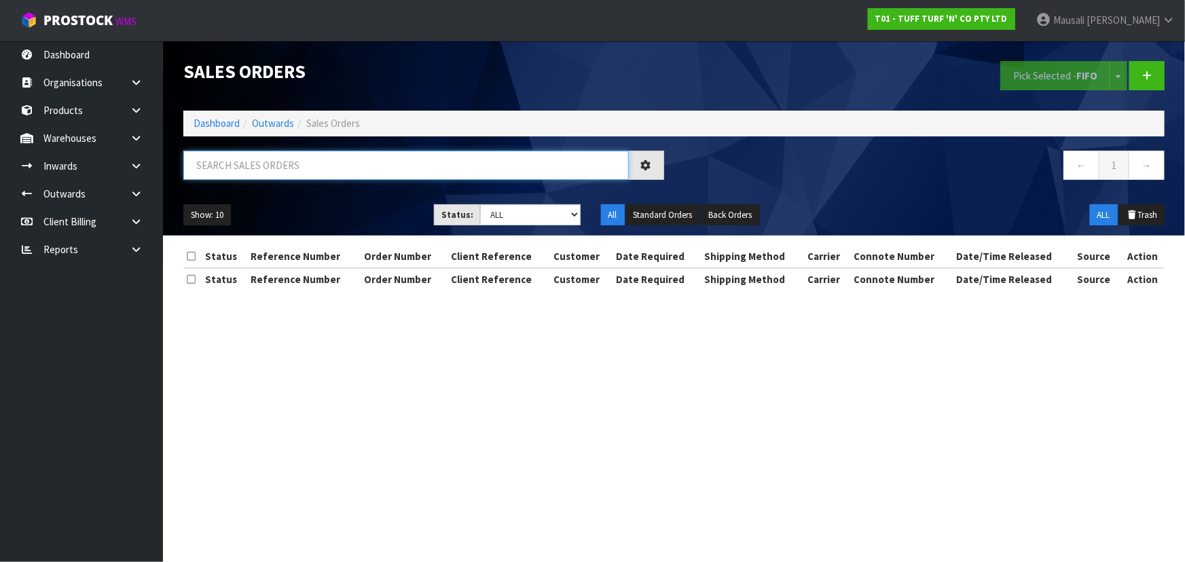
click at [238, 166] on input "text" at bounding box center [405, 165] width 445 height 29
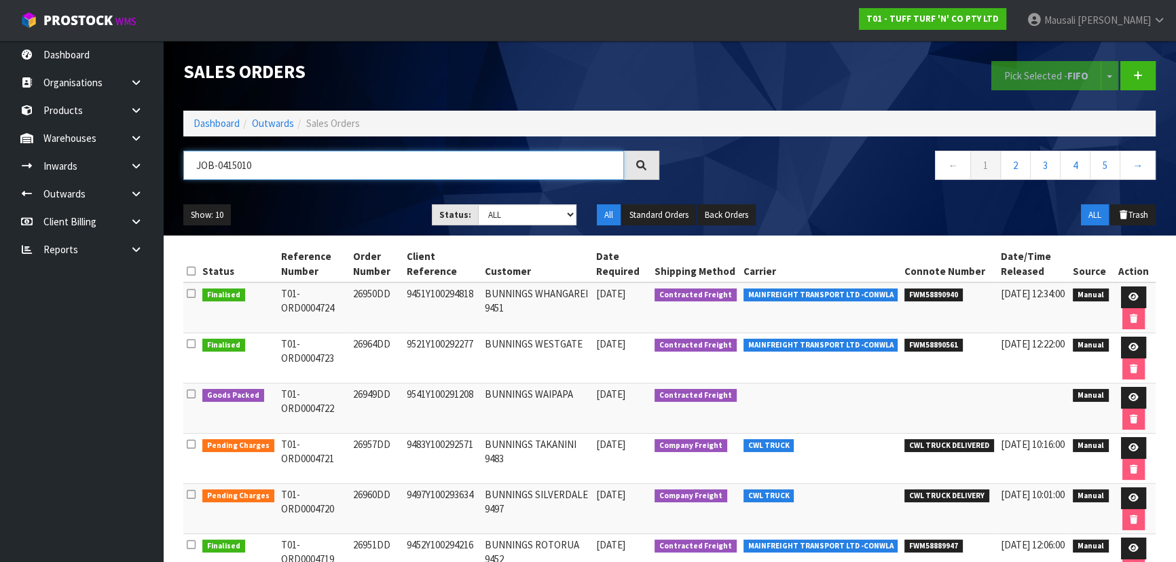
type input "JOB-0415010"
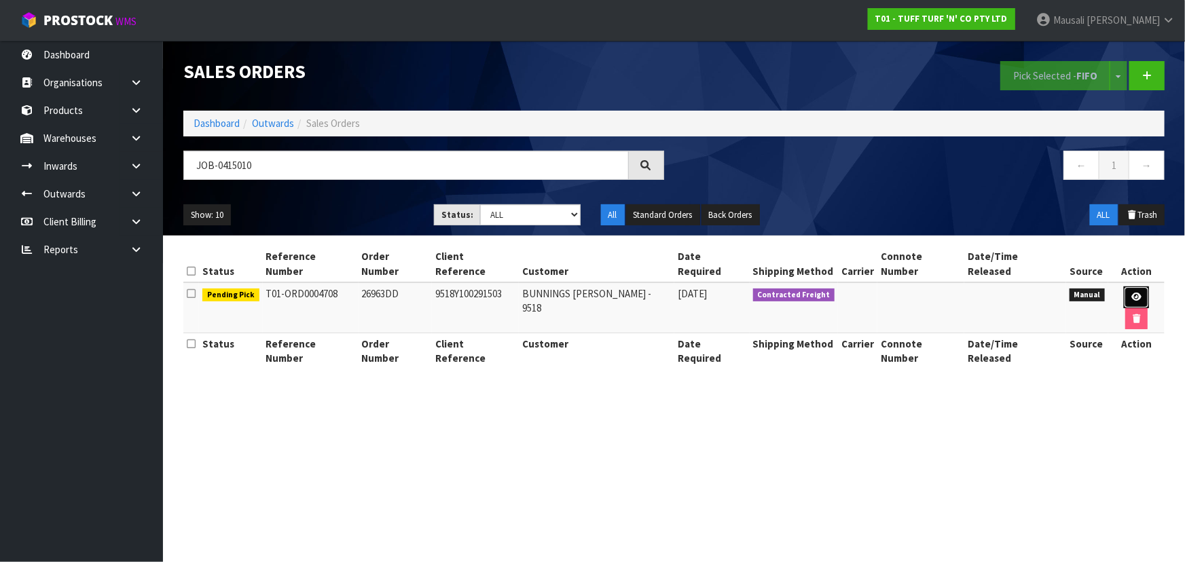
click at [1131, 293] on icon at bounding box center [1136, 297] width 10 height 9
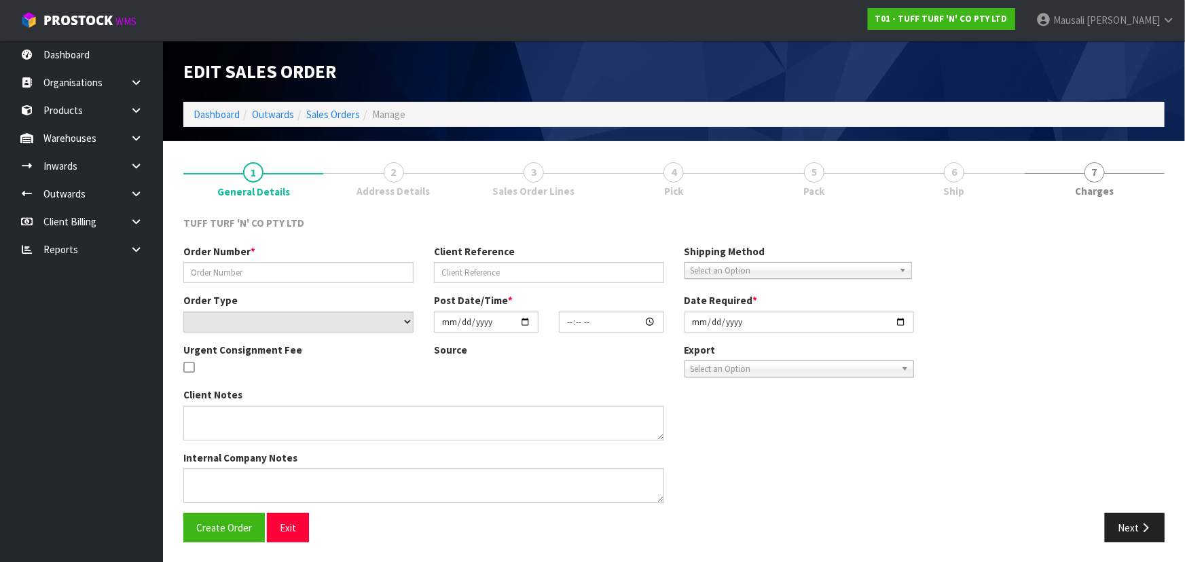
type input "26963DD"
type input "9518Y100291503"
select select "number:0"
type input "[DATE]"
type input "14:15:00.000"
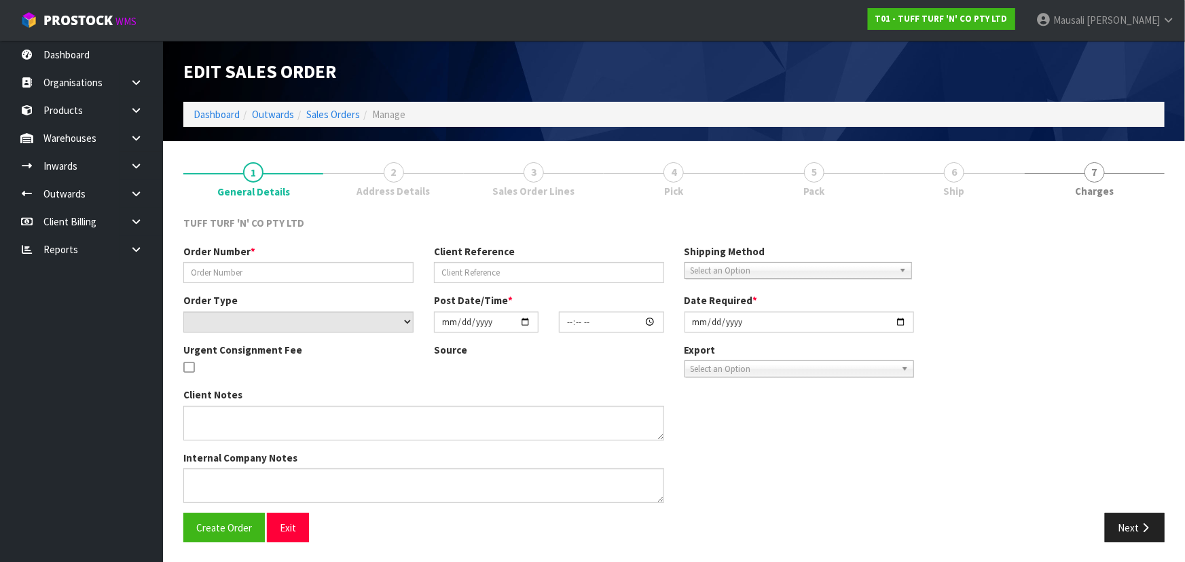
type input "[DATE]"
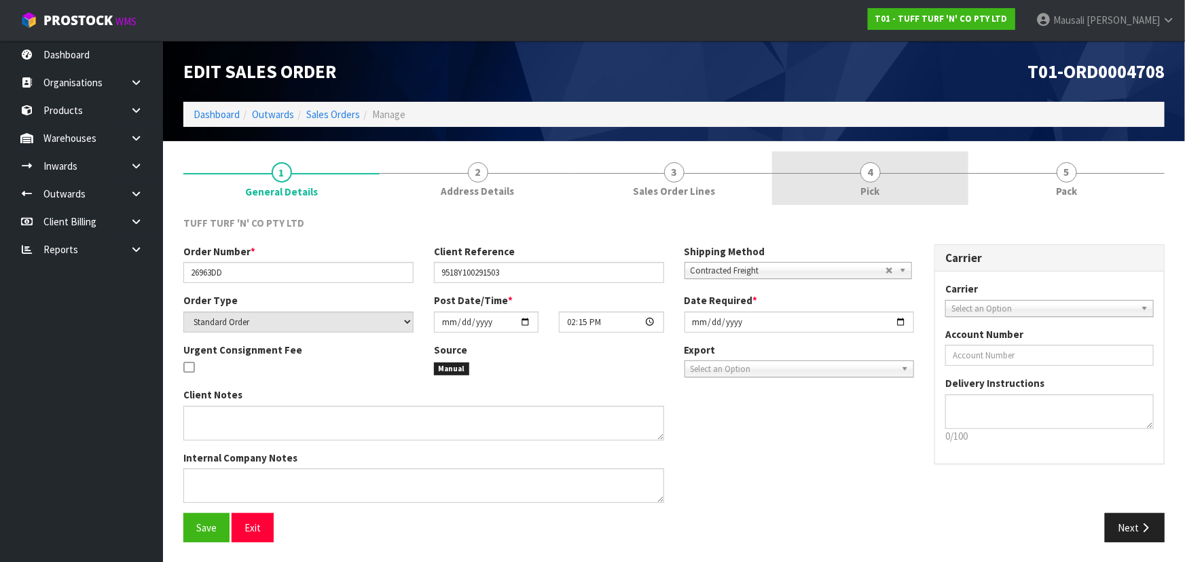
click at [866, 177] on span "4" at bounding box center [870, 172] width 20 height 20
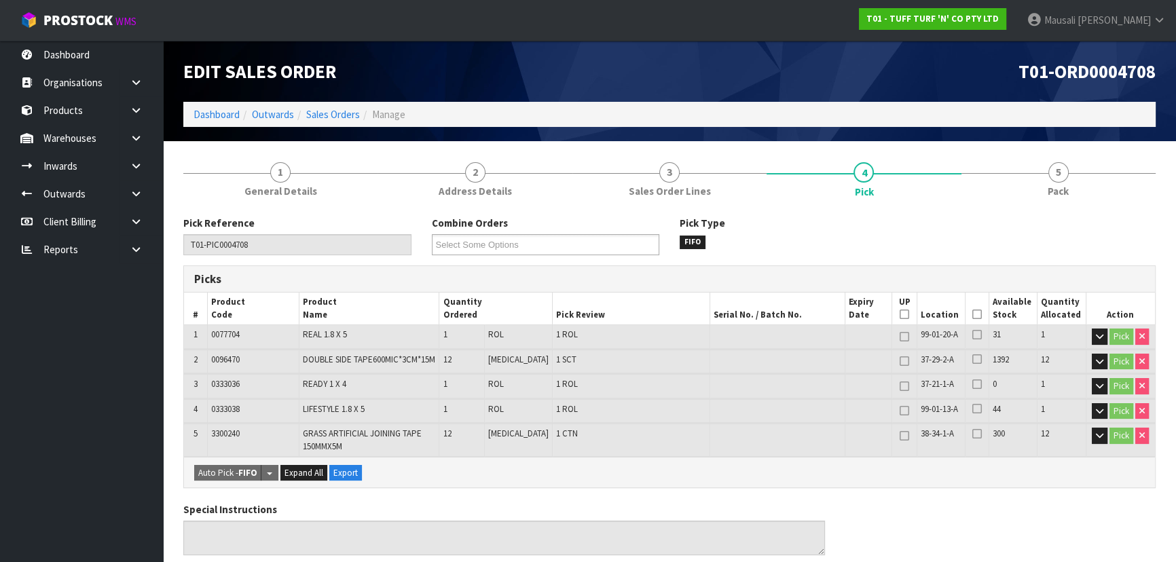
click at [972, 314] on icon at bounding box center [977, 314] width 10 height 1
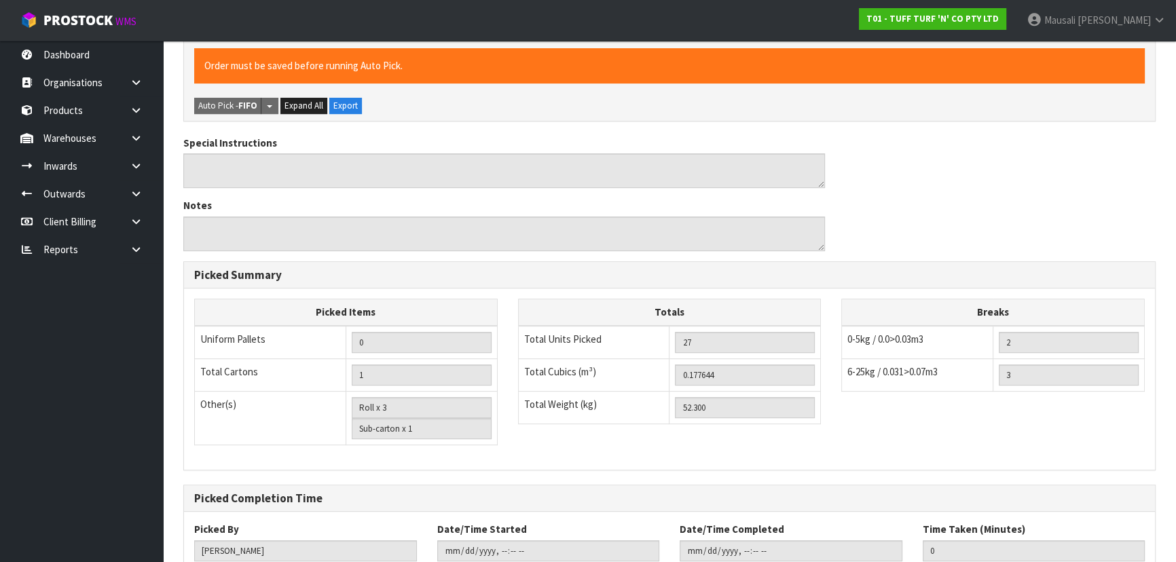
scroll to position [507, 0]
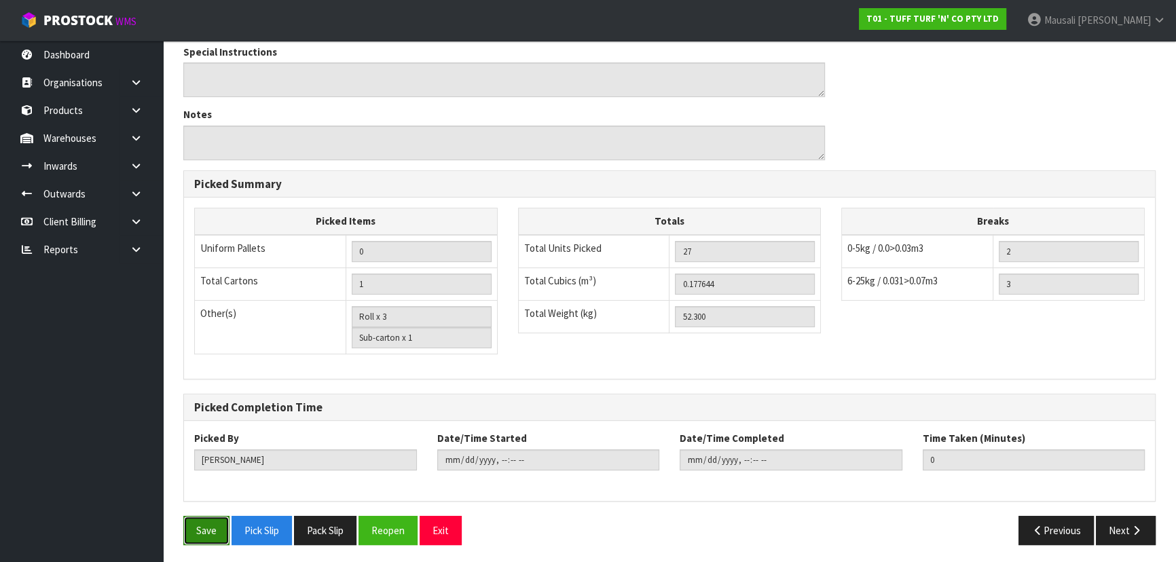
drag, startPoint x: 205, startPoint y: 534, endPoint x: 258, endPoint y: 509, distance: 58.6
click at [205, 533] on button "Save" at bounding box center [206, 530] width 46 height 29
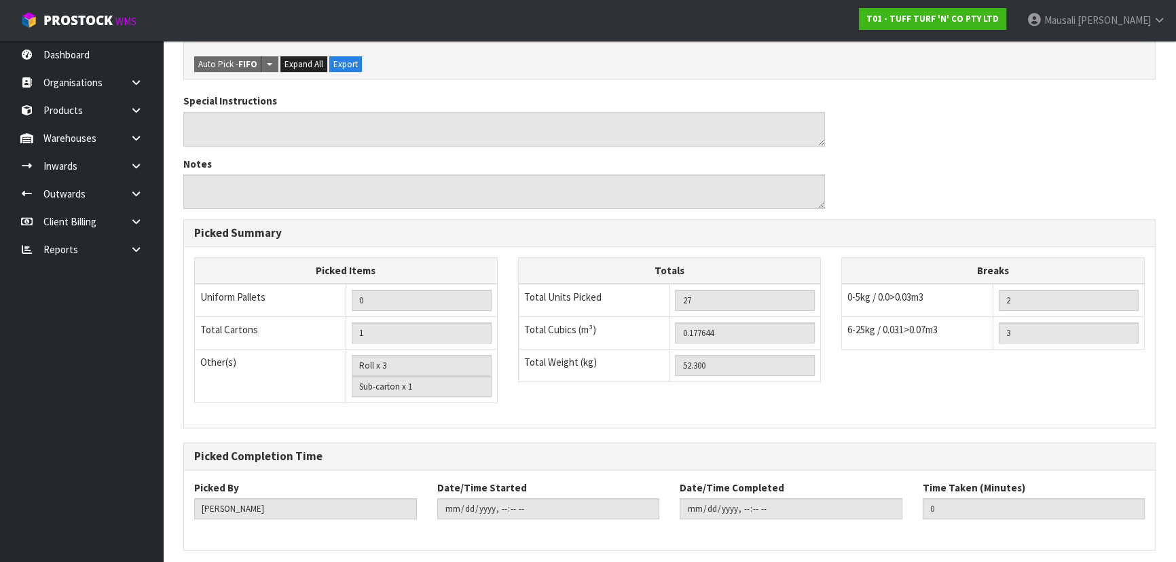
scroll to position [0, 0]
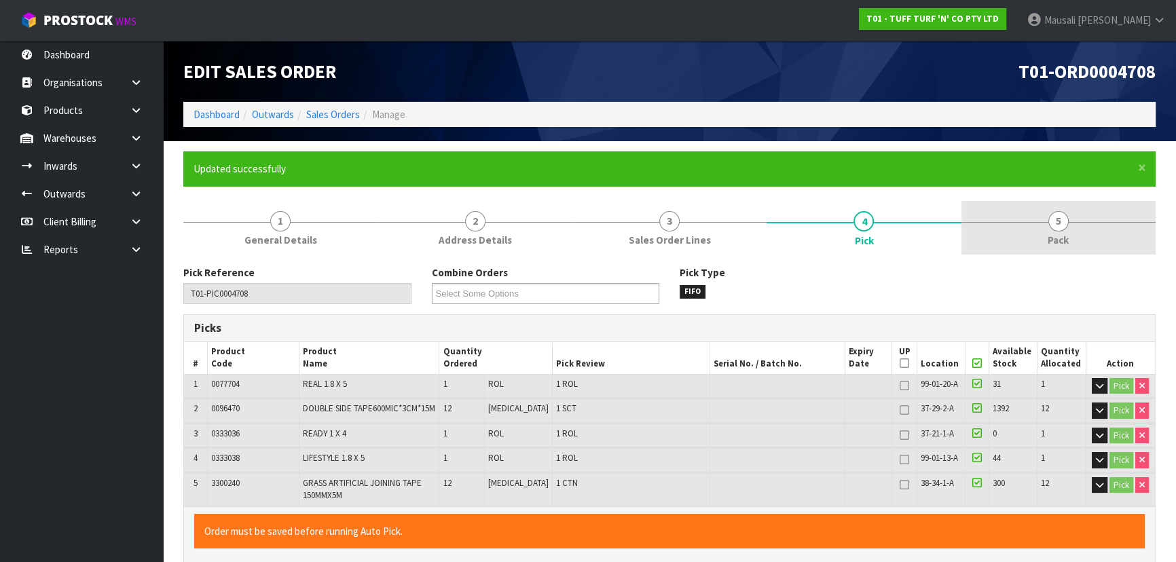
type input "[PERSON_NAME]"
type input "[DATE]T11:03:13"
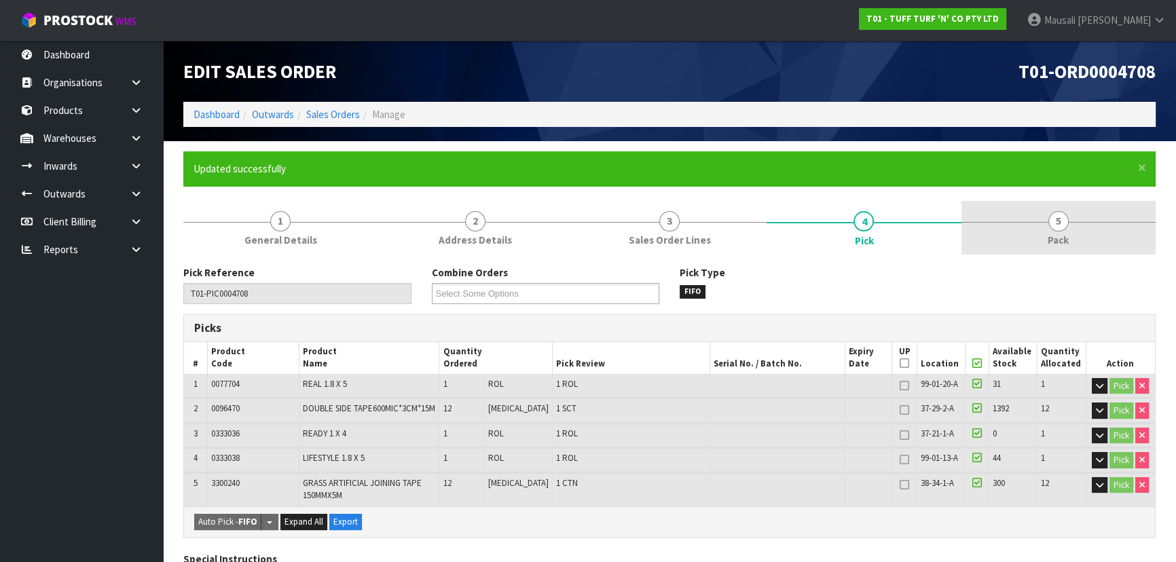
click at [1060, 246] on span "Pack" at bounding box center [1058, 240] width 21 height 14
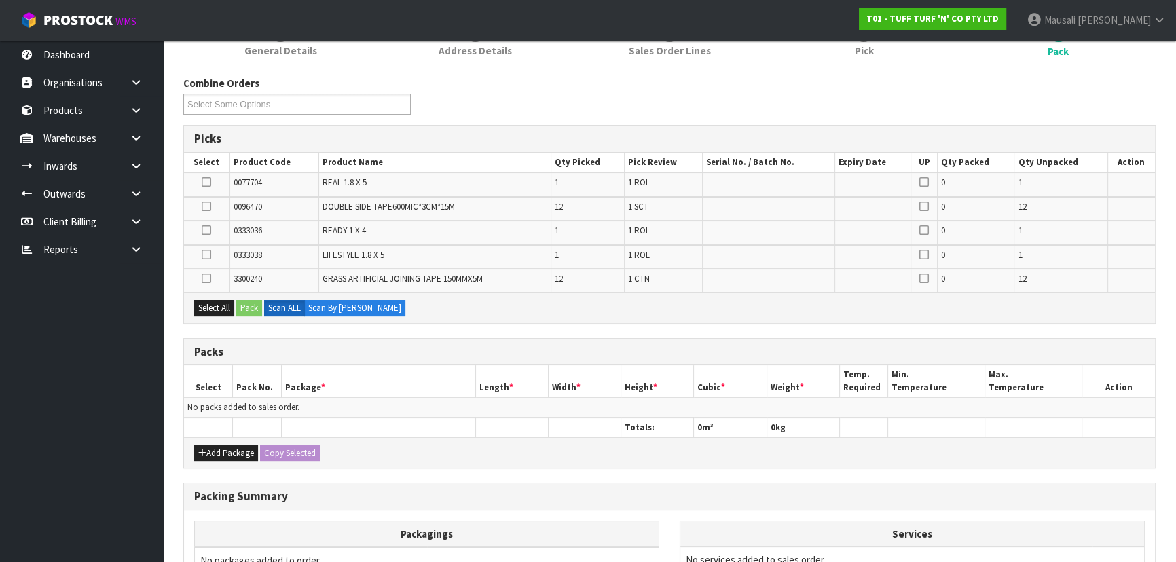
scroll to position [246, 0]
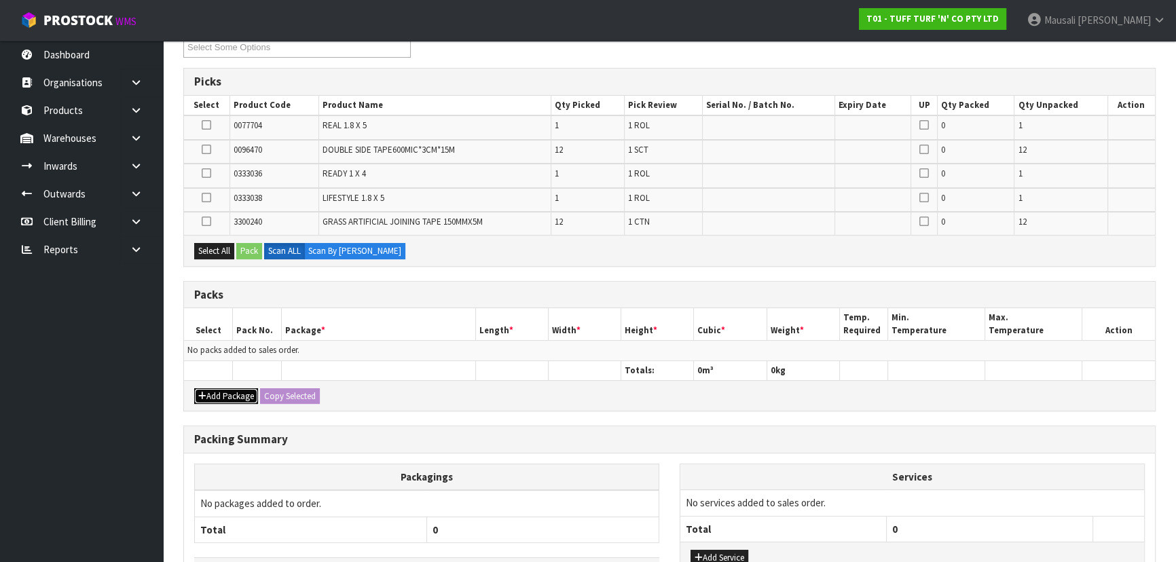
click at [219, 394] on button "Add Package" at bounding box center [226, 396] width 64 height 16
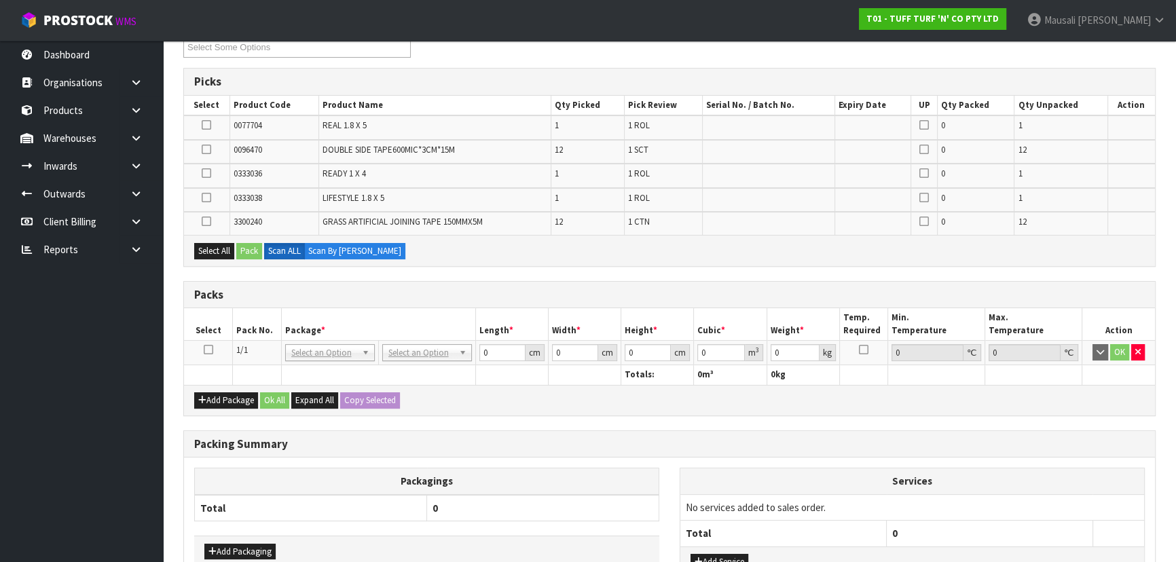
click at [205, 350] on icon at bounding box center [209, 350] width 10 height 1
drag, startPoint x: 208, startPoint y: 251, endPoint x: 251, endPoint y: 249, distance: 42.8
click at [212, 251] on button "Select All" at bounding box center [214, 251] width 40 height 16
click at [260, 248] on button "Pack" at bounding box center [249, 251] width 26 height 16
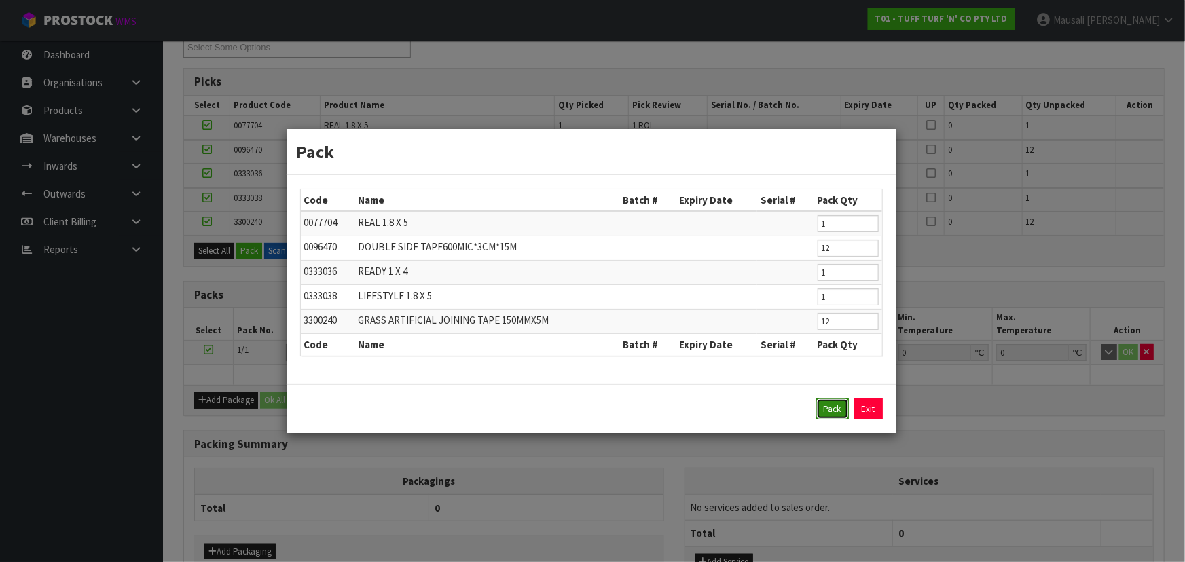
drag, startPoint x: 826, startPoint y: 407, endPoint x: 782, endPoint y: 399, distance: 44.1
click at [826, 406] on button "Pack" at bounding box center [832, 410] width 33 height 22
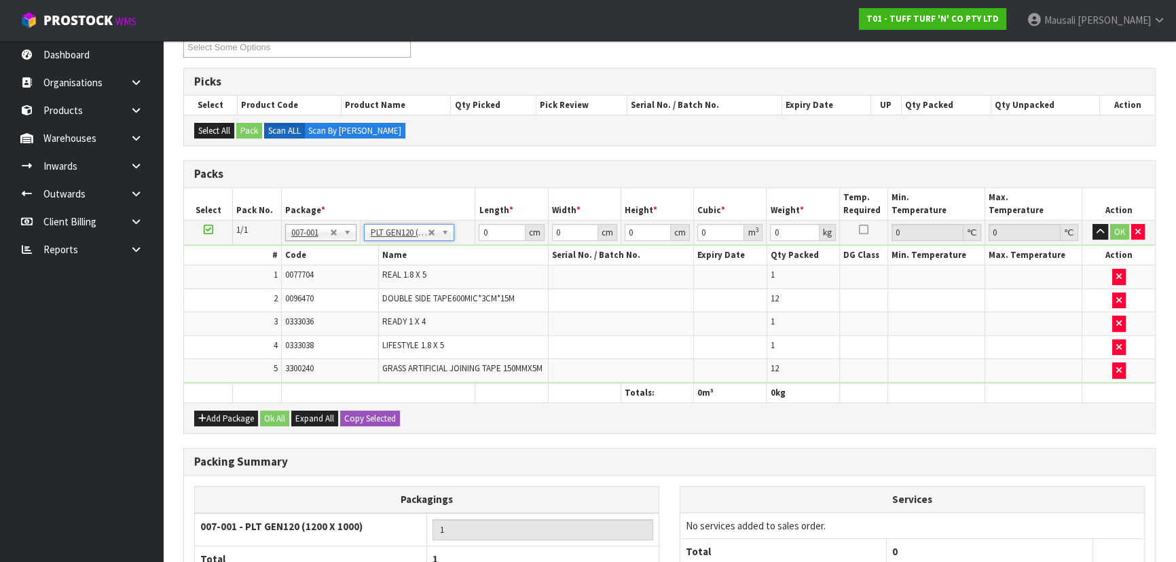
type input "120"
type input "100"
type input "52.3"
drag, startPoint x: 497, startPoint y: 235, endPoint x: 458, endPoint y: 244, distance: 39.9
click at [459, 244] on tbody "1/1 NONE 007-001 007-002 007-004 007-009 007-013 007-014 007-015 007-017 007-01…" at bounding box center [669, 301] width 971 height 163
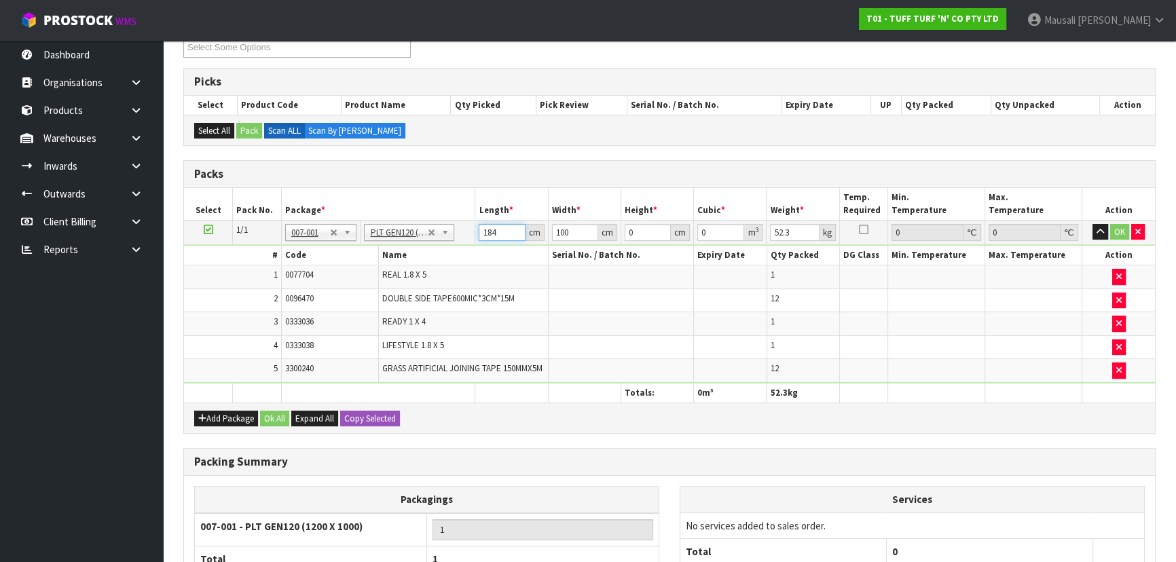
type input "184"
type input "100"
type input "4"
type input "0.0736"
type input "40"
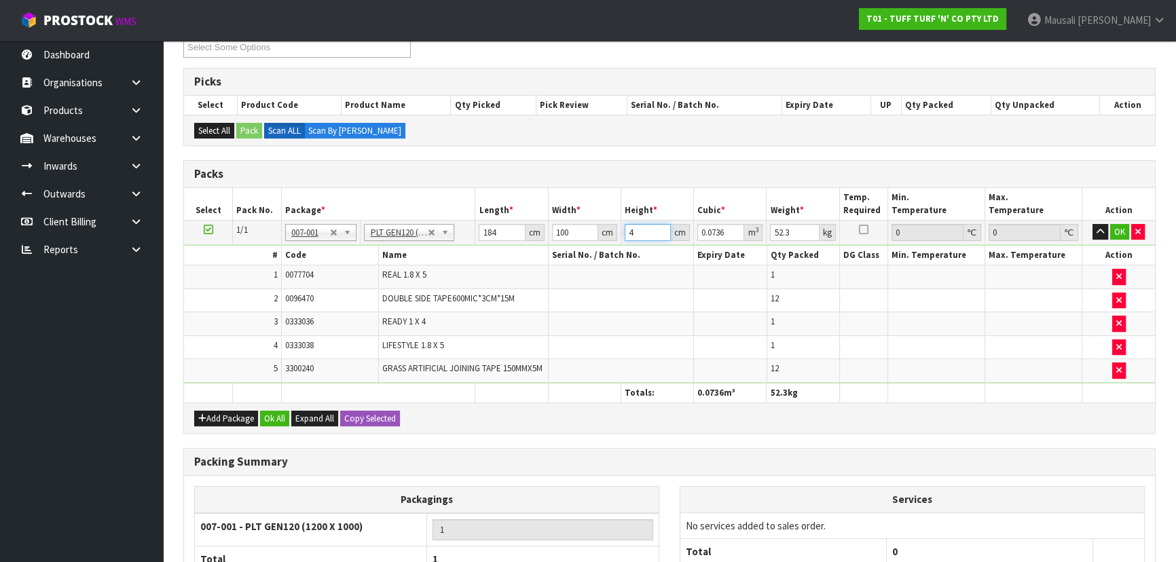
type input "0.736"
type input "40"
type input "71"
click at [268, 411] on button "Ok All" at bounding box center [274, 419] width 29 height 16
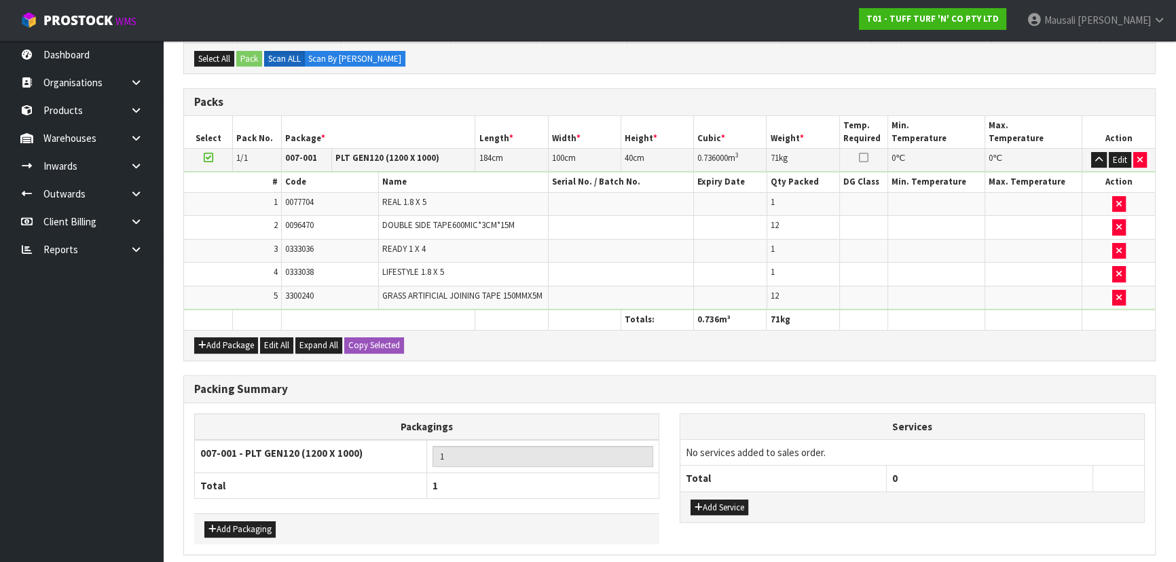
scroll to position [371, 0]
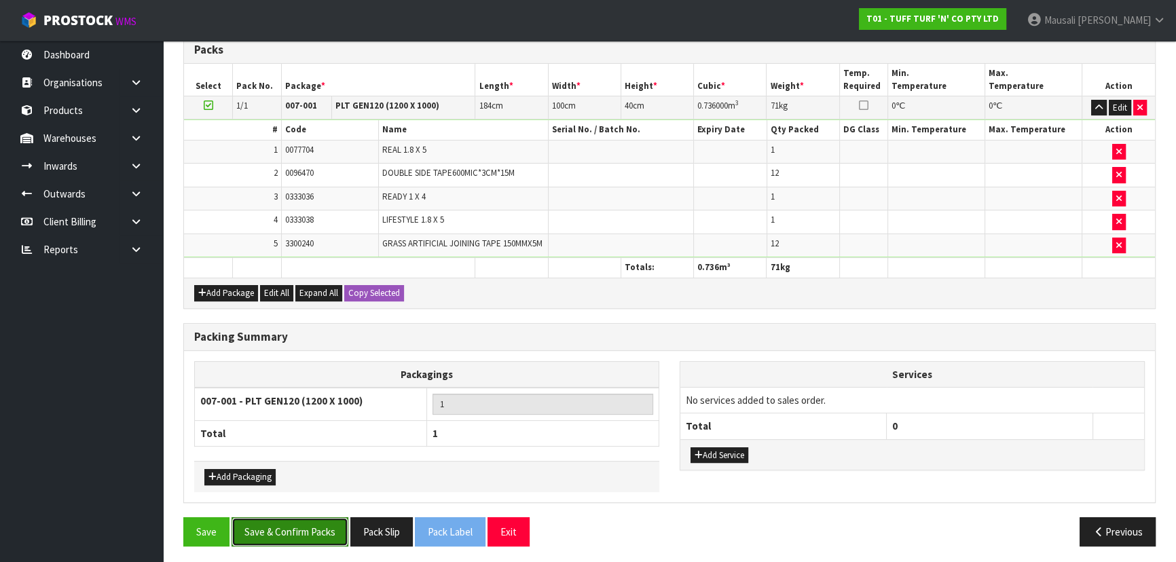
click at [303, 527] on button "Save & Confirm Packs" at bounding box center [290, 531] width 117 height 29
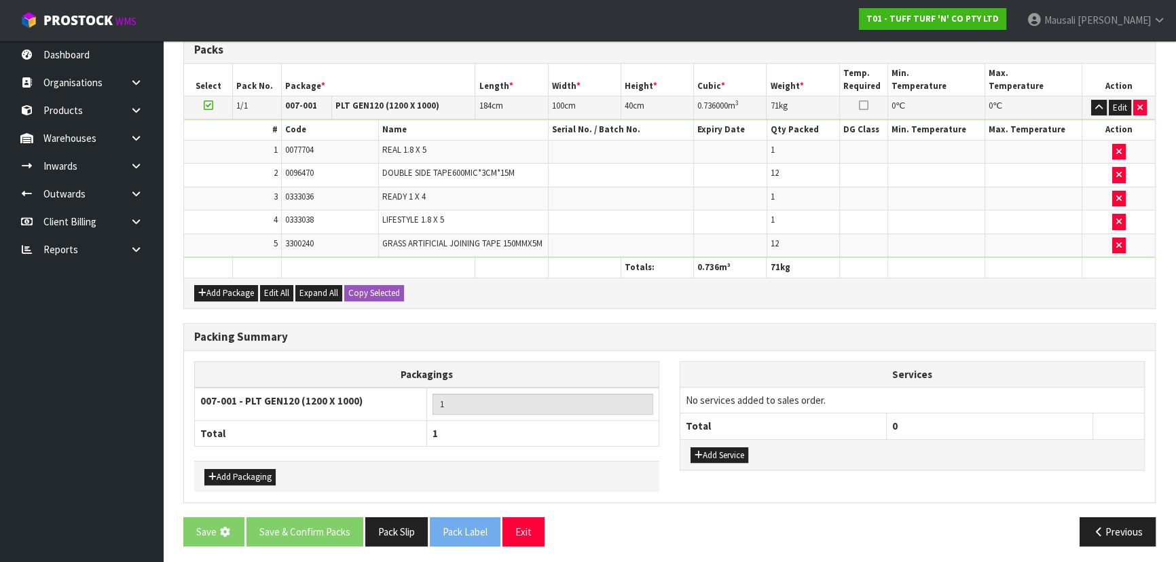
scroll to position [0, 0]
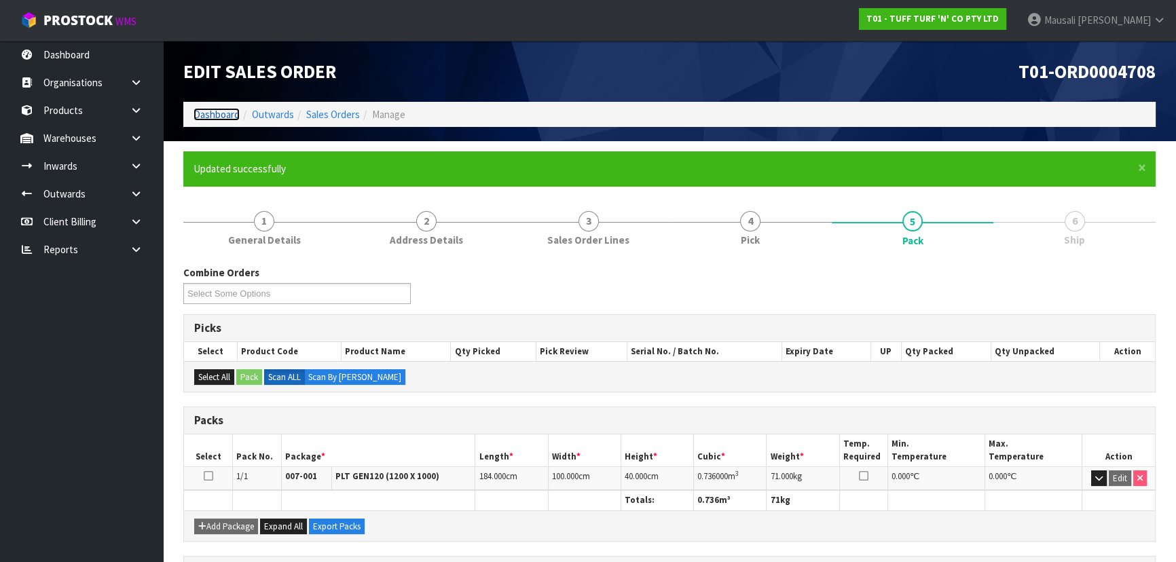
click at [206, 112] on link "Dashboard" at bounding box center [217, 114] width 46 height 13
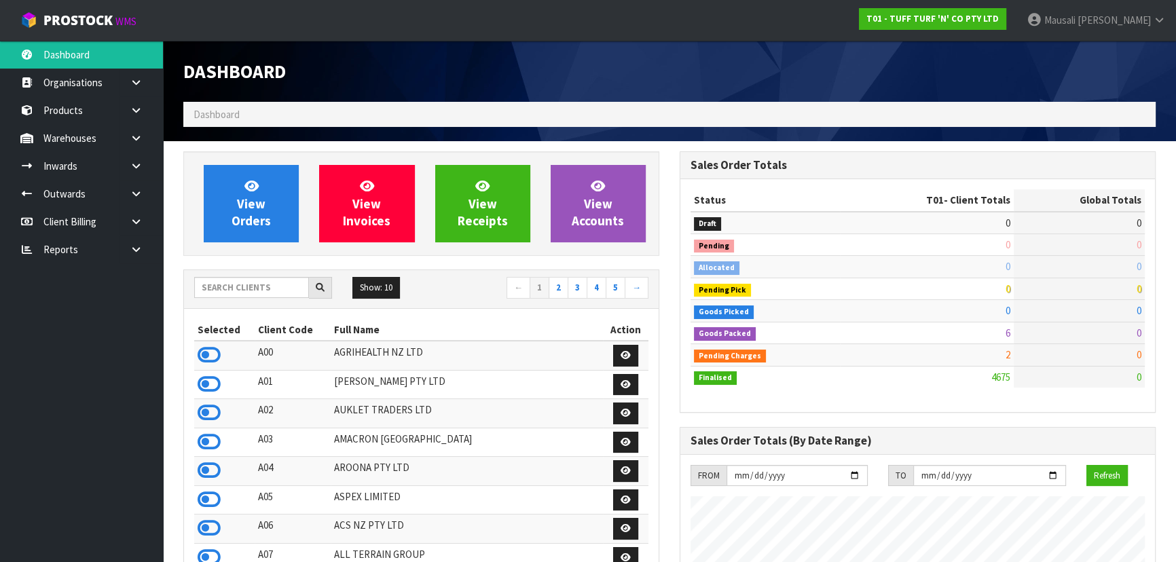
scroll to position [1027, 496]
click at [244, 280] on input "text" at bounding box center [251, 287] width 115 height 21
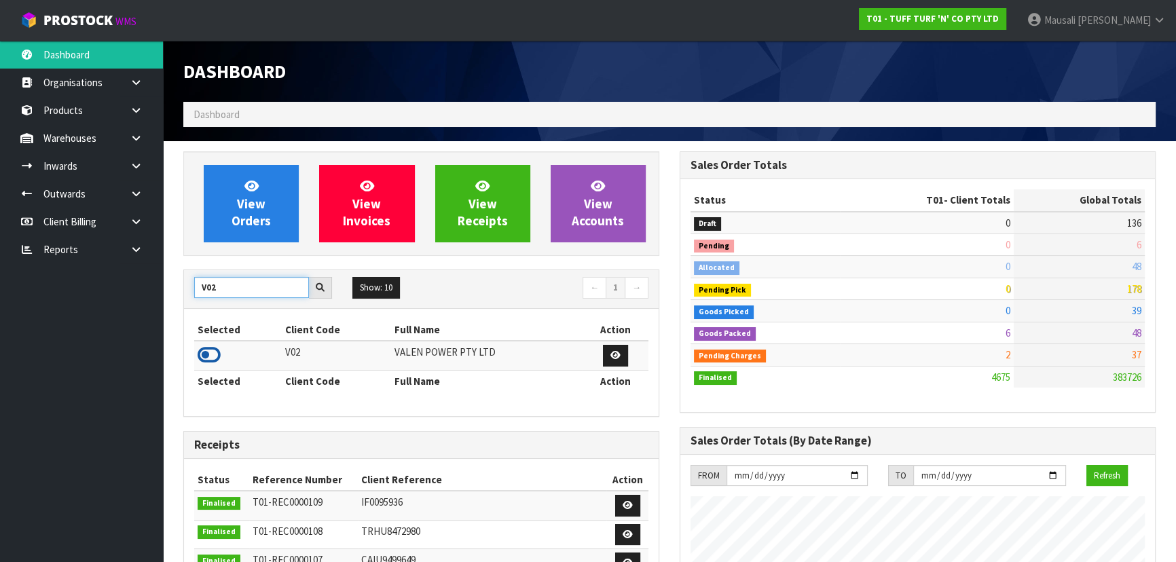
type input "V02"
click at [205, 350] on icon at bounding box center [209, 355] width 23 height 20
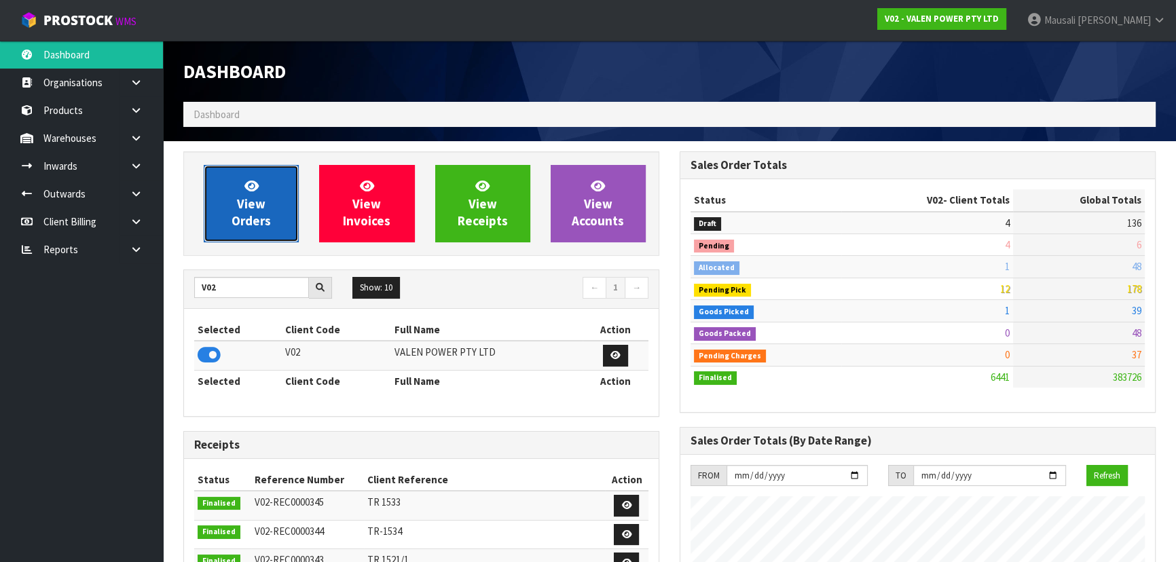
click at [285, 190] on link "View Orders" at bounding box center [251, 203] width 95 height 77
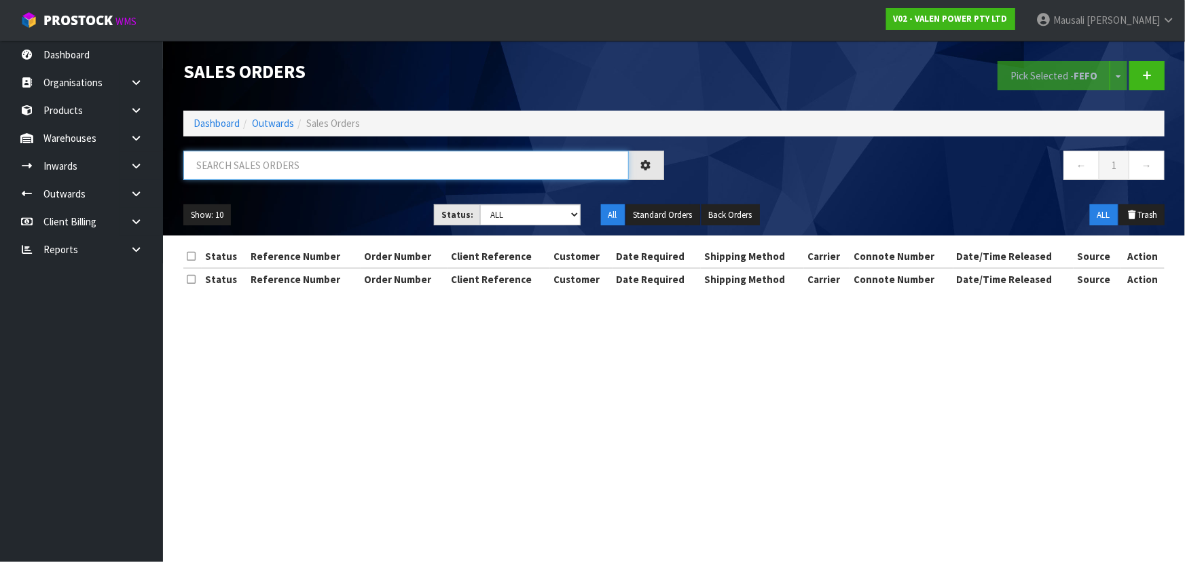
click at [280, 172] on input "text" at bounding box center [405, 165] width 445 height 29
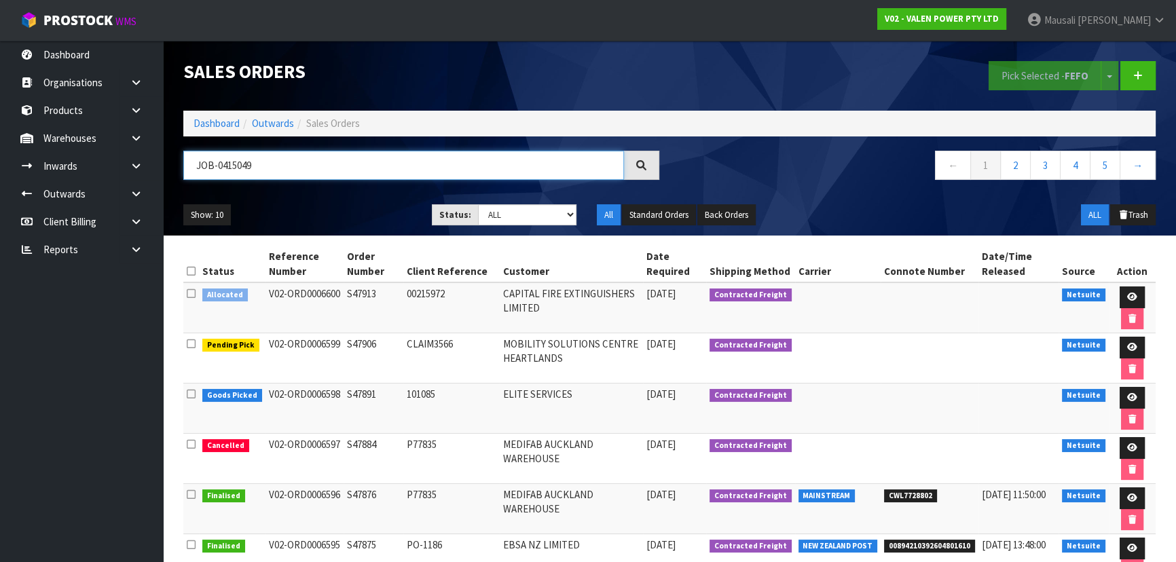
type input "JOB-0415049"
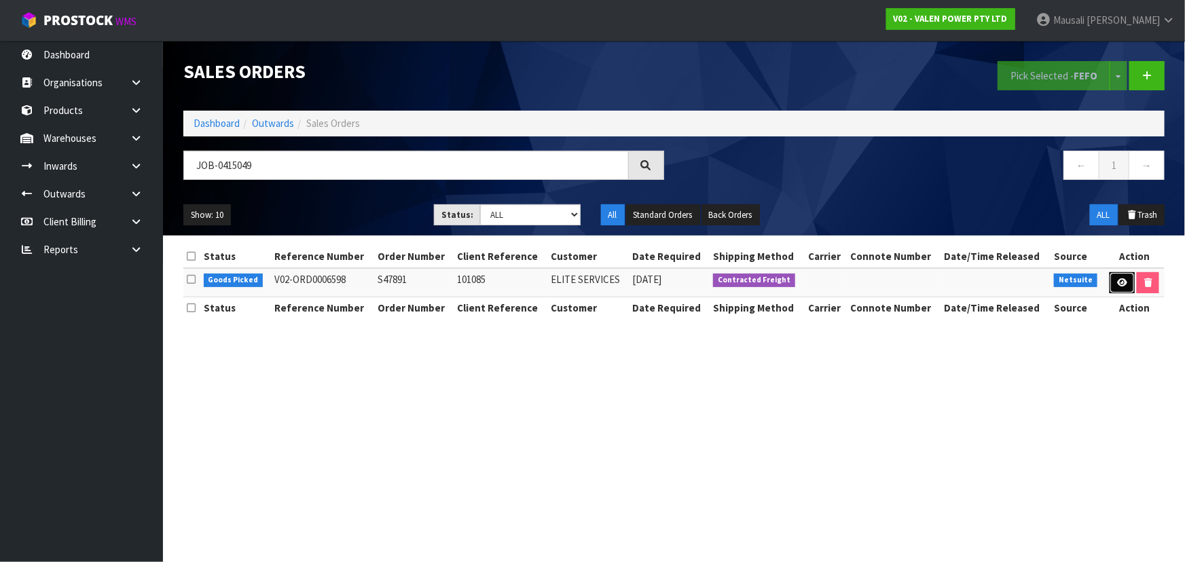
click at [1120, 284] on icon at bounding box center [1122, 282] width 10 height 9
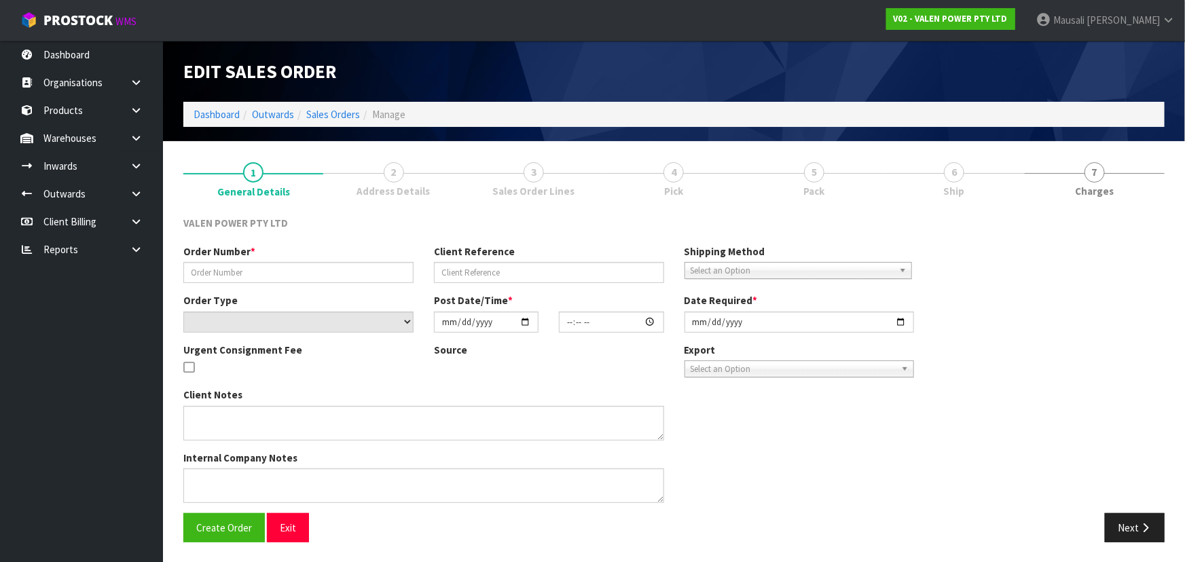
type input "S47891"
type input "101085"
select select "number:0"
type input "[DATE]"
type input "15:15:09.000"
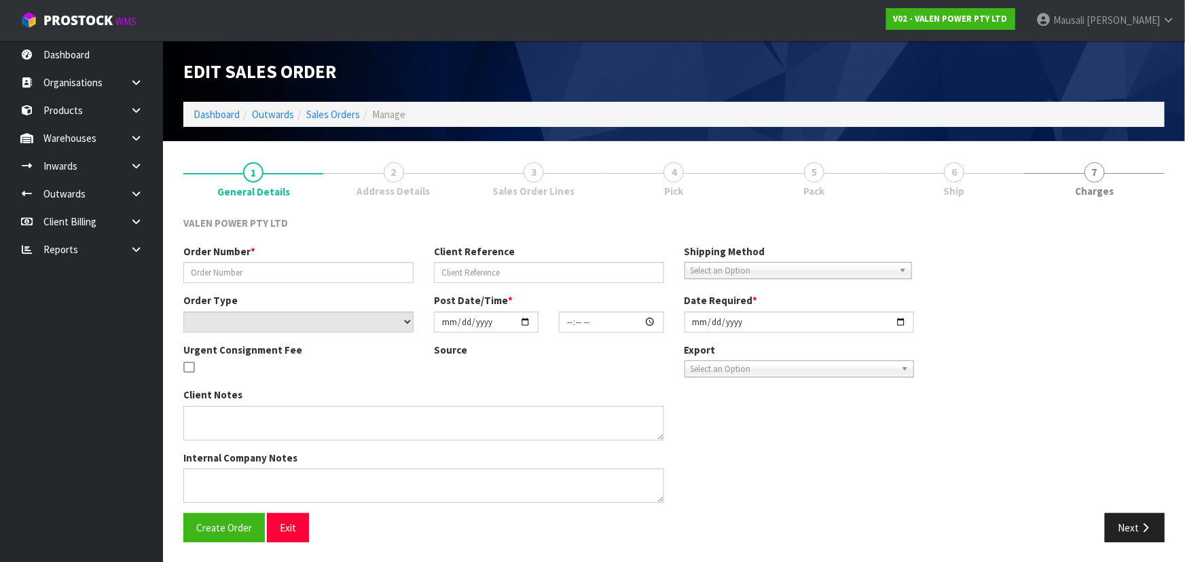
type input "[DATE]"
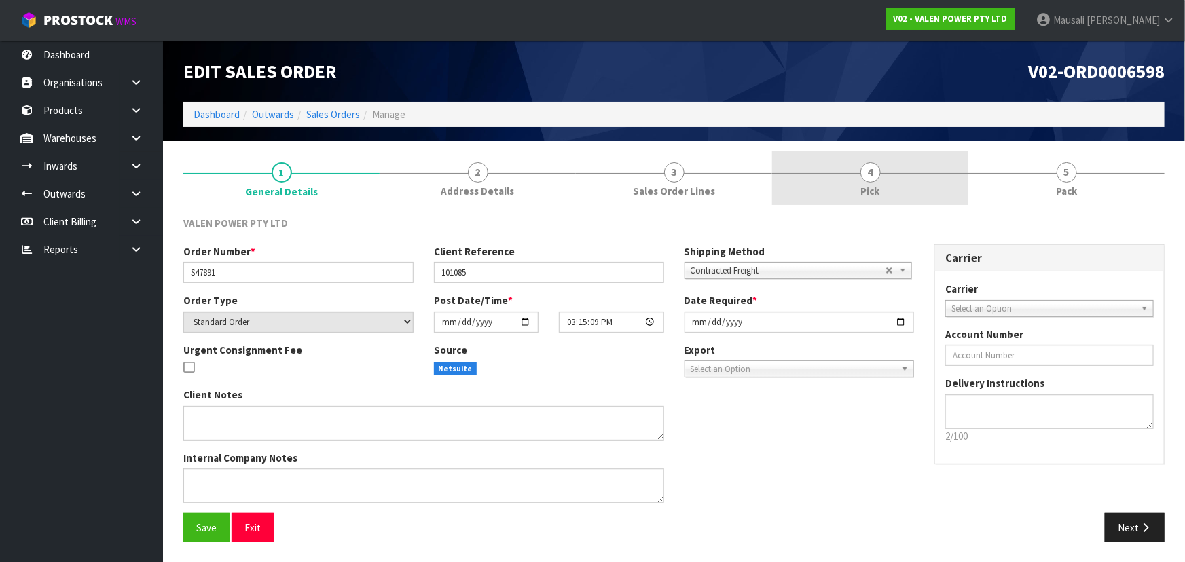
click at [882, 167] on link "4 Pick" at bounding box center [870, 178] width 196 height 54
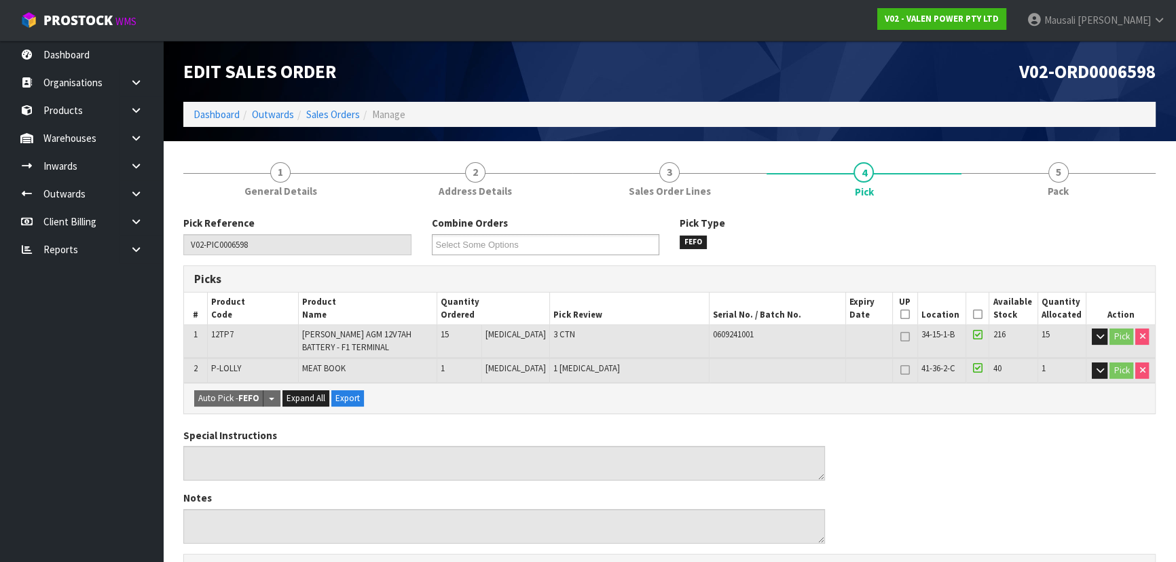
click at [973, 314] on icon at bounding box center [978, 314] width 10 height 1
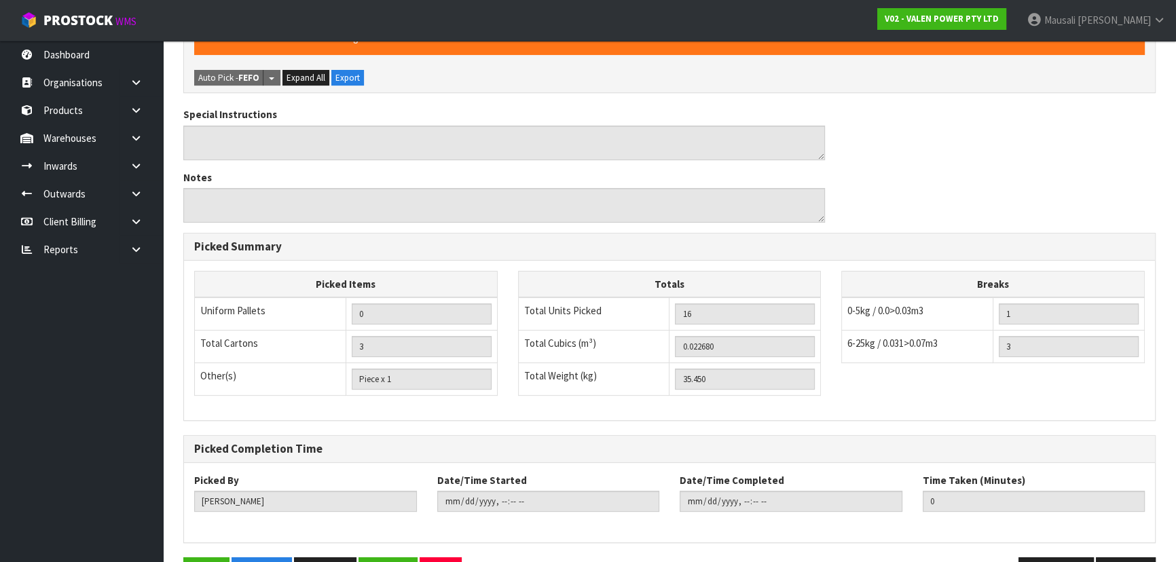
scroll to position [413, 0]
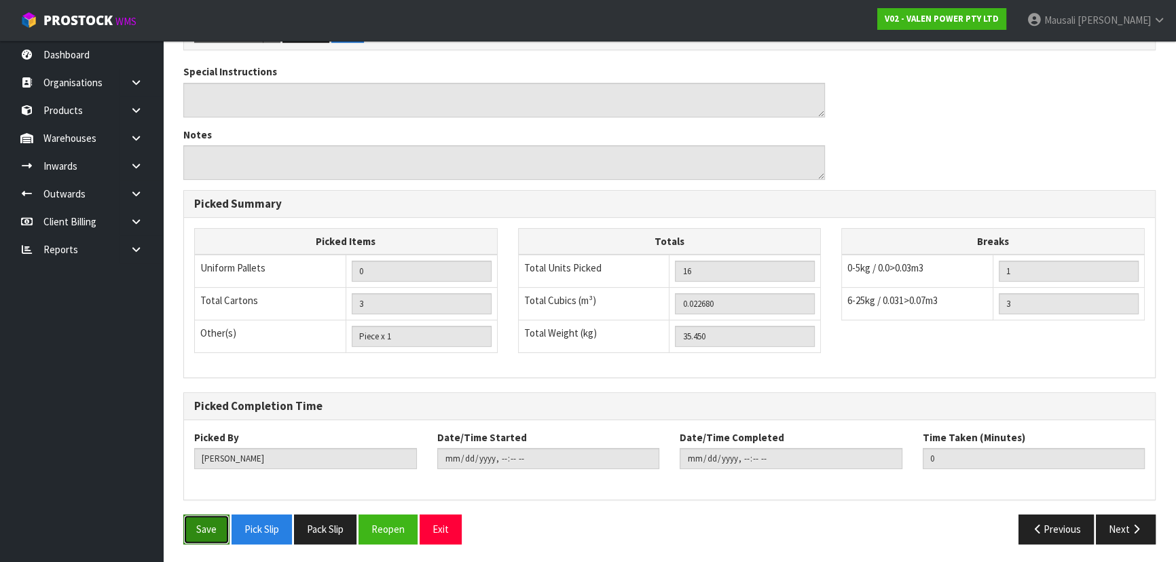
click at [206, 523] on button "Save" at bounding box center [206, 529] width 46 height 29
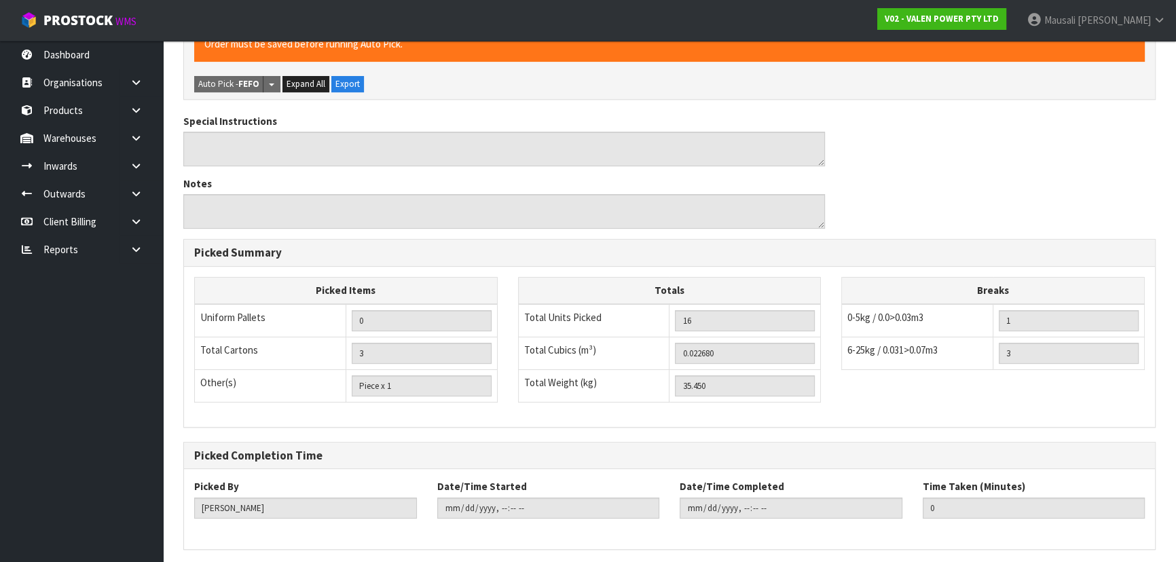
scroll to position [0, 0]
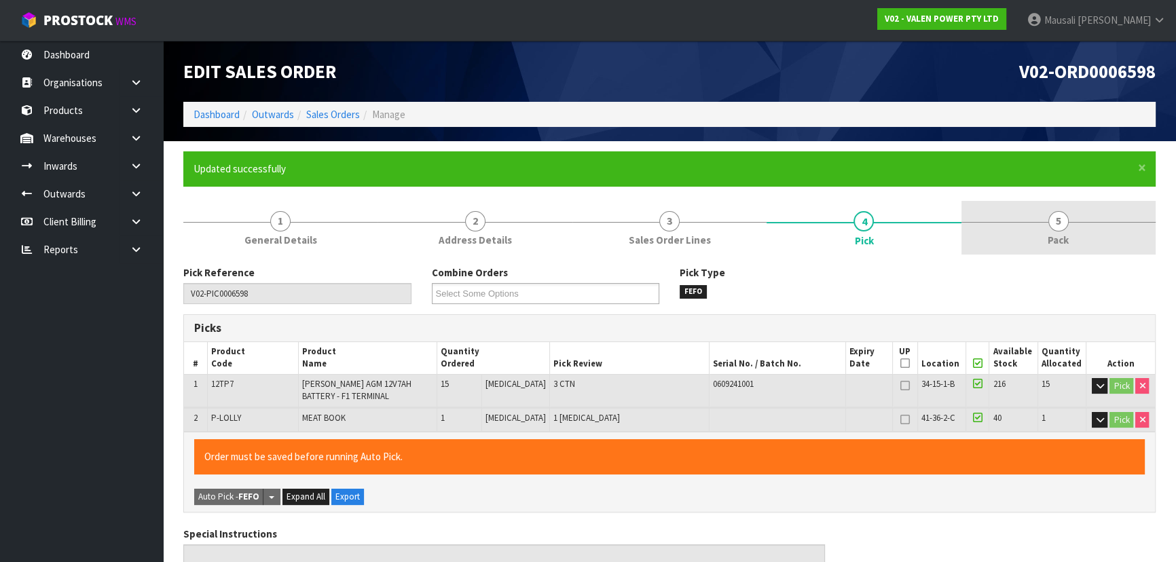
type input "[PERSON_NAME]"
type input "[DATE]T11:13:20"
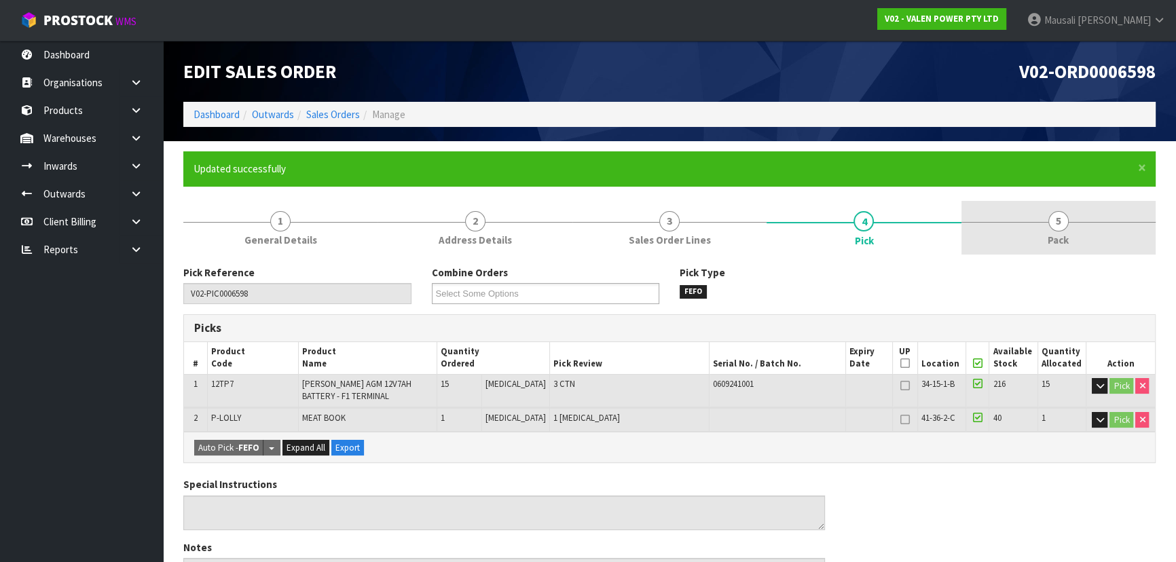
click at [1036, 238] on link "5 Pack" at bounding box center [1058, 228] width 194 height 54
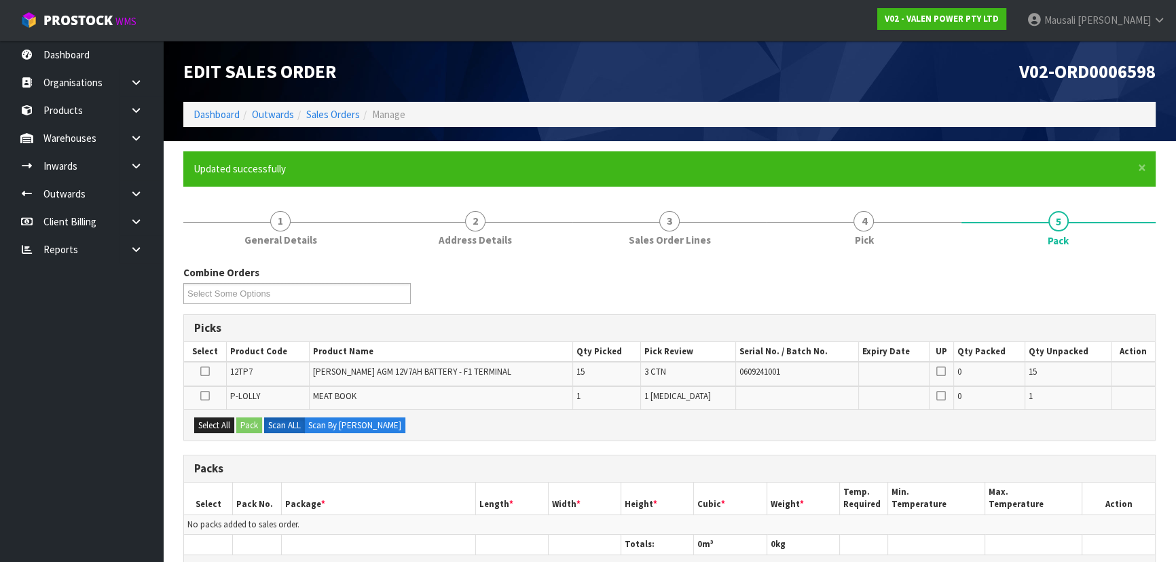
scroll to position [272, 0]
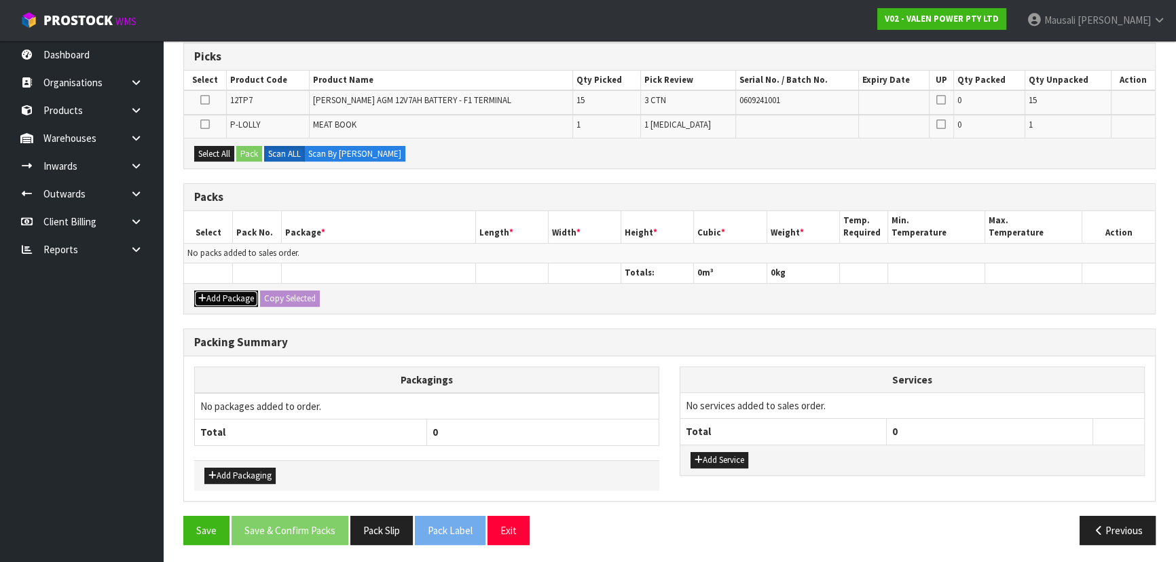
click at [231, 292] on button "Add Package" at bounding box center [226, 299] width 64 height 16
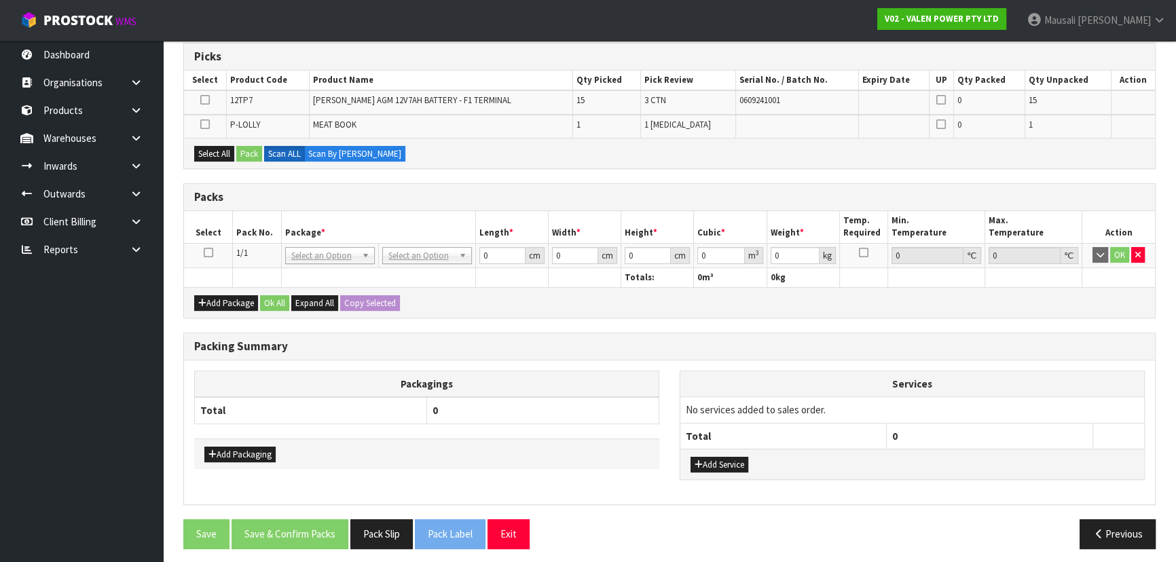
click at [208, 253] on icon at bounding box center [209, 253] width 10 height 1
click at [217, 150] on button "Select All" at bounding box center [214, 154] width 40 height 16
click at [245, 150] on button "Pack" at bounding box center [249, 154] width 26 height 16
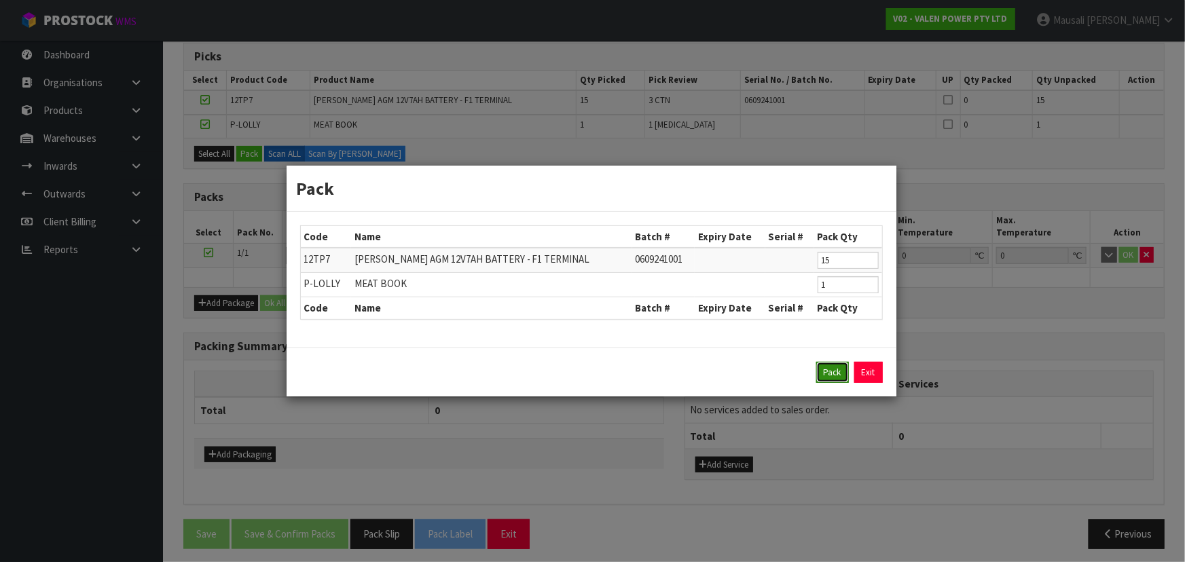
drag, startPoint x: 824, startPoint y: 367, endPoint x: 764, endPoint y: 334, distance: 67.8
click at [822, 365] on button "Pack" at bounding box center [832, 373] width 33 height 22
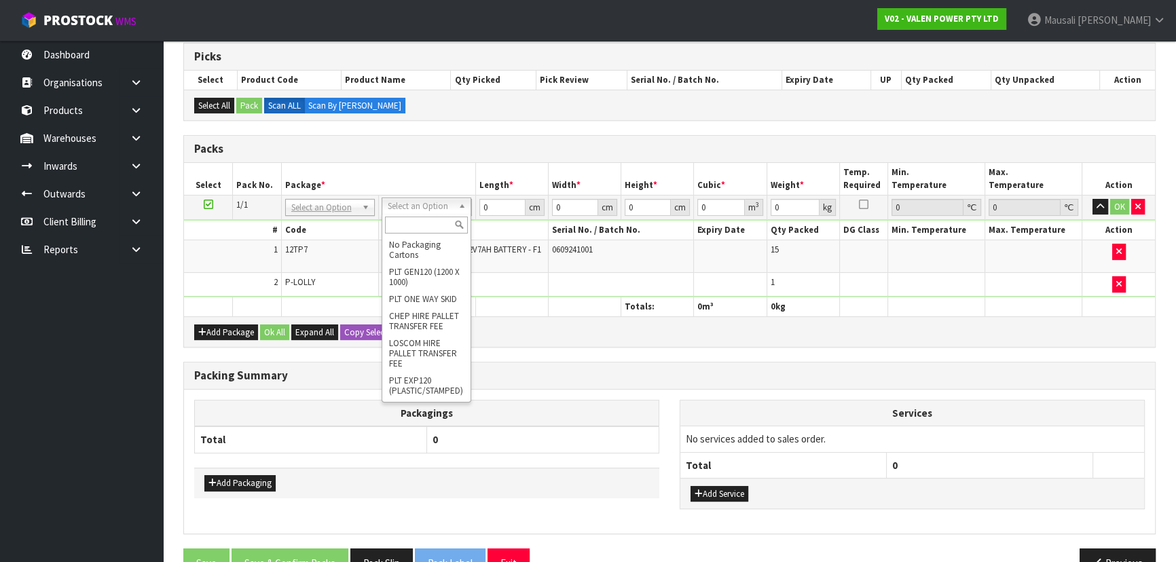
click at [417, 227] on input "text" at bounding box center [426, 225] width 83 height 17
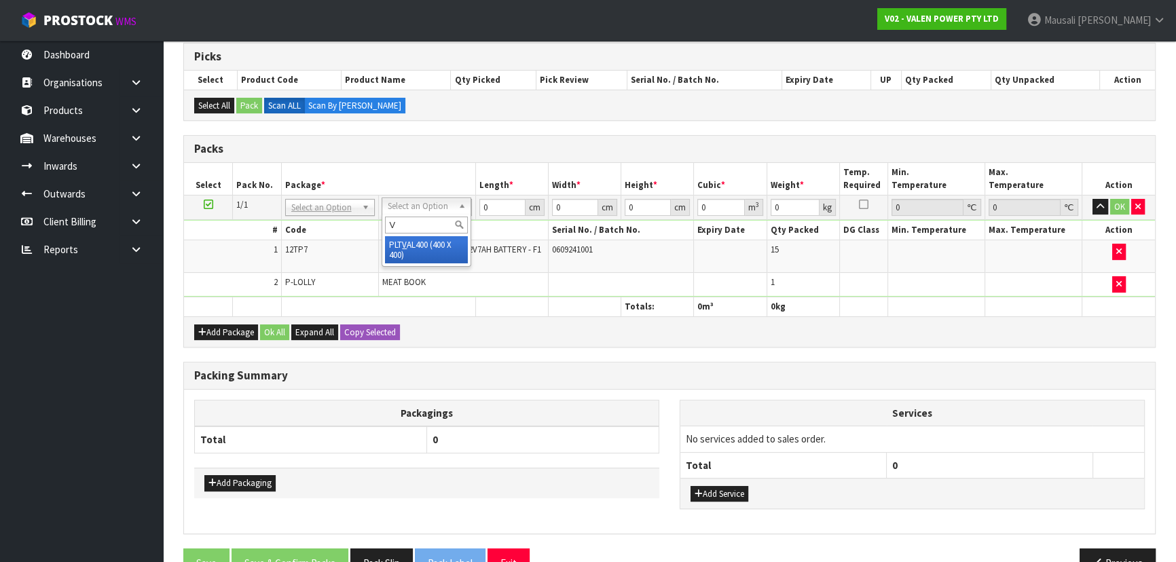
type input "V"
type input "40"
type input "39.45"
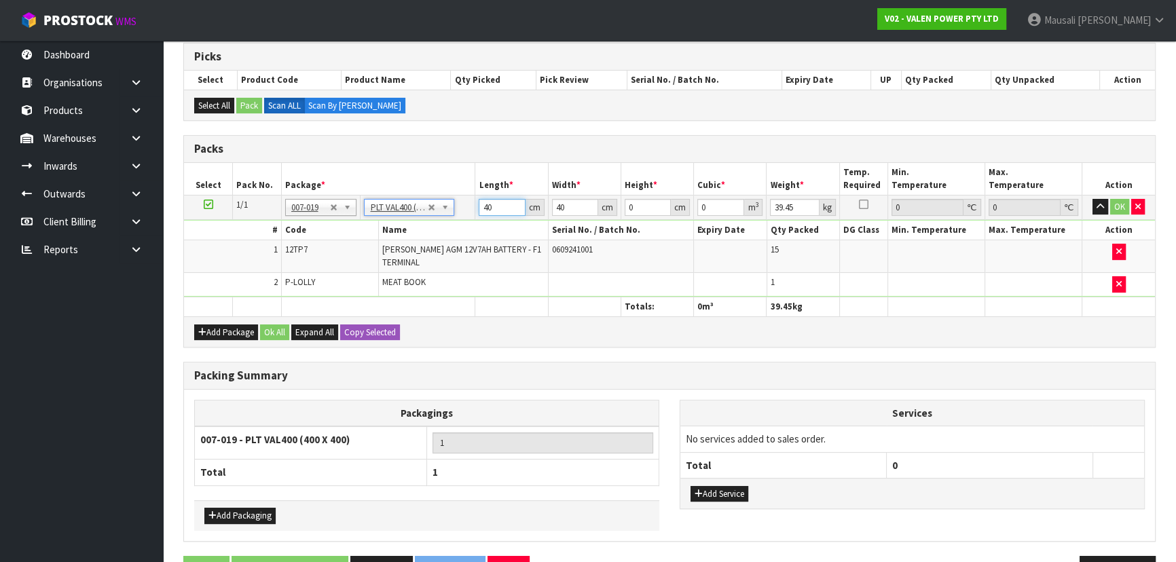
drag, startPoint x: 496, startPoint y: 202, endPoint x: 423, endPoint y: 206, distance: 73.4
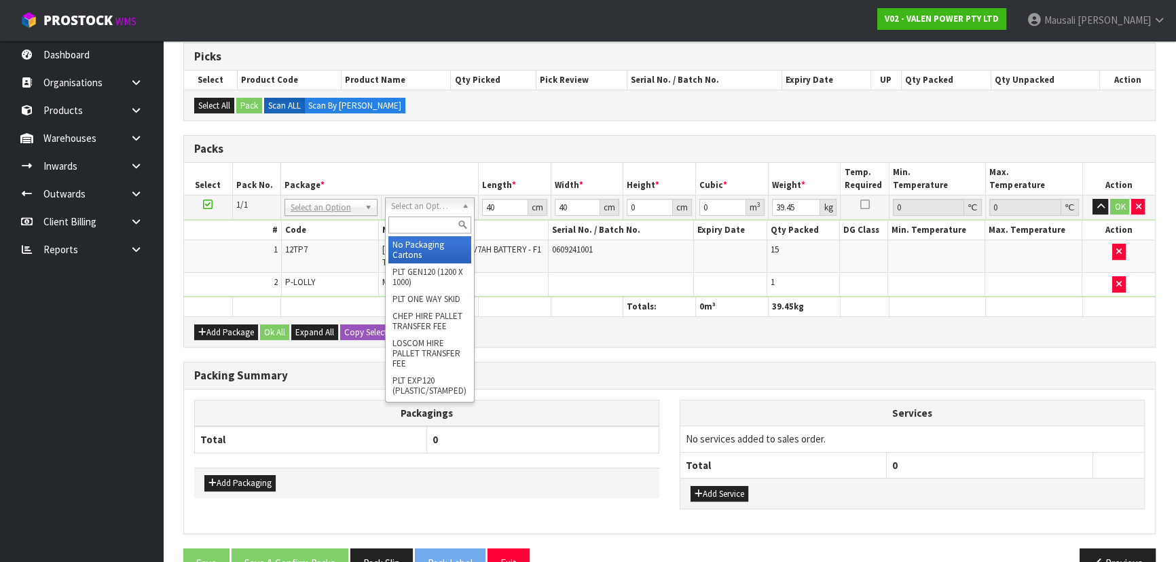
click at [426, 219] on input "text" at bounding box center [429, 225] width 83 height 17
type input "V"
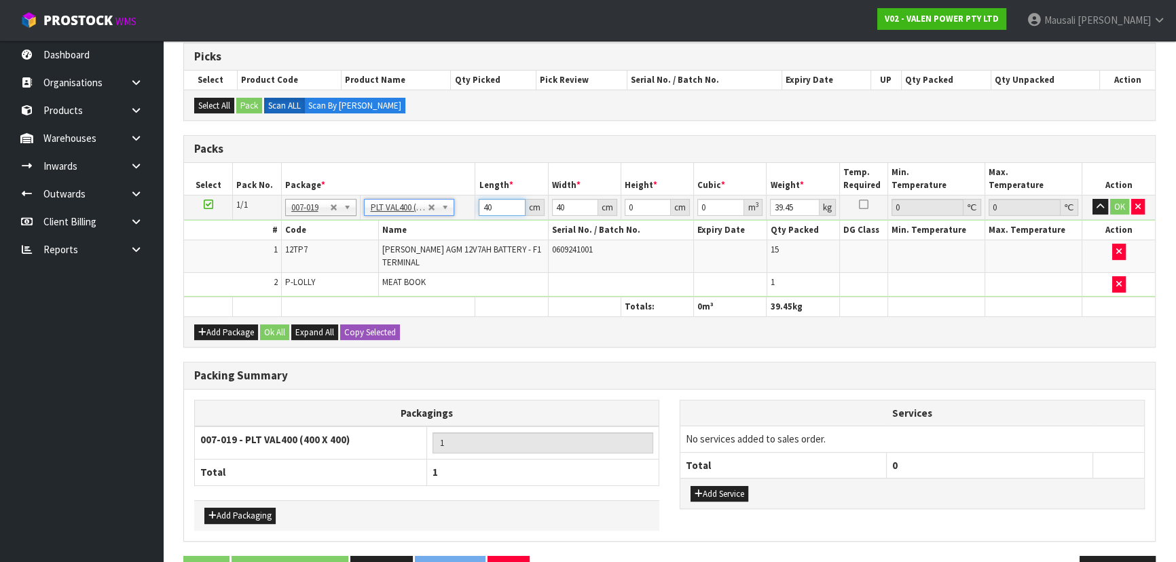
click at [487, 210] on input "40" at bounding box center [502, 207] width 46 height 17
click at [496, 208] on input "40" at bounding box center [502, 207] width 46 height 17
click at [494, 203] on input "40" at bounding box center [502, 207] width 46 height 17
drag, startPoint x: 495, startPoint y: 206, endPoint x: 474, endPoint y: 206, distance: 21.1
click at [474, 206] on tr "1/1 NONE 007-001 007-002 007-004 007-009 007-013 007-014 007-015 007-017 007-01…" at bounding box center [669, 207] width 971 height 24
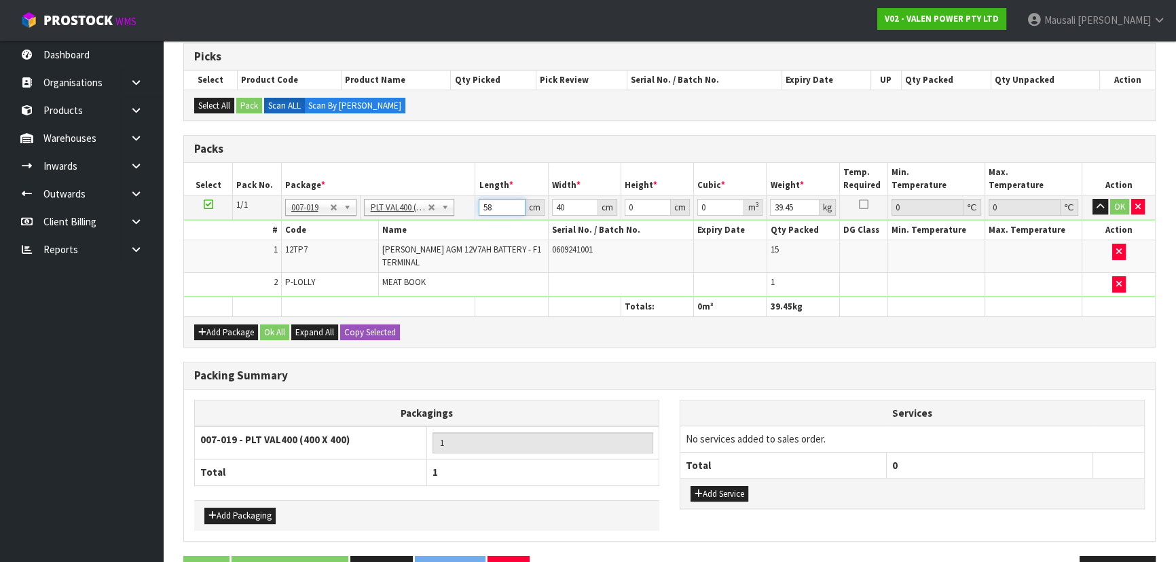
type input "58"
type input "40"
type input "2"
type input "0.00464"
type input "24"
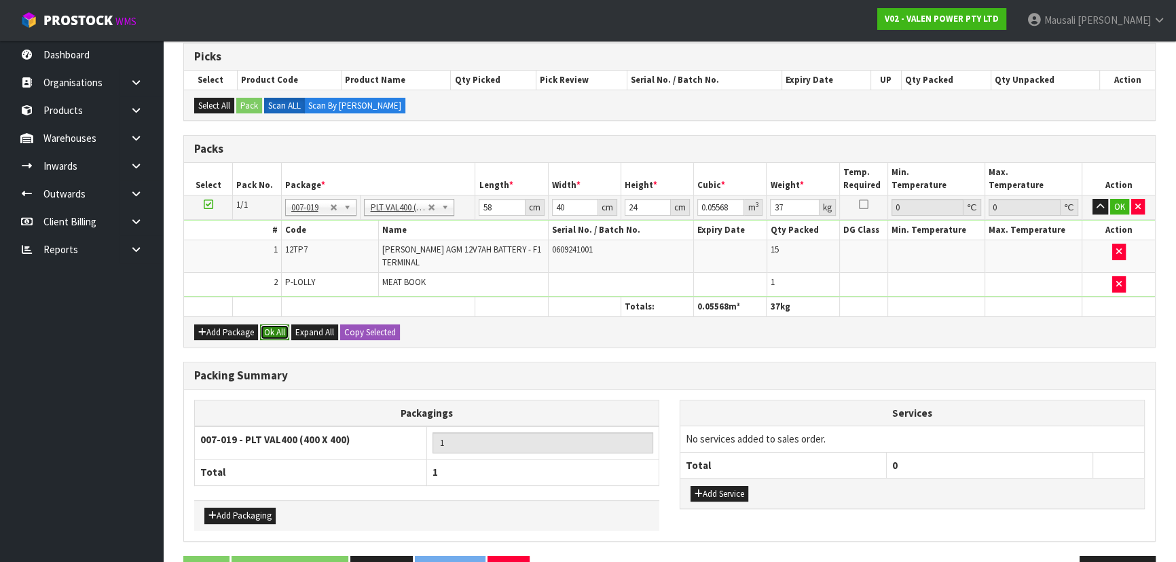
click at [278, 328] on button "Ok All" at bounding box center [274, 333] width 29 height 16
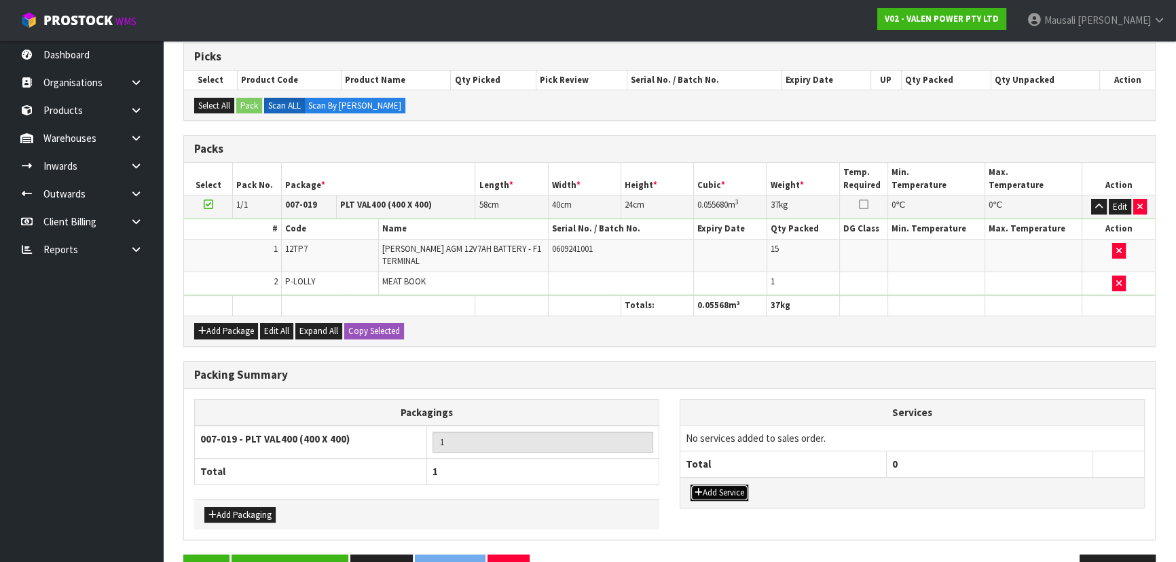
drag, startPoint x: 737, startPoint y: 485, endPoint x: 738, endPoint y: 460, distance: 24.5
click at [737, 485] on button "Add Service" at bounding box center [719, 493] width 58 height 16
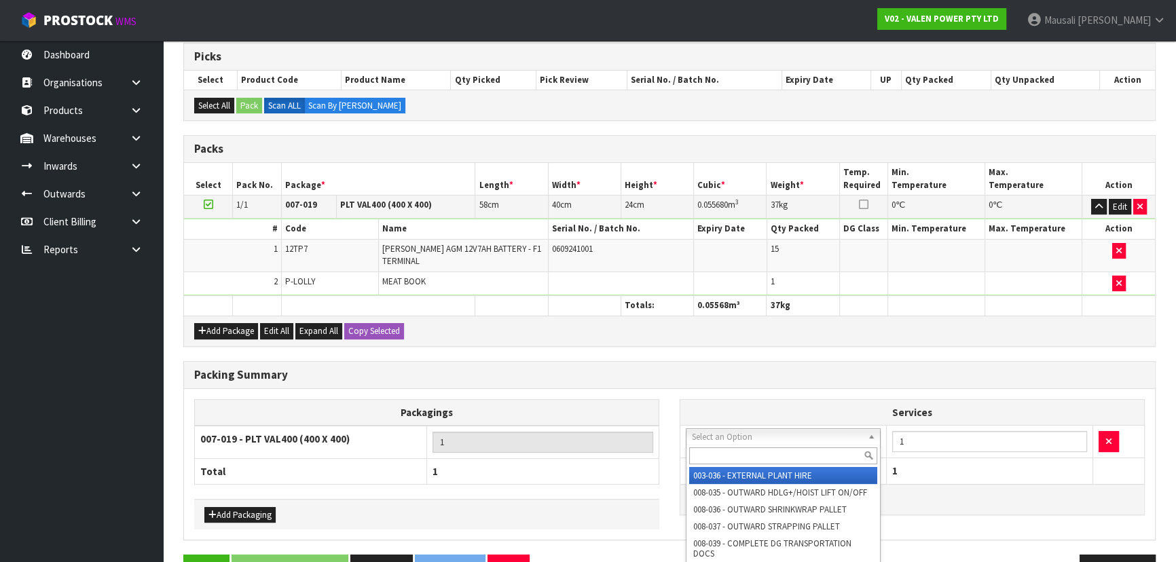
click at [736, 456] on input "text" at bounding box center [783, 455] width 188 height 17
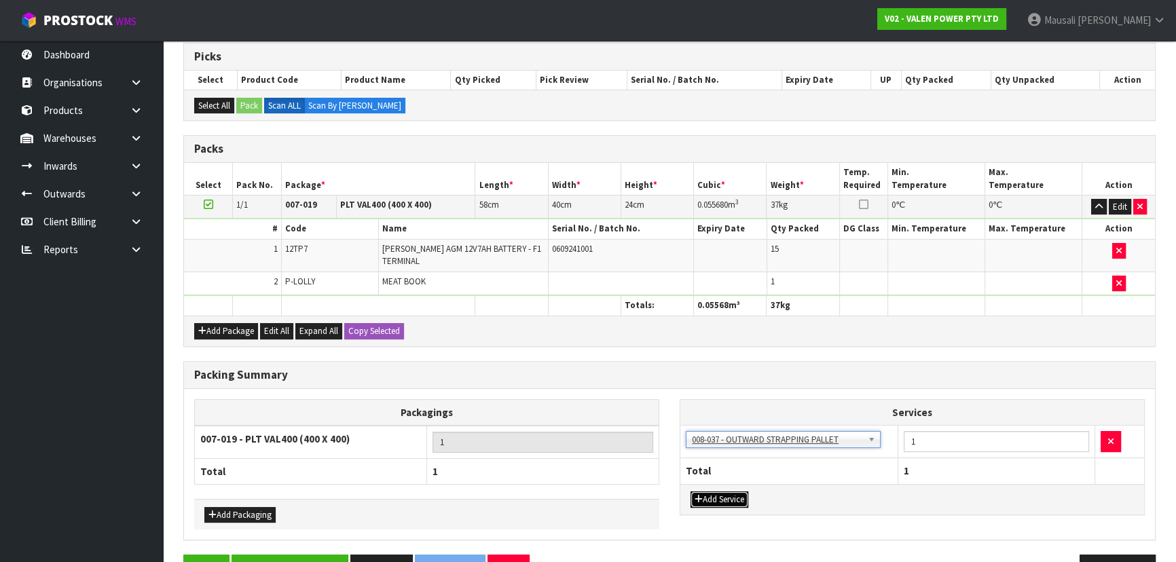
click at [731, 492] on button "Add Service" at bounding box center [719, 500] width 58 height 16
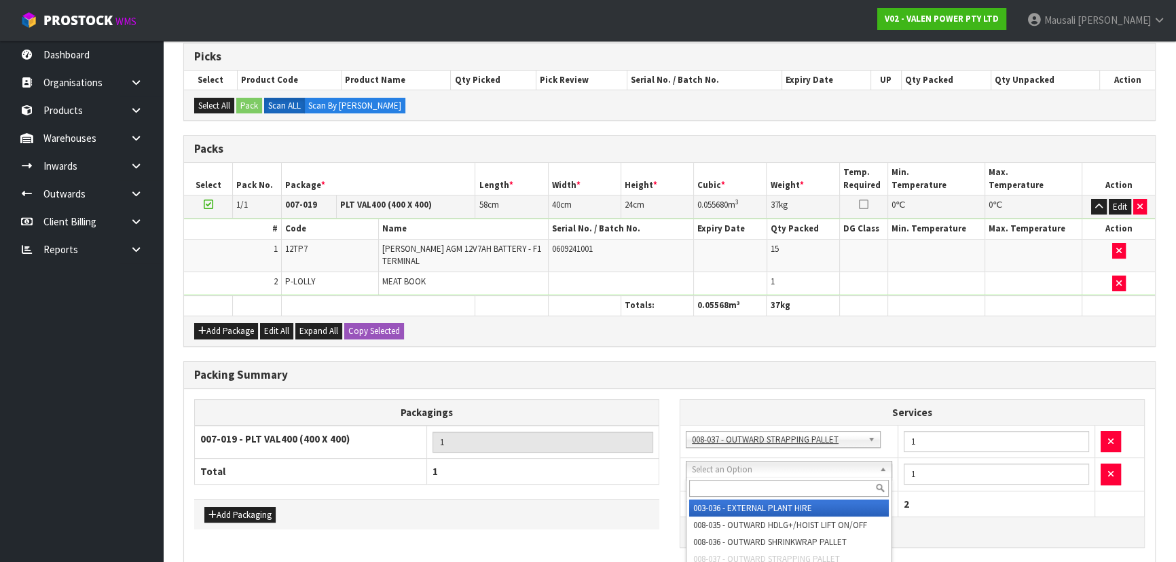
click at [733, 488] on input "text" at bounding box center [789, 488] width 200 height 17
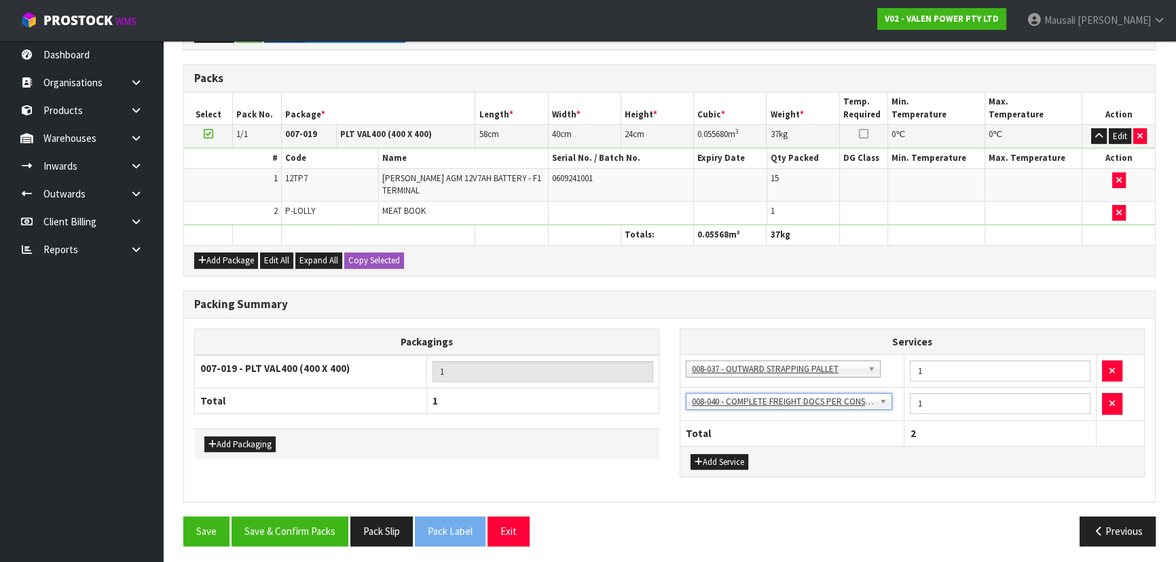
scroll to position [343, 0]
drag, startPoint x: 318, startPoint y: 530, endPoint x: 322, endPoint y: 523, distance: 7.9
click at [318, 530] on button "Save & Confirm Packs" at bounding box center [290, 530] width 117 height 29
